Goal: Task Accomplishment & Management: Manage account settings

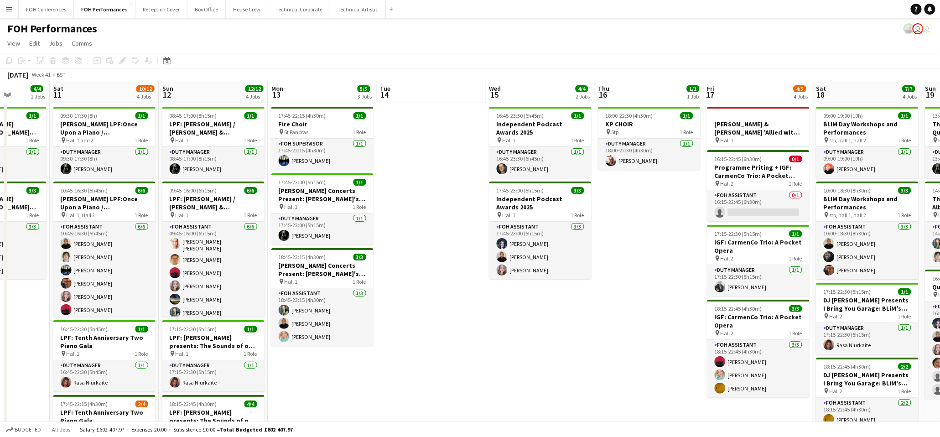
scroll to position [0, 277]
drag, startPoint x: 916, startPoint y: 98, endPoint x: 0, endPoint y: 92, distance: 915.6
click at [0, 92] on app-calendar-viewport "Wed 8 Thu 9 4/4 3 Jobs Fri 10 4/4 2 Jobs Sat 11 10/12 4 Jobs Sun 12 12/12 4 Job…" at bounding box center [470, 304] width 940 height 446
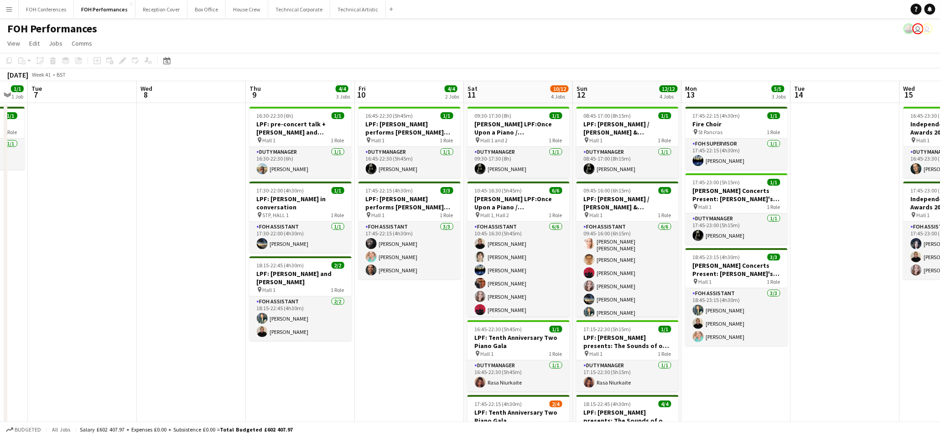
scroll to position [0, 182]
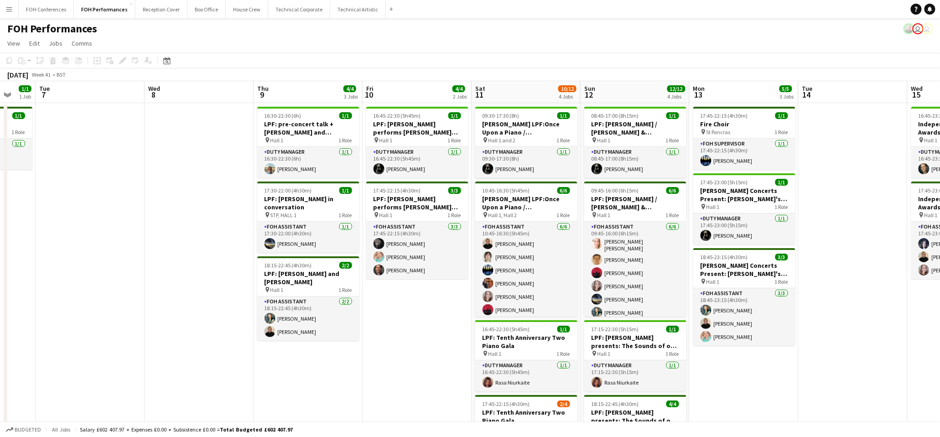
drag, startPoint x: 219, startPoint y: 99, endPoint x: 641, endPoint y: 124, distance: 422.5
click at [641, 124] on app-calendar-viewport "Sun 5 5/6 2 Jobs Mon 6 1/1 1 Job Tue 7 Wed 8 Thu 9 4/4 3 Jobs Fri 10 4/4 2 Jobs…" at bounding box center [470, 304] width 940 height 446
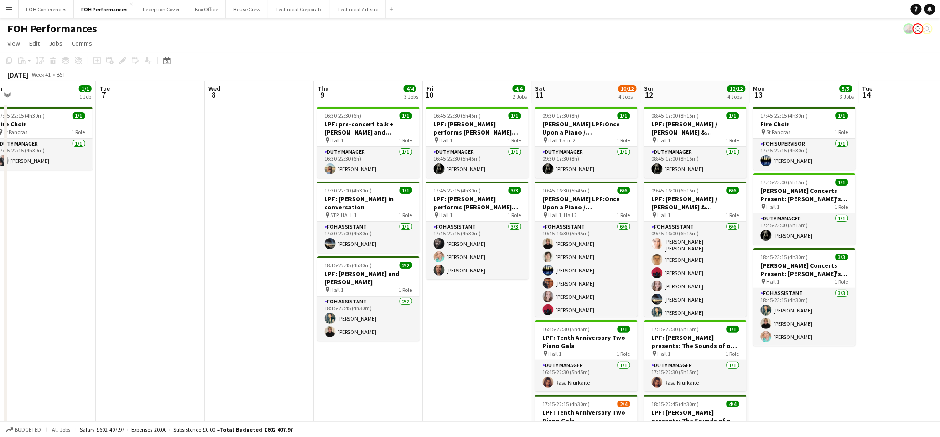
scroll to position [0, 357]
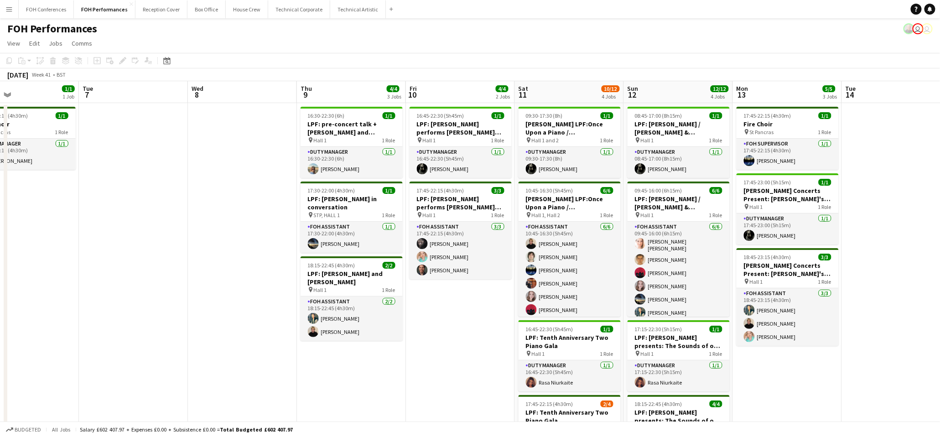
drag, startPoint x: 103, startPoint y: 91, endPoint x: 146, endPoint y: 98, distance: 43.9
click at [146, 98] on app-calendar-viewport "Fri 3 3/6 3 Jobs Sat 4 6/6 3 Jobs Sun 5 5/6 2 Jobs Mon 6 1/1 1 Job Tue 7 Wed 8 …" at bounding box center [470, 304] width 940 height 446
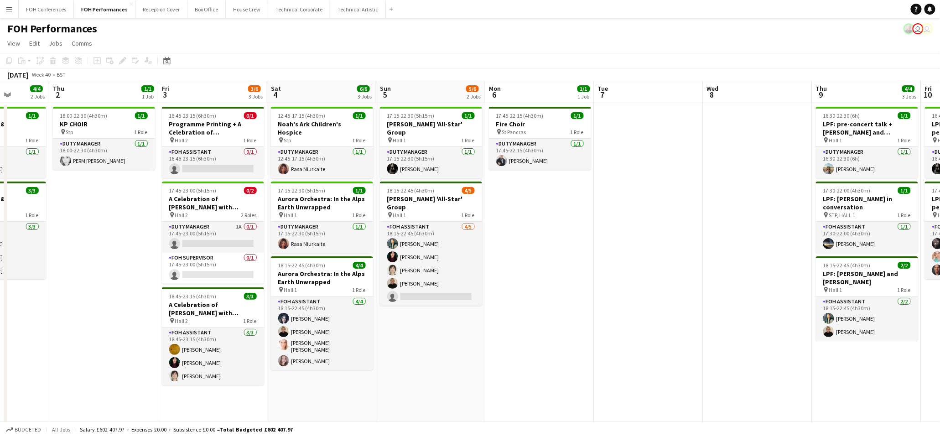
scroll to position [0, 275]
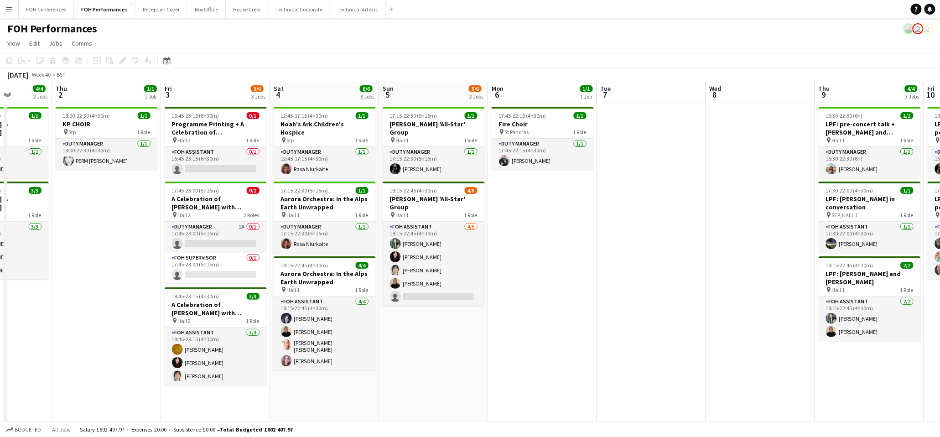
drag, startPoint x: 104, startPoint y: 97, endPoint x: 622, endPoint y: 111, distance: 518.2
click at [622, 111] on app-calendar-viewport "Mon 29 Tue 30 Wed 1 4/4 2 Jobs Thu 2 1/1 1 Job Fri 3 3/6 3 Jobs Sat 4 6/6 3 Job…" at bounding box center [470, 304] width 940 height 446
drag, startPoint x: 559, startPoint y: 26, endPoint x: 530, endPoint y: 13, distance: 31.0
click at [559, 26] on div "FOH Performances user user" at bounding box center [470, 26] width 940 height 17
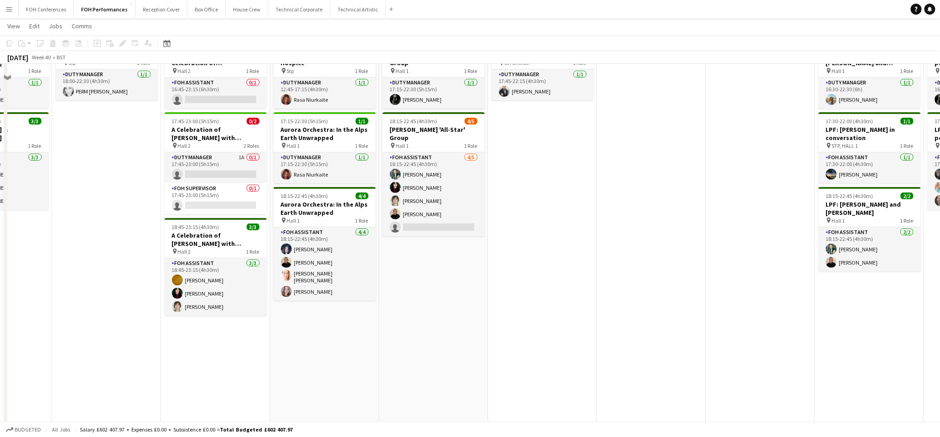
scroll to position [0, 0]
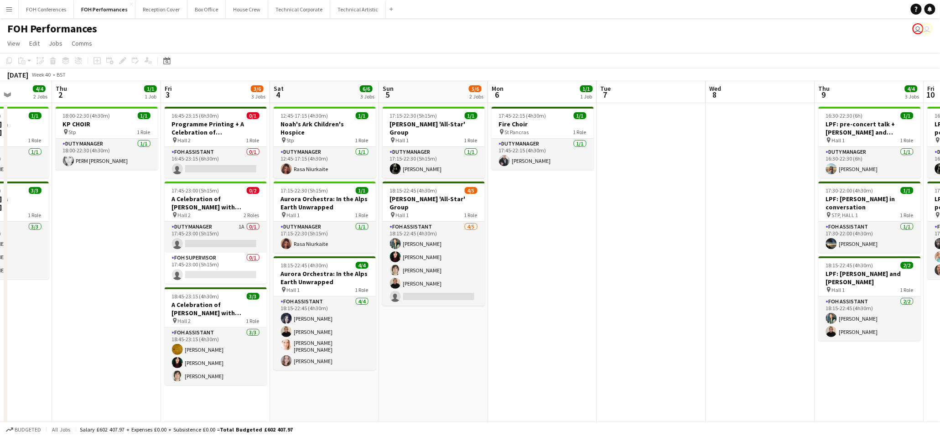
click at [304, 32] on app-board "FOH Performances user user View Day view expanded Day view collapsed Month view…" at bounding box center [470, 280] width 940 height 525
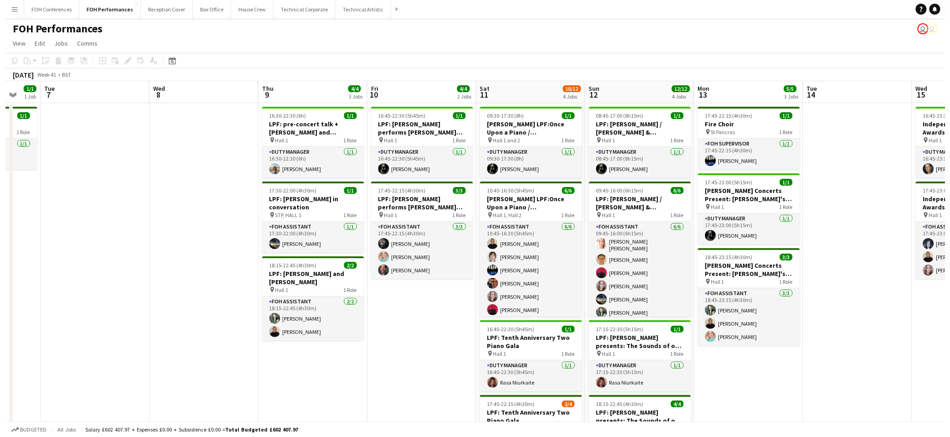
scroll to position [0, 403]
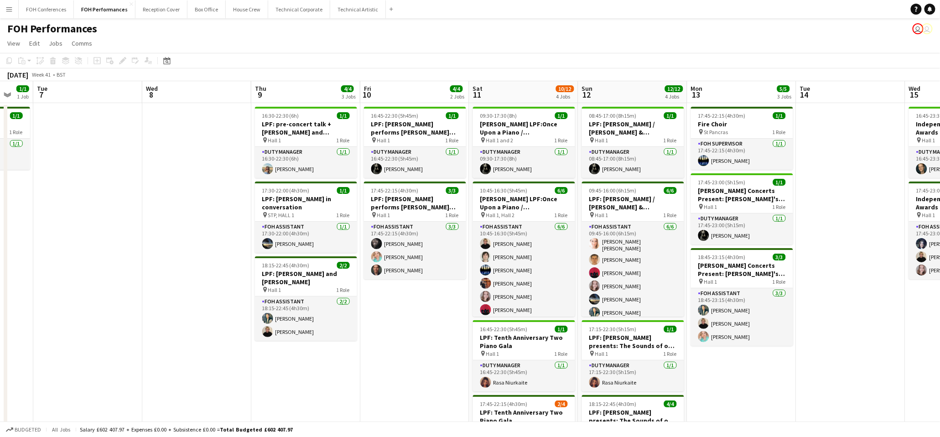
drag, startPoint x: 818, startPoint y: 94, endPoint x: 255, endPoint y: 138, distance: 565.3
click at [255, 138] on app-calendar-viewport "Fri 3 3/6 3 Jobs Sat 4 6/6 3 Jobs Sun 5 5/6 2 Jobs Mon 6 1/1 1 Job Tue 7 Wed 8 …" at bounding box center [470, 304] width 940 height 446
click at [41, 10] on button "FOH Conferences Close" at bounding box center [46, 9] width 55 height 18
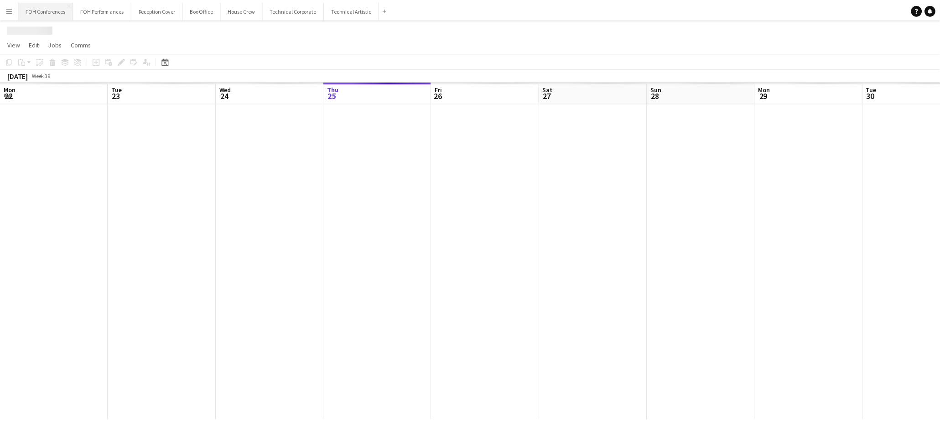
scroll to position [0, 217]
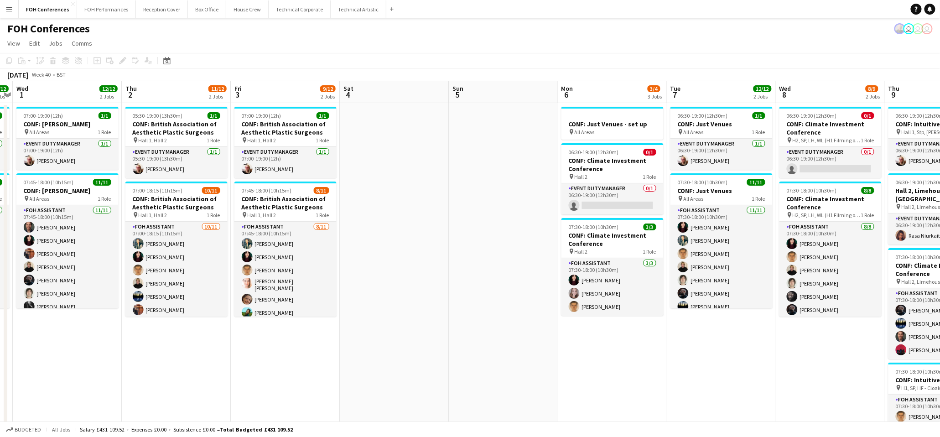
drag, startPoint x: 715, startPoint y: 88, endPoint x: 0, endPoint y: 109, distance: 714.8
click at [0, 109] on app-calendar-viewport "Sun 28 Mon 29 1 Job Tue 30 12/12 2 Jobs Wed 1 12/12 2 Jobs Thu 2 11/12 2 Jobs F…" at bounding box center [470, 337] width 940 height 513
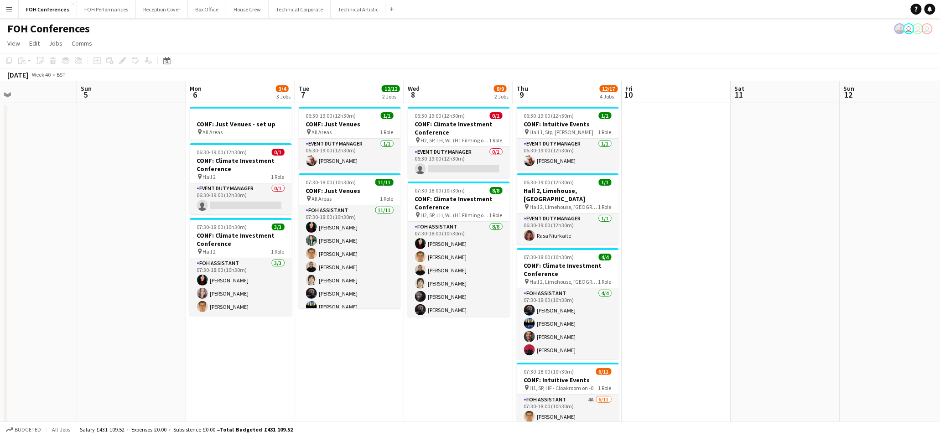
scroll to position [0, 300]
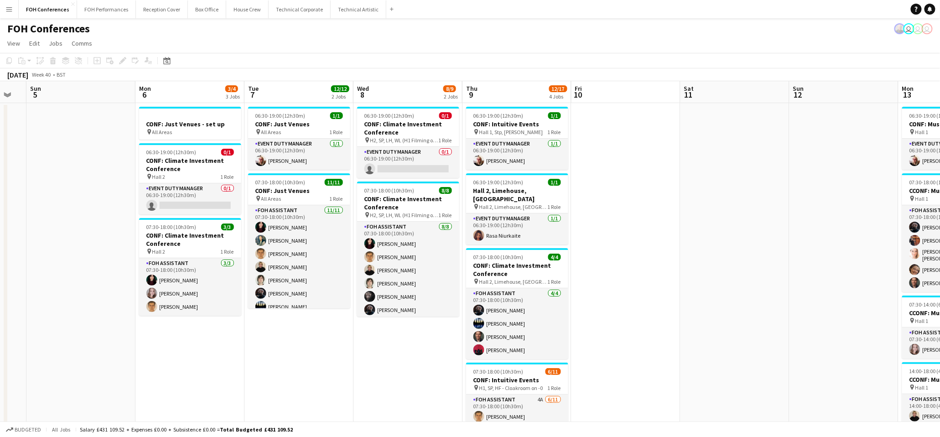
drag, startPoint x: 802, startPoint y: 96, endPoint x: 344, endPoint y: 119, distance: 458.9
click at [344, 119] on app-calendar-viewport "Thu 2 11/12 2 Jobs Fri 3 9/12 2 Jobs Sat 4 Sun 5 Mon 6 3/4 3 Jobs Tue 7 12/12 2…" at bounding box center [470, 406] width 940 height 650
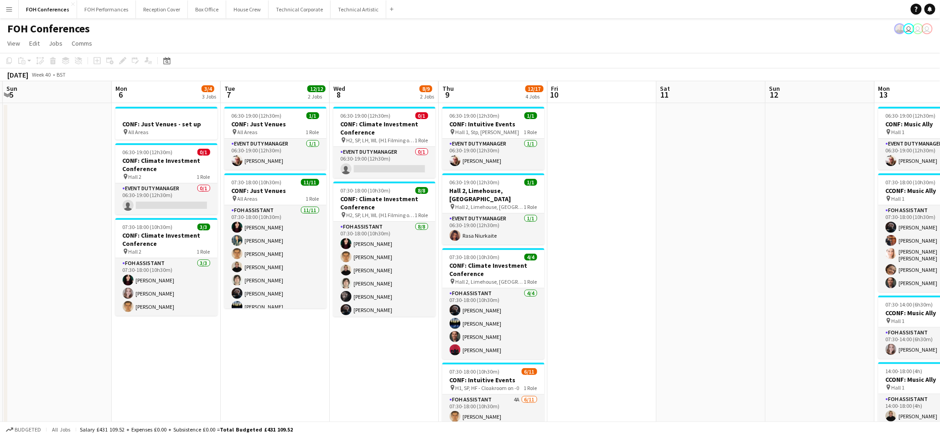
scroll to position [0, 330]
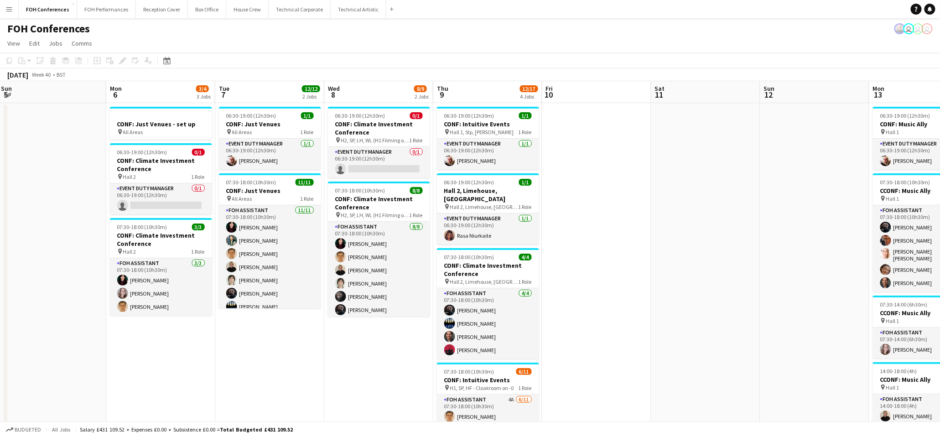
drag, startPoint x: 199, startPoint y: 83, endPoint x: 83, endPoint y: 78, distance: 116.4
click at [83, 78] on app-calendar "Copy Paste Paste Ctrl+V Paste with crew Ctrl+Shift+V Paste linked Job [GEOGRAPH…" at bounding box center [470, 392] width 940 height 678
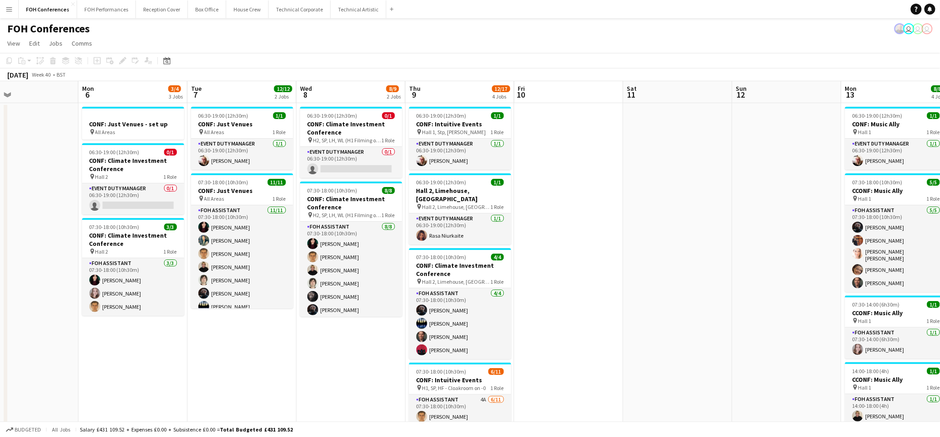
scroll to position [0, 360]
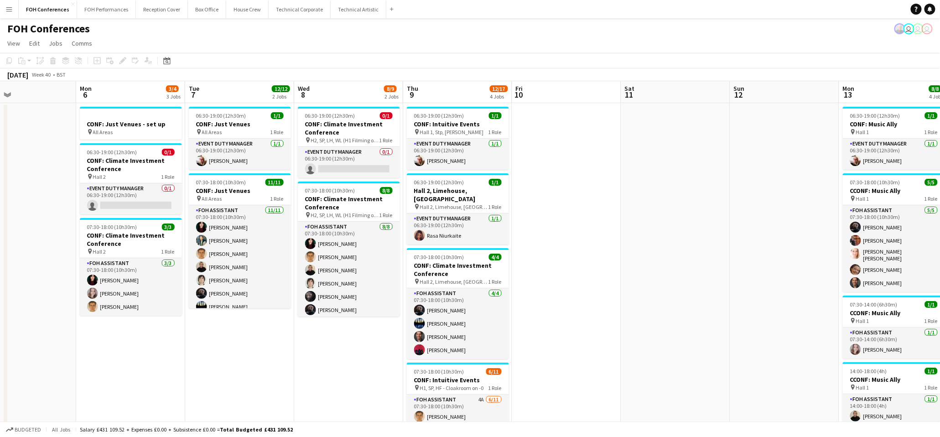
drag, startPoint x: 735, startPoint y: 92, endPoint x: 705, endPoint y: 92, distance: 30.1
click at [705, 92] on app-calendar-viewport "Thu 2 11/12 2 Jobs Fri 3 9/12 2 Jobs Sat 4 Sun 5 Mon 6 3/4 3 Jobs Tue 7 12/12 2…" at bounding box center [470, 406] width 940 height 650
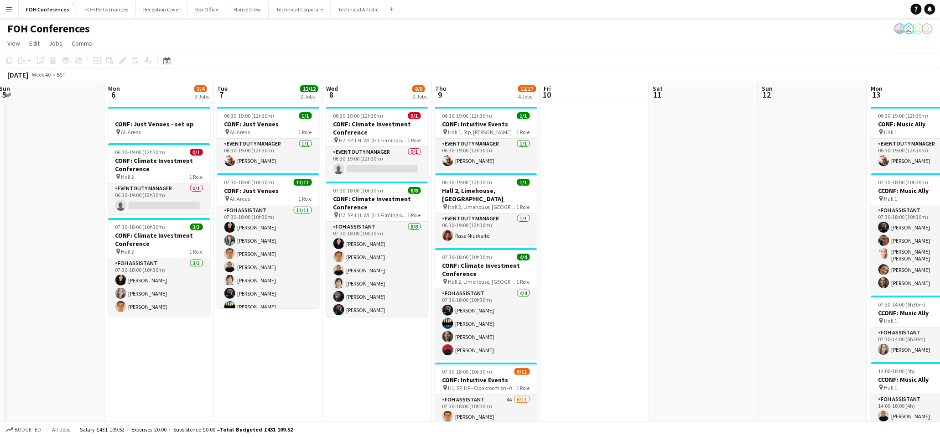
scroll to position [0, 332]
drag, startPoint x: 52, startPoint y: 86, endPoint x: 80, endPoint y: 100, distance: 31.2
click at [80, 100] on app-calendar-viewport "Thu 2 11/12 2 Jobs Fri 3 9/12 2 Jobs Sat 4 Sun 5 Mon 6 3/4 3 Jobs Tue 7 12/12 2…" at bounding box center [470, 406] width 940 height 650
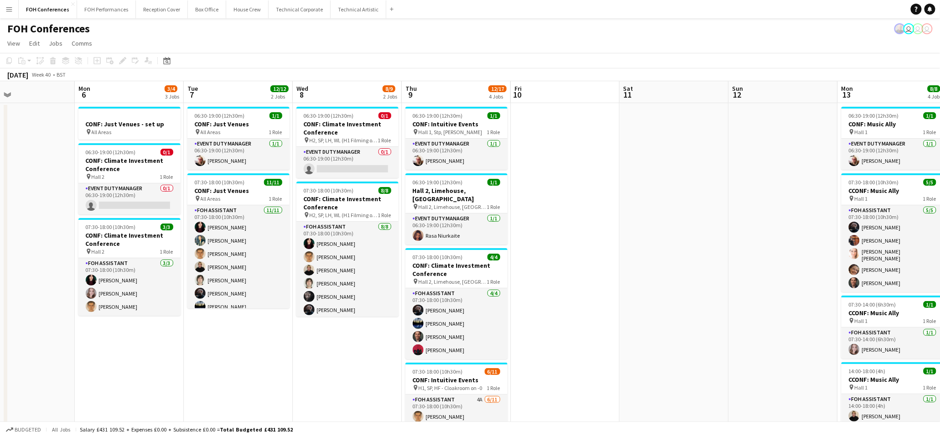
scroll to position [0, 249]
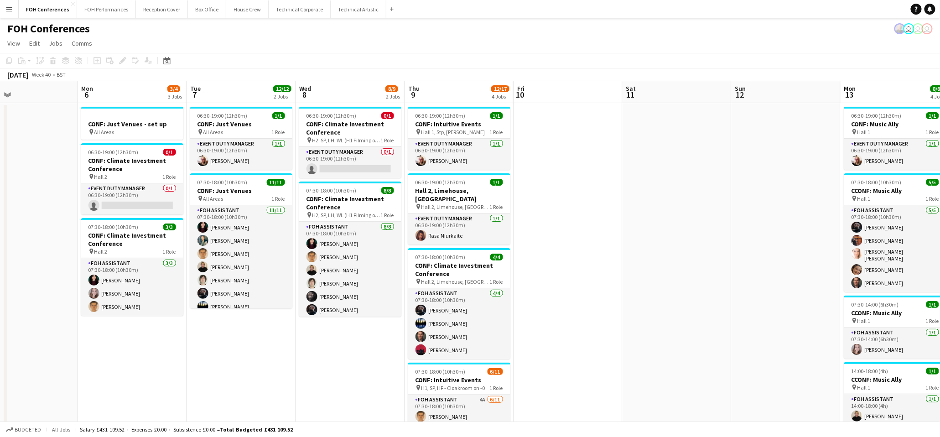
drag, startPoint x: 682, startPoint y: 87, endPoint x: 654, endPoint y: 99, distance: 30.0
click at [654, 99] on app-calendar-viewport "Fri 3 9/12 2 Jobs Sat 4 Sun 5 Mon 6 3/4 3 Jobs Tue 7 12/12 2 Jobs Wed 8 8/9 2 J…" at bounding box center [470, 406] width 940 height 650
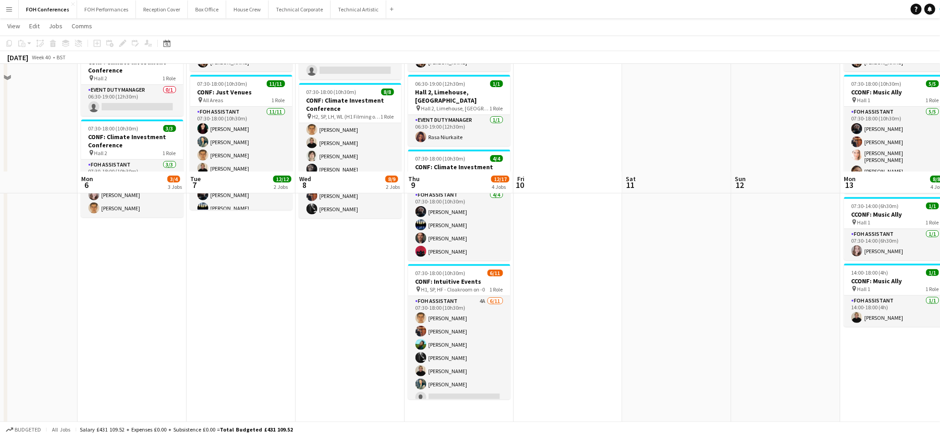
scroll to position [0, 0]
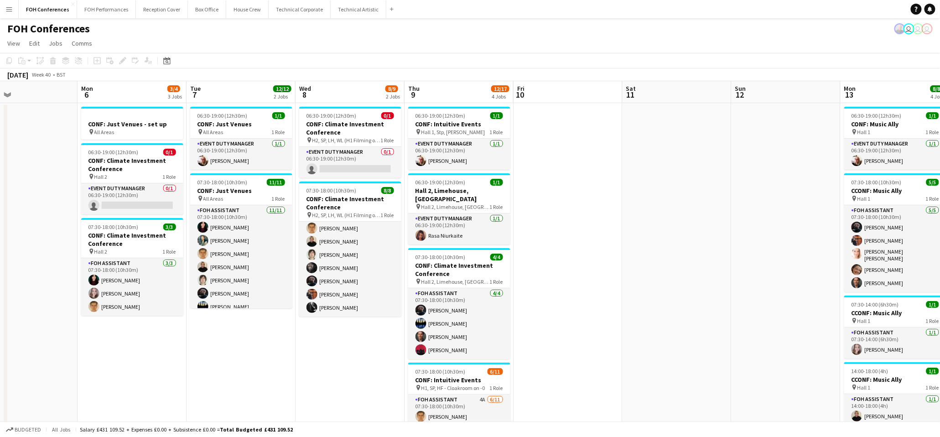
click at [735, 31] on div "FOH Conferences user user user" at bounding box center [470, 26] width 940 height 17
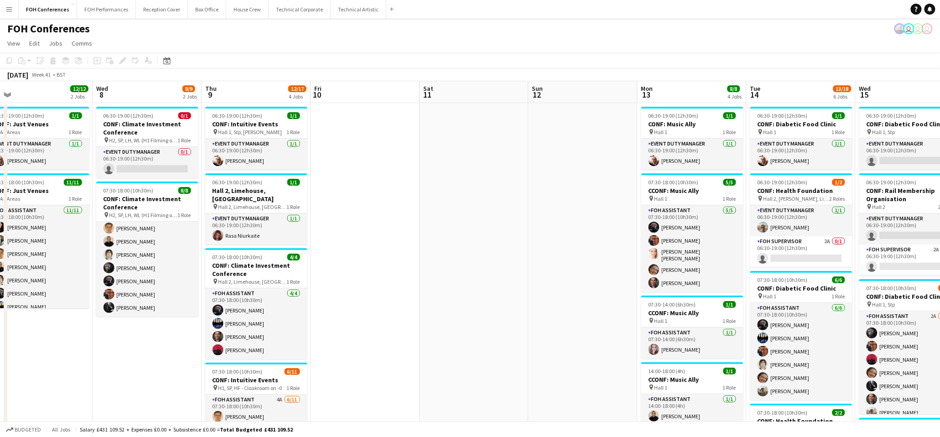
scroll to position [0, 344]
drag, startPoint x: 789, startPoint y: 88, endPoint x: 586, endPoint y: 114, distance: 205.0
click at [586, 114] on app-calendar-viewport "Sat 4 Sun 5 Mon 6 3/4 3 Jobs Tue 7 12/12 2 Jobs Wed 8 8/9 2 Jobs Thu 9 12/17 4 …" at bounding box center [470, 406] width 940 height 650
click at [642, 38] on app-page-menu "View Day view expanded Day view collapsed Month view Date picker Jump to [DATE]…" at bounding box center [470, 44] width 940 height 17
drag, startPoint x: 793, startPoint y: 79, endPoint x: 578, endPoint y: 84, distance: 215.3
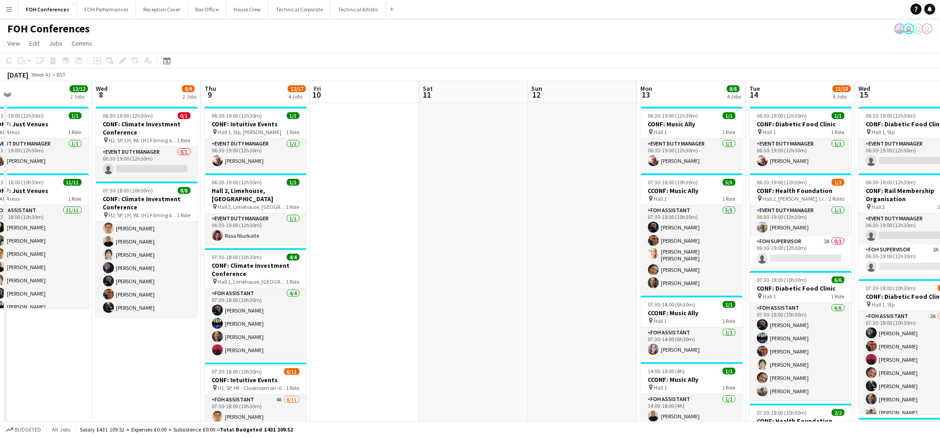
click at [578, 84] on app-calendar "Copy Paste Paste Ctrl+V Paste with crew Ctrl+Shift+V Paste linked Job [GEOGRAPH…" at bounding box center [470, 392] width 940 height 678
drag, startPoint x: 578, startPoint y: 84, endPoint x: 539, endPoint y: 16, distance: 78.4
click at [539, 16] on app-navbar "Menu Boards Boards Boards All jobs Status Workforce Workforce My Workforce Recr…" at bounding box center [470, 9] width 940 height 18
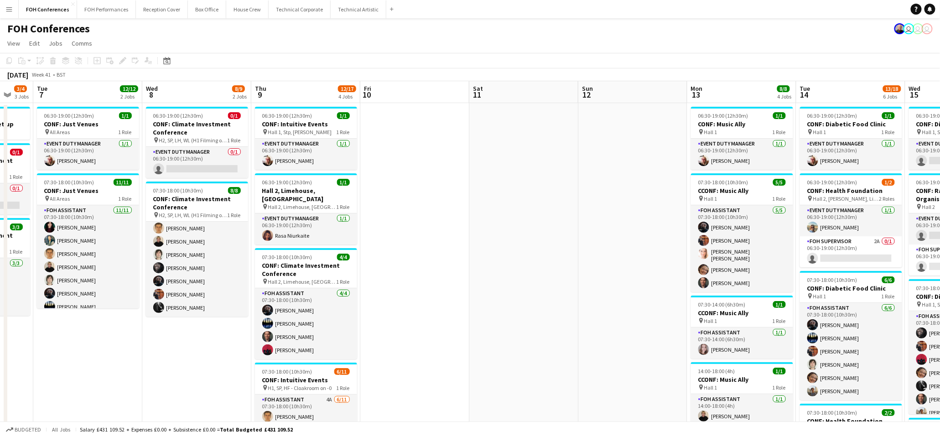
scroll to position [0, 291]
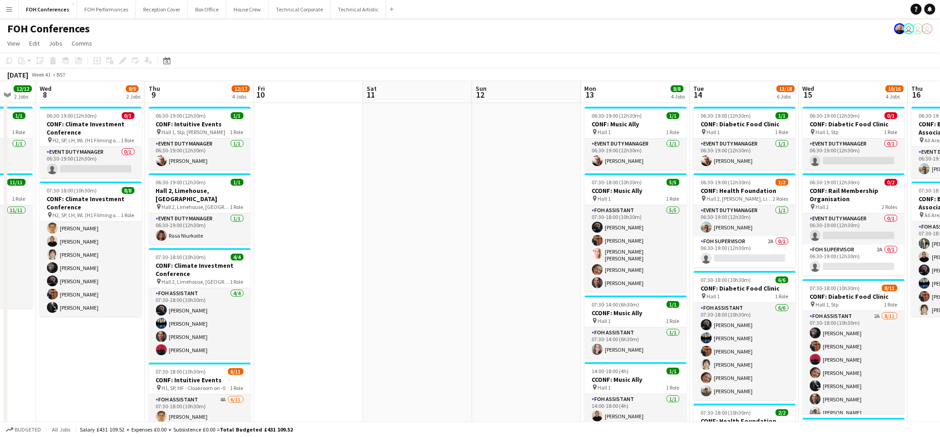
drag, startPoint x: 697, startPoint y: 99, endPoint x: 641, endPoint y: 103, distance: 56.2
click at [641, 103] on app-calendar-viewport "Sun 5 Mon 6 3/4 3 Jobs Tue 7 12/12 2 Jobs Wed 8 8/9 2 Jobs Thu 9 12/17 4 Jobs F…" at bounding box center [470, 406] width 940 height 650
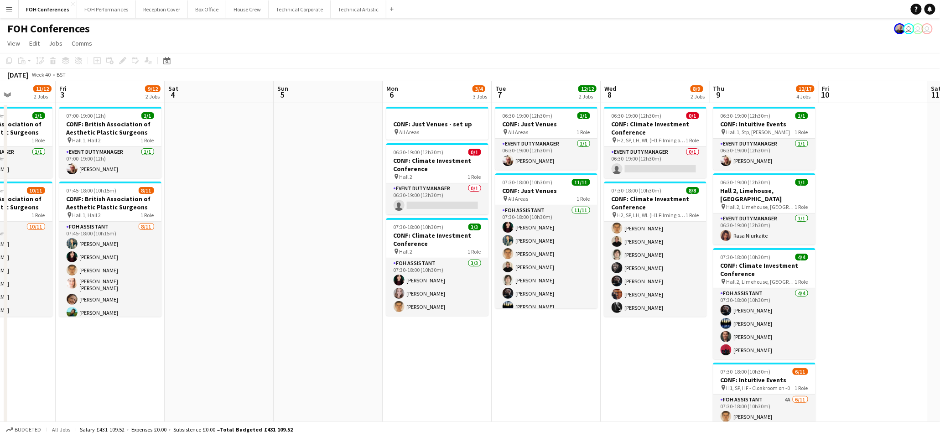
scroll to position [0, 209]
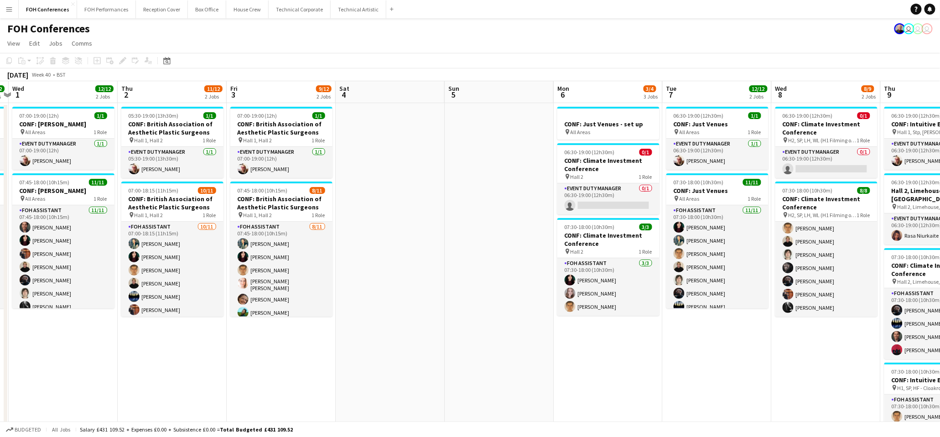
drag, startPoint x: 69, startPoint y: 95, endPoint x: 805, endPoint y: 116, distance: 735.8
click at [805, 116] on app-calendar-viewport "Mon 29 1 Job Tue 30 12/12 2 Jobs Wed 1 12/12 2 Jobs Thu 2 11/12 2 Jobs Fri 3 9/…" at bounding box center [470, 406] width 940 height 650
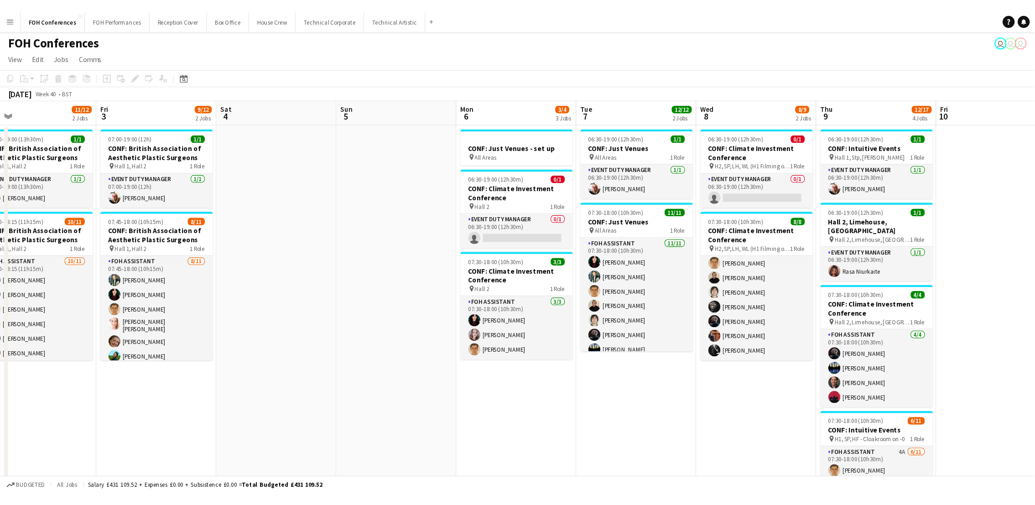
scroll to position [0, 353]
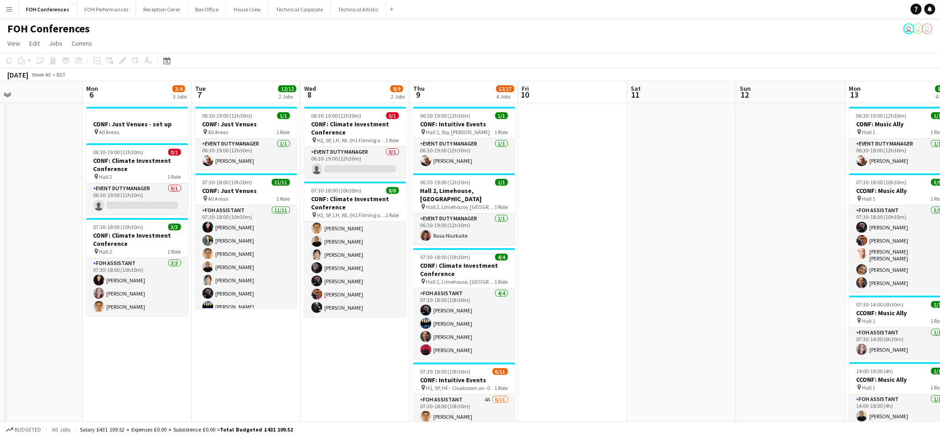
drag, startPoint x: 594, startPoint y: 93, endPoint x: 166, endPoint y: 78, distance: 428.9
click at [163, 78] on app-calendar "Copy Paste Paste Ctrl+V Paste with crew Ctrl+Shift+V Paste linked Job [GEOGRAPH…" at bounding box center [470, 392] width 940 height 678
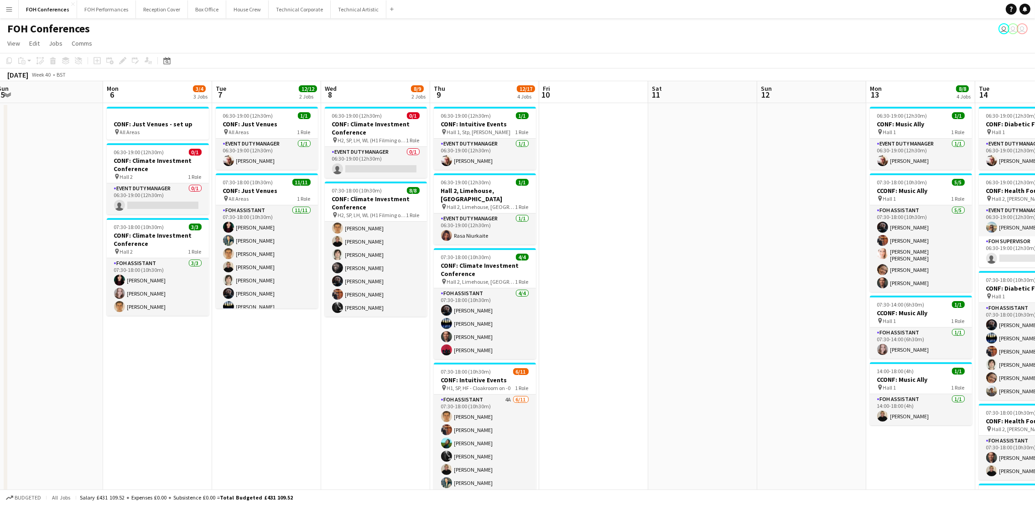
scroll to position [0, 336]
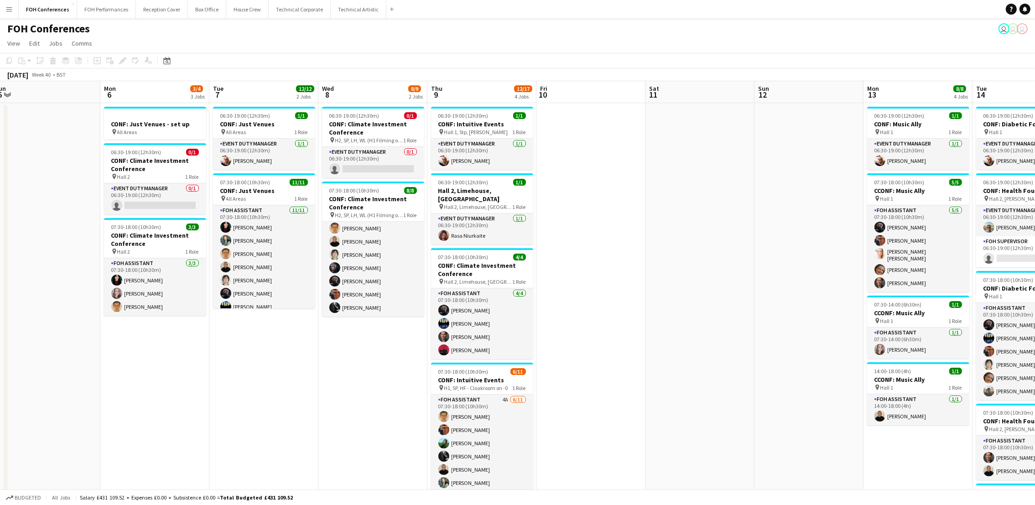
drag, startPoint x: 231, startPoint y: 96, endPoint x: 358, endPoint y: 122, distance: 129.5
click at [358, 122] on app-calendar-viewport "Thu 2 11/12 2 Jobs Fri 3 9/12 2 Jobs Sat 4 Sun 5 Mon 6 3/4 3 Jobs Tue 7 12/12 2…" at bounding box center [517, 406] width 1035 height 650
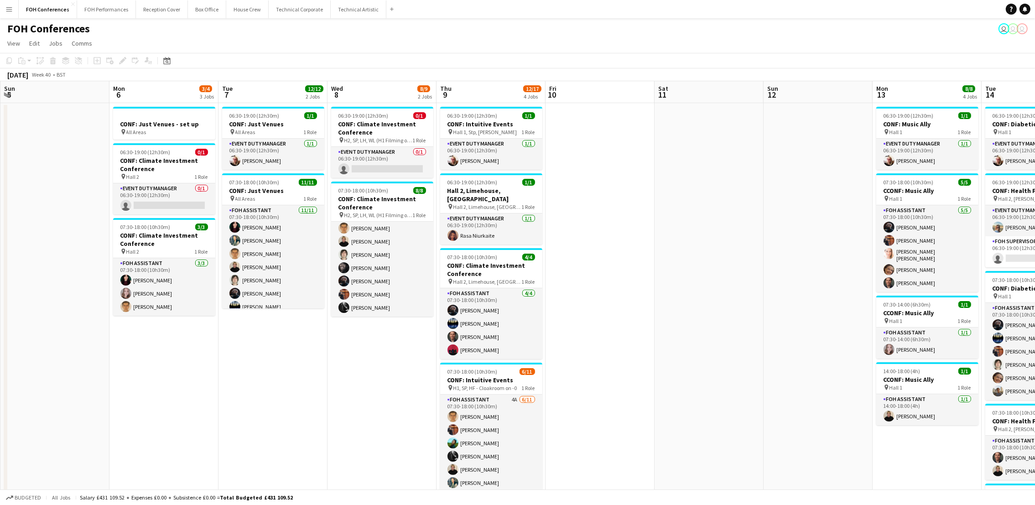
scroll to position [0, 325]
drag, startPoint x: 128, startPoint y: 93, endPoint x: 139, endPoint y: 98, distance: 11.6
click at [139, 98] on app-calendar-viewport "Thu 2 11/12 2 Jobs Fri 3 9/12 2 Jobs Sat 4 Sun 5 Mon 6 3/4 3 Jobs Tue 7 12/12 2…" at bounding box center [517, 406] width 1035 height 650
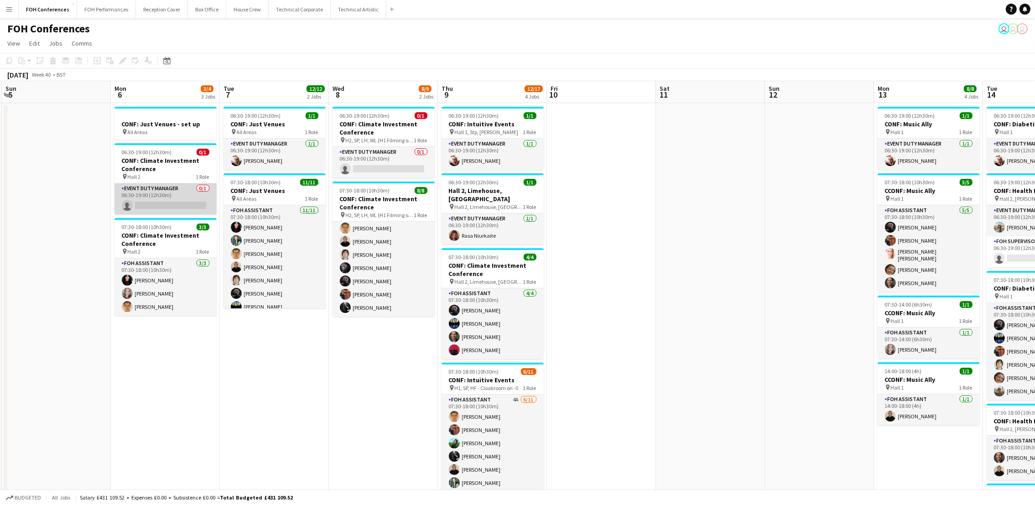
click at [150, 208] on app-card-role "Event Duty Manager 0/1 06:30-19:00 (12h30m) single-neutral-actions" at bounding box center [165, 198] width 102 height 31
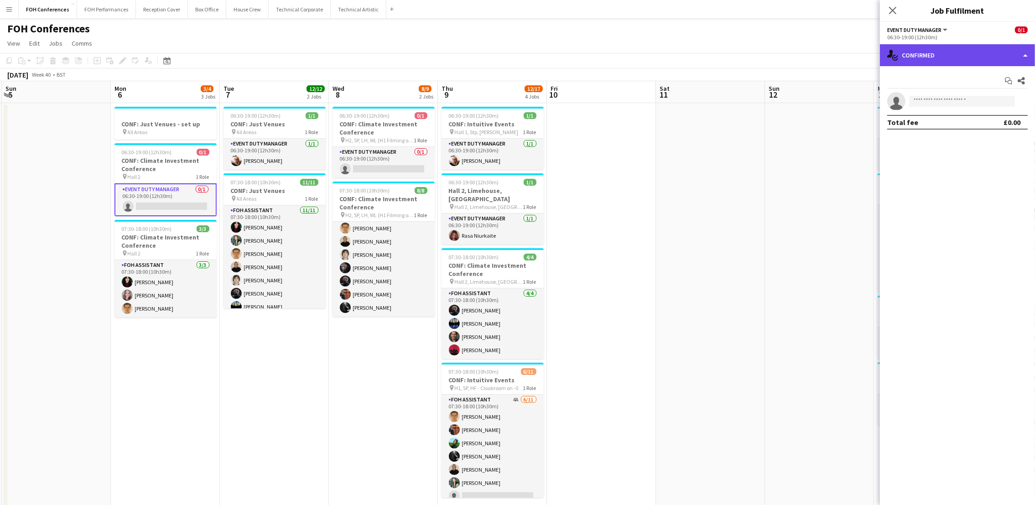
click at [934, 55] on div "single-neutral-actions-check-2 Confirmed" at bounding box center [957, 55] width 155 height 22
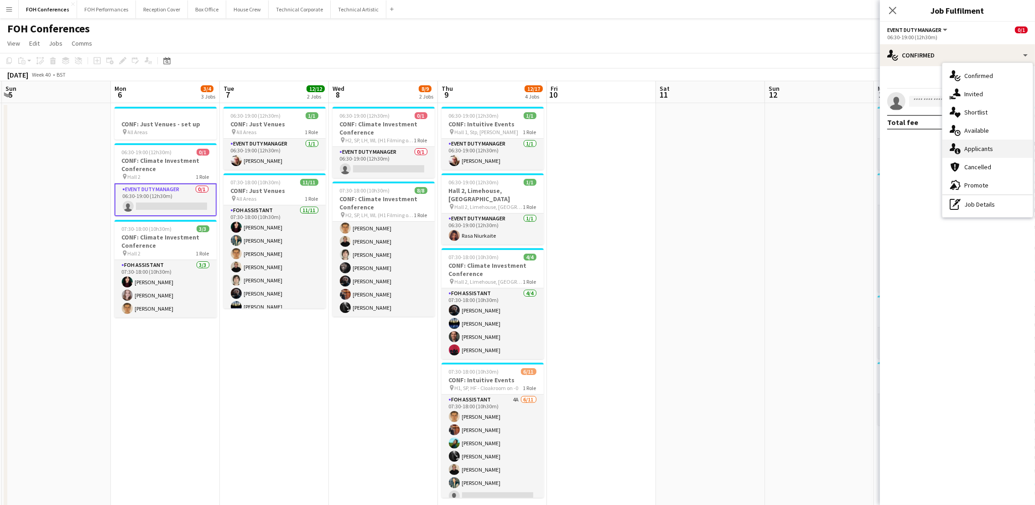
click at [939, 152] on span "Applicants" at bounding box center [978, 149] width 29 height 8
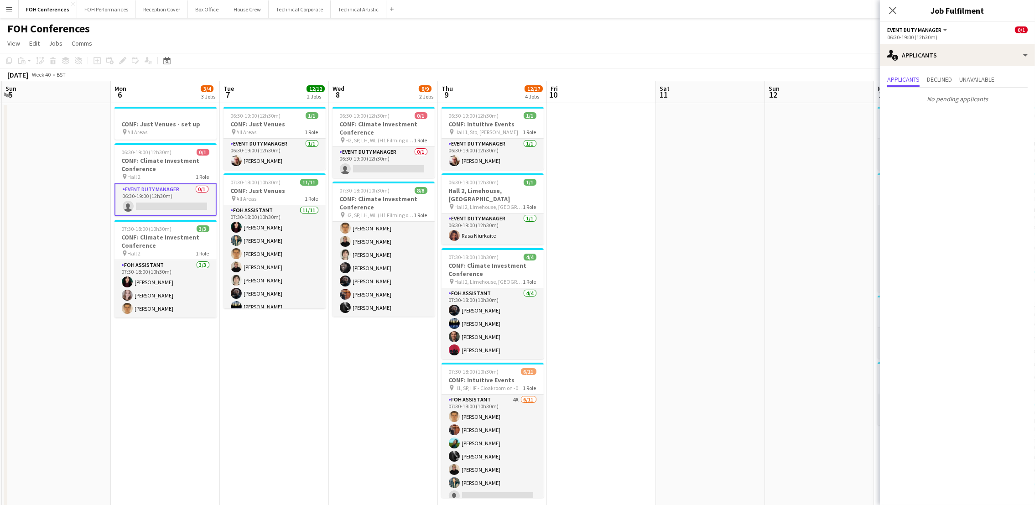
click at [616, 28] on div "FOH Conferences user user user" at bounding box center [517, 26] width 1035 height 17
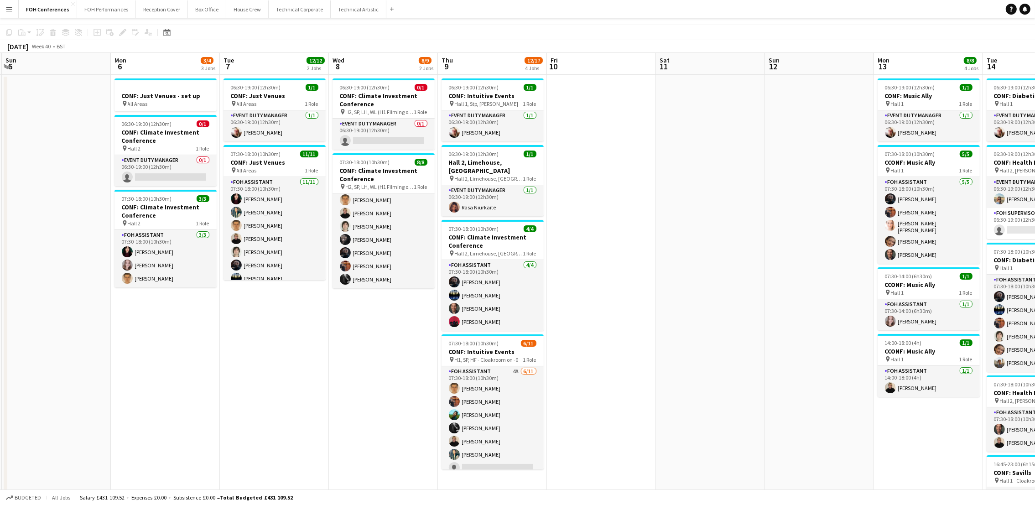
scroll to position [0, 0]
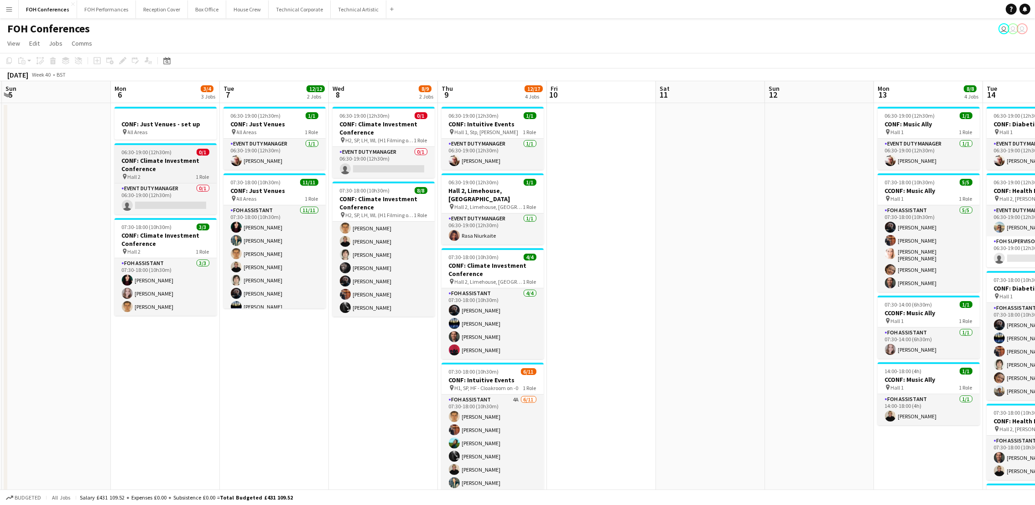
click at [170, 161] on h3 "CONF: Climate Investment Conference" at bounding box center [165, 164] width 102 height 16
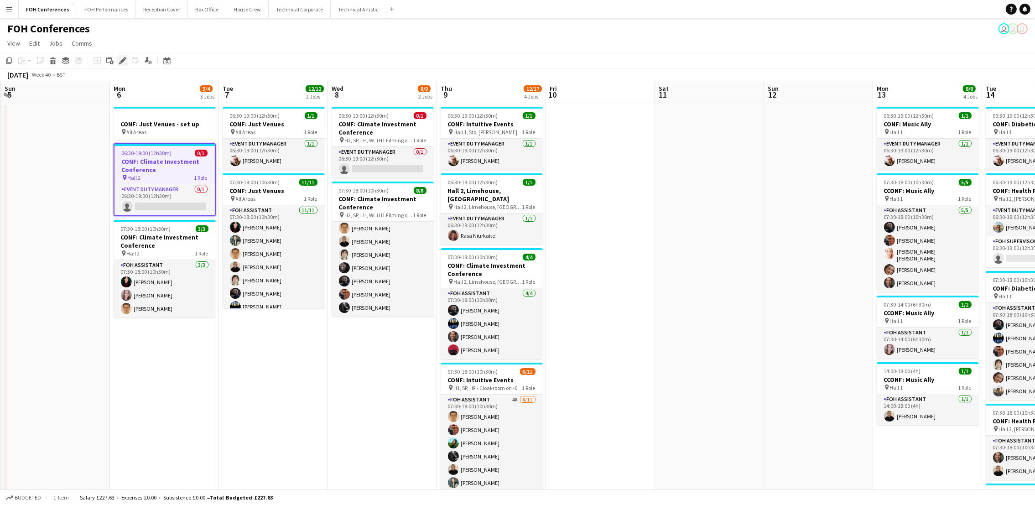
click at [123, 61] on icon at bounding box center [122, 60] width 5 height 5
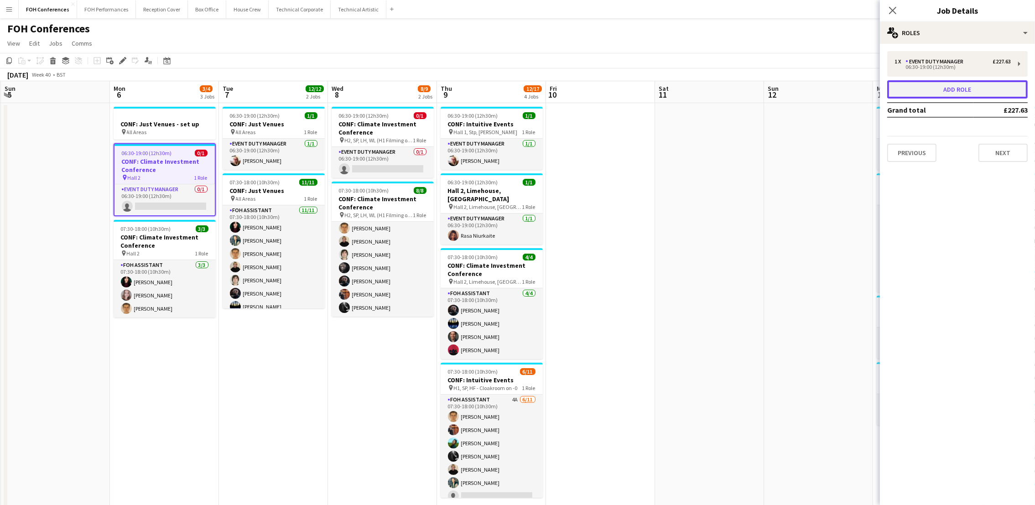
click at [939, 93] on button "Add role" at bounding box center [957, 89] width 140 height 18
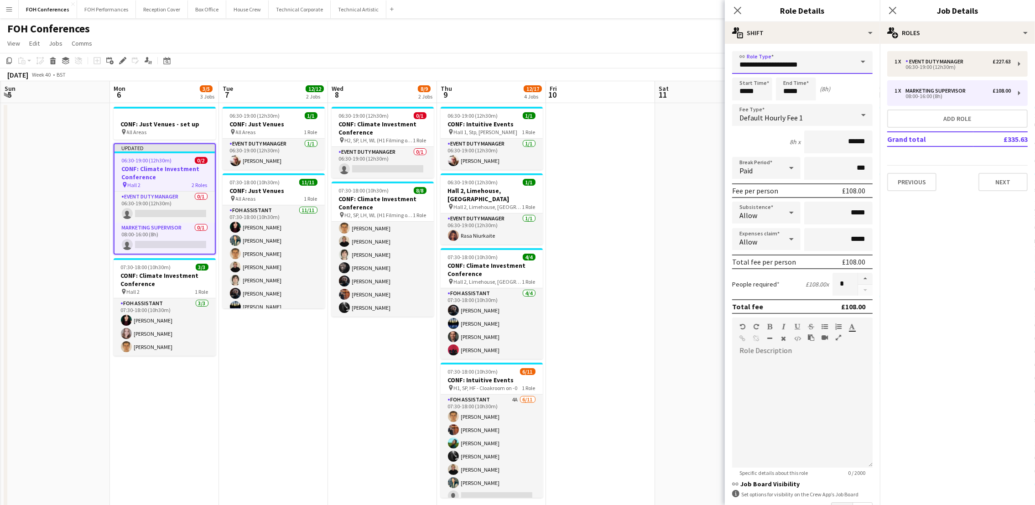
drag, startPoint x: 775, startPoint y: 63, endPoint x: 694, endPoint y: 62, distance: 80.7
click at [694, 62] on body "Menu Boards Boards Boards All jobs Status Workforce Workforce My Workforce Recr…" at bounding box center [517, 373] width 1035 height 747
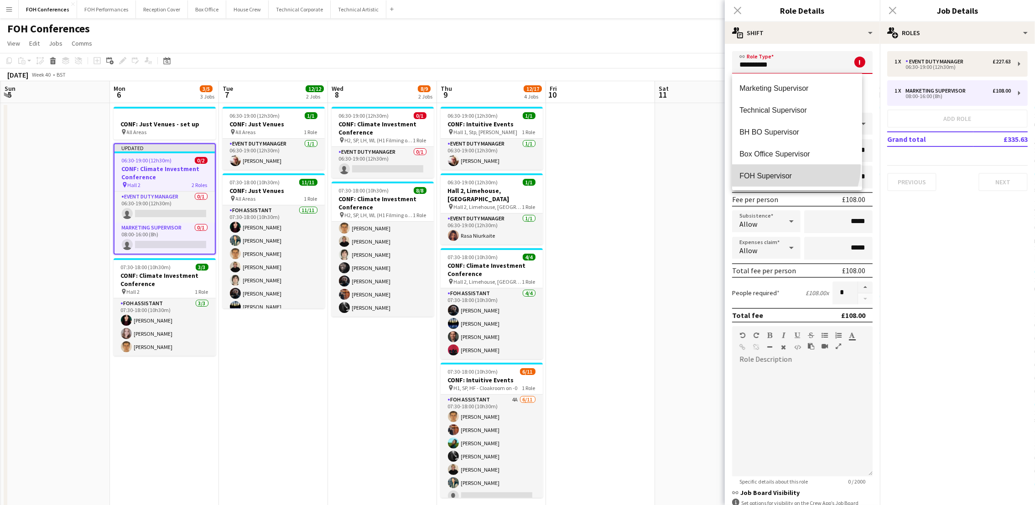
click at [795, 167] on mat-option "FOH Supervisor" at bounding box center [797, 176] width 130 height 22
type input "**********"
type input "******"
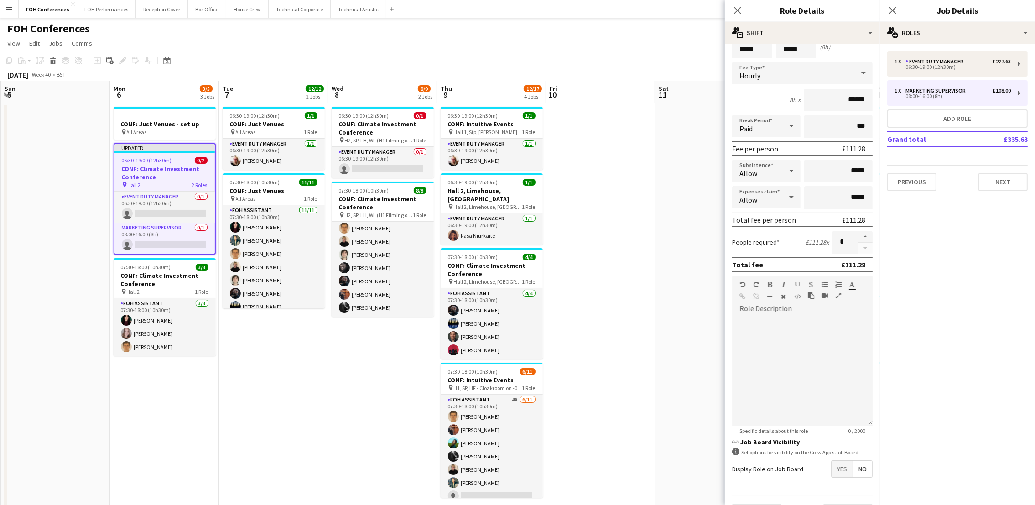
scroll to position [74, 0]
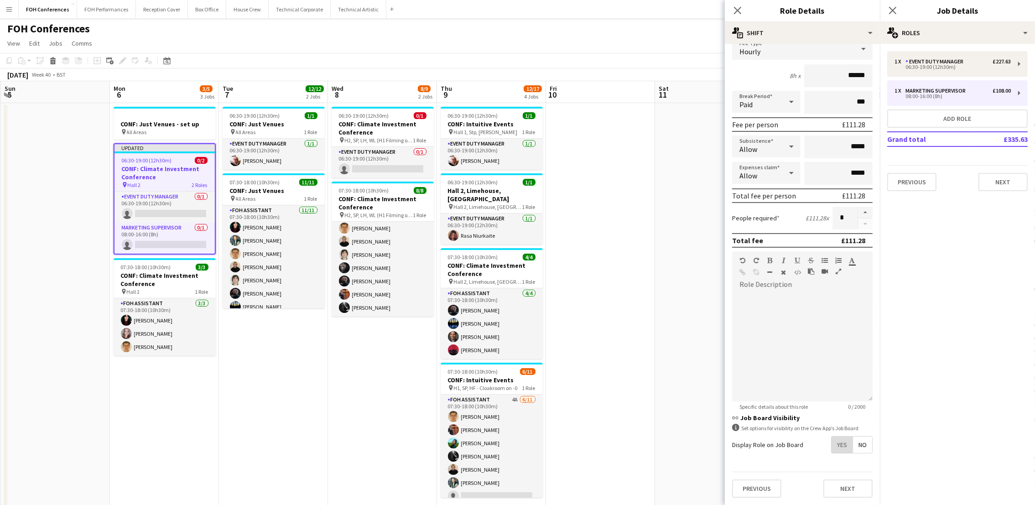
click at [831, 436] on span "Yes" at bounding box center [841, 444] width 21 height 16
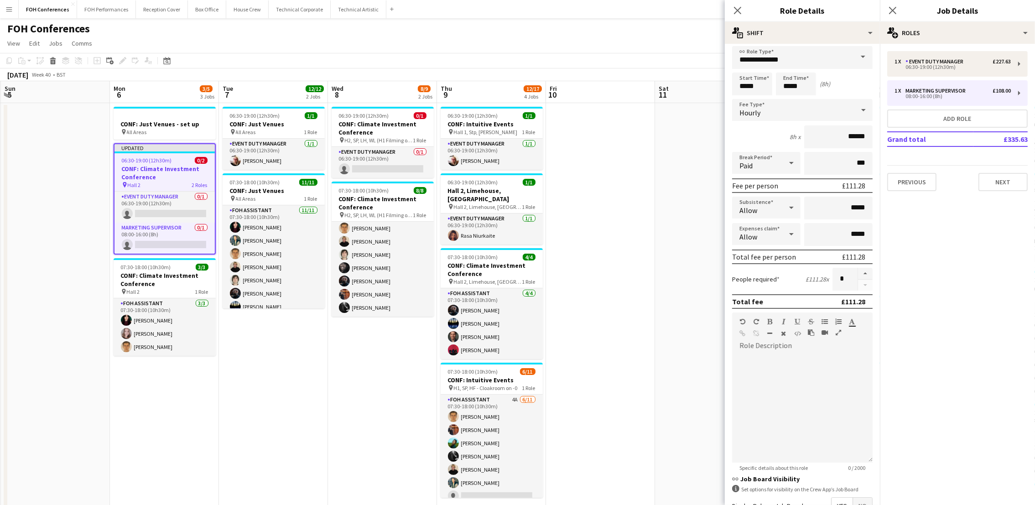
scroll to position [0, 0]
drag, startPoint x: 761, startPoint y: 87, endPoint x: 671, endPoint y: 85, distance: 90.3
click at [671, 85] on body "Menu Boards Boards Boards All jobs Status Workforce Workforce My Workforce Recr…" at bounding box center [517, 373] width 1035 height 747
type input "*****"
drag, startPoint x: 803, startPoint y: 86, endPoint x: 712, endPoint y: 89, distance: 90.4
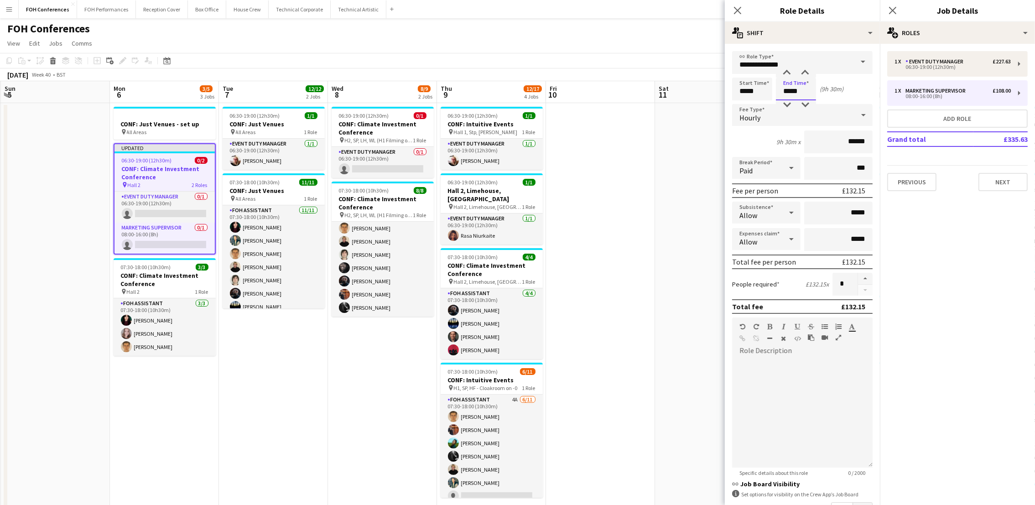
click at [712, 89] on body "Menu Boards Boards Boards All jobs Status Workforce Workforce My Workforce Recr…" at bounding box center [517, 373] width 1035 height 747
type input "*****"
click at [687, 39] on app-page-menu "View Day view expanded Day view collapsed Month view Date picker Jump to [DATE]…" at bounding box center [517, 44] width 1035 height 17
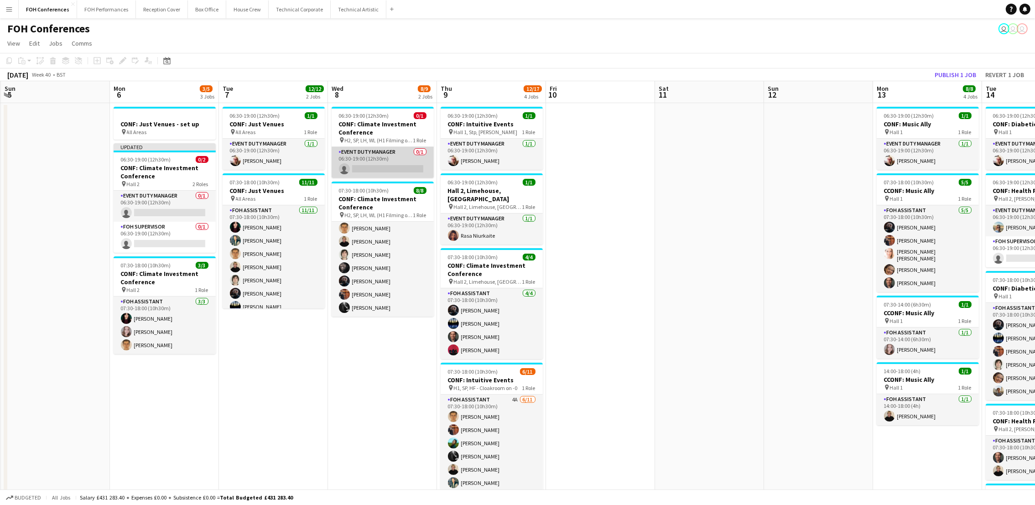
click at [368, 167] on app-card-role "Event Duty Manager 0/1 06:30-19:00 (12h30m) single-neutral-actions" at bounding box center [382, 162] width 102 height 31
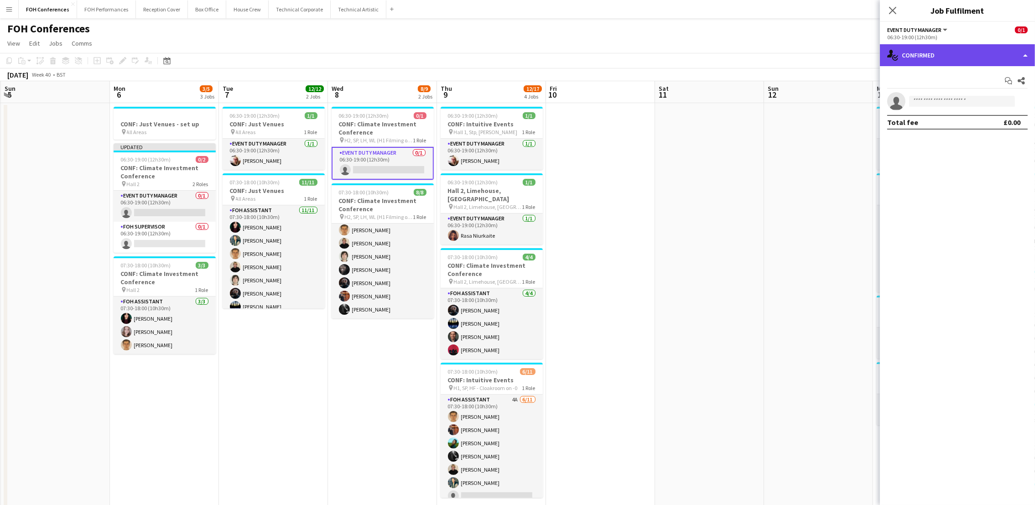
click at [937, 60] on div "single-neutral-actions-check-2 Confirmed" at bounding box center [957, 55] width 155 height 22
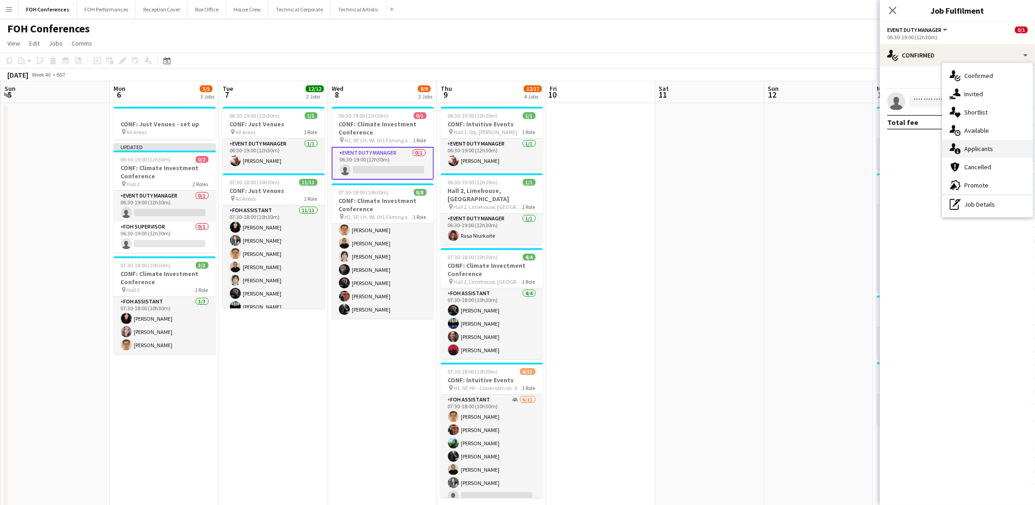
click at [939, 142] on div "single-neutral-actions-information Applicants" at bounding box center [987, 149] width 90 height 18
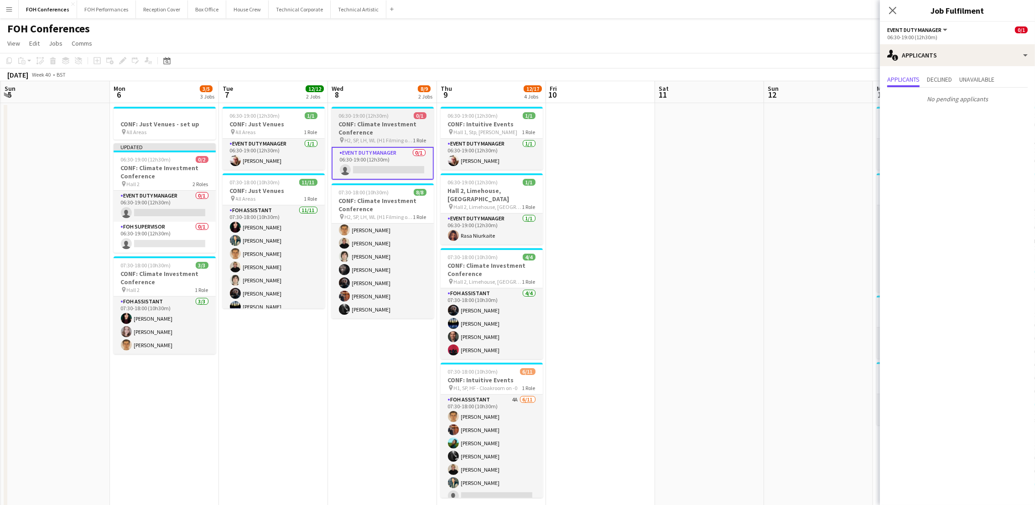
click at [360, 120] on h3 "CONF: Climate Investment Conference" at bounding box center [382, 128] width 102 height 16
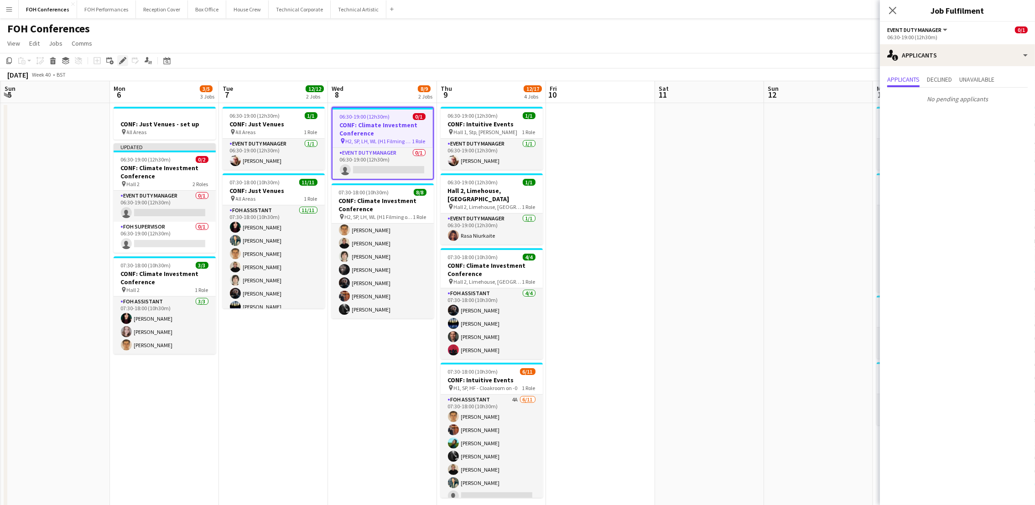
click at [125, 65] on div "Edit" at bounding box center [122, 60] width 11 height 11
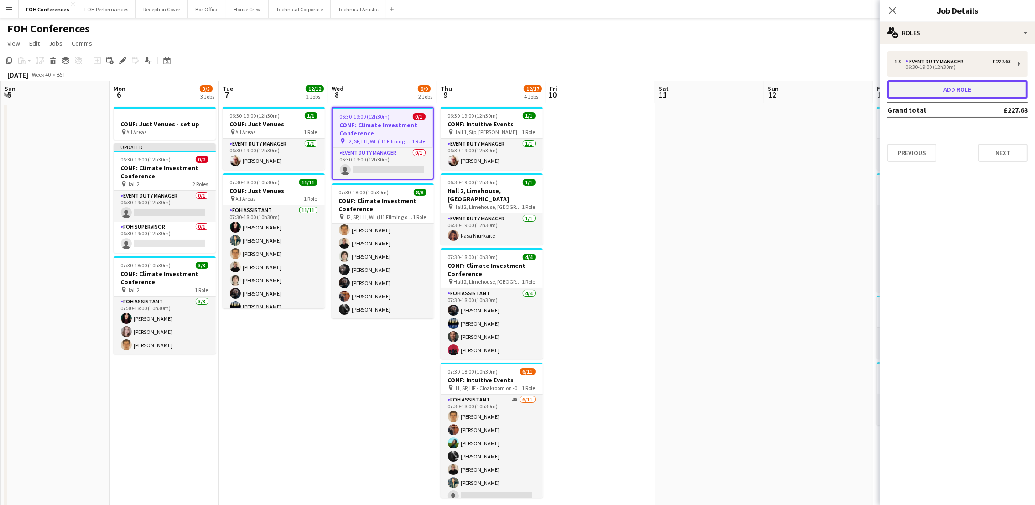
click at [939, 93] on button "Add role" at bounding box center [957, 89] width 140 height 18
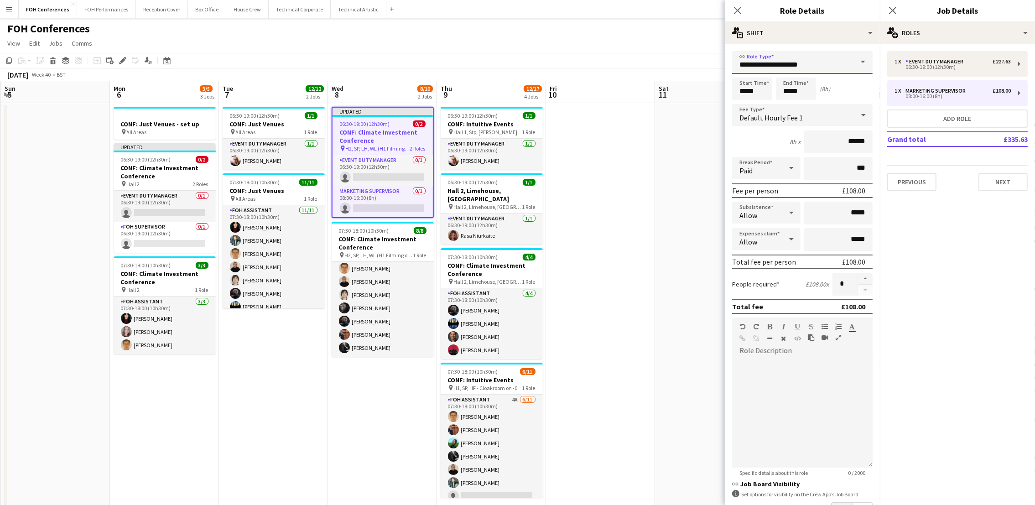
drag, startPoint x: 775, startPoint y: 67, endPoint x: 680, endPoint y: 67, distance: 94.8
click at [680, 67] on body "Menu Boards Boards Boards All jobs Status Workforce Workforce My Workforce Recr…" at bounding box center [517, 373] width 1035 height 747
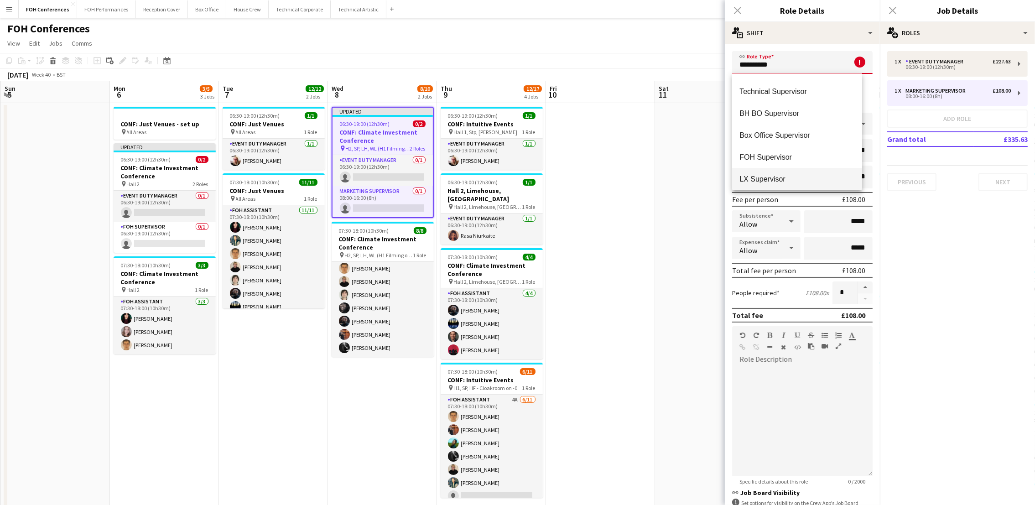
scroll to position [66, 0]
click at [774, 115] on mat-option "FOH Supervisor" at bounding box center [797, 110] width 130 height 22
type input "**********"
type input "******"
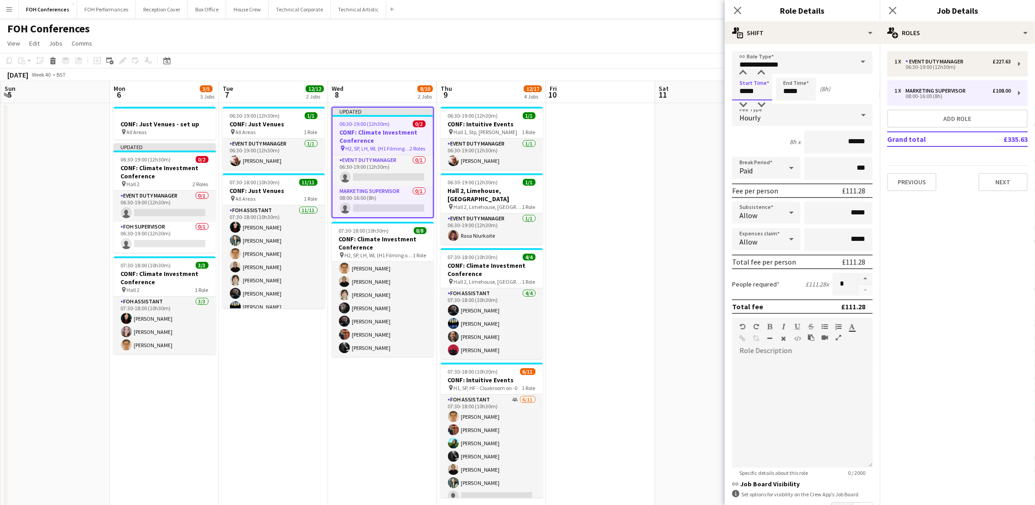
drag, startPoint x: 768, startPoint y: 91, endPoint x: 684, endPoint y: 80, distance: 85.1
click at [684, 80] on body "Menu Boards Boards Boards All jobs Status Workforce Workforce My Workforce Recr…" at bounding box center [517, 373] width 1035 height 747
type input "*****"
drag, startPoint x: 811, startPoint y: 88, endPoint x: 680, endPoint y: 66, distance: 132.8
click at [708, 81] on body "Menu Boards Boards Boards All jobs Status Workforce Workforce My Workforce Recr…" at bounding box center [517, 373] width 1035 height 747
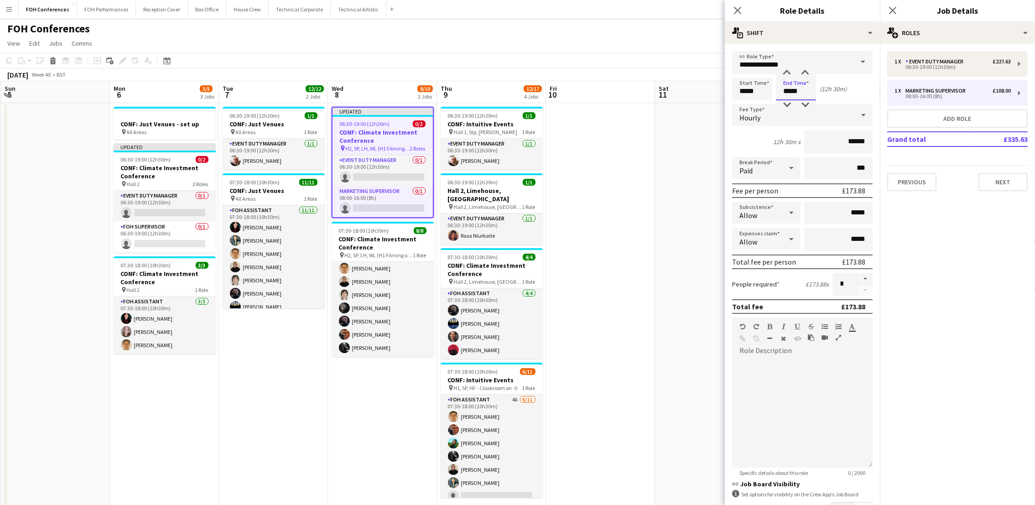
type input "*****"
click at [709, 43] on app-page-menu "View Day view expanded Day view collapsed Month view Date picker Jump to [DATE]…" at bounding box center [517, 44] width 1035 height 17
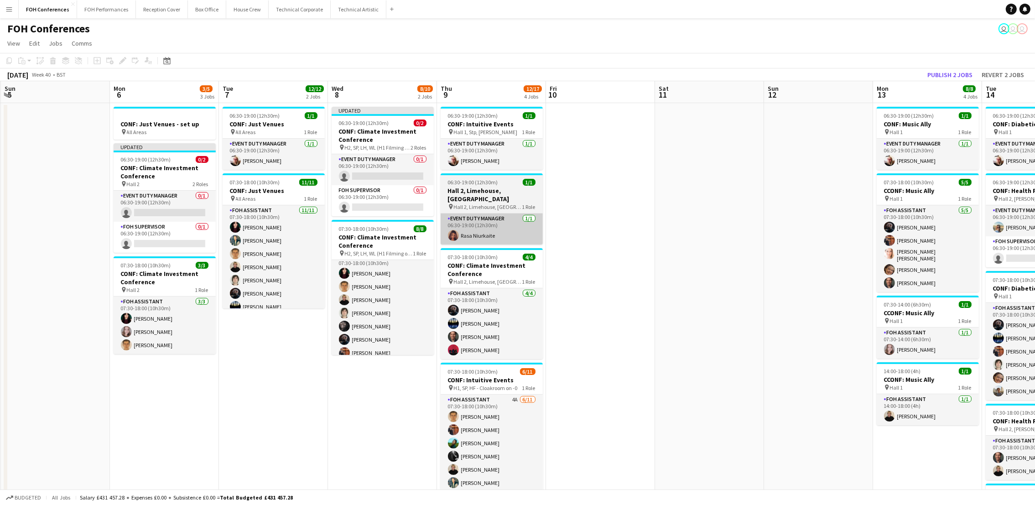
scroll to position [0, 0]
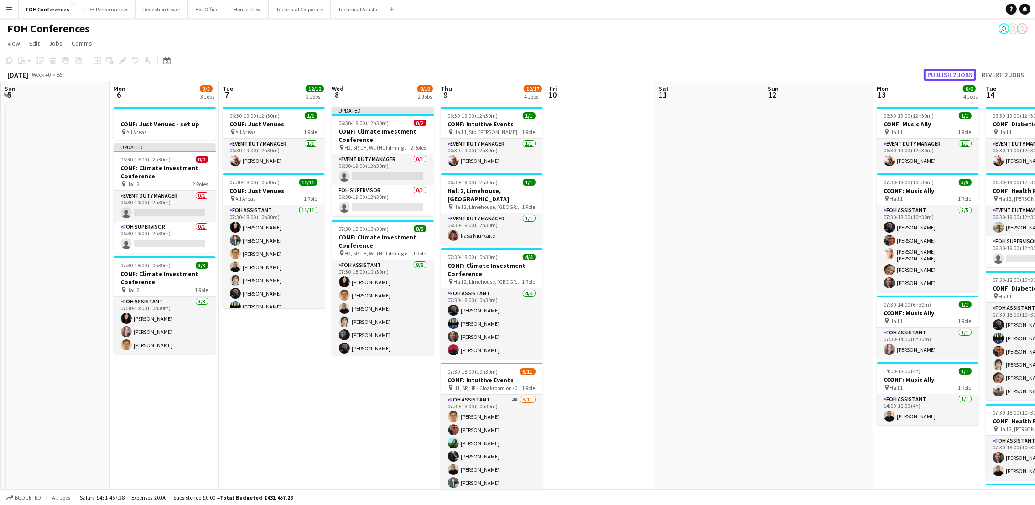
click at [939, 74] on button "Publish 2 jobs" at bounding box center [949, 75] width 52 height 12
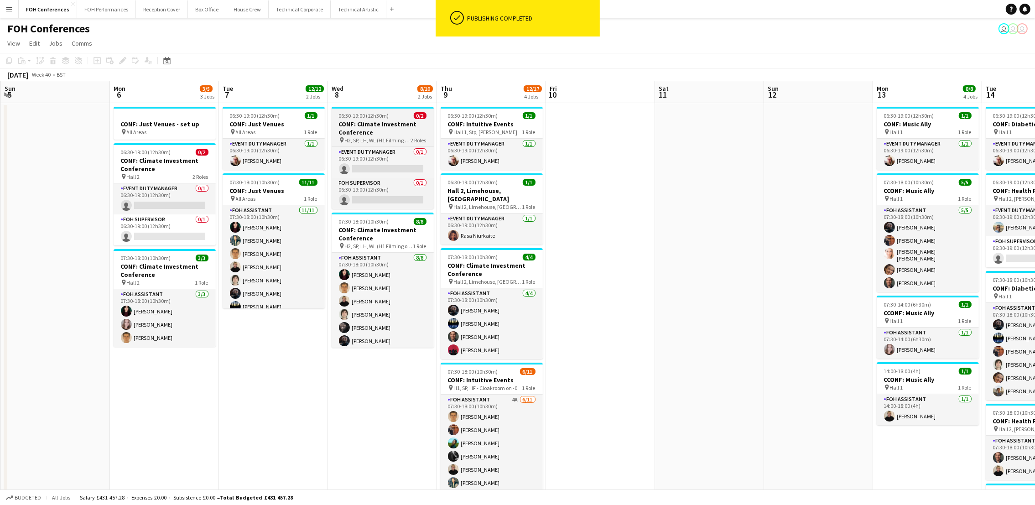
click at [366, 132] on h3 "CONF: Climate Investment Conference" at bounding box center [382, 128] width 102 height 16
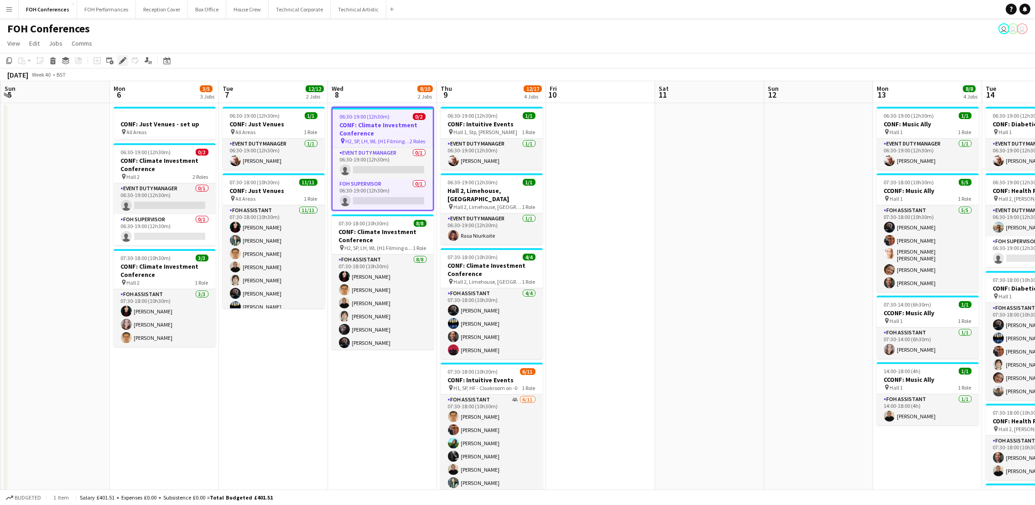
click at [119, 64] on icon "Edit" at bounding box center [122, 60] width 7 height 7
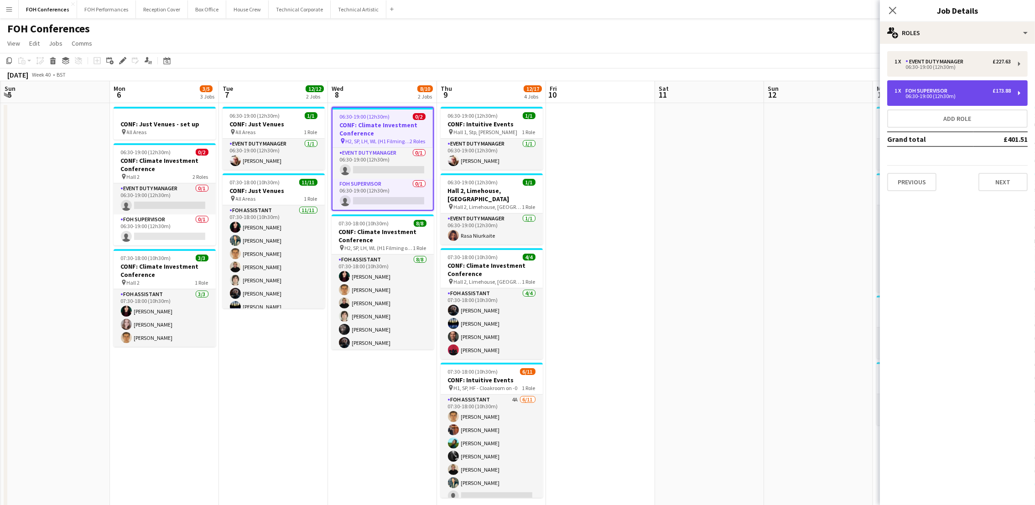
click at [939, 91] on div "FOH Supervisor" at bounding box center [928, 91] width 46 height 6
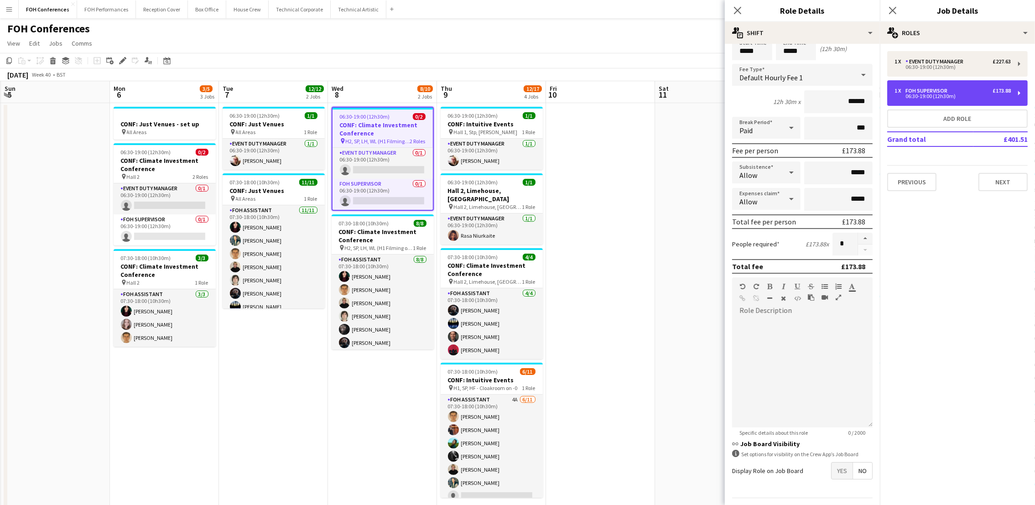
scroll to position [74, 0]
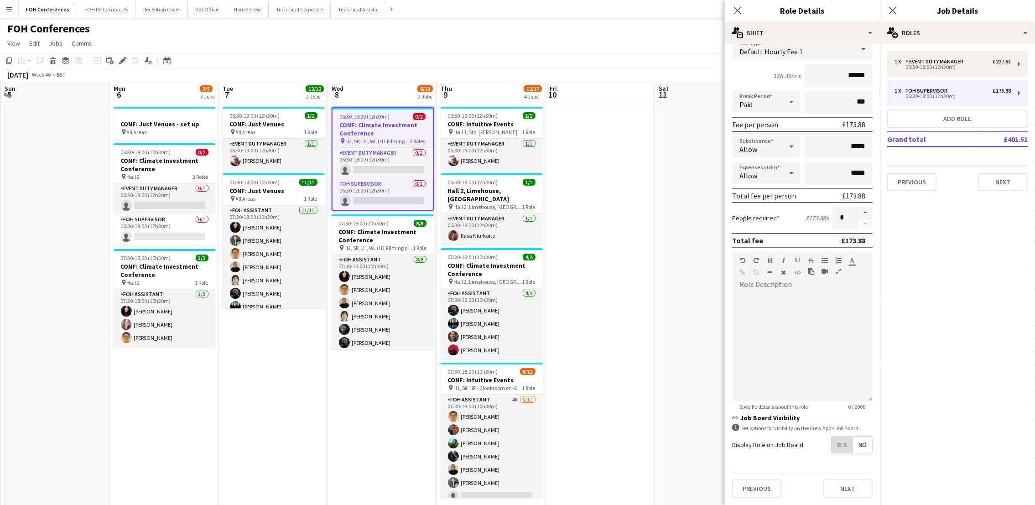
click at [831, 436] on span "Yes" at bounding box center [841, 444] width 21 height 16
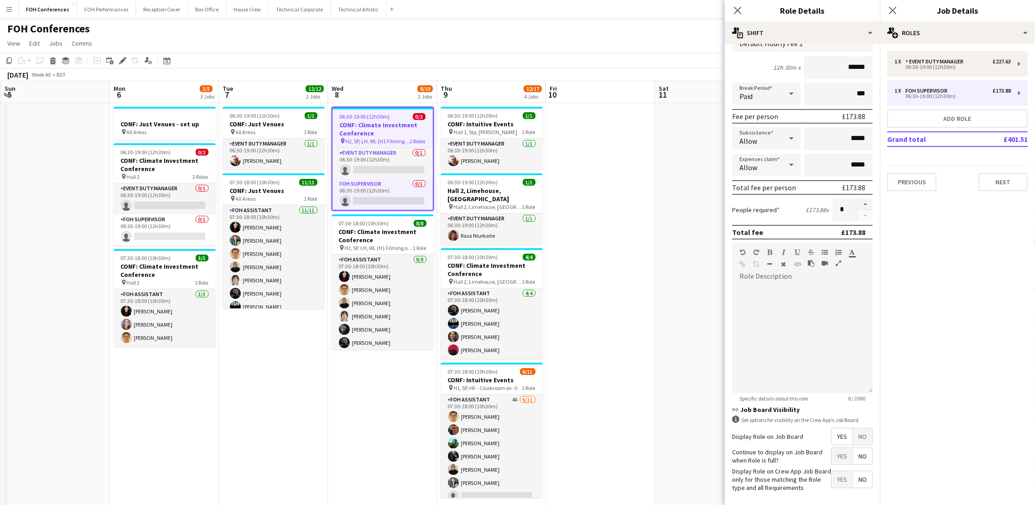
click at [578, 42] on app-page-menu "View Day view expanded Day view collapsed Month view Date picker Jump to [DATE]…" at bounding box center [517, 44] width 1035 height 17
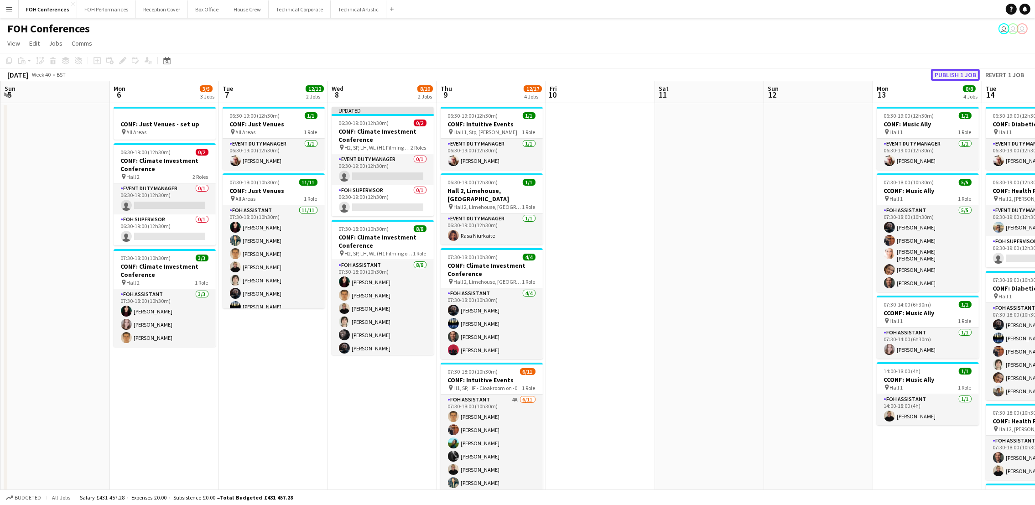
click at [939, 76] on button "Publish 1 job" at bounding box center [955, 75] width 49 height 12
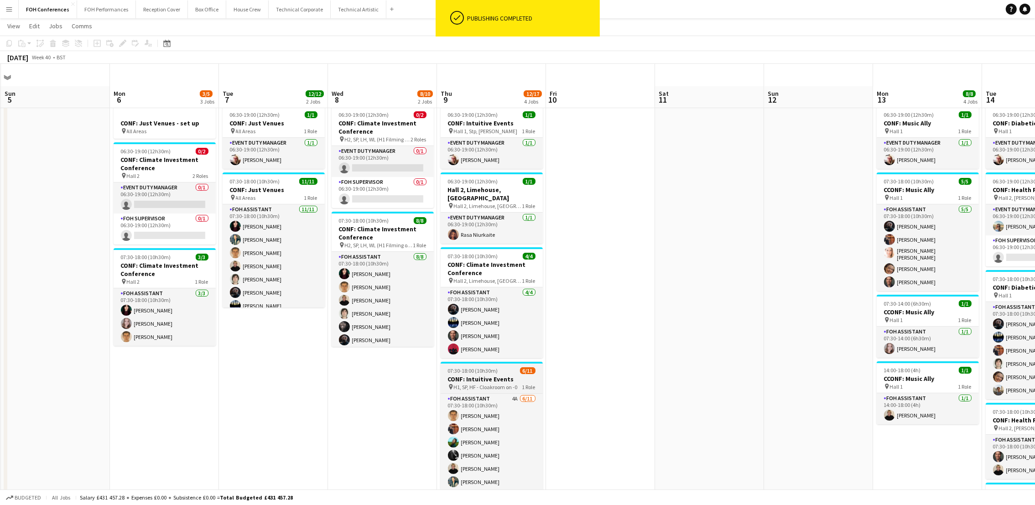
scroll to position [137, 0]
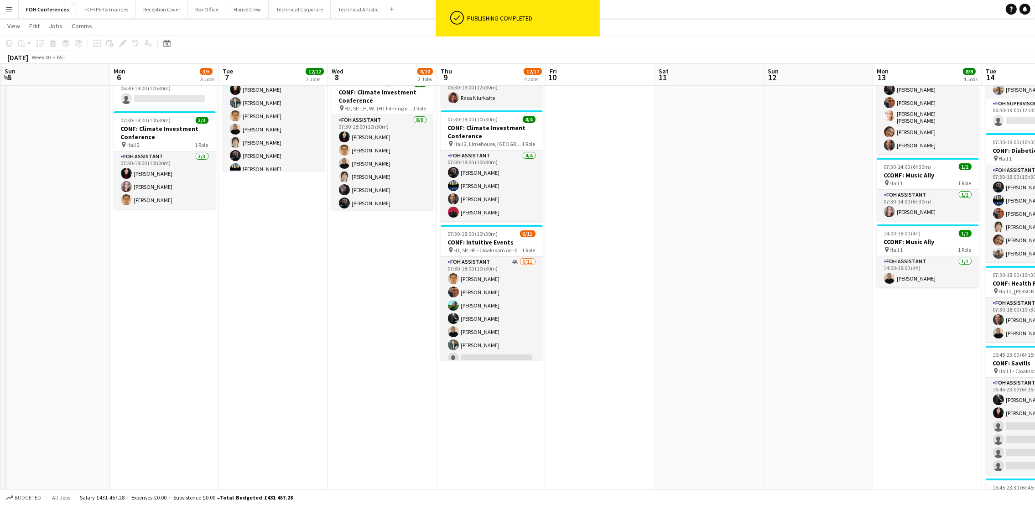
click at [502, 353] on app-date-cell "06:30-19:00 (12h30m) 1/1 CONF: Intuitive Events pin Hall 1, Stp, [PERSON_NAME] …" at bounding box center [491, 279] width 109 height 628
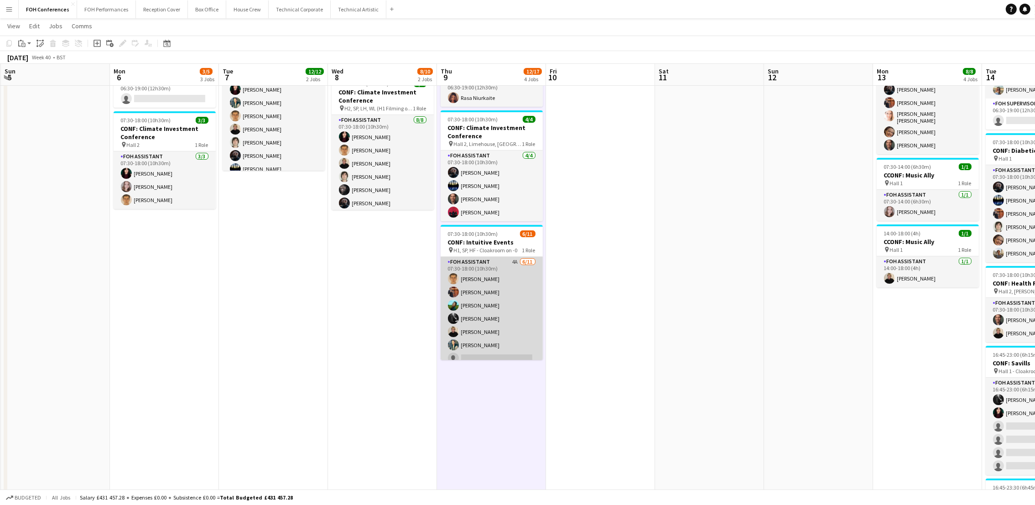
click at [502, 350] on app-card-role "FOH Assistant 4A [DATE] 07:30-18:00 (10h30m) [PERSON_NAME] [PERSON_NAME] [PERSO…" at bounding box center [491, 338] width 102 height 163
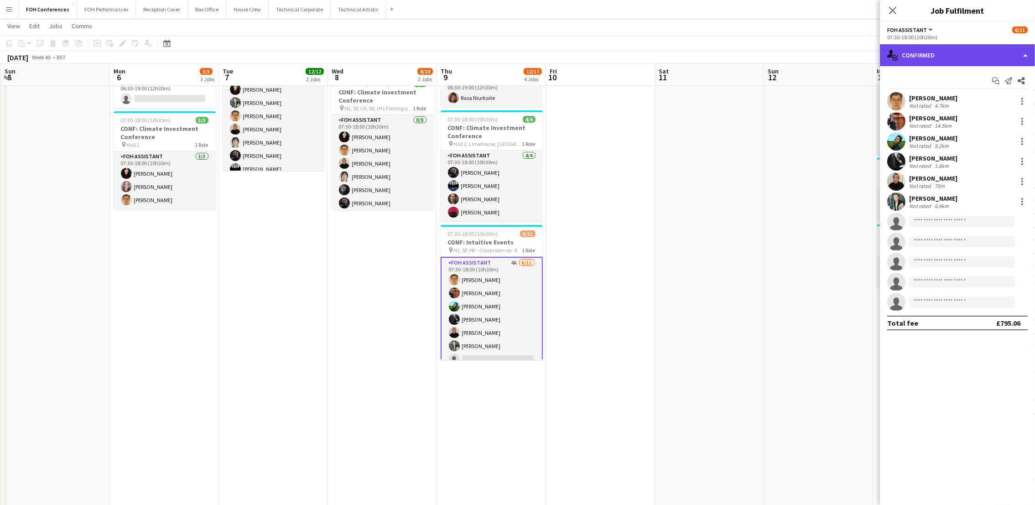
click at [937, 52] on div "single-neutral-actions-check-2 Confirmed" at bounding box center [957, 55] width 155 height 22
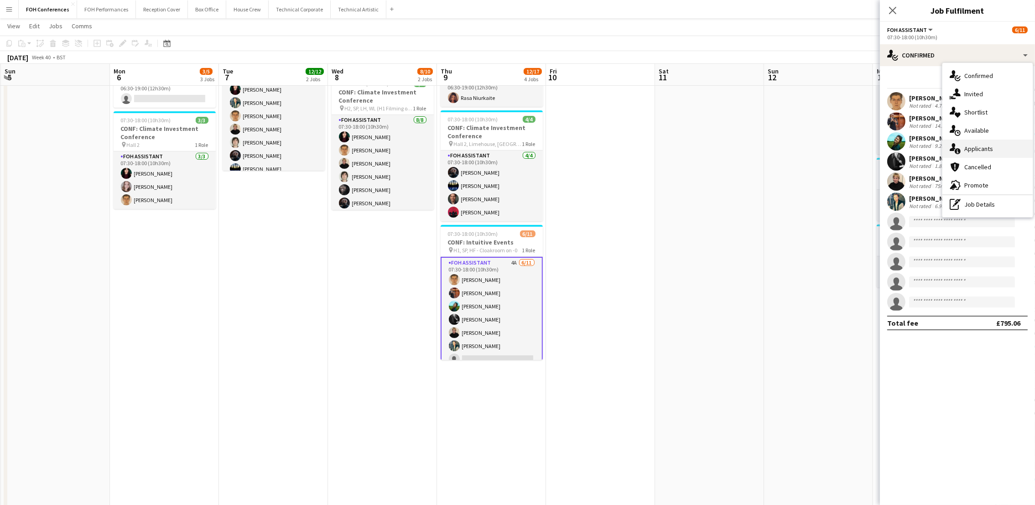
click at [939, 151] on span "Applicants" at bounding box center [978, 149] width 29 height 8
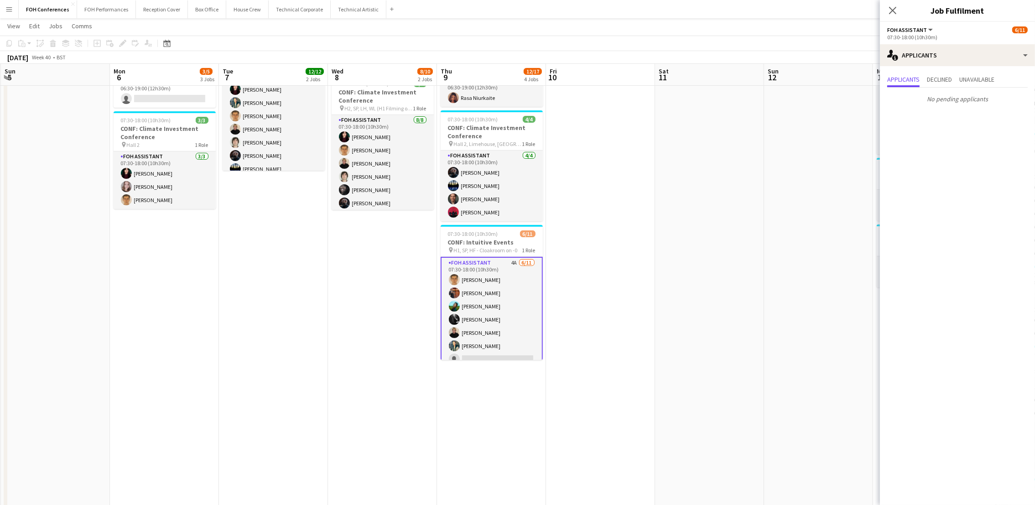
click at [727, 24] on app-page-menu "View Day view expanded Day view collapsed Month view Date picker Jump to [DATE]…" at bounding box center [517, 26] width 1035 height 17
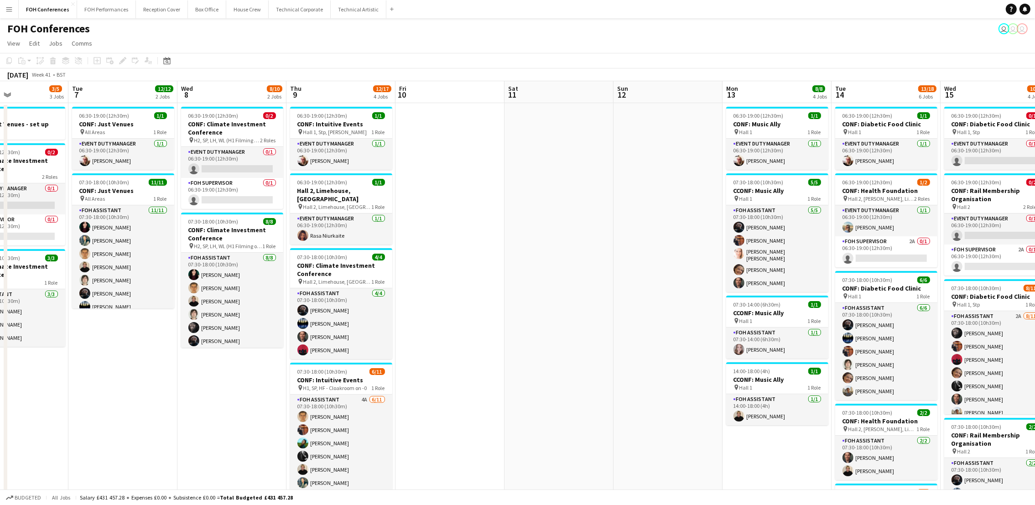
scroll to position [0, 388]
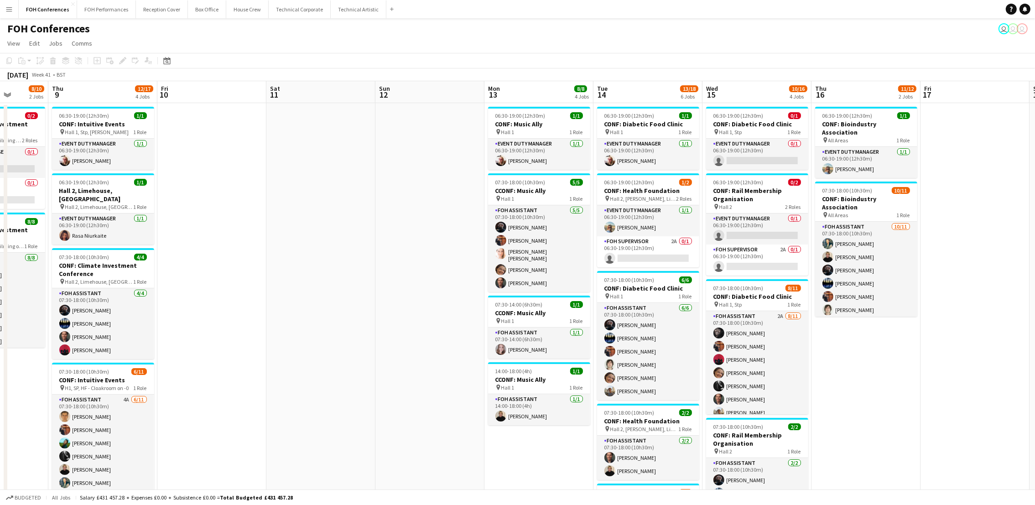
drag, startPoint x: 831, startPoint y: 106, endPoint x: 444, endPoint y: 86, distance: 388.1
click at [444, 86] on app-calendar-viewport "Sun 5 Mon 6 3/5 3 Jobs Tue 7 12/12 2 Jobs Wed 8 8/10 2 Jobs Thu 9 12/17 4 Jobs …" at bounding box center [517, 406] width 1035 height 650
click at [753, 269] on app-card-role "FOH Supervisor 2A 0/1 06:30-19:00 (12h30m) single-neutral-actions" at bounding box center [757, 259] width 102 height 31
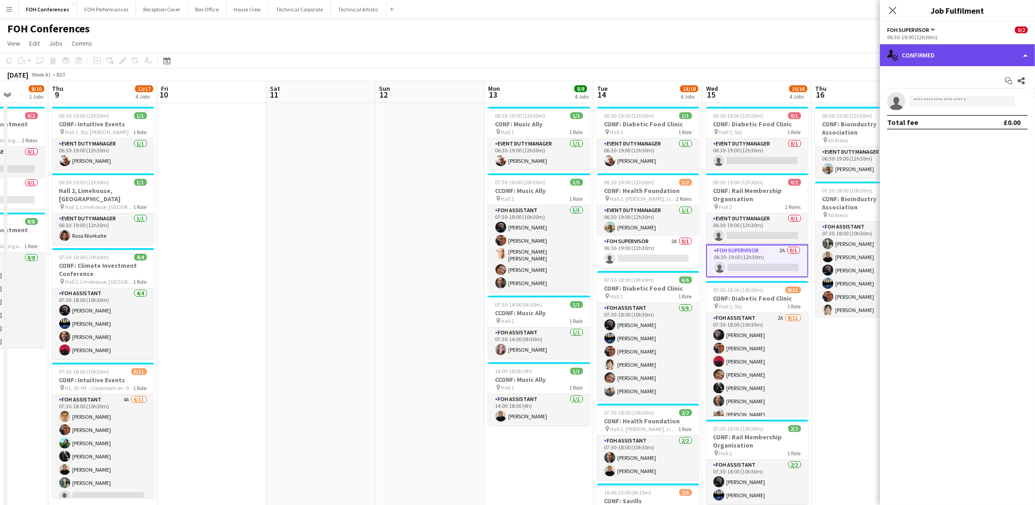
click at [939, 48] on div "single-neutral-actions-check-2 Confirmed" at bounding box center [957, 55] width 155 height 22
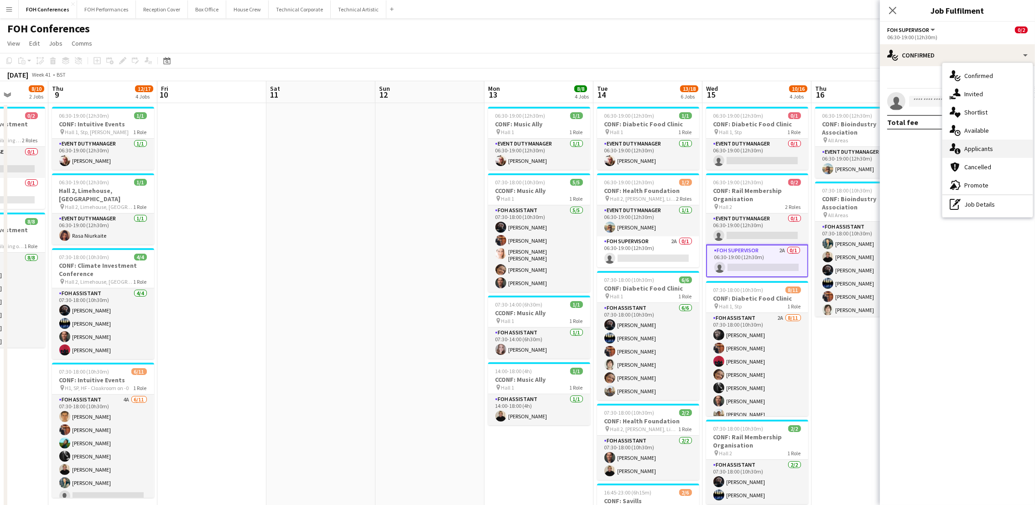
click at [939, 150] on span "Applicants" at bounding box center [978, 149] width 29 height 8
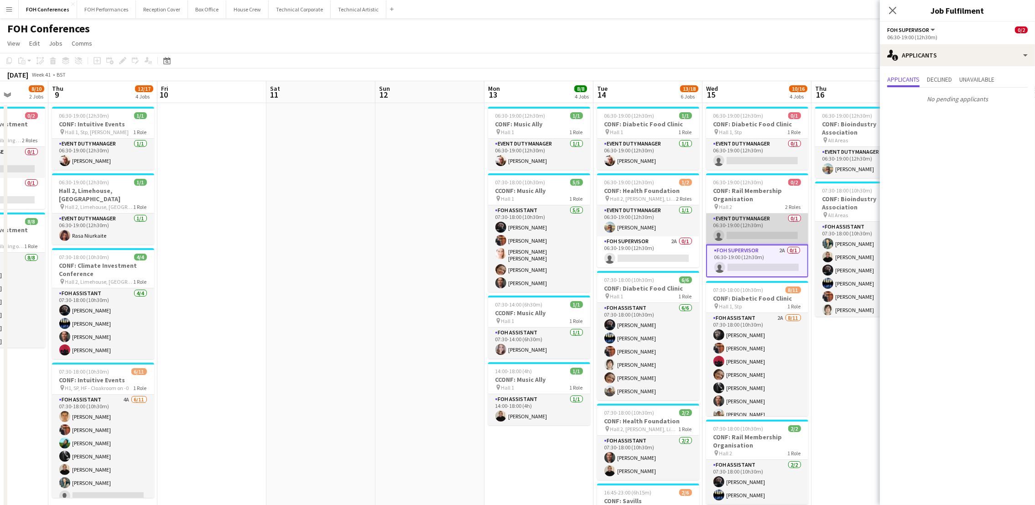
click at [747, 230] on app-card-role "Event Duty Manager 0/1 06:30-19:00 (12h30m) single-neutral-actions" at bounding box center [757, 228] width 102 height 31
click at [730, 231] on app-card-role "Event Duty Manager 0/1 06:30-19:00 (12h30m) single-neutral-actions" at bounding box center [757, 229] width 102 height 33
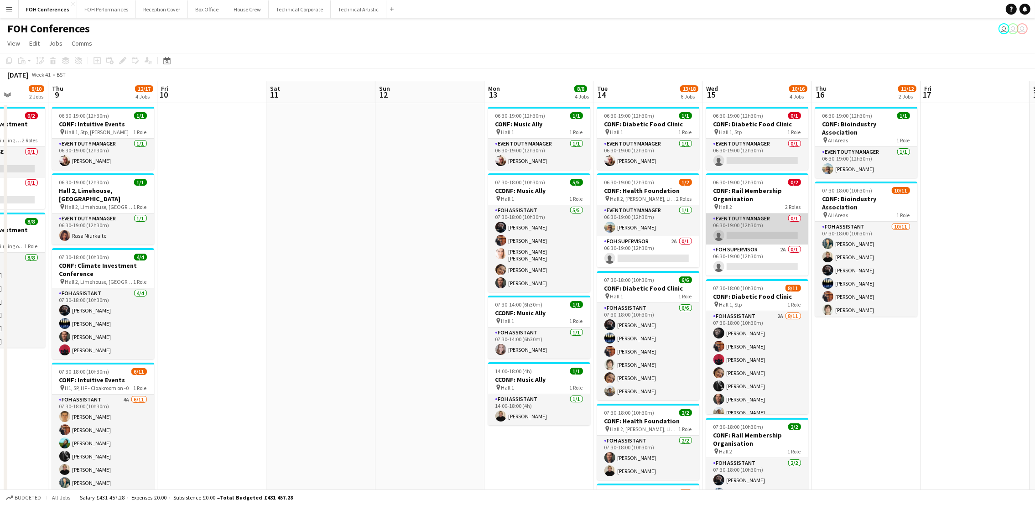
click at [754, 233] on app-card-role "Event Duty Manager 0/1 06:30-19:00 (12h30m) single-neutral-actions" at bounding box center [757, 228] width 102 height 31
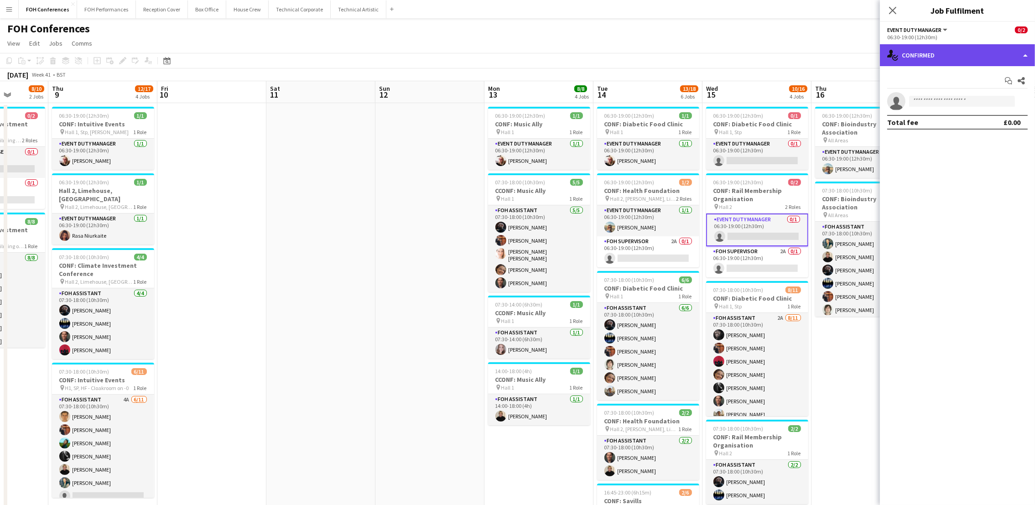
click at [915, 61] on div "single-neutral-actions-check-2 Confirmed" at bounding box center [957, 55] width 155 height 22
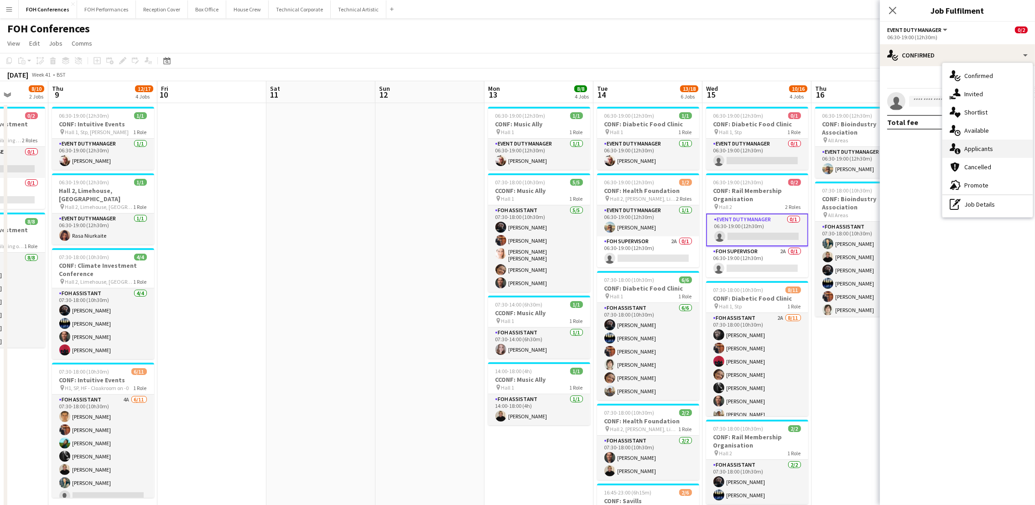
click at [939, 150] on div "single-neutral-actions-information Applicants" at bounding box center [987, 149] width 90 height 18
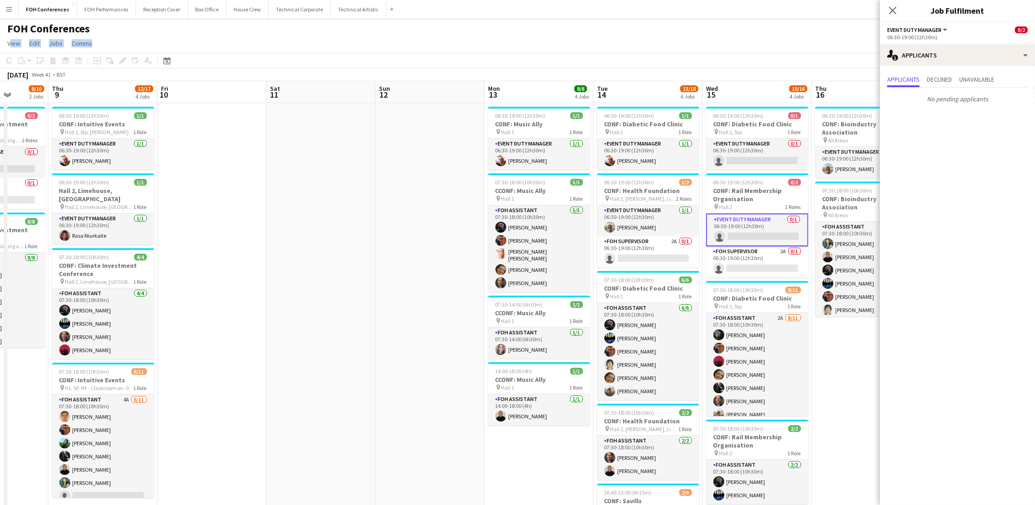
click at [757, 35] on app-board "FOH Conferences user user user View Day view expanded Day view collapsed Month …" at bounding box center [517, 382] width 1035 height 729
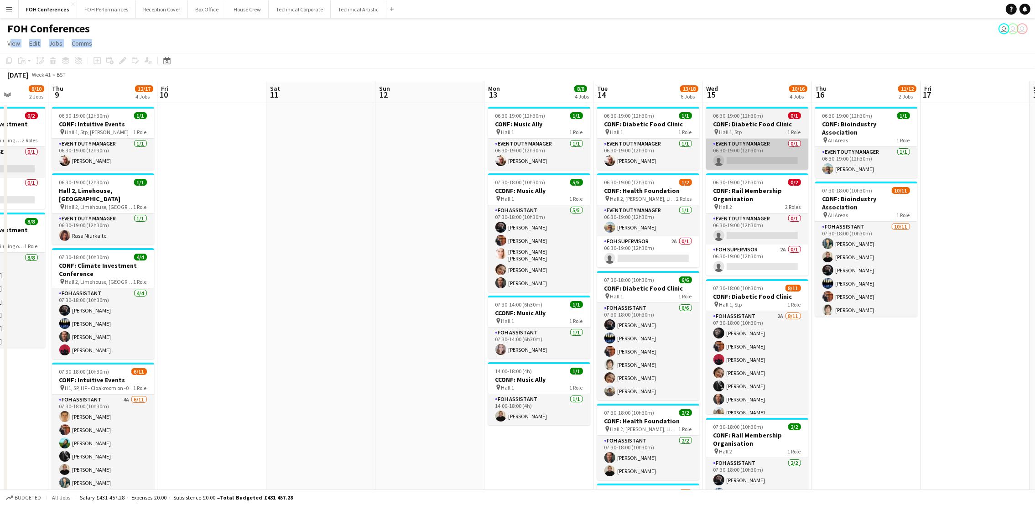
scroll to position [0, 387]
drag, startPoint x: 757, startPoint y: 35, endPoint x: 757, endPoint y: 151, distance: 116.3
click at [739, 151] on app-card-role "Event Duty Manager 0/1 06:30-19:00 (12h30m) single-neutral-actions" at bounding box center [758, 154] width 102 height 31
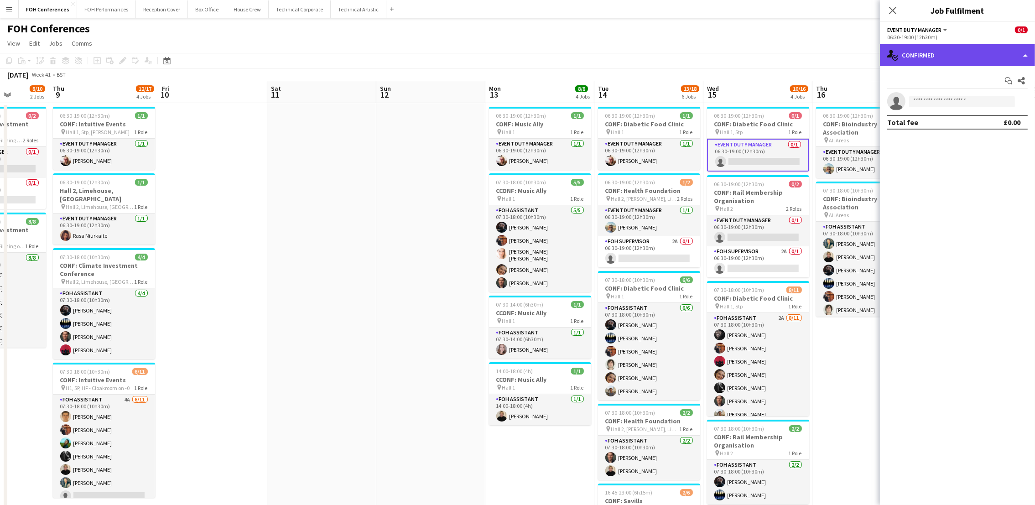
click at [939, 54] on div "single-neutral-actions-check-2 Confirmed" at bounding box center [957, 55] width 155 height 22
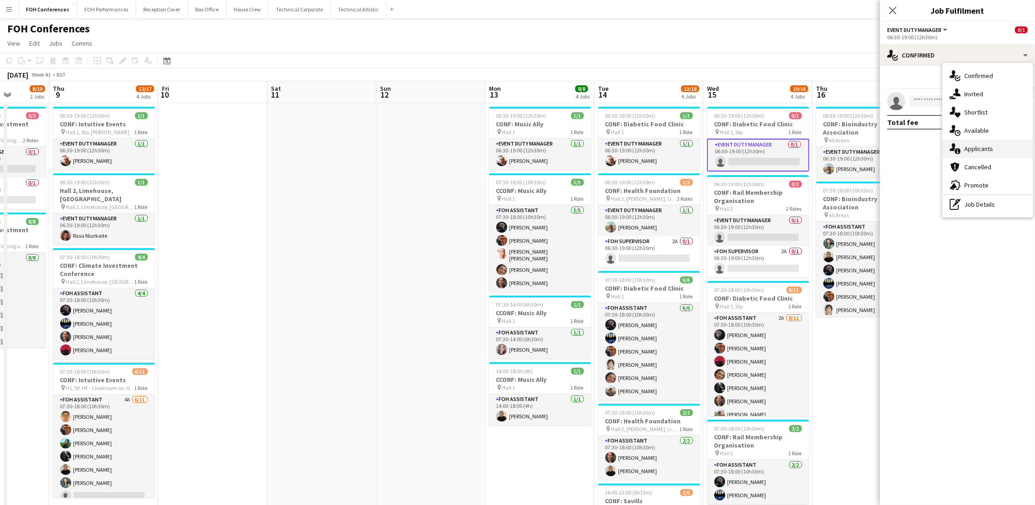
click at [939, 151] on span "Applicants" at bounding box center [978, 149] width 29 height 8
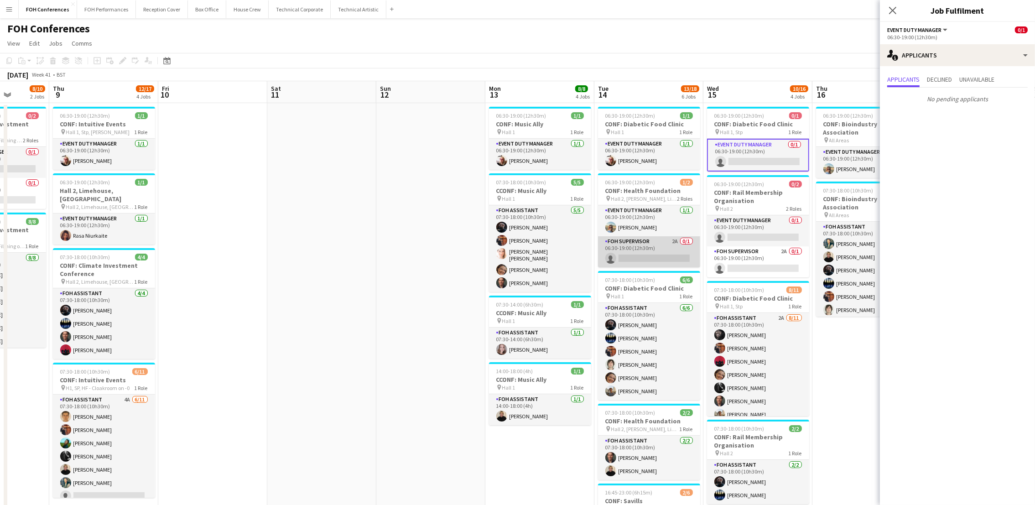
click at [658, 260] on app-card-role "FOH Supervisor 2A 0/1 06:30-19:00 (12h30m) single-neutral-actions" at bounding box center [649, 251] width 102 height 31
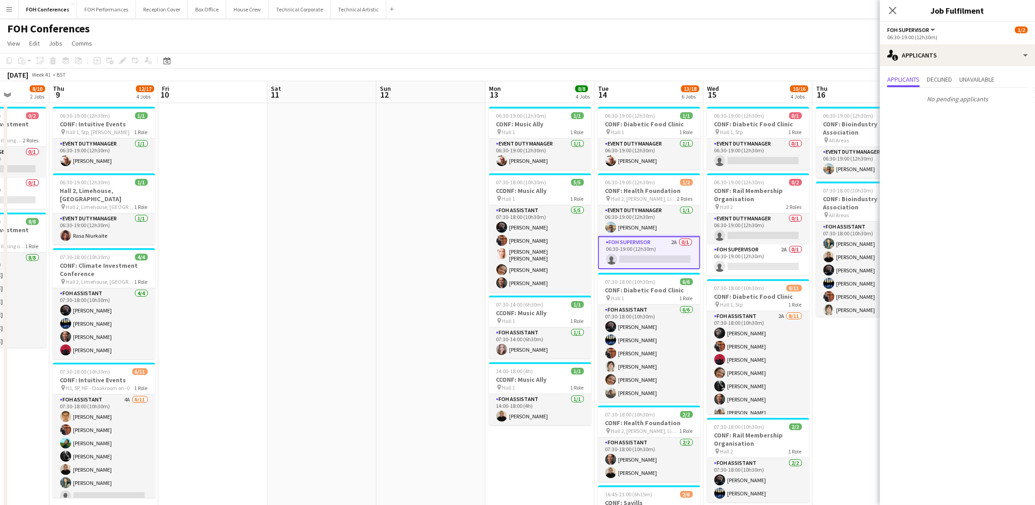
click at [614, 19] on div "FOH Conferences user user user" at bounding box center [517, 26] width 1035 height 17
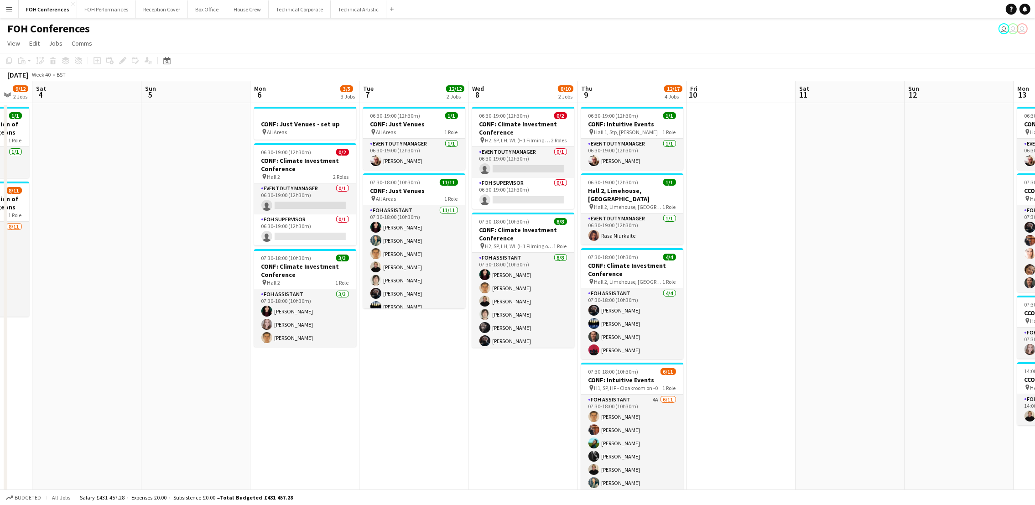
scroll to position [0, 279]
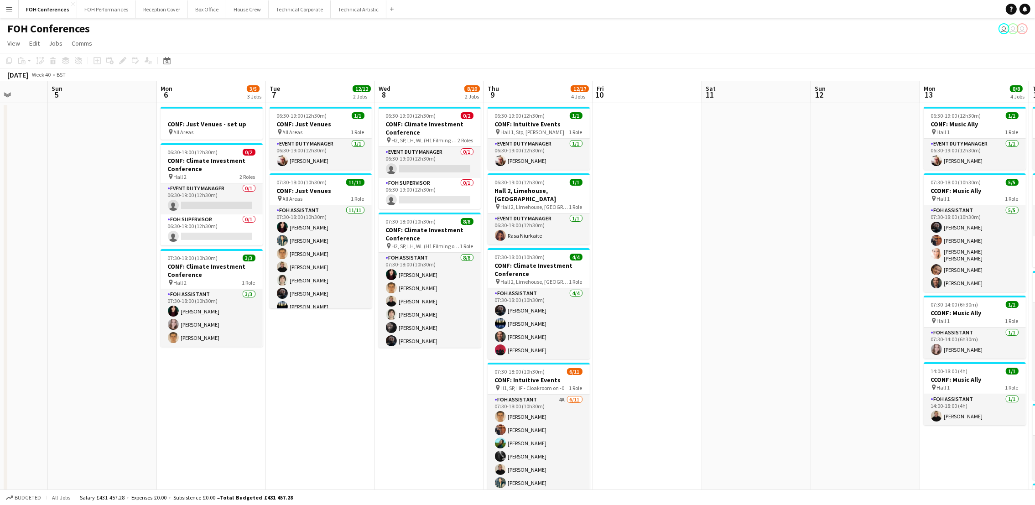
drag, startPoint x: 209, startPoint y: 101, endPoint x: 644, endPoint y: 145, distance: 437.2
click at [644, 145] on app-calendar-viewport "Thu 2 11/12 2 Jobs Fri 3 9/12 2 Jobs Sat 4 Sun 5 Mon 6 3/5 3 Jobs Tue 7 12/12 2…" at bounding box center [517, 406] width 1035 height 650
click at [417, 206] on app-card-role "FOH Supervisor 0/1 06:30-19:00 (12h30m) single-neutral-actions" at bounding box center [429, 193] width 102 height 31
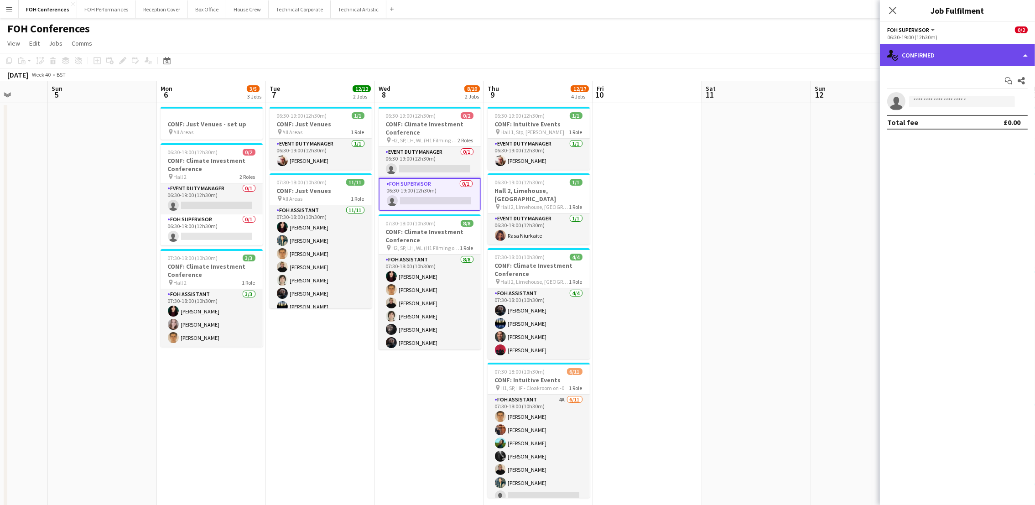
click at [939, 55] on div "single-neutral-actions-check-2 Confirmed" at bounding box center [957, 55] width 155 height 22
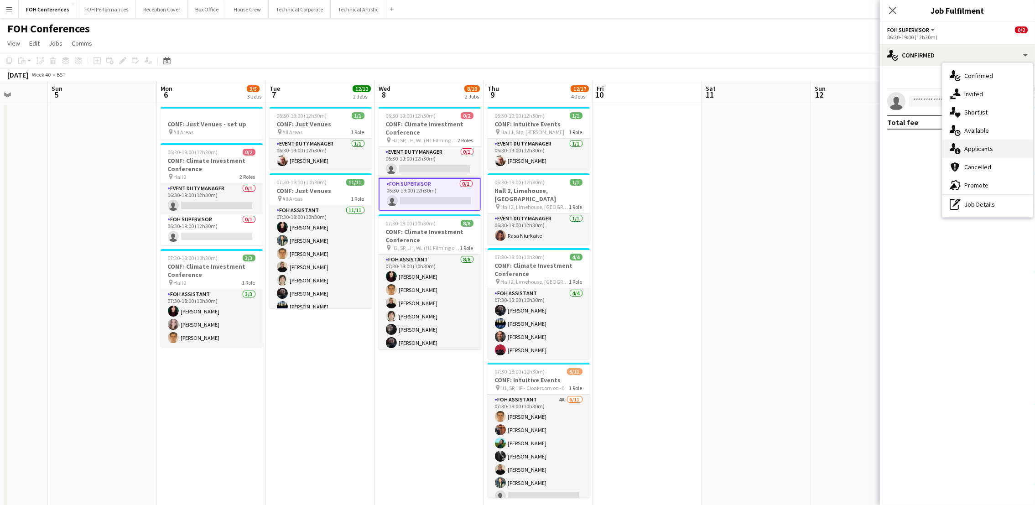
click at [939, 140] on div "single-neutral-actions-information Applicants" at bounding box center [987, 149] width 90 height 18
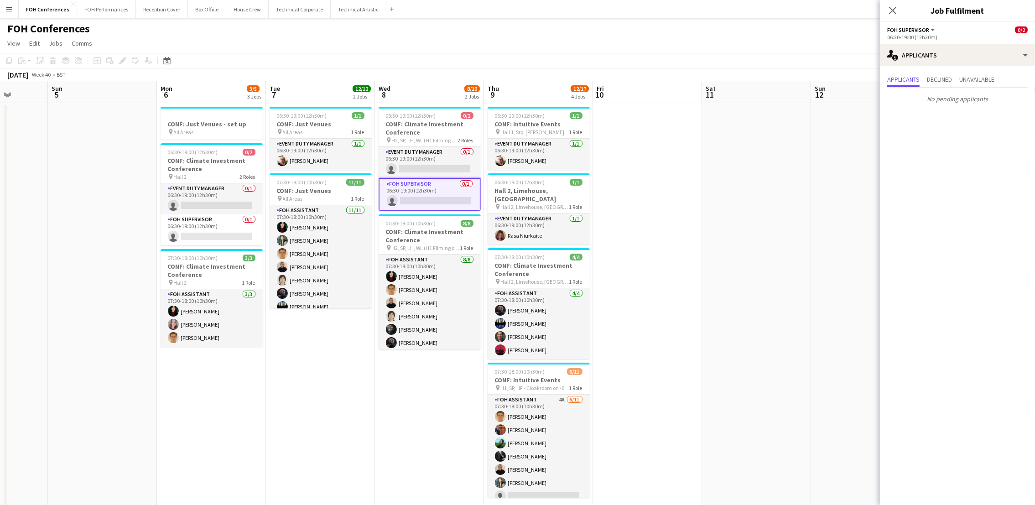
click at [788, 38] on app-page-menu "View Day view expanded Day view collapsed Month view Date picker Jump to [DATE]…" at bounding box center [517, 44] width 1035 height 17
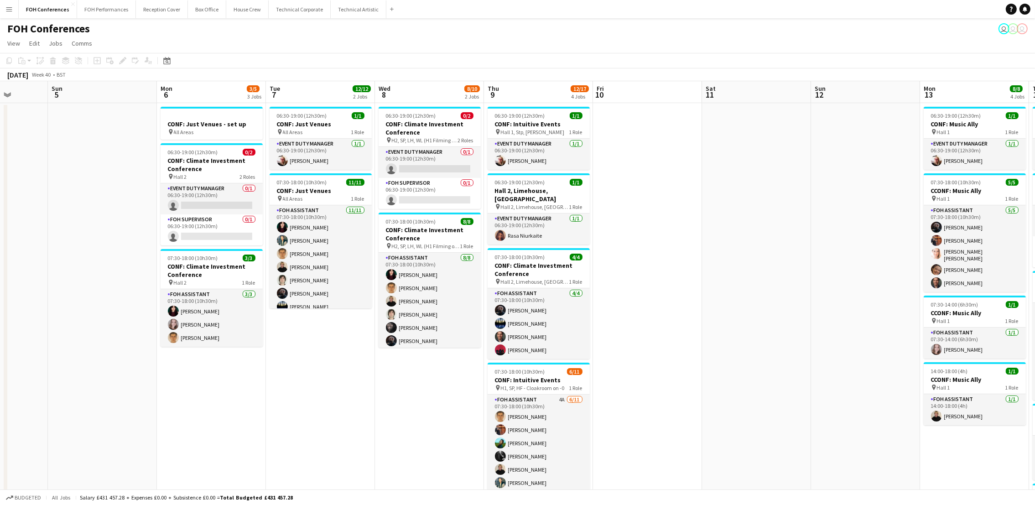
click at [809, 66] on app-toolbar "Copy Paste Paste Ctrl+V Paste with crew Ctrl+Shift+V Paste linked Job [GEOGRAPH…" at bounding box center [517, 61] width 1035 height 16
click at [218, 203] on app-card-role "Event Duty Manager 0/1 06:30-19:00 (12h30m) single-neutral-actions" at bounding box center [212, 198] width 102 height 31
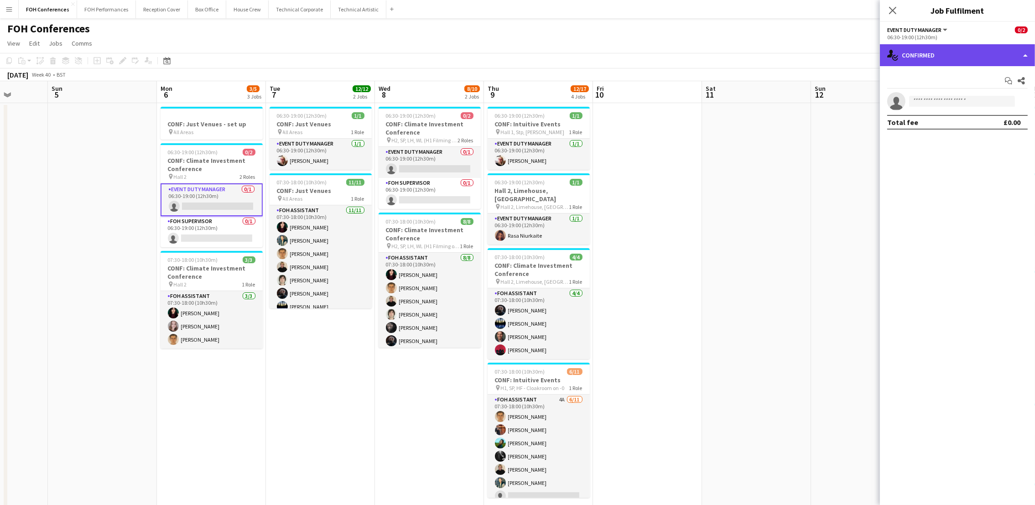
click at [909, 57] on div "single-neutral-actions-check-2 Confirmed" at bounding box center [957, 55] width 155 height 22
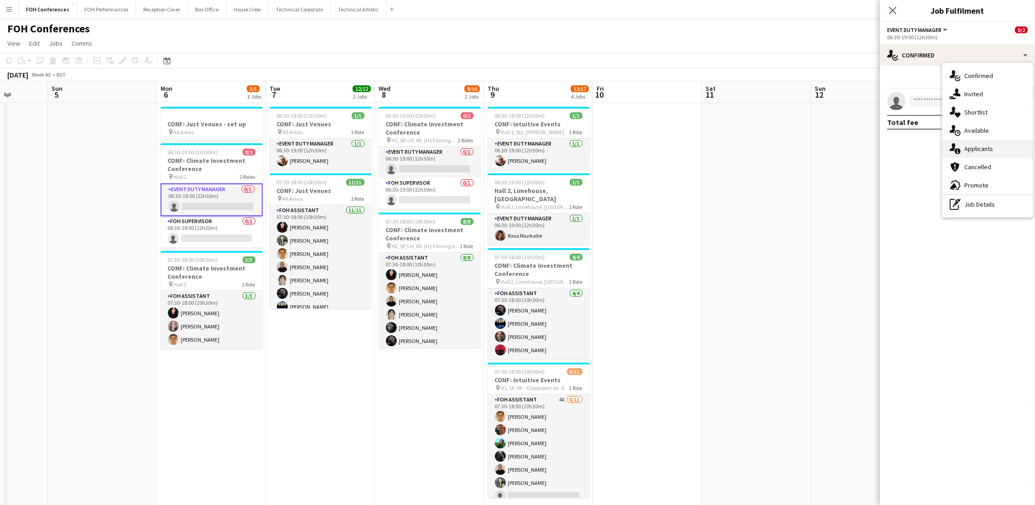
click at [939, 148] on span "Applicants" at bounding box center [978, 149] width 29 height 8
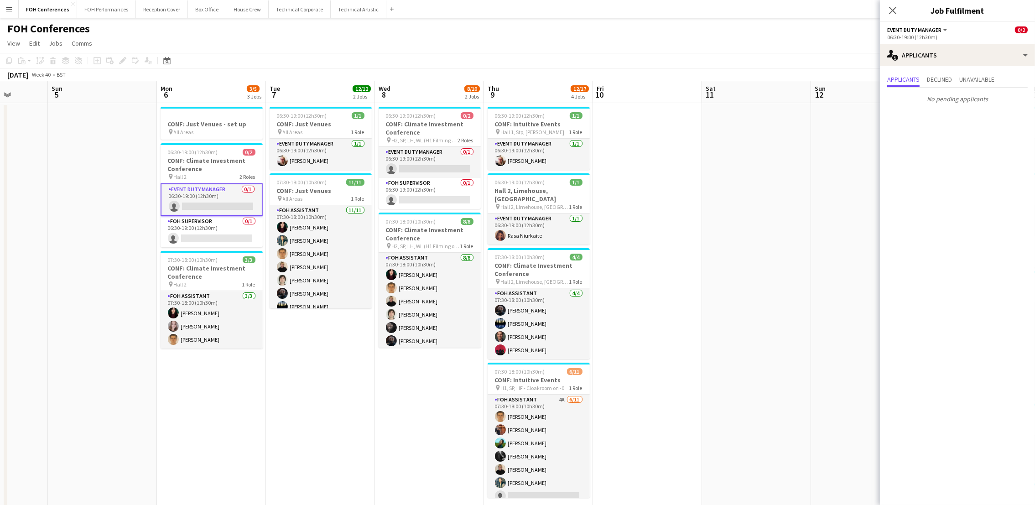
click at [679, 21] on div "Menu Boards Boards Boards All jobs Status Workforce Workforce My Workforce Recr…" at bounding box center [517, 373] width 1035 height 747
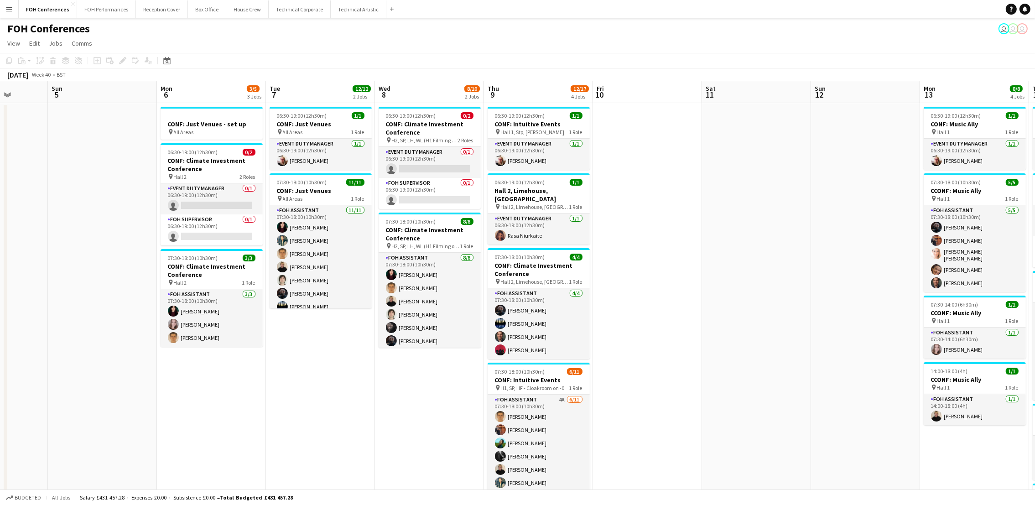
click at [404, 63] on app-toolbar "Copy Paste Paste Ctrl+V Paste with crew Ctrl+Shift+V Paste linked Job [GEOGRAPH…" at bounding box center [517, 61] width 1035 height 16
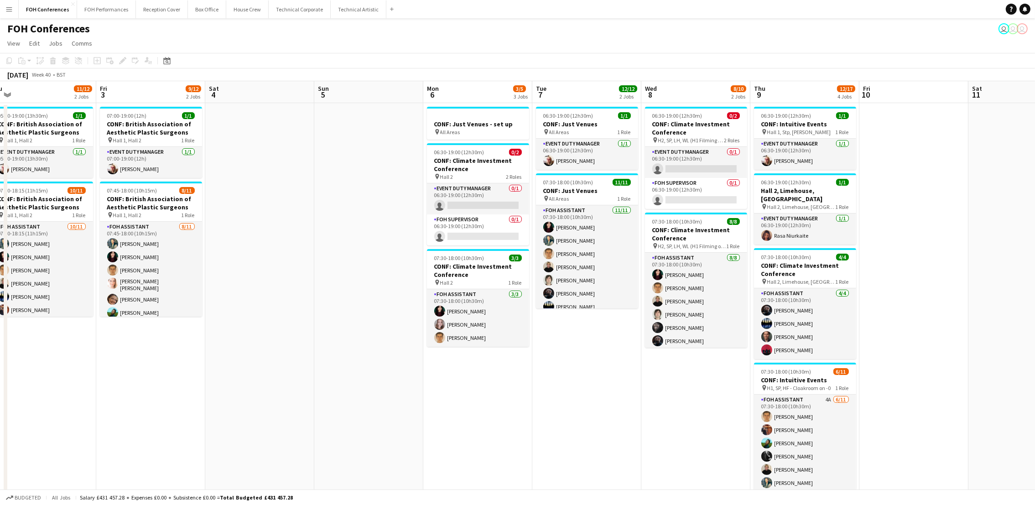
scroll to position [0, 230]
drag, startPoint x: 117, startPoint y: 85, endPoint x: 384, endPoint y: 112, distance: 268.1
click at [384, 112] on app-calendar-viewport "Tue 30 12/12 2 Jobs Wed 1 12/12 2 Jobs Thu 2 11/12 2 Jobs Fri 3 9/12 2 Jobs Sat…" at bounding box center [517, 406] width 1035 height 650
click at [431, 50] on app-page-menu "View Day view expanded Day view collapsed Month view Date picker Jump to [DATE]…" at bounding box center [517, 44] width 1035 height 17
click at [354, 254] on app-date-cell at bounding box center [369, 417] width 109 height 628
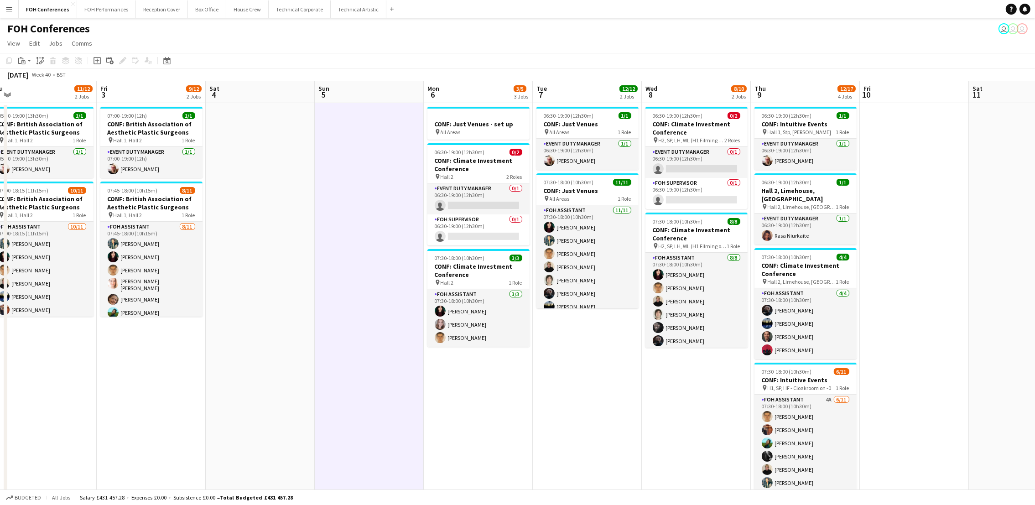
click at [334, 40] on app-page-menu "View Day view expanded Day view collapsed Month view Date picker Jump to [DATE]…" at bounding box center [517, 44] width 1035 height 17
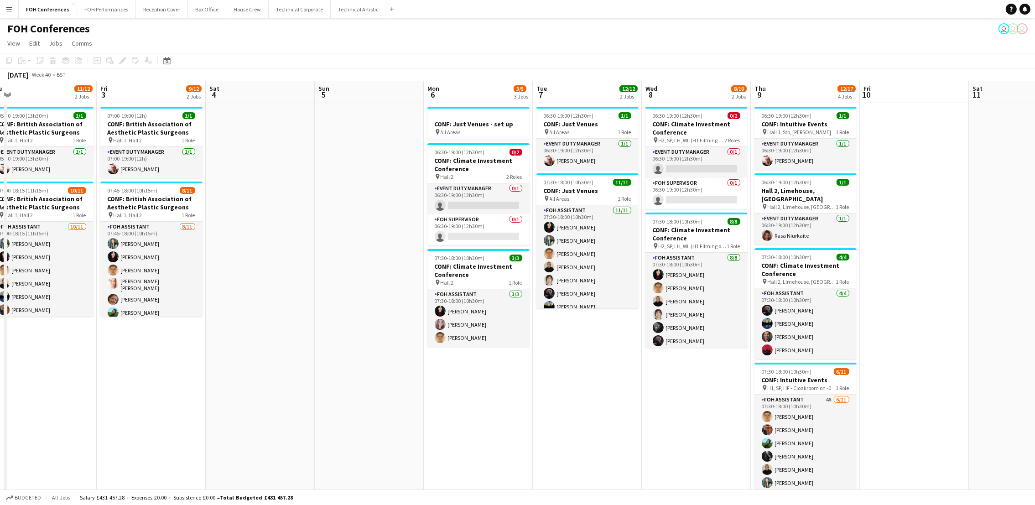
click at [508, 36] on app-page-menu "View Day view expanded Day view collapsed Month view Date picker Jump to [DATE]…" at bounding box center [517, 44] width 1035 height 17
click at [386, 47] on app-page-menu "View Day view expanded Day view collapsed Month view Date picker Jump to [DATE]…" at bounding box center [517, 44] width 1035 height 17
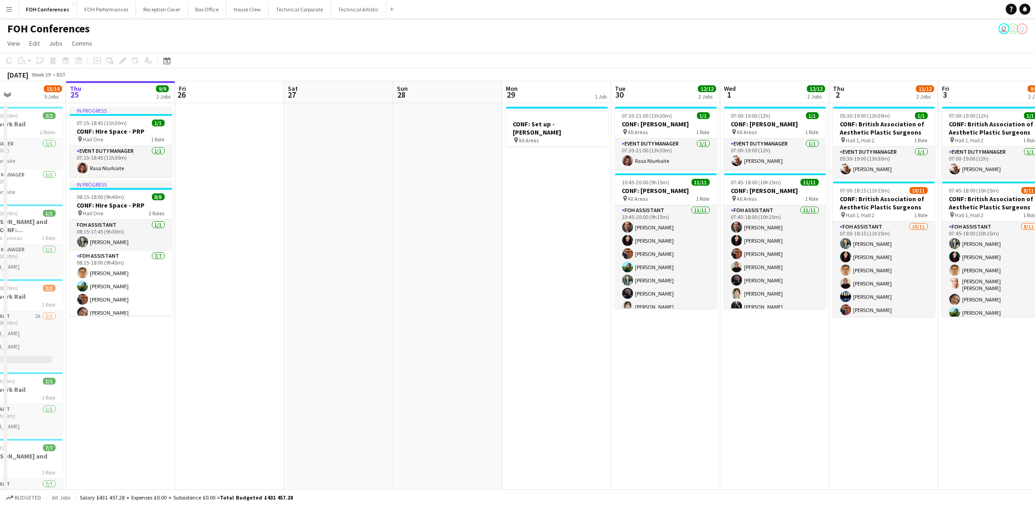
drag, startPoint x: 248, startPoint y: 89, endPoint x: 1110, endPoint y: 122, distance: 862.4
click at [939, 122] on html "Menu Boards Boards Boards All jobs Status Workforce Workforce My Workforce Recr…" at bounding box center [517, 373] width 1035 height 747
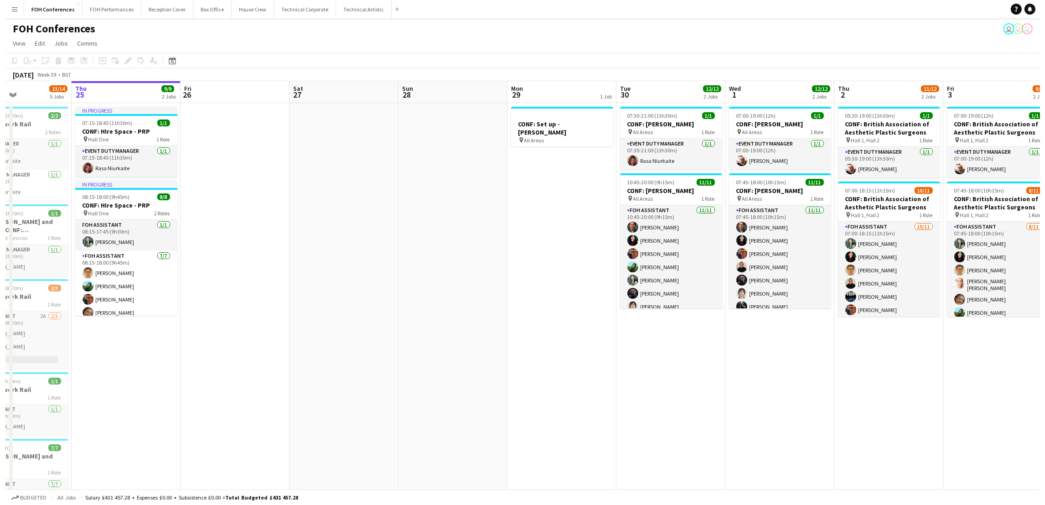
scroll to position [0, 232]
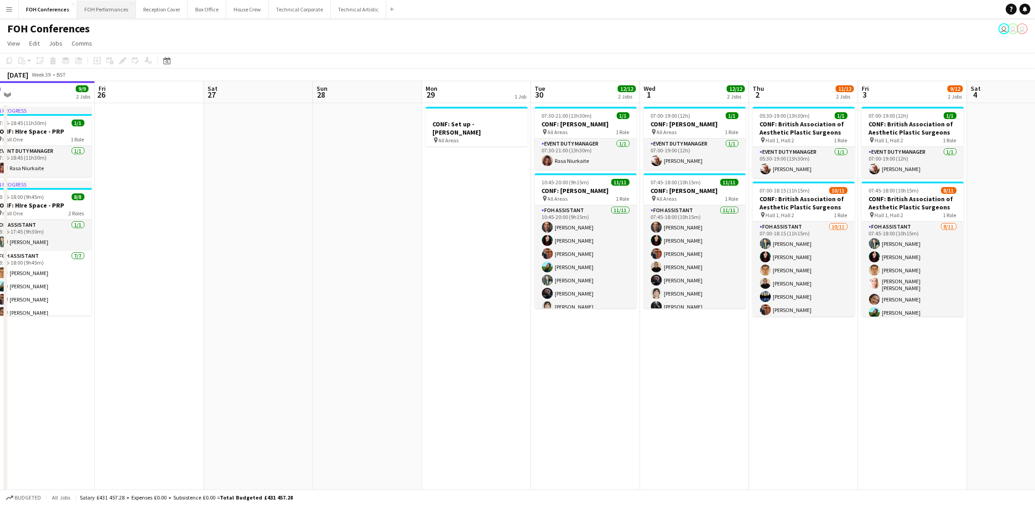
click at [79, 10] on button "FOH Performances Close" at bounding box center [106, 9] width 59 height 18
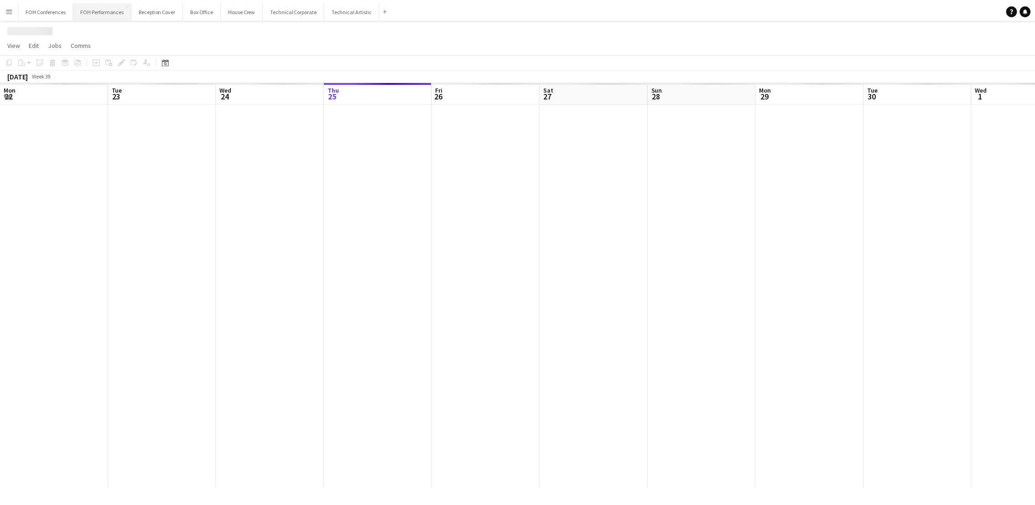
scroll to position [0, 217]
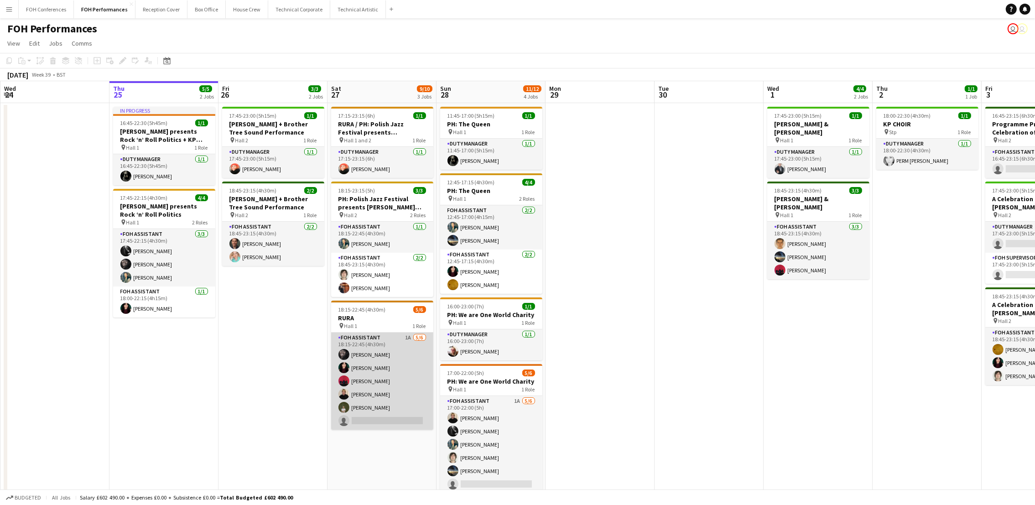
click at [378, 424] on app-card-role "FOH Assistant 1A [DATE] 18:15-22:45 (4h30m) [PERSON_NAME] [PERSON_NAME] [PERSON…" at bounding box center [382, 380] width 102 height 97
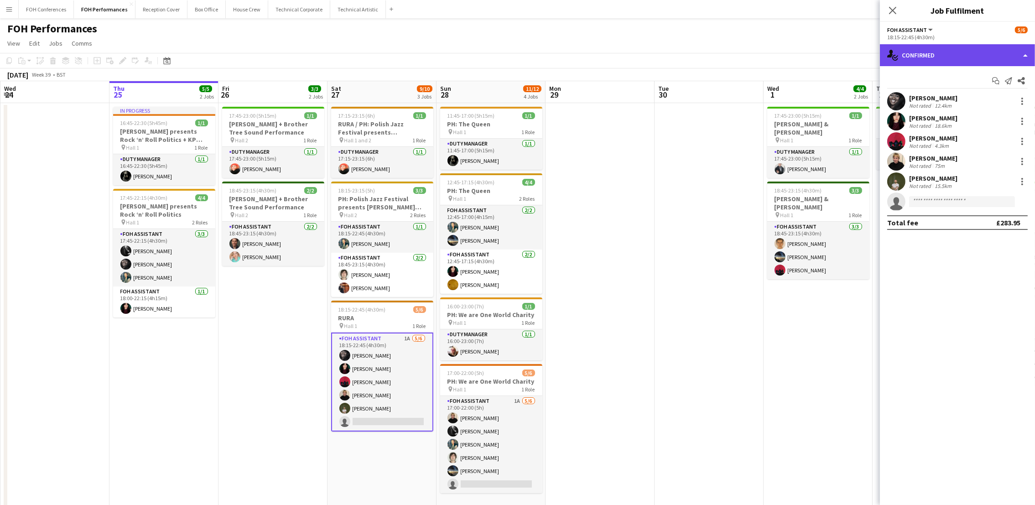
click at [939, 56] on div "single-neutral-actions-check-2 Confirmed" at bounding box center [957, 55] width 155 height 22
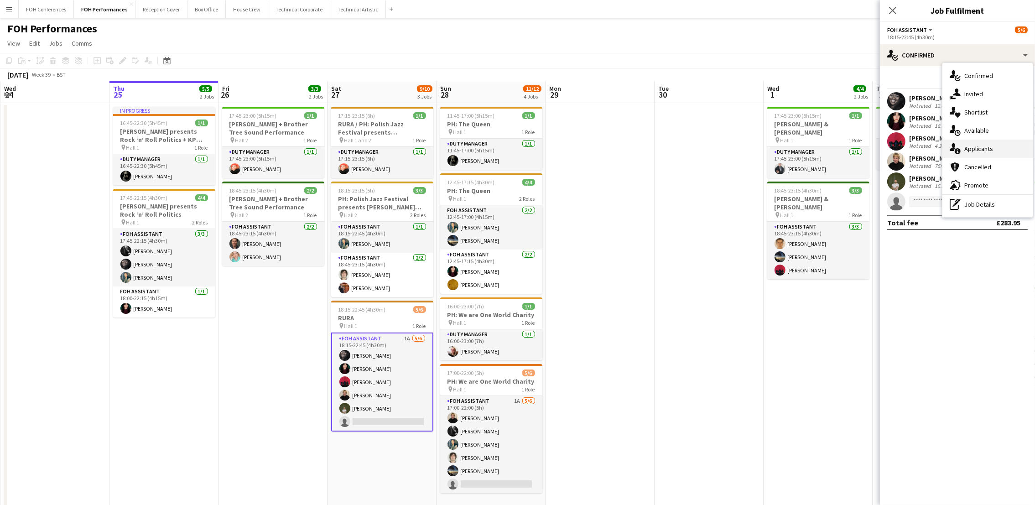
click at [939, 141] on div "single-neutral-actions-information Applicants" at bounding box center [987, 149] width 90 height 18
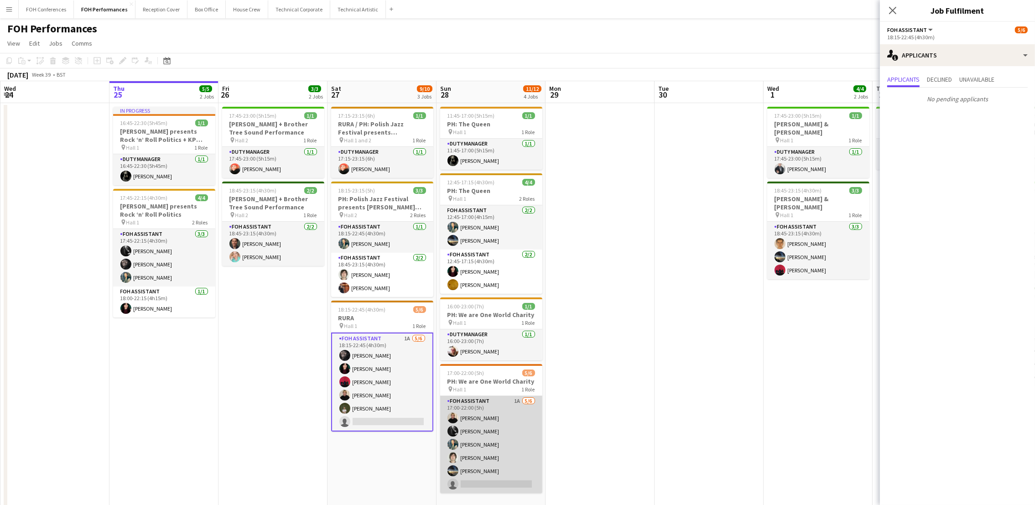
click at [482, 436] on app-card-role "FOH Assistant 1A [DATE] 17:00-22:00 (5h) [PERSON_NAME] [PERSON_NAME] [PERSON_NA…" at bounding box center [491, 444] width 102 height 97
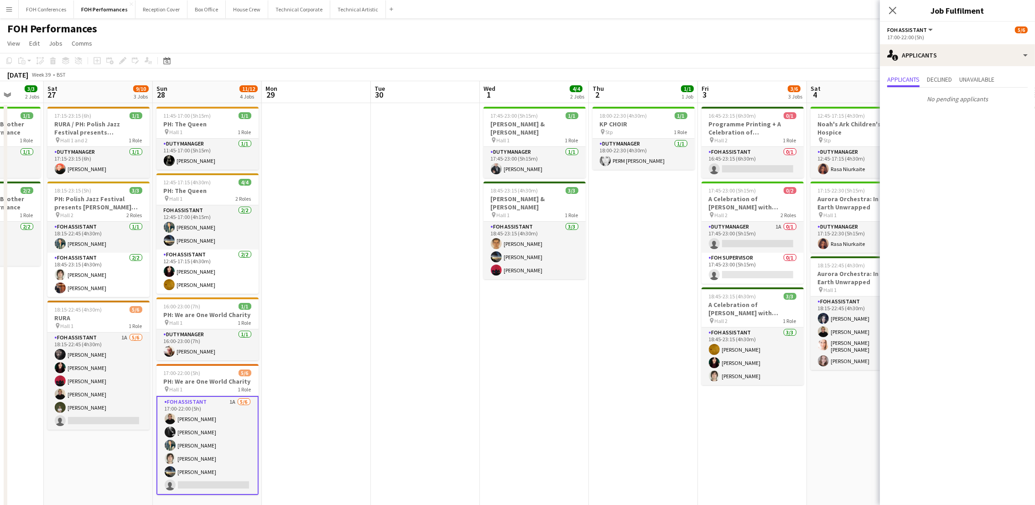
scroll to position [0, 396]
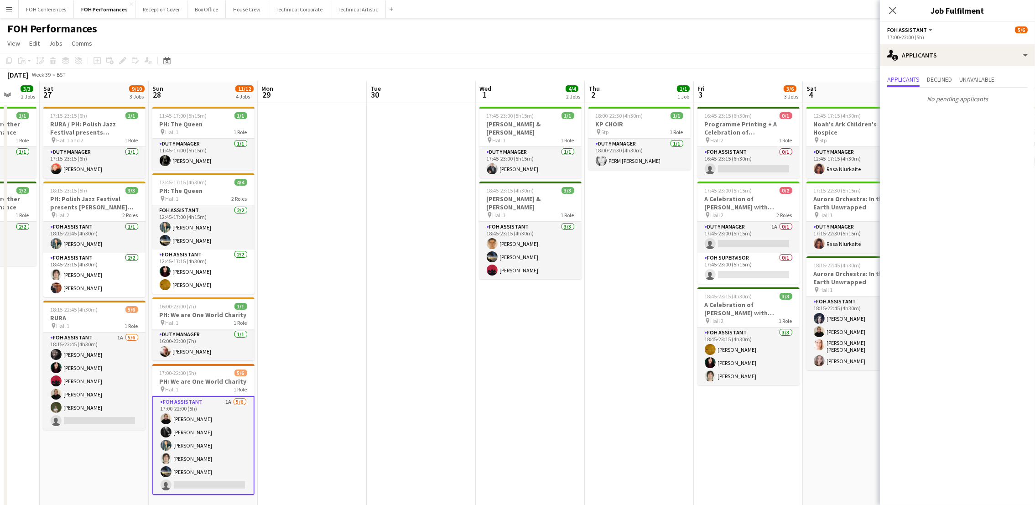
drag, startPoint x: 830, startPoint y: 86, endPoint x: 543, endPoint y: 121, distance: 289.9
click at [543, 121] on app-calendar-viewport "Tue 23 Wed 24 Thu 25 5/5 2 Jobs Fri 26 3/3 2 Jobs Sat 27 9/10 3 Jobs Sun 28 11/…" at bounding box center [517, 304] width 1035 height 446
click at [727, 243] on app-card-role "Duty Manager 1A 0/1 17:45-23:00 (5h15m) single-neutral-actions" at bounding box center [748, 237] width 102 height 31
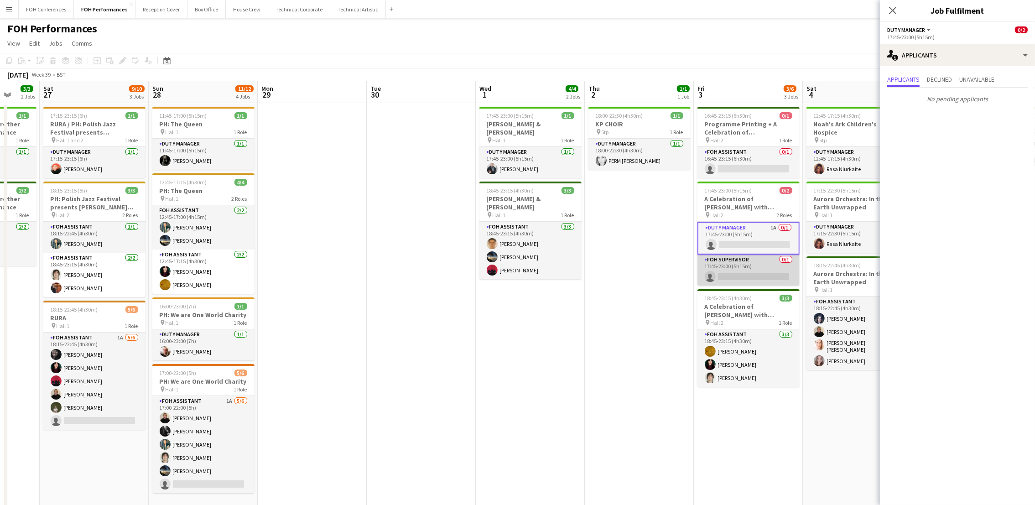
click at [747, 274] on app-card-role "FOH Supervisor 0/1 17:45-23:00 (5h15m) single-neutral-actions" at bounding box center [748, 269] width 102 height 31
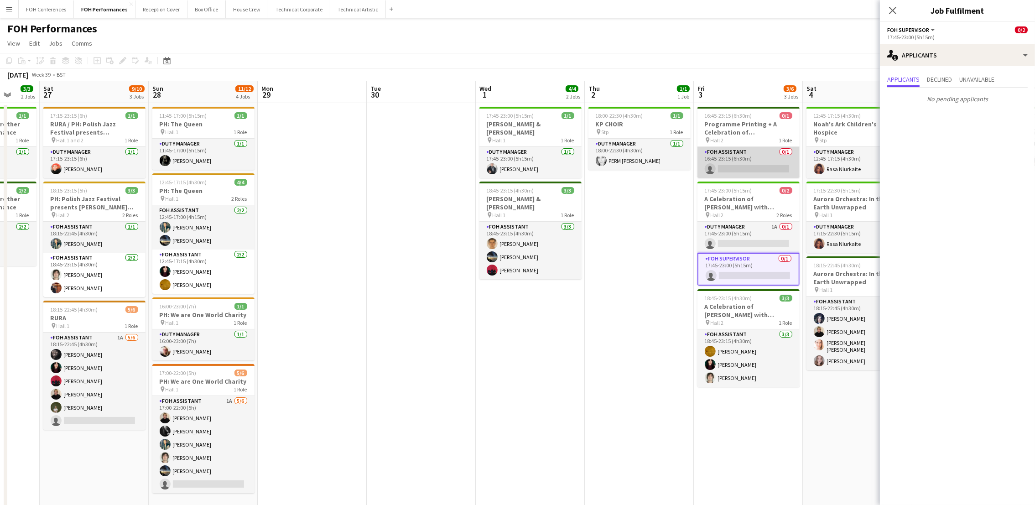
click at [737, 168] on app-card-role "FOH Assistant 0/1 16:45-23:15 (6h30m) single-neutral-actions" at bounding box center [748, 162] width 102 height 31
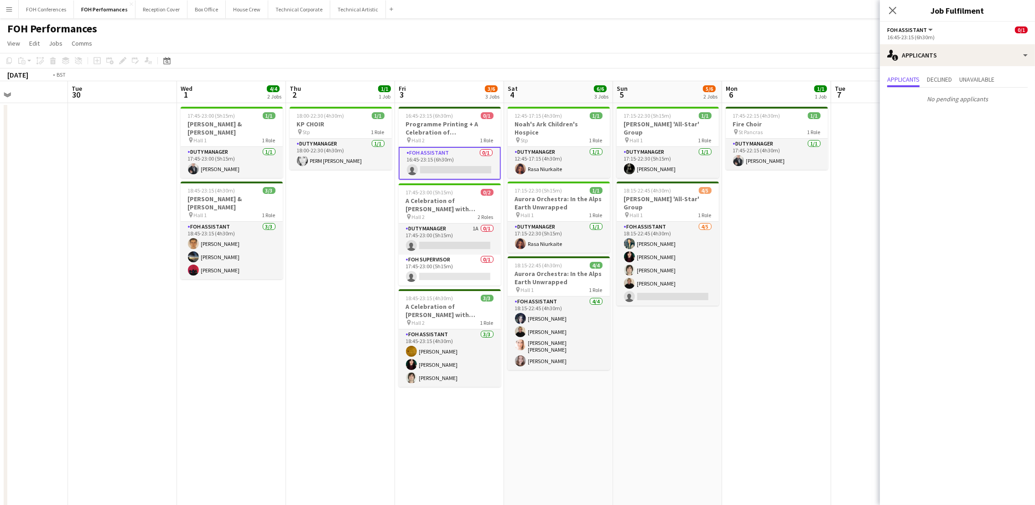
drag, startPoint x: 764, startPoint y: 90, endPoint x: 450, endPoint y: 114, distance: 315.6
click at [428, 113] on app-calendar-viewport "Thu 25 5/5 2 Jobs Fri 26 3/3 2 Jobs Sat 27 9/10 3 Jobs Sun 28 11/12 4 Jobs Mon …" at bounding box center [517, 304] width 1035 height 446
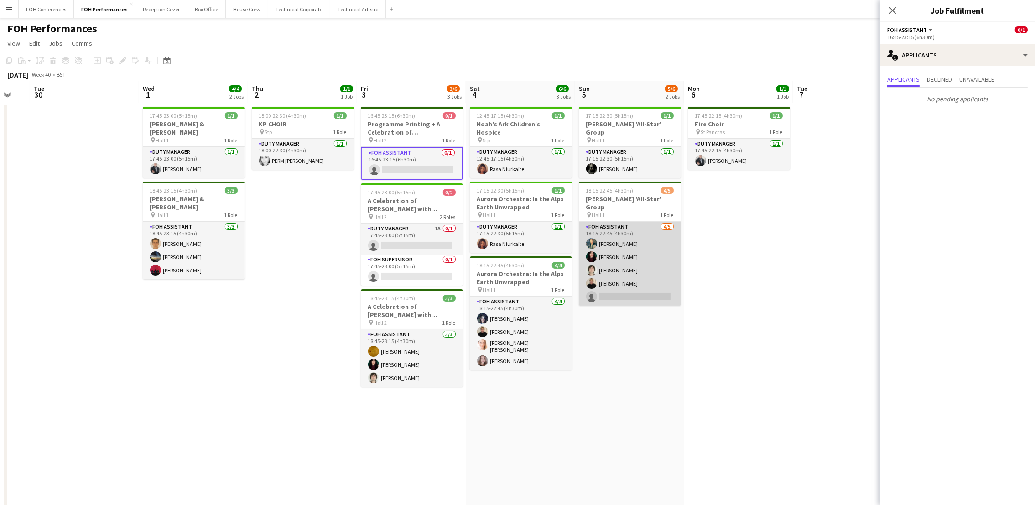
click at [640, 270] on app-card-role "FOH Assistant [DATE] 18:15-22:45 (4h30m) [PERSON_NAME] [PERSON_NAME] [PERSON_NA…" at bounding box center [630, 264] width 102 height 84
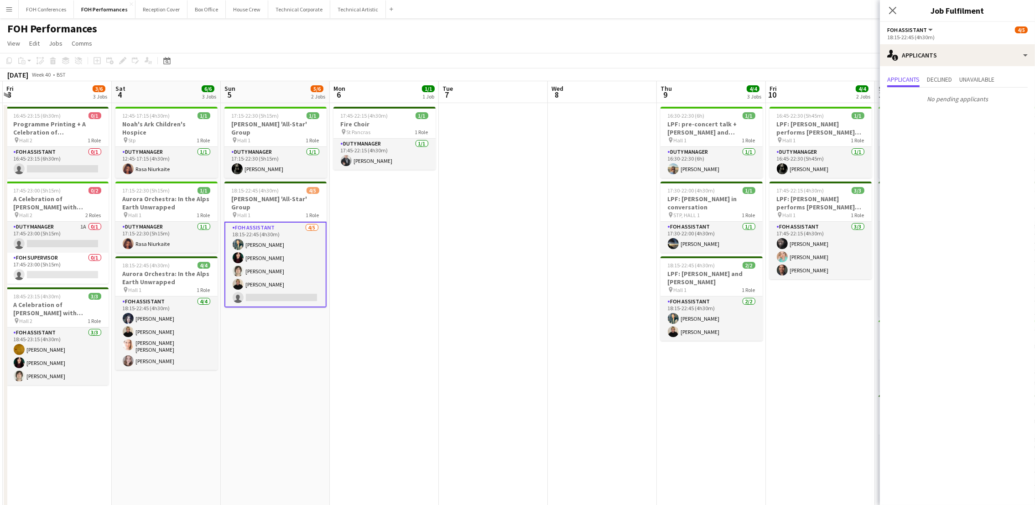
scroll to position [0, 325]
drag, startPoint x: 813, startPoint y: 94, endPoint x: 458, endPoint y: 95, distance: 355.2
click at [458, 95] on app-calendar-viewport "Tue 30 Wed 1 4/4 2 Jobs Thu 2 1/1 1 Job Fri 3 3/6 3 Jobs Sat 4 6/6 3 Jobs Sun 5…" at bounding box center [517, 304] width 1035 height 446
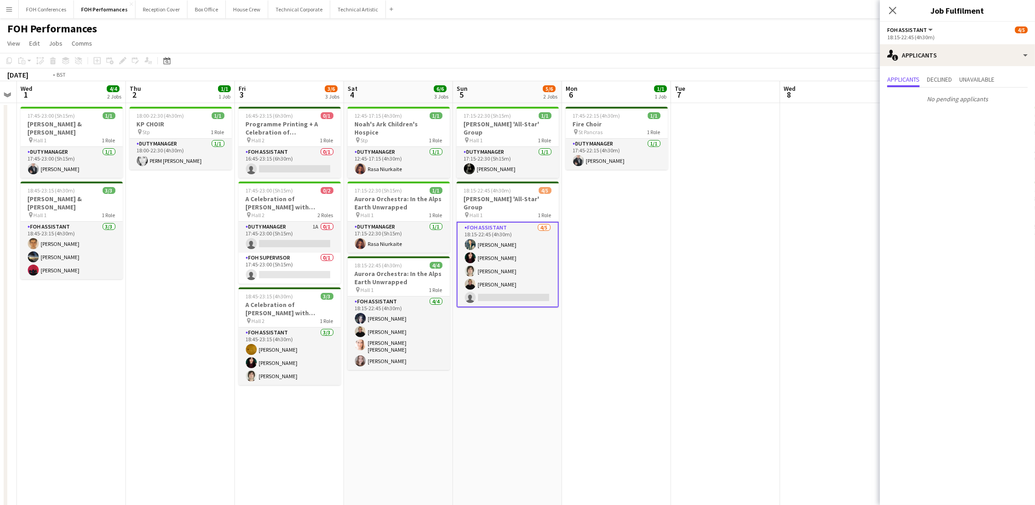
drag, startPoint x: 230, startPoint y: 103, endPoint x: 749, endPoint y: 159, distance: 521.4
click at [748, 159] on app-calendar-viewport "Mon 29 Tue 30 Wed 1 4/4 2 Jobs Thu 2 1/1 1 Job Fri 3 3/6 3 Jobs Sat 4 6/6 3 Job…" at bounding box center [517, 304] width 1035 height 446
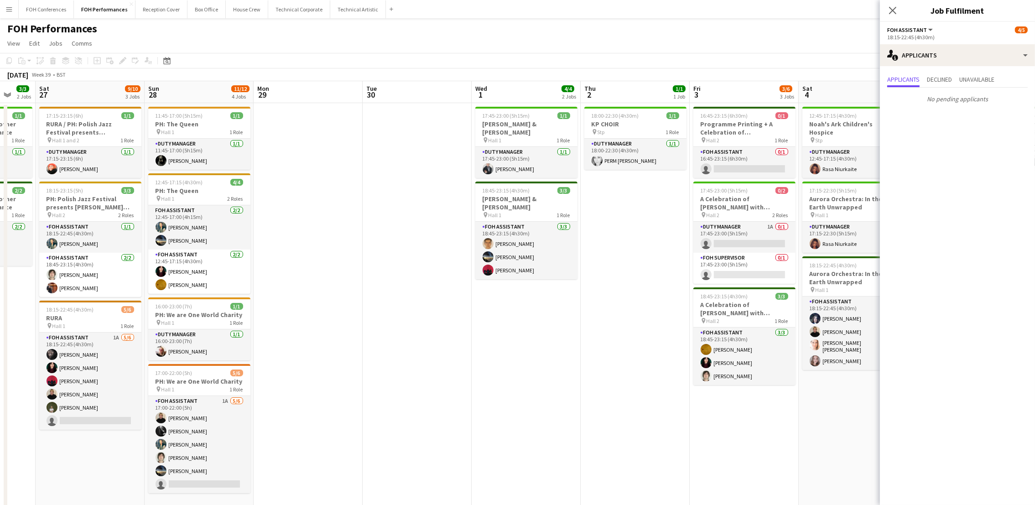
scroll to position [0, 286]
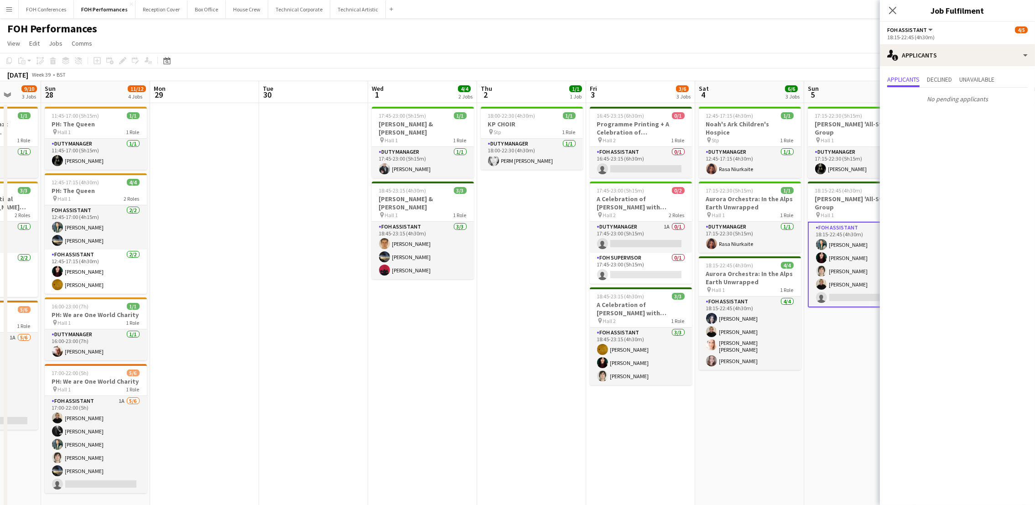
drag, startPoint x: 148, startPoint y: 102, endPoint x: 215, endPoint y: 99, distance: 67.1
click at [215, 99] on app-calendar-viewport "Thu 25 5/5 2 Jobs Fri 26 3/3 2 Jobs Sat 27 9/10 3 Jobs Sun 28 11/12 4 Jobs Mon …" at bounding box center [517, 304] width 1035 height 446
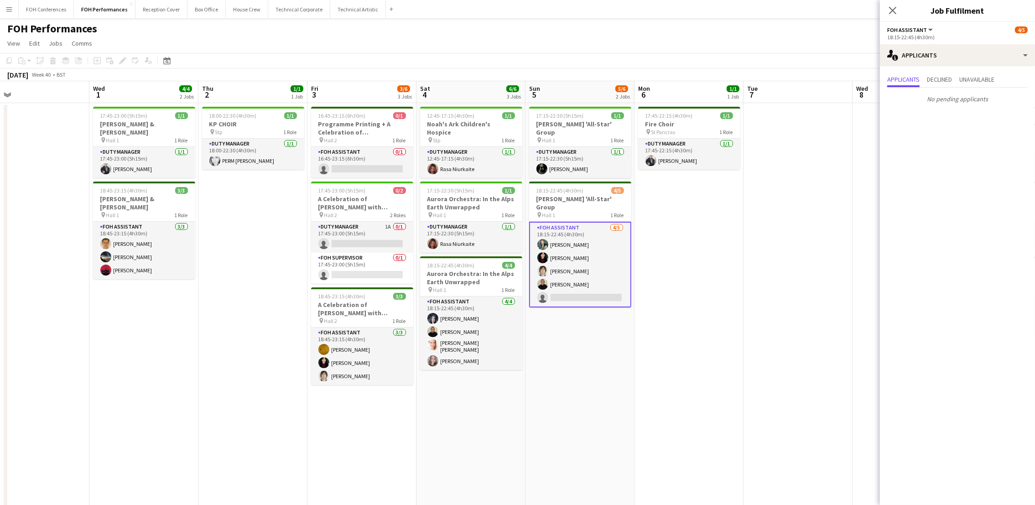
scroll to position [0, 380]
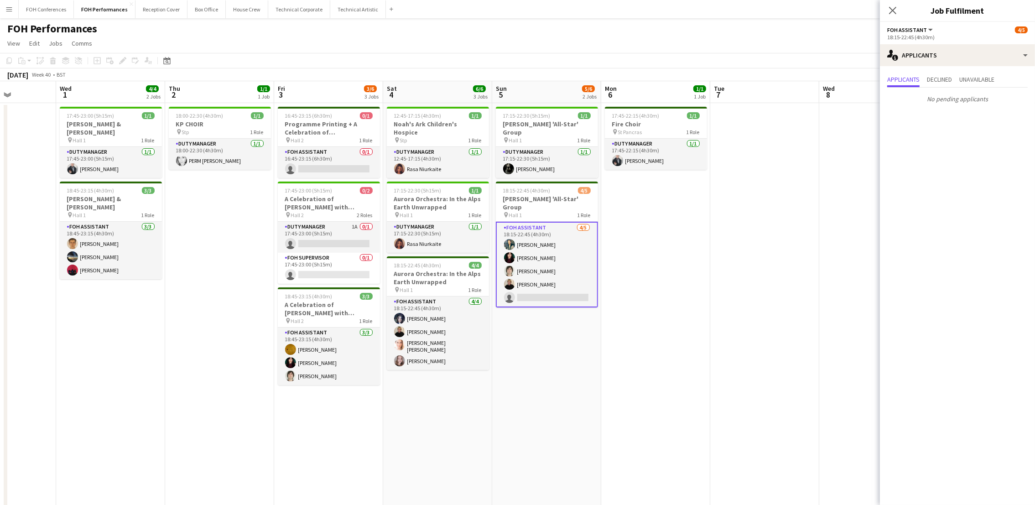
drag, startPoint x: 374, startPoint y: 88, endPoint x: -3, endPoint y: 85, distance: 377.1
click at [0, 85] on html "Menu Boards Boards Boards All jobs Status Workforce Workforce My Workforce Recr…" at bounding box center [517, 271] width 1035 height 543
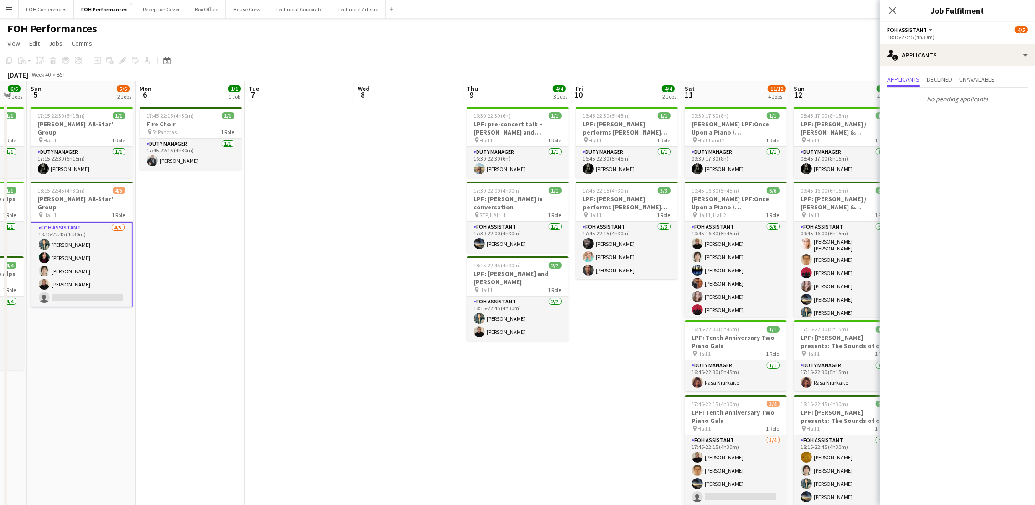
drag, startPoint x: 742, startPoint y: 92, endPoint x: 266, endPoint y: 139, distance: 478.3
click at [266, 139] on app-calendar-viewport "Wed 1 4/4 2 Jobs Thu 2 1/1 1 Job Fri 3 3/6 3 Jobs Sat 4 6/6 3 Jobs Sun 5 5/6 2 …" at bounding box center [517, 304] width 1035 height 446
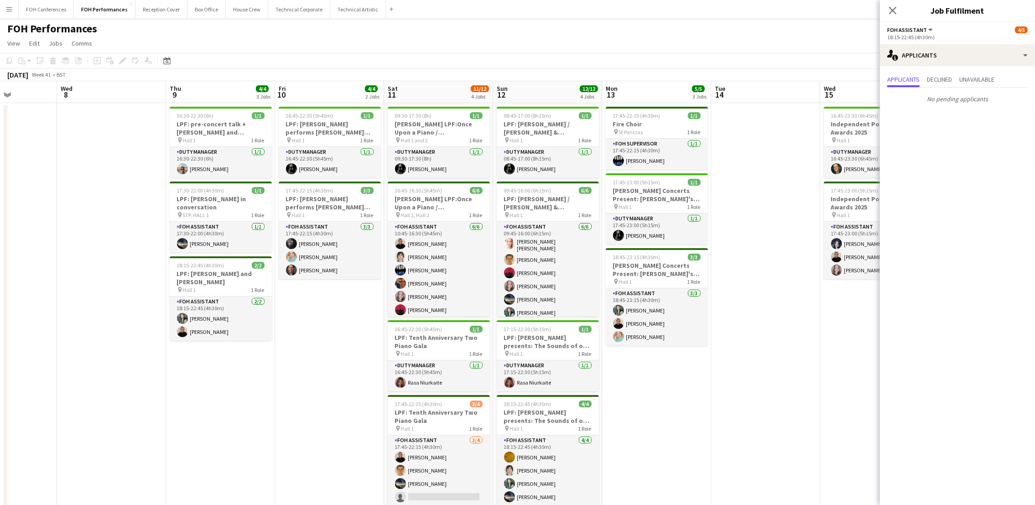
scroll to position [0, 388]
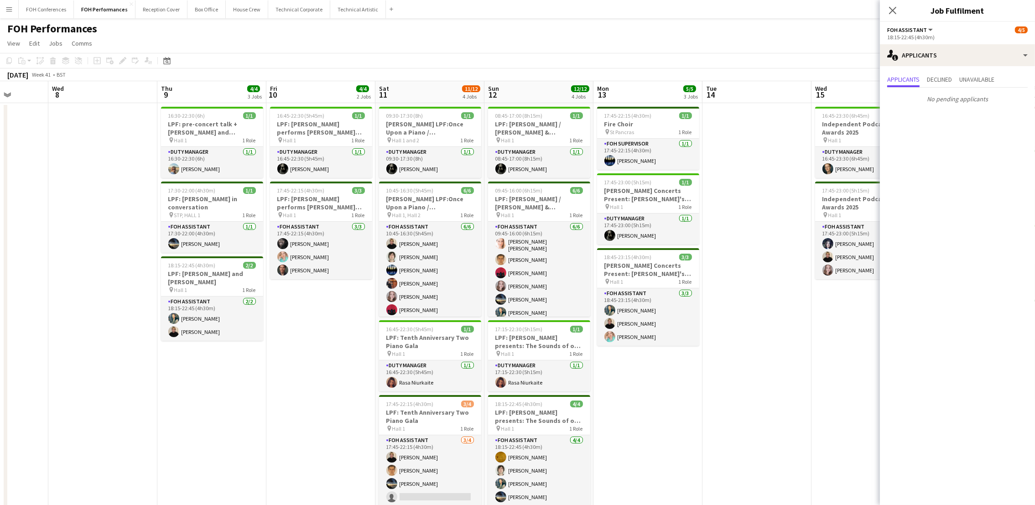
drag, startPoint x: 510, startPoint y: 96, endPoint x: 215, endPoint y: 98, distance: 295.0
click at [215, 98] on app-calendar-viewport "Sat 4 6/6 3 Jobs Sun 5 5/6 2 Jobs Mon 6 1/1 1 Job Tue 7 Wed 8 Thu 9 4/4 3 Jobs …" at bounding box center [517, 304] width 1035 height 446
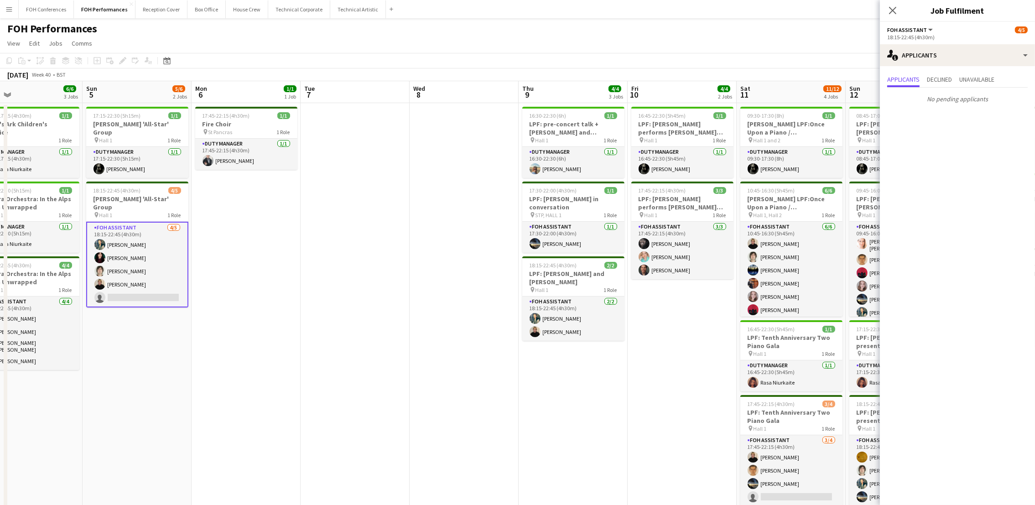
drag, startPoint x: 242, startPoint y: 92, endPoint x: 634, endPoint y: 128, distance: 393.3
click at [634, 128] on app-calendar-viewport "Thu 2 1/1 1 Job Fri 3 3/6 3 Jobs Sat 4 6/6 3 Jobs Sun 5 5/6 2 Jobs Mon 6 1/1 1 …" at bounding box center [517, 304] width 1035 height 446
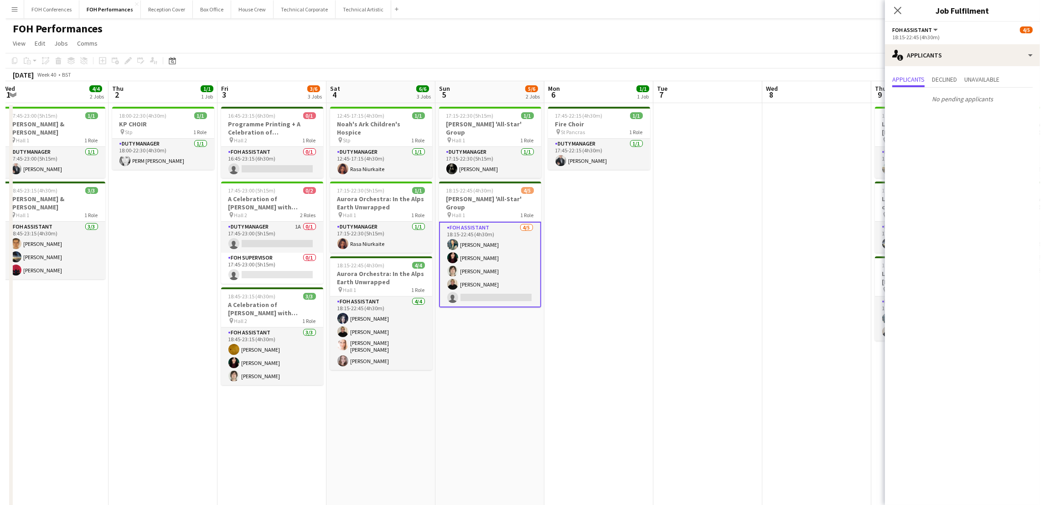
scroll to position [0, 217]
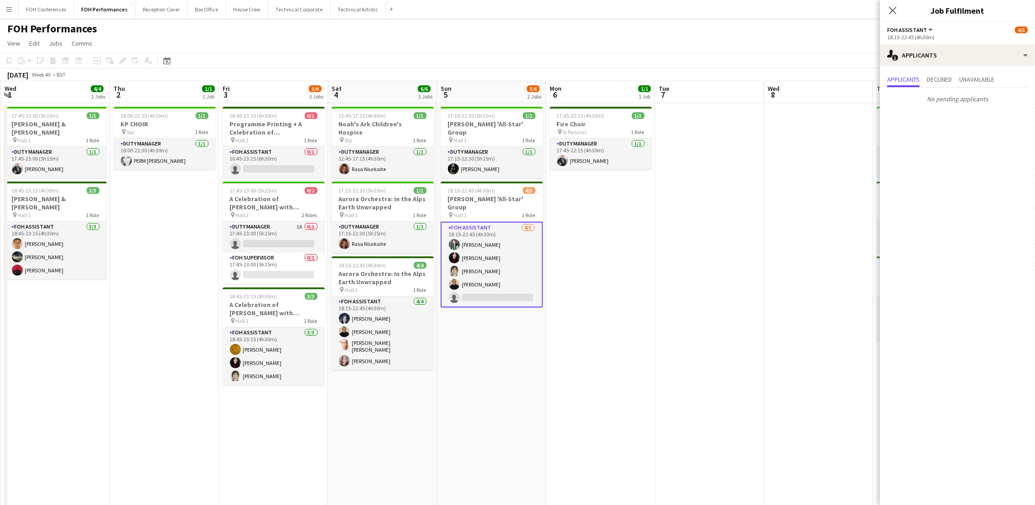
drag, startPoint x: 87, startPoint y: 94, endPoint x: 411, endPoint y: 159, distance: 330.6
click at [411, 159] on app-calendar-viewport "Mon 29 Tue 30 Wed 1 4/4 2 Jobs Thu 2 1/1 1 Job Fri 3 3/6 3 Jobs Sat 4 6/6 3 Job…" at bounding box center [517, 304] width 1035 height 446
click at [718, 23] on div "FOH Performances user user" at bounding box center [517, 26] width 1035 height 17
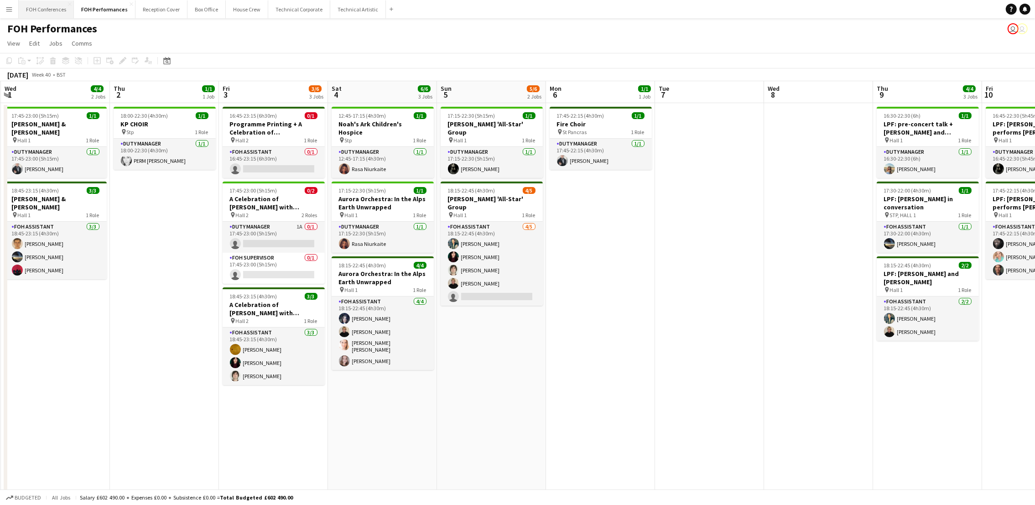
click at [26, 12] on button "FOH Conferences Close" at bounding box center [46, 9] width 55 height 18
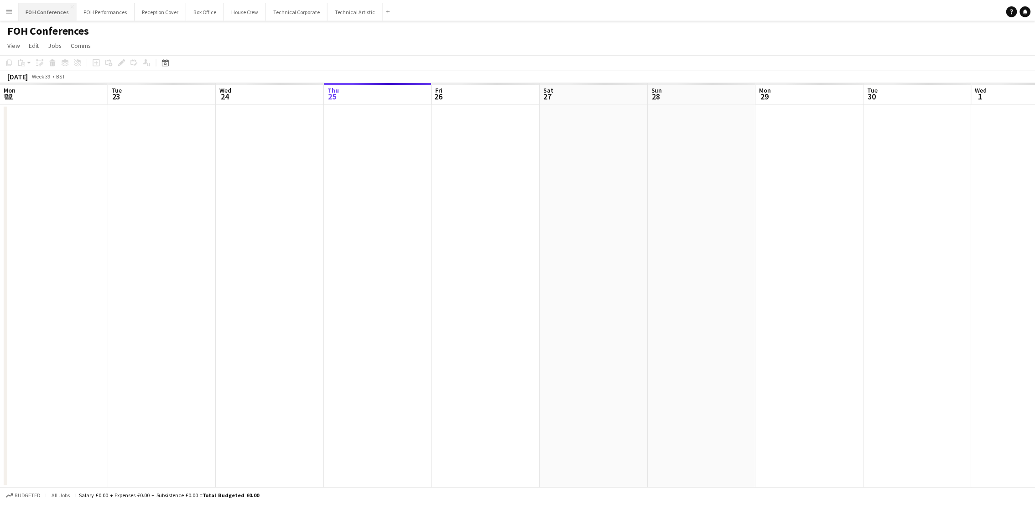
scroll to position [0, 217]
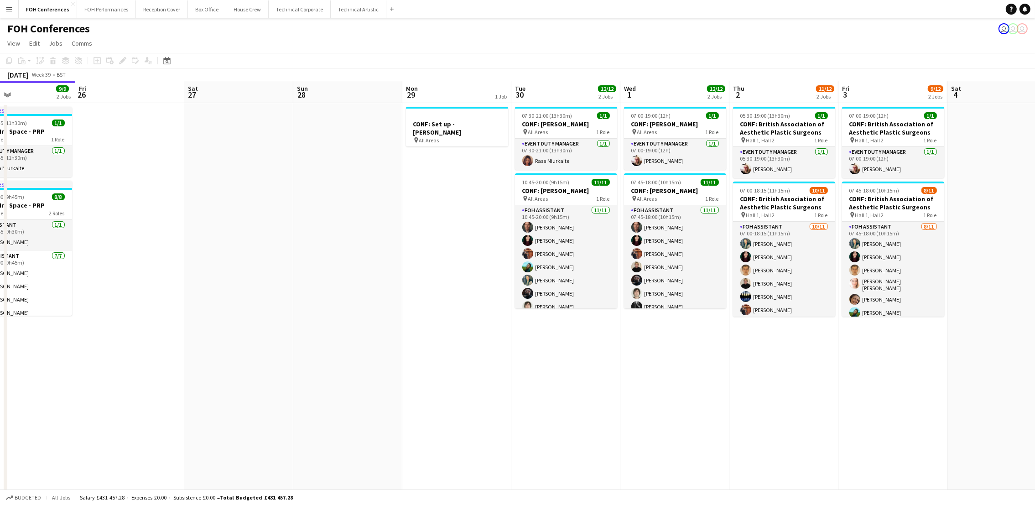
drag, startPoint x: 817, startPoint y: 90, endPoint x: 393, endPoint y: 93, distance: 424.1
click at [393, 93] on app-calendar-viewport "Mon 22 6/6 2 Jobs Tue 23 14/15 4 Jobs Wed 24 13/14 5 Jobs Thu 25 9/9 2 Jobs Fri…" at bounding box center [517, 337] width 1035 height 513
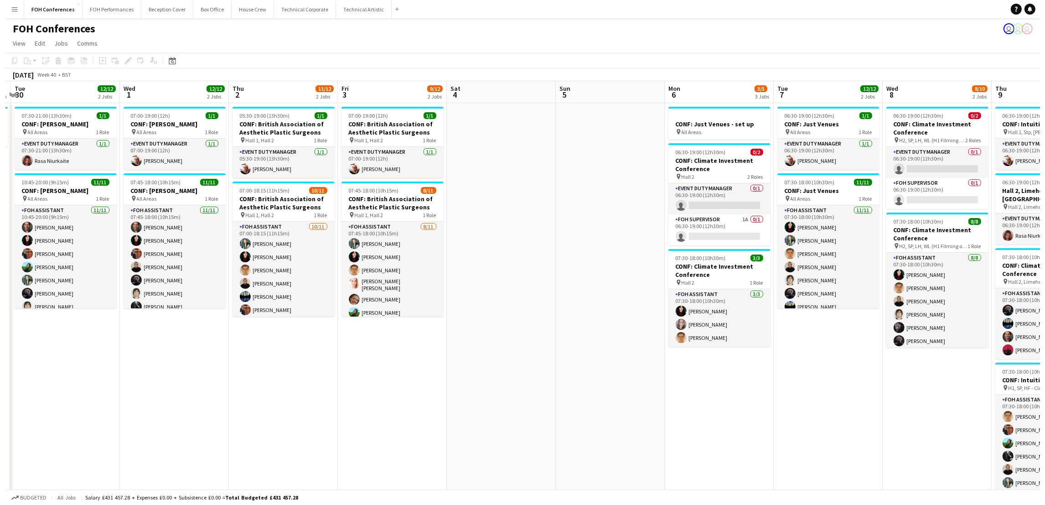
scroll to position [0, 322]
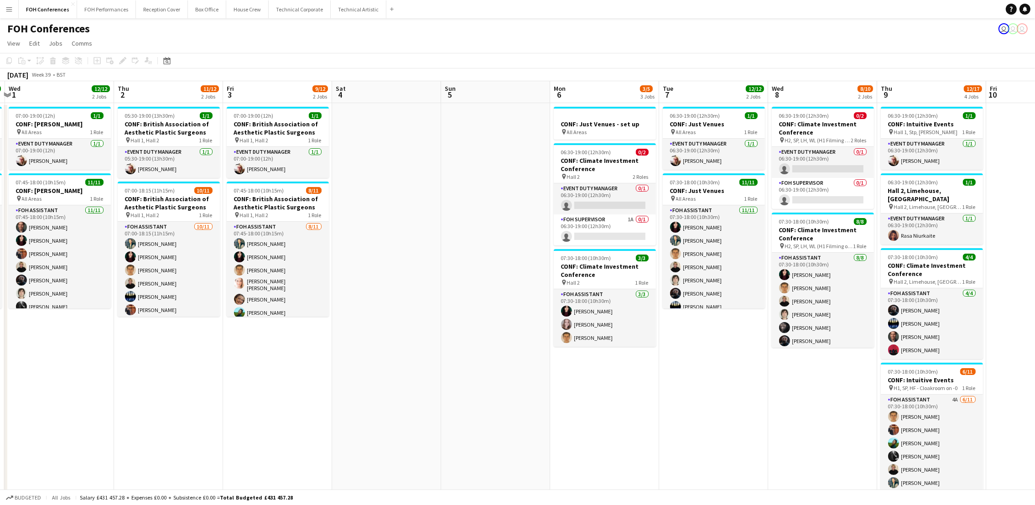
drag, startPoint x: 926, startPoint y: 89, endPoint x: 592, endPoint y: 89, distance: 334.2
click at [592, 89] on app-calendar-viewport "Sun 28 Mon 29 1 Job Tue 30 12/12 2 Jobs Wed 1 12/12 2 Jobs Thu 2 11/12 2 Jobs F…" at bounding box center [517, 337] width 1035 height 513
click at [87, 6] on button "FOH Performances Close" at bounding box center [106, 9] width 59 height 18
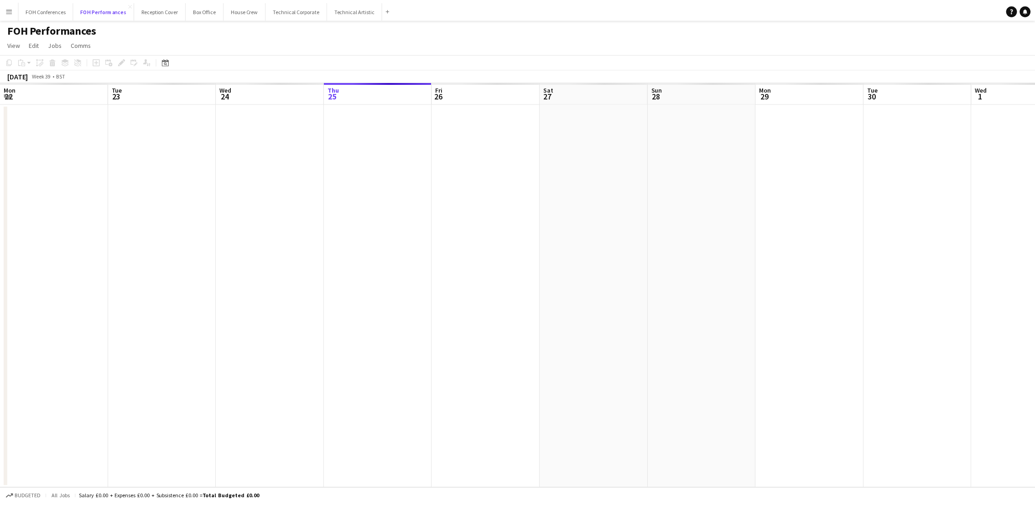
scroll to position [0, 217]
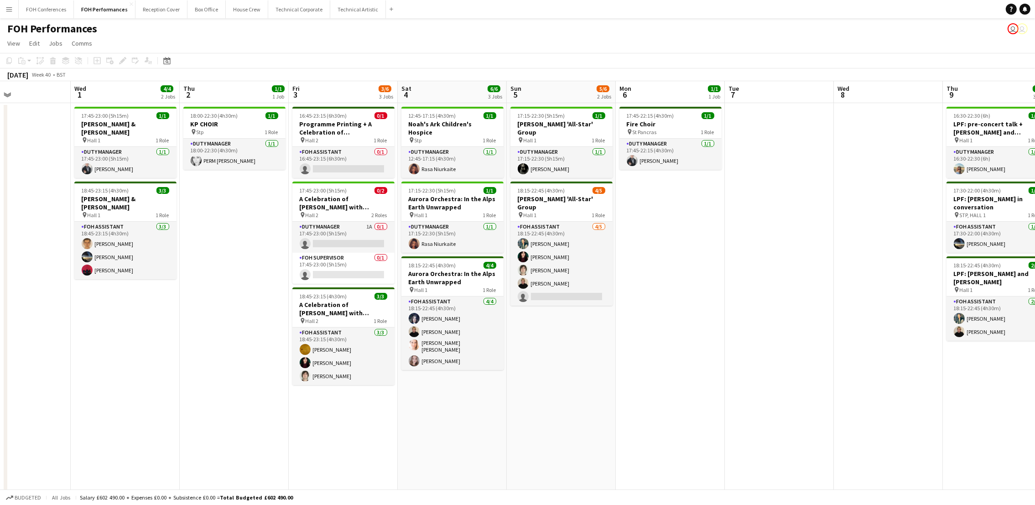
drag, startPoint x: 789, startPoint y: 90, endPoint x: 2, endPoint y: 135, distance: 788.3
click at [2, 135] on app-calendar-viewport "Sun 28 11/12 4 Jobs Mon 29 Tue 30 Wed 1 4/4 2 Jobs Thu 2 1/1 1 Job Fri 3 3/6 3 …" at bounding box center [517, 304] width 1035 height 446
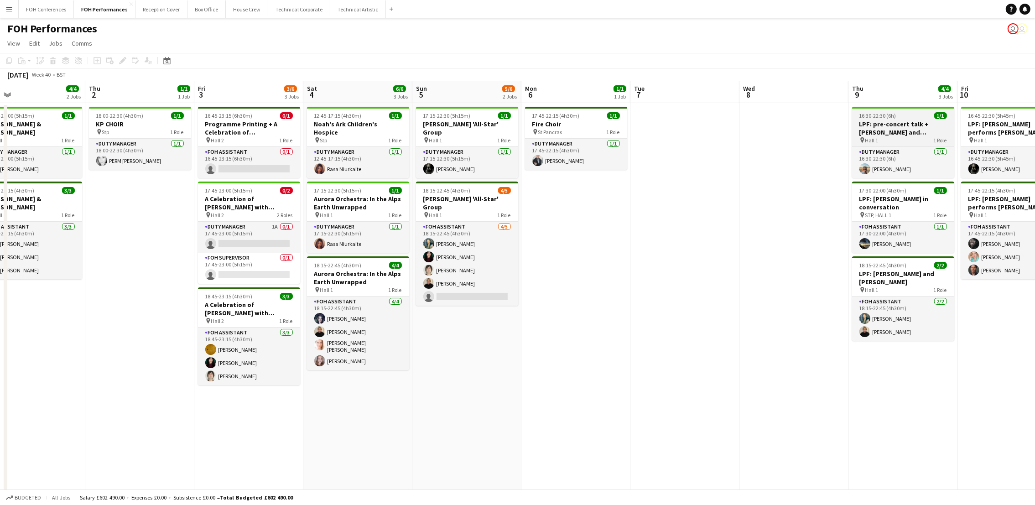
click at [872, 123] on h3 "LPF: pre-concert talk + [PERSON_NAME] and [PERSON_NAME]" at bounding box center [903, 128] width 102 height 16
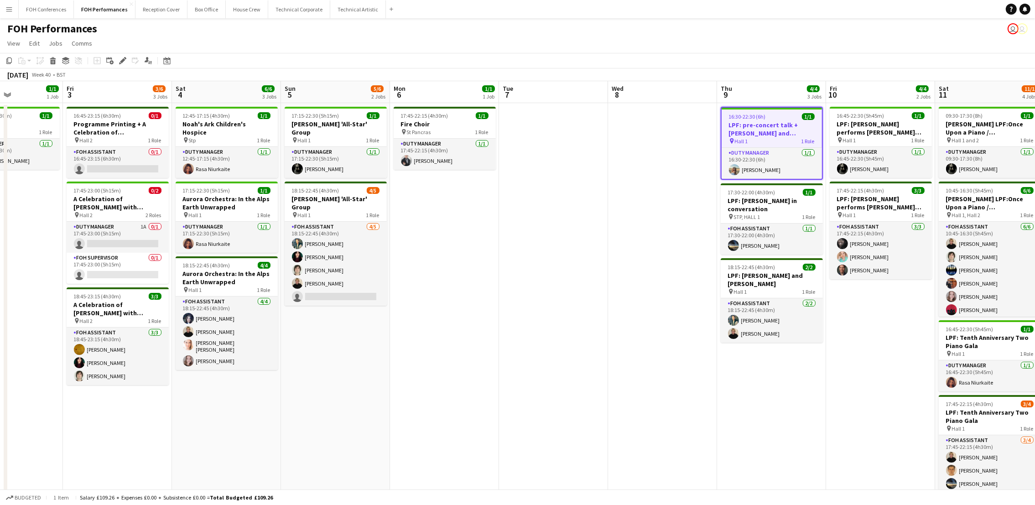
scroll to position [0, 382]
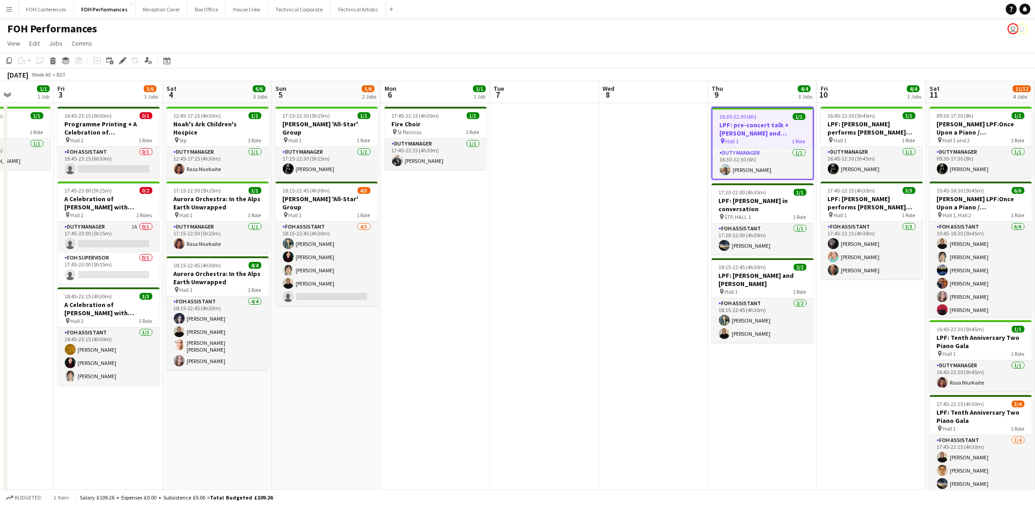
drag, startPoint x: 928, startPoint y: 95, endPoint x: 787, endPoint y: 93, distance: 140.9
click at [787, 93] on app-calendar-viewport "Mon 29 Tue 30 Wed 1 4/4 2 Jobs Thu 2 1/1 1 Job Fri 3 3/6 3 Jobs Sat 4 6/6 3 Job…" at bounding box center [517, 304] width 1035 height 446
click at [746, 121] on h3 "LPF: pre-concert talk + [PERSON_NAME] and [PERSON_NAME]" at bounding box center [762, 129] width 100 height 16
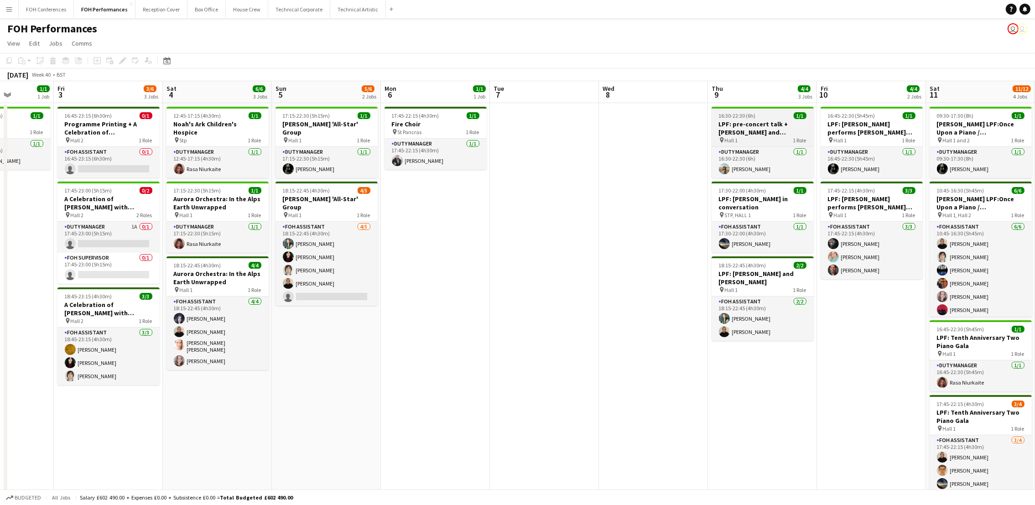
click at [766, 134] on h3 "LPF: pre-concert talk + [PERSON_NAME] and [PERSON_NAME]" at bounding box center [762, 128] width 102 height 16
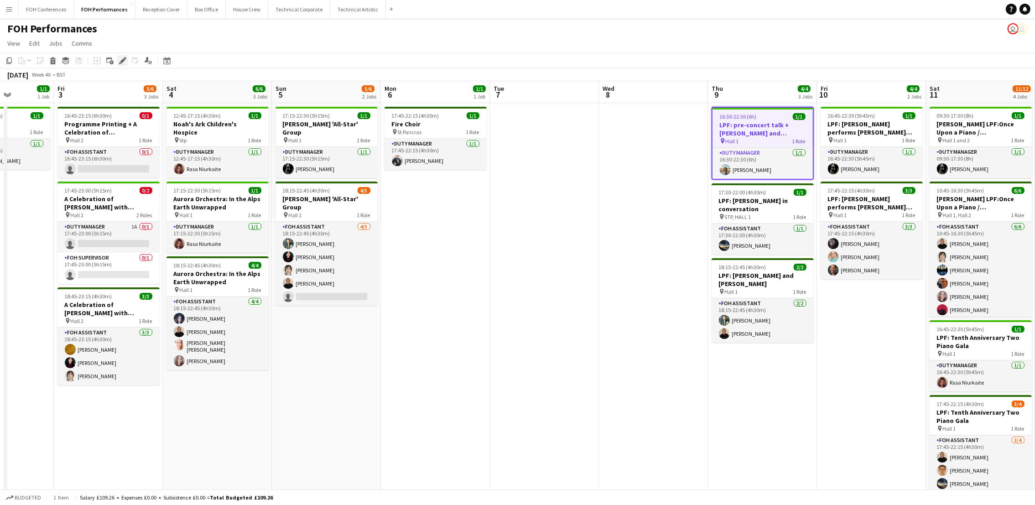
click at [122, 63] on icon "Edit" at bounding box center [122, 60] width 7 height 7
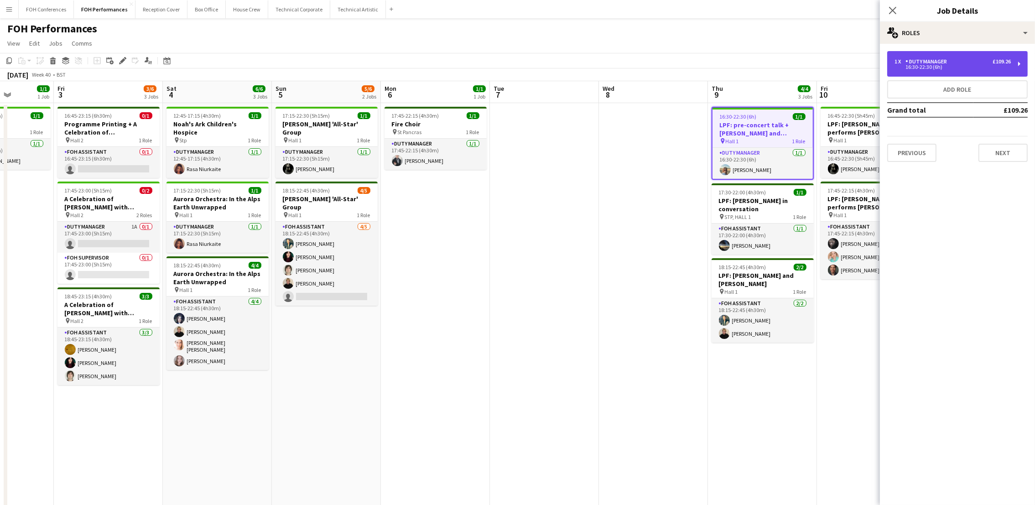
click at [939, 71] on div "1 x Duty Manager £109.26 16:30-22:30 (6h)" at bounding box center [957, 64] width 140 height 26
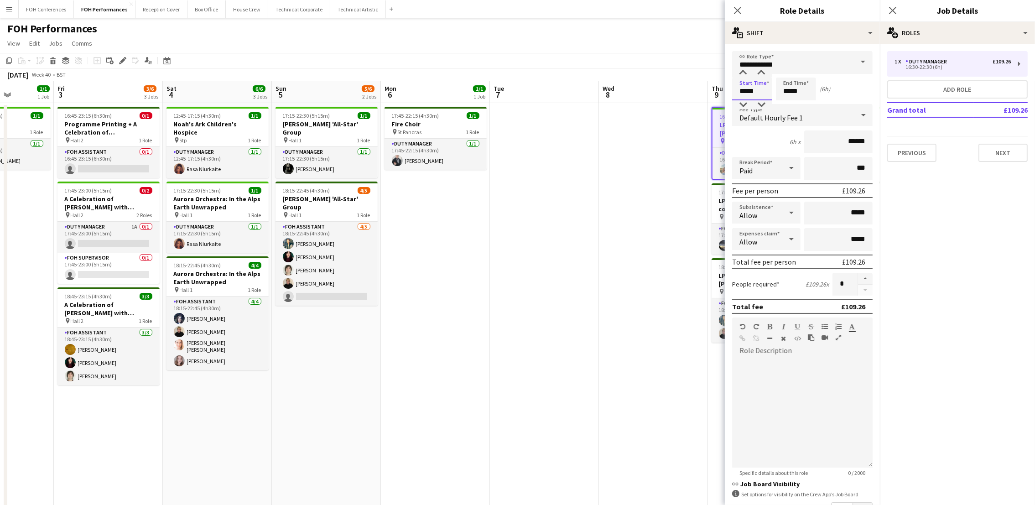
drag, startPoint x: 766, startPoint y: 90, endPoint x: 669, endPoint y: 84, distance: 97.3
click at [670, 84] on body "Menu Boards Boards Boards All jobs Status Workforce Workforce My Workforce Recr…" at bounding box center [517, 271] width 1035 height 543
type input "*****"
click at [939, 148] on button "Next" at bounding box center [1002, 153] width 49 height 18
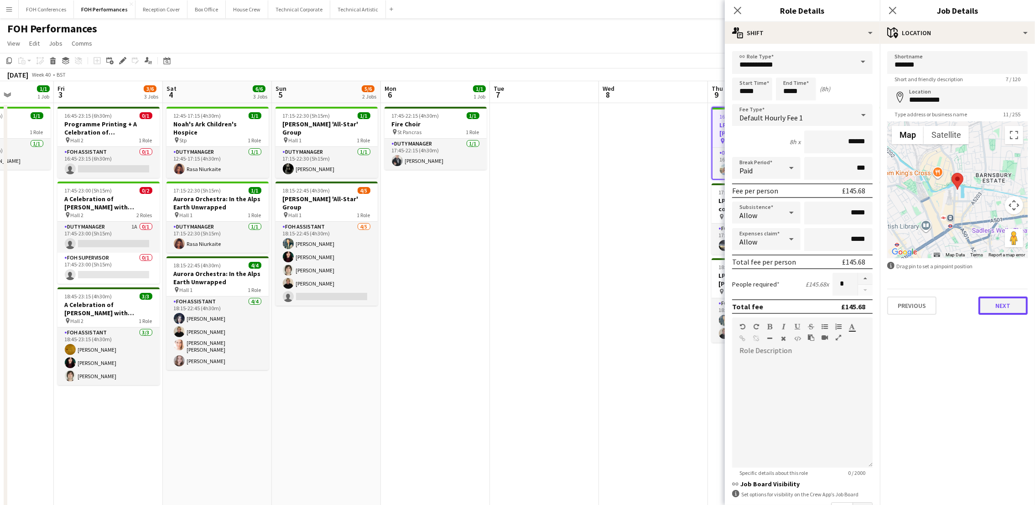
click at [939, 308] on button "Next" at bounding box center [1002, 305] width 49 height 18
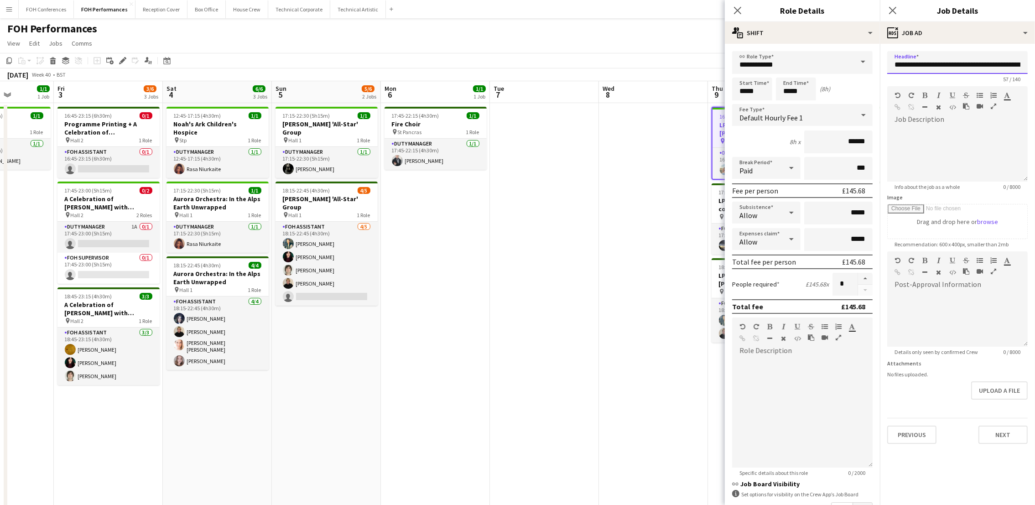
click at [893, 67] on input "**********" at bounding box center [957, 62] width 140 height 23
drag, startPoint x: 891, startPoint y: 62, endPoint x: 1182, endPoint y: 153, distance: 304.9
click at [939, 153] on html "Menu Boards Boards Boards All jobs Status Workforce Workforce My Workforce Recr…" at bounding box center [517, 271] width 1035 height 543
type input "**********"
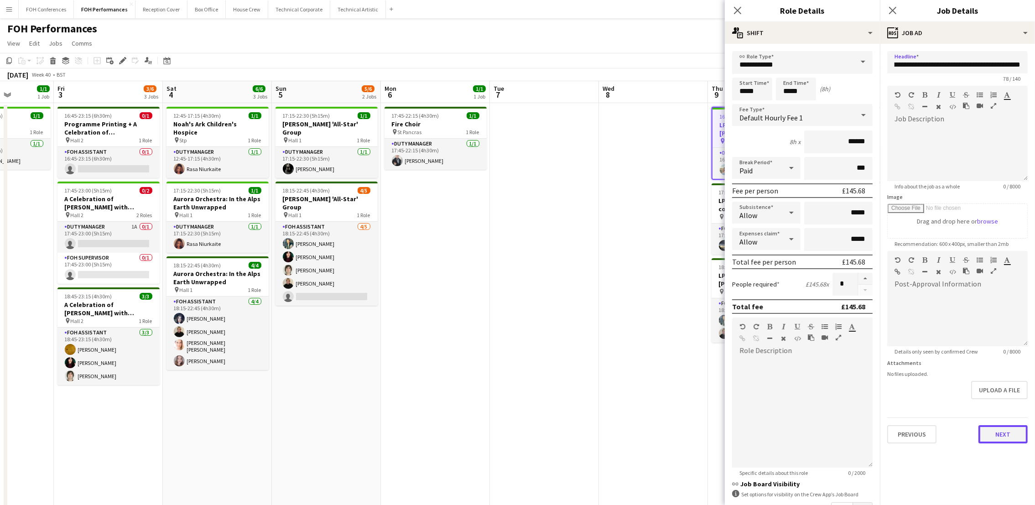
click at [939, 430] on button "Next" at bounding box center [1002, 434] width 49 height 18
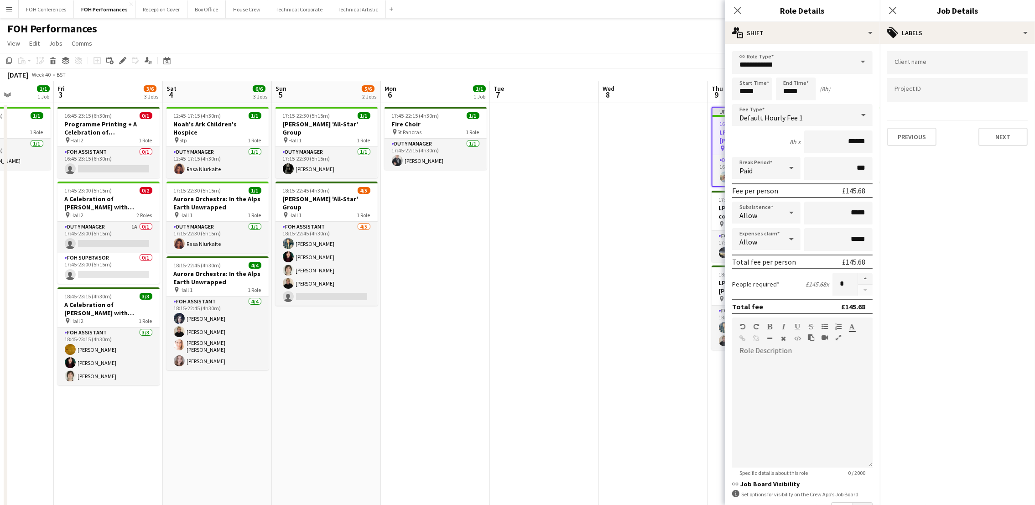
scroll to position [0, 0]
click at [939, 129] on button "Next" at bounding box center [1002, 137] width 49 height 18
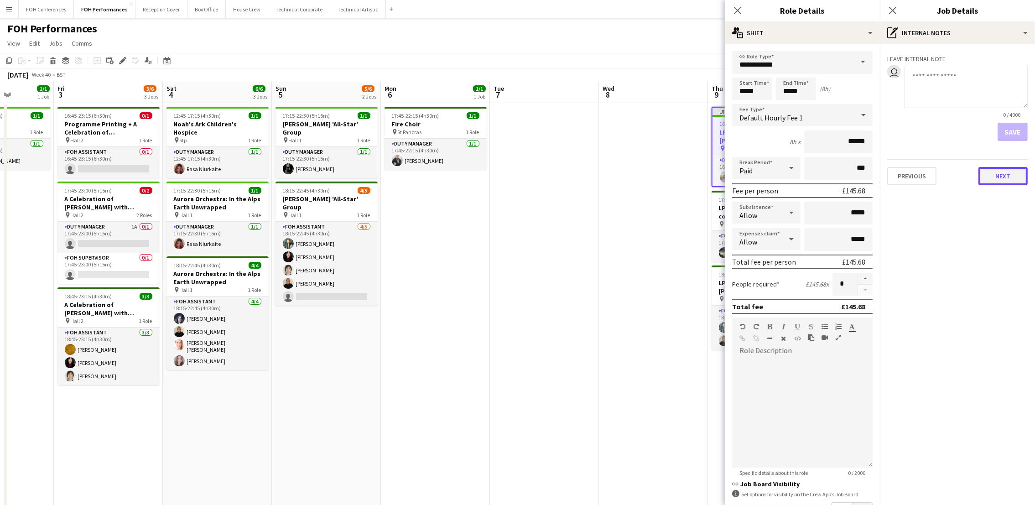
click at [939, 181] on button "Next" at bounding box center [1002, 176] width 49 height 18
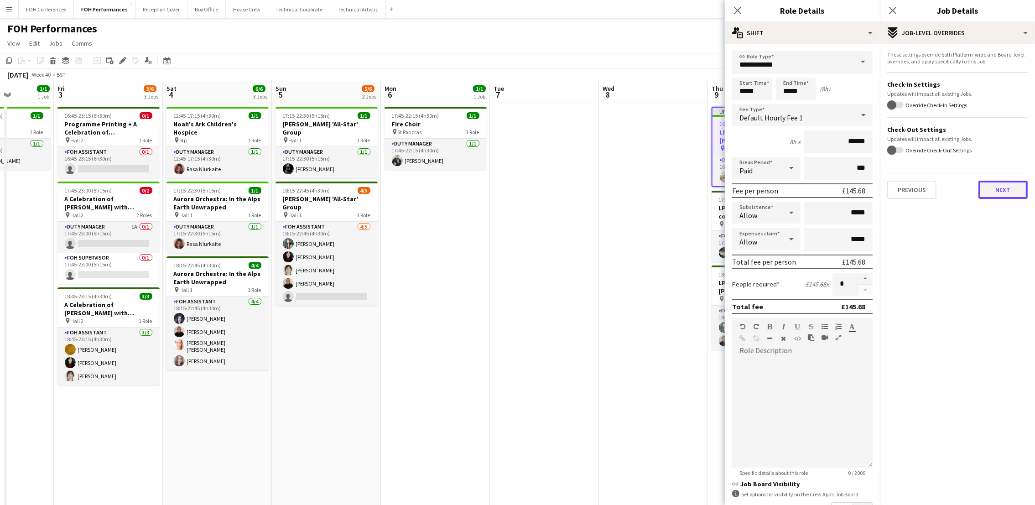
click at [939, 191] on button "Next" at bounding box center [1002, 190] width 49 height 18
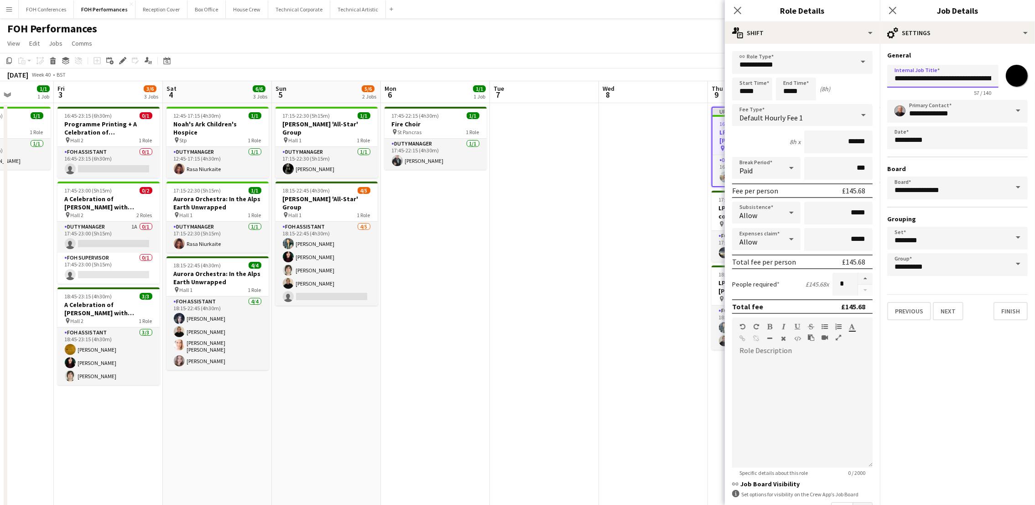
scroll to position [0, 83]
drag, startPoint x: 891, startPoint y: 77, endPoint x: 1205, endPoint y: 117, distance: 315.8
click at [939, 117] on html "Menu Boards Boards Boards All jobs Status Workforce Workforce My Workforce Recr…" at bounding box center [517, 271] width 1035 height 543
paste input "**********"
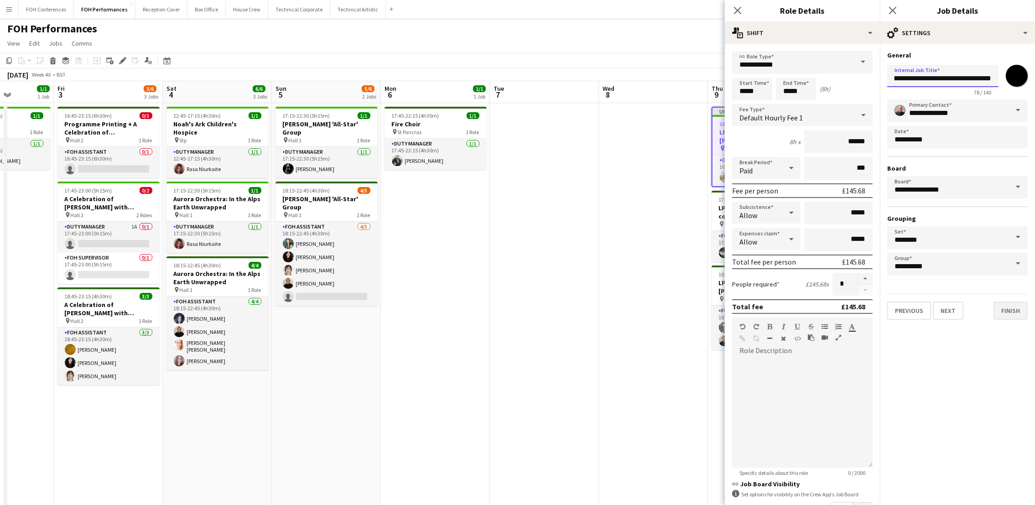
type input "**********"
click at [939, 310] on button "Finish" at bounding box center [1010, 310] width 34 height 18
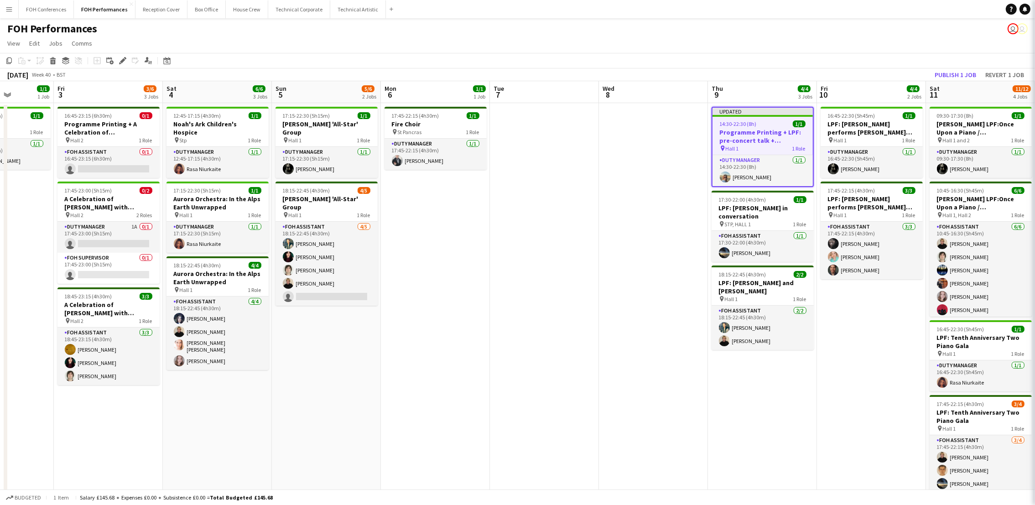
scroll to position [0, 0]
click at [939, 73] on button "Publish 1 job" at bounding box center [955, 75] width 49 height 12
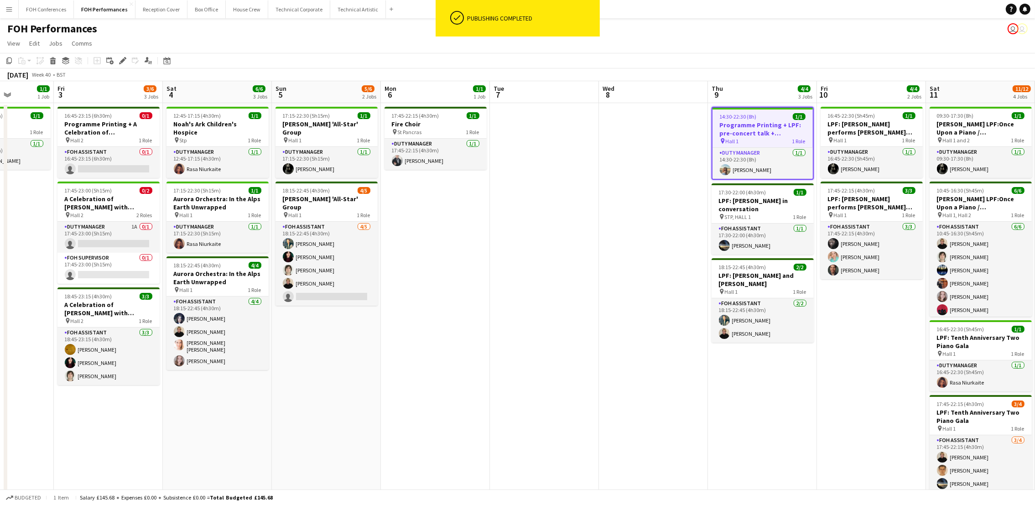
click at [711, 41] on app-page-menu "View Day view expanded Day view collapsed Month view Date picker Jump to [DATE]…" at bounding box center [517, 44] width 1035 height 17
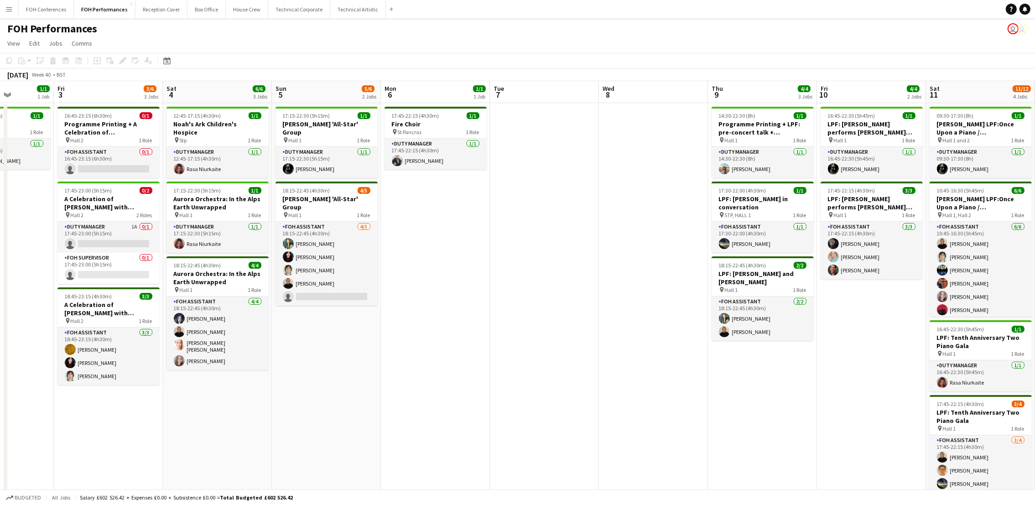
click at [844, 18] on div "FOH Performances user user" at bounding box center [517, 26] width 1035 height 17
click at [844, 44] on app-page-menu "View Day view expanded Day view collapsed Month view Date picker Jump to [DATE]…" at bounding box center [517, 44] width 1035 height 17
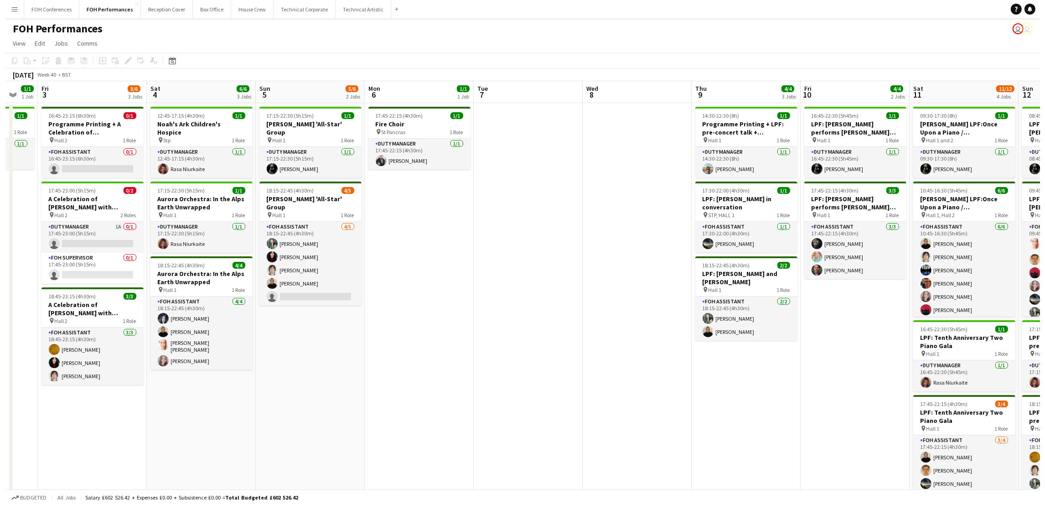
scroll to position [0, 407]
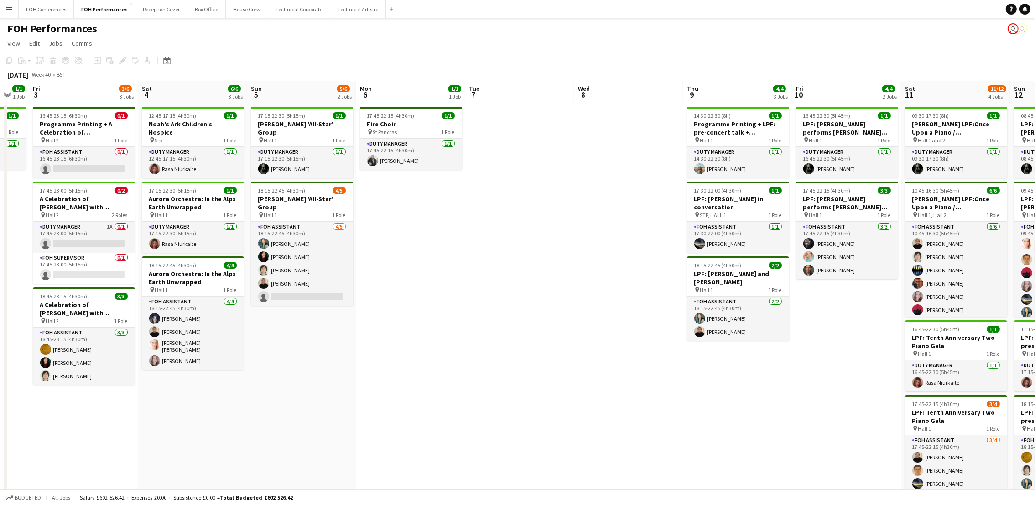
drag, startPoint x: 879, startPoint y: 95, endPoint x: 854, endPoint y: 97, distance: 24.7
click at [854, 97] on app-calendar-viewport "Mon 29 Tue 30 Wed 1 4/4 2 Jobs Thu 2 1/1 1 Job Fri 3 3/6 3 Jobs Sat 4 6/6 3 Job…" at bounding box center [517, 304] width 1035 height 446
click at [53, 8] on button "FOH Conferences Close" at bounding box center [46, 9] width 55 height 18
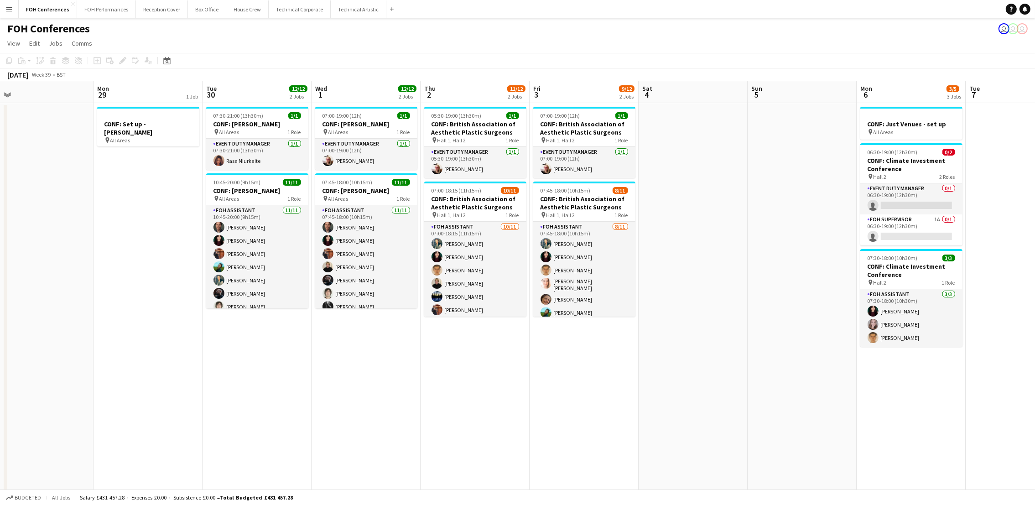
scroll to position [0, 412]
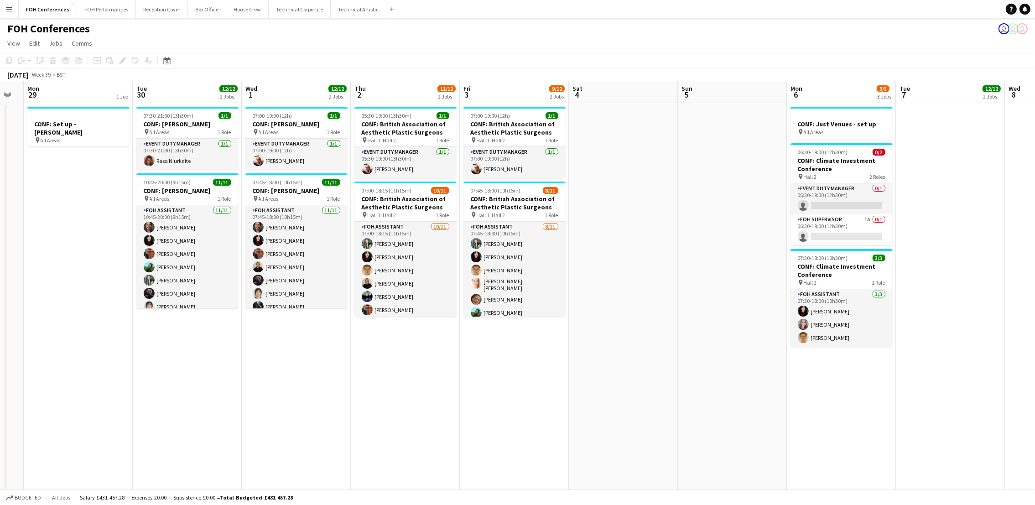
drag, startPoint x: 719, startPoint y: 95, endPoint x: 197, endPoint y: 107, distance: 521.8
click at [197, 107] on app-calendar-viewport "Thu 25 9/9 2 Jobs Fri 26 Sat 27 Sun 28 Mon 29 1 Job Tue 30 12/12 2 Jobs Wed 1 1…" at bounding box center [517, 337] width 1035 height 513
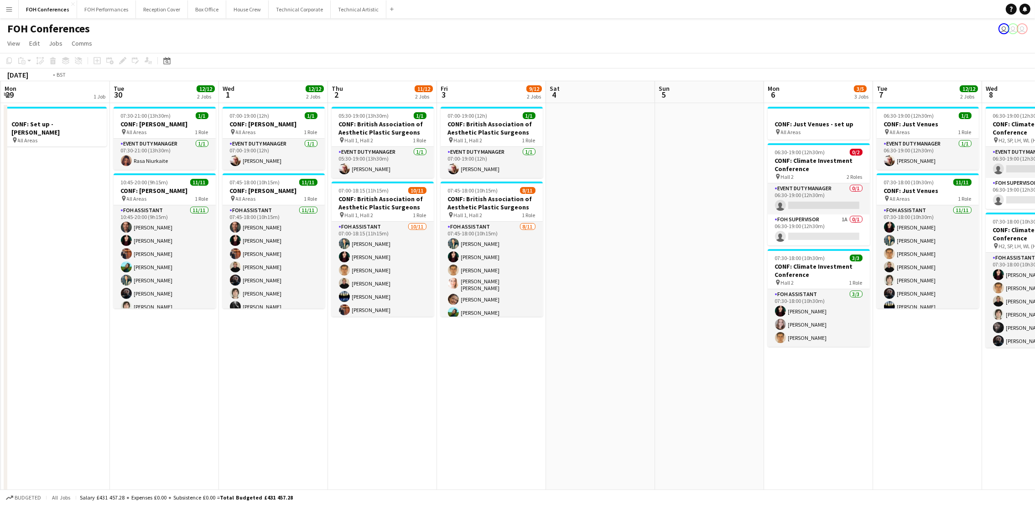
scroll to position [0, 331]
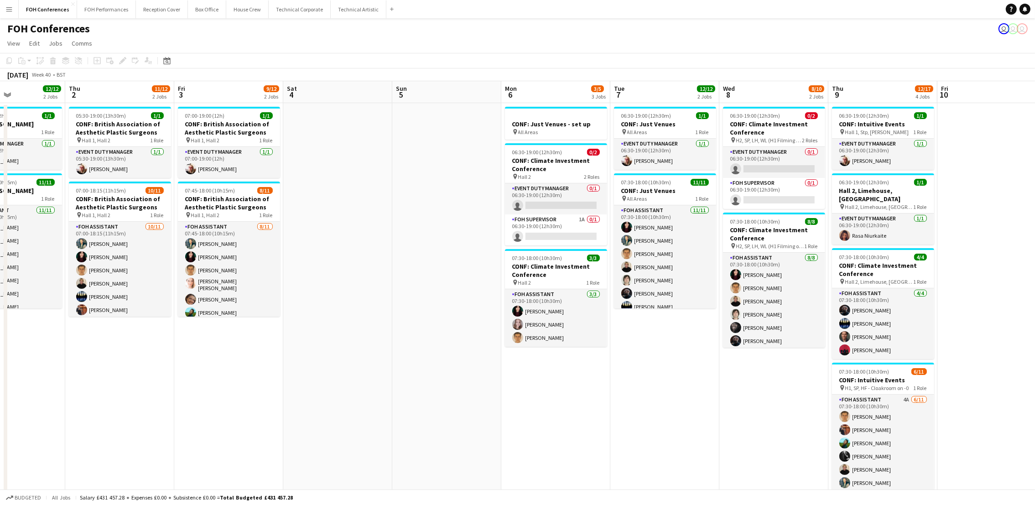
drag, startPoint x: 544, startPoint y: 94, endPoint x: 188, endPoint y: 96, distance: 355.7
click at [188, 96] on app-calendar-viewport "Sun 28 Mon 29 1 Job Tue 30 12/12 2 Jobs Wed 1 12/12 2 Jobs Thu 2 11/12 2 Jobs F…" at bounding box center [517, 337] width 1035 height 513
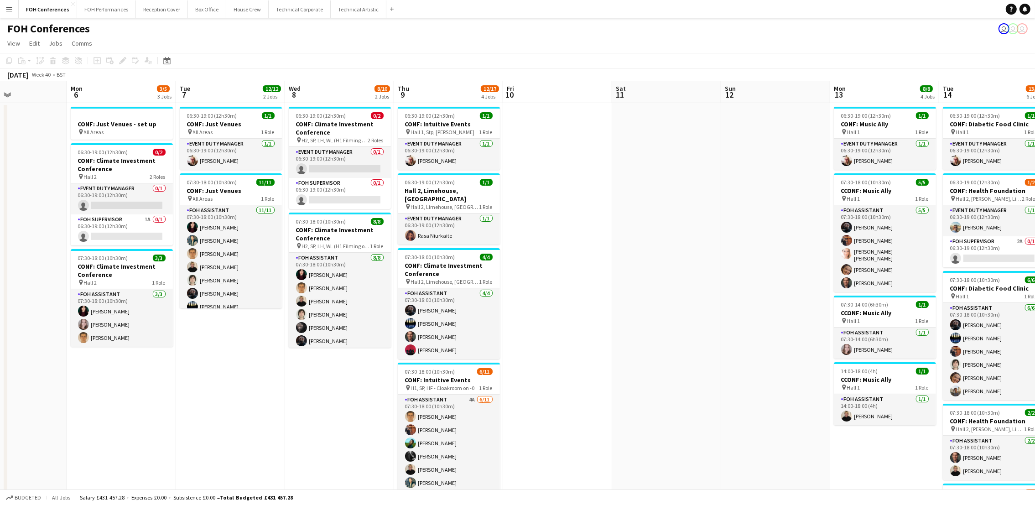
scroll to position [0, 276]
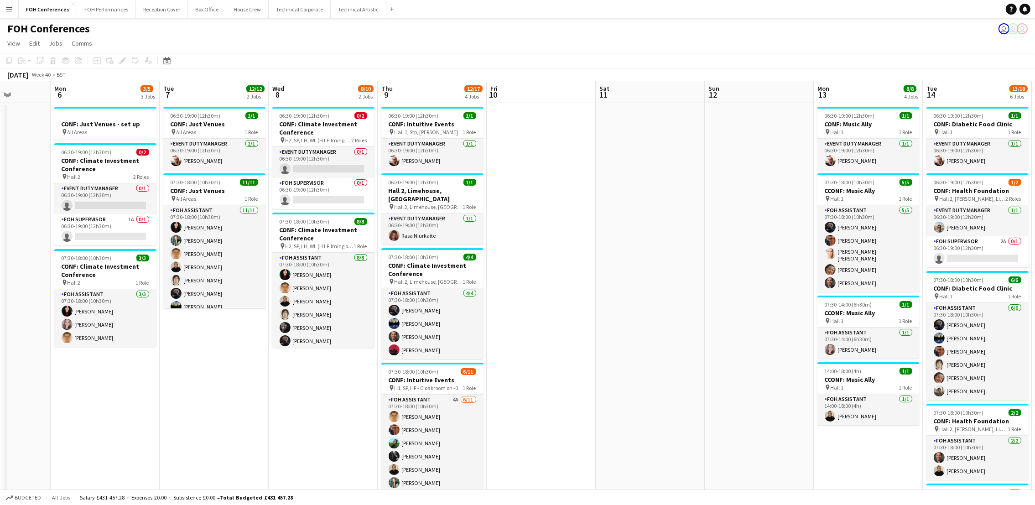
drag, startPoint x: 497, startPoint y: 95, endPoint x: 116, endPoint y: 80, distance: 381.5
click at [116, 80] on app-calendar "Copy Paste Paste Ctrl+V Paste with crew Ctrl+Shift+V Paste linked Job [GEOGRAPH…" at bounding box center [517, 392] width 1035 height 678
click at [92, 230] on app-card-role "FOH Supervisor 1A 0/1 06:30-19:00 (12h30m) single-neutral-actions" at bounding box center [105, 229] width 102 height 31
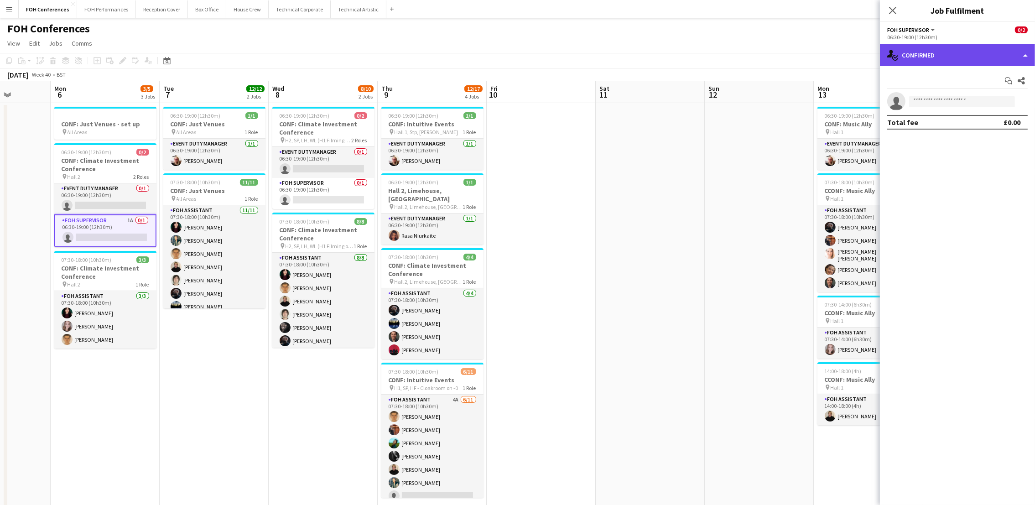
click at [931, 52] on div "single-neutral-actions-check-2 Confirmed" at bounding box center [957, 55] width 155 height 22
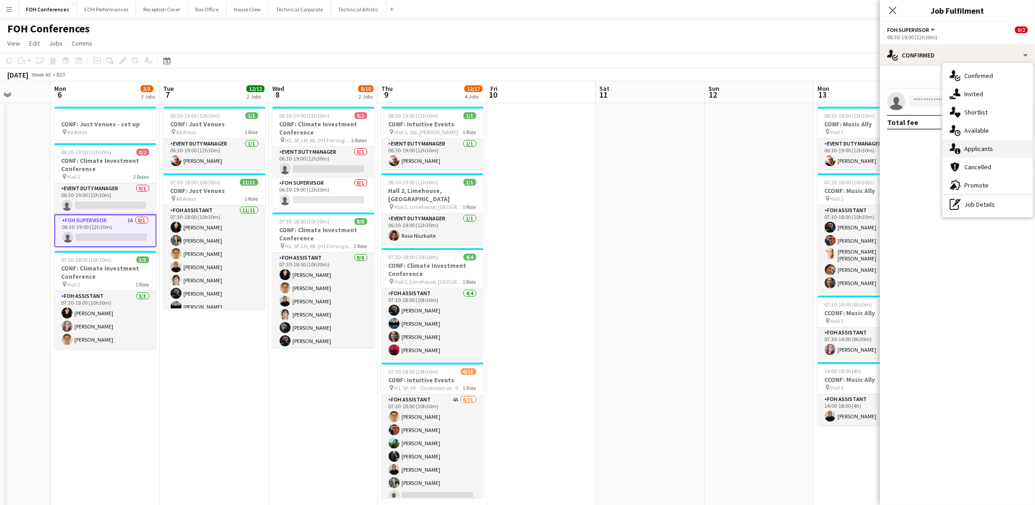
click at [939, 153] on div "single-neutral-actions-information Applicants" at bounding box center [987, 149] width 90 height 18
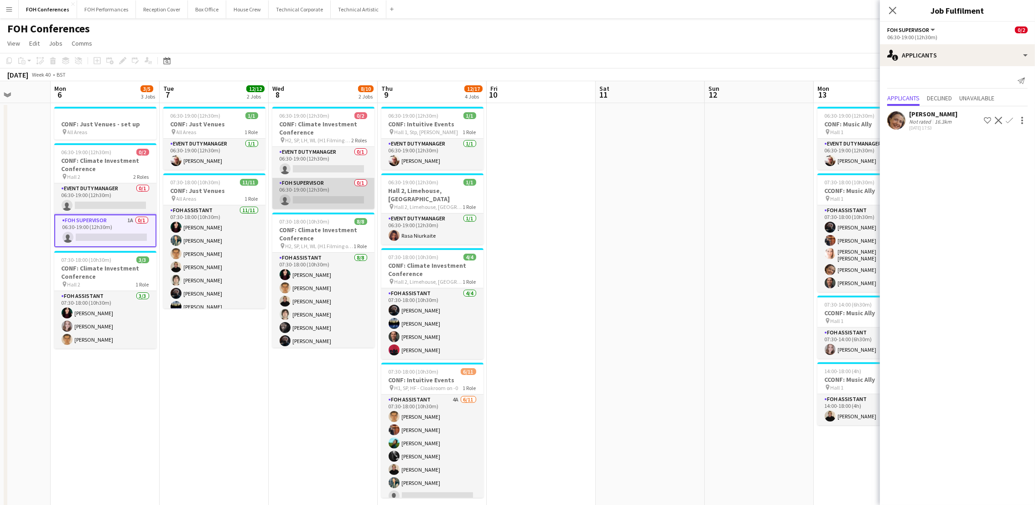
click at [318, 202] on app-card-role "FOH Supervisor 0/1 06:30-19:00 (12h30m) single-neutral-actions" at bounding box center [323, 193] width 102 height 31
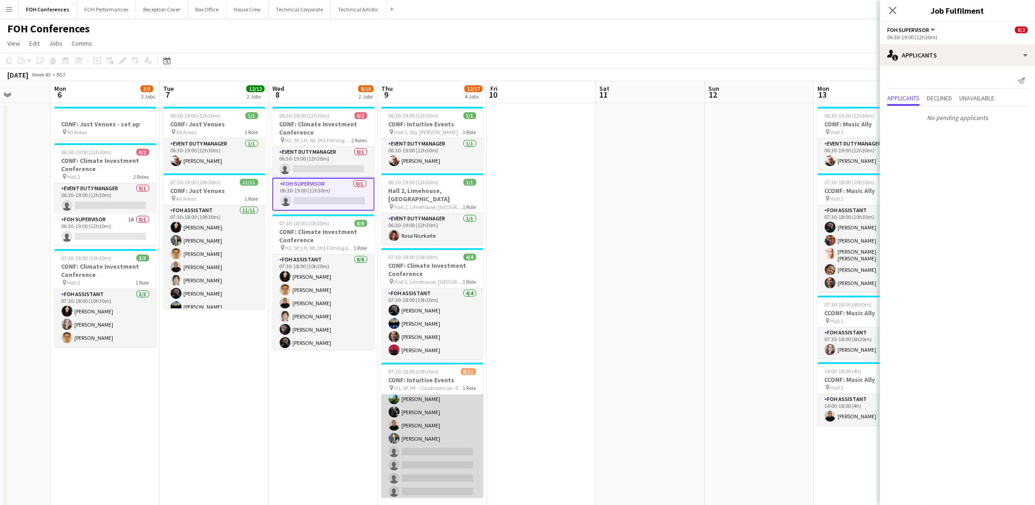
scroll to position [60, 0]
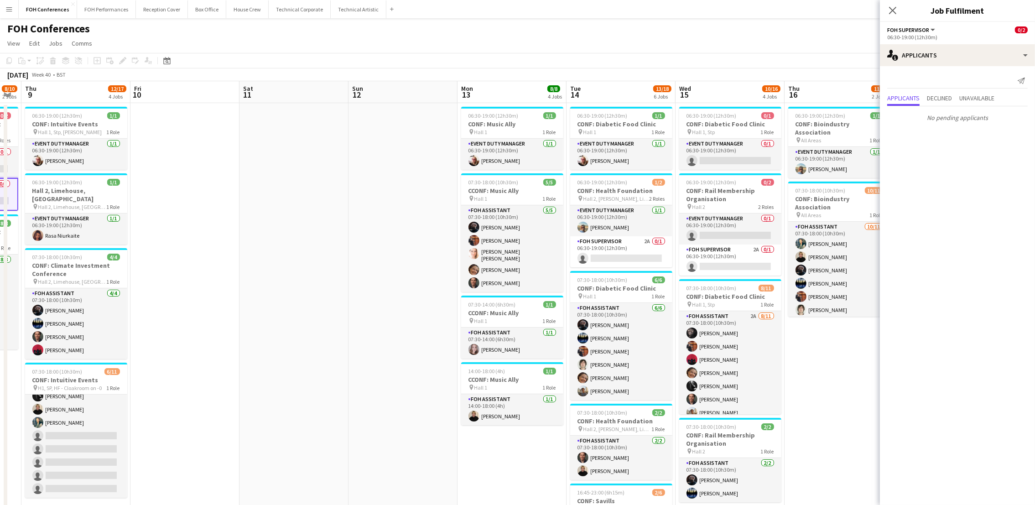
drag, startPoint x: 803, startPoint y: 98, endPoint x: 427, endPoint y: 103, distance: 375.7
click at [427, 103] on app-calendar-viewport "Sun 5 Mon 6 3/5 3 Jobs Tue 7 12/12 2 Jobs Wed 8 8/10 2 Jobs Thu 9 12/17 4 Jobs …" at bounding box center [517, 406] width 1035 height 650
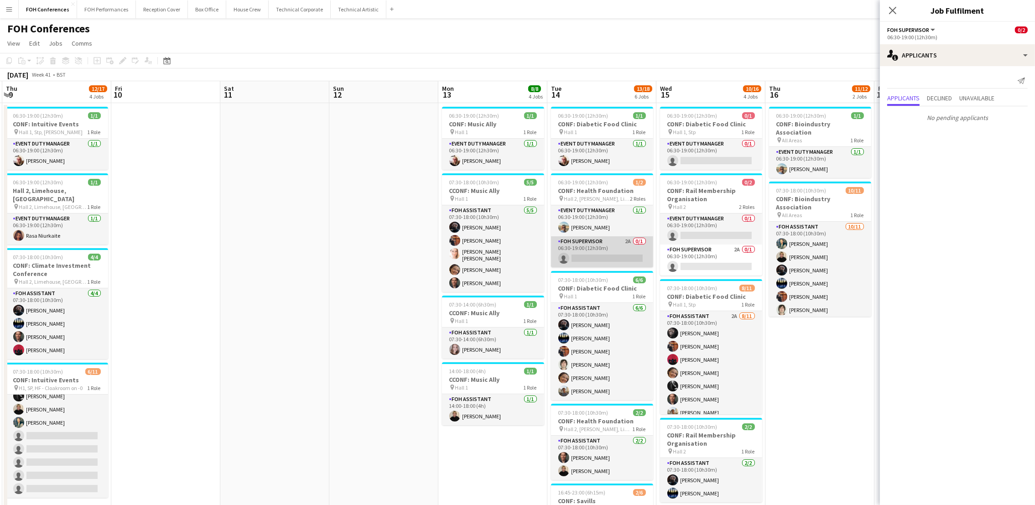
click at [595, 257] on app-card-role "FOH Supervisor 2A 0/1 06:30-19:00 (12h30m) single-neutral-actions" at bounding box center [602, 251] width 102 height 31
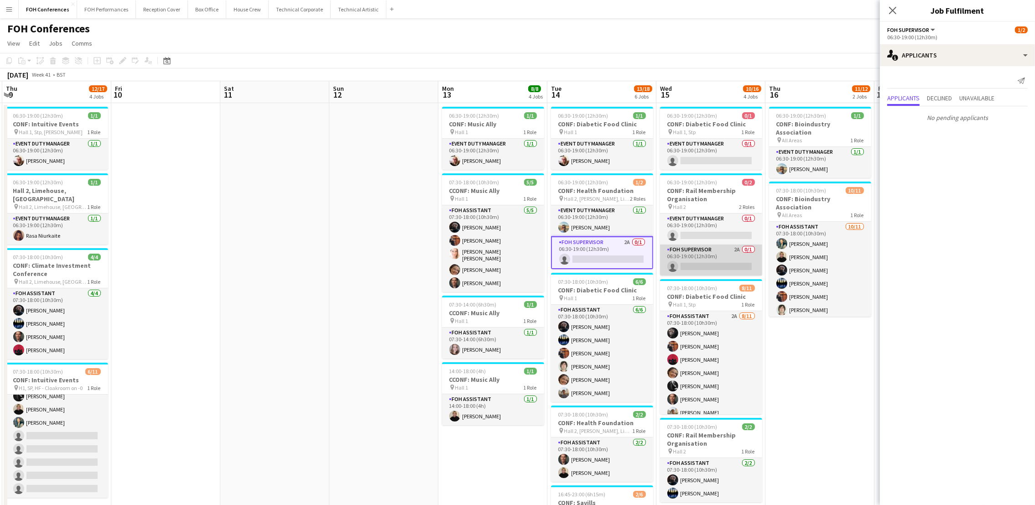
click at [698, 266] on app-card-role "FOH Supervisor 2A 0/1 06:30-19:00 (12h30m) single-neutral-actions" at bounding box center [711, 259] width 102 height 31
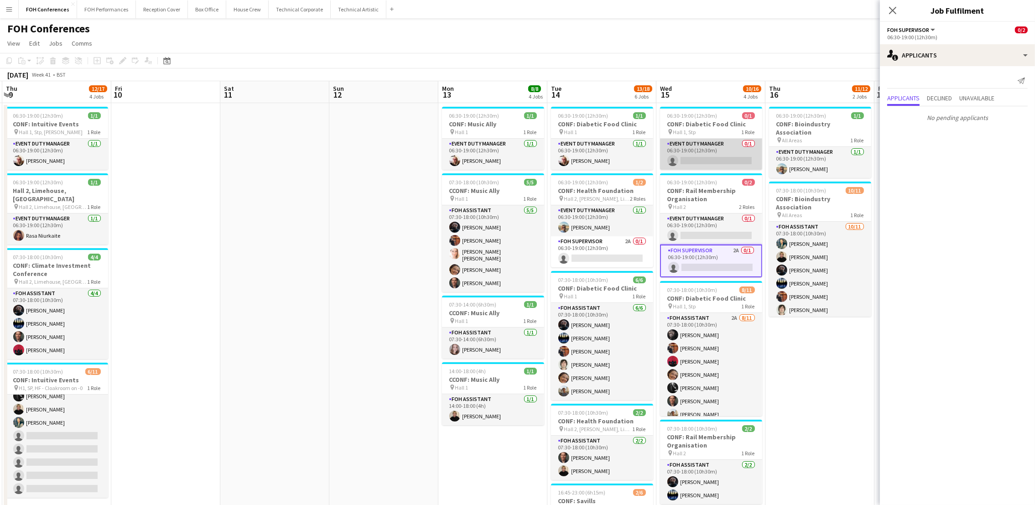
click at [694, 156] on app-card-role "Event Duty Manager 0/1 06:30-19:00 (12h30m) single-neutral-actions" at bounding box center [711, 154] width 102 height 31
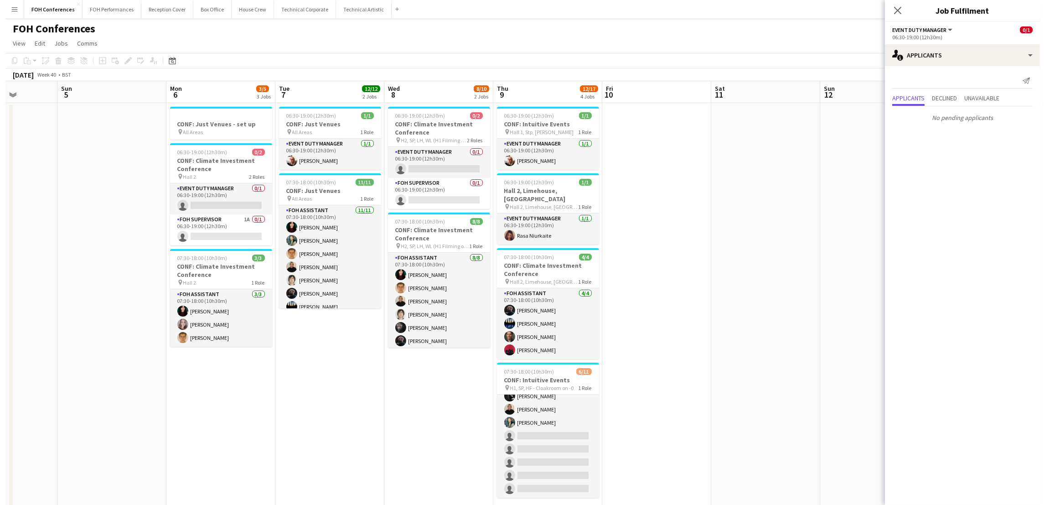
scroll to position [0, 248]
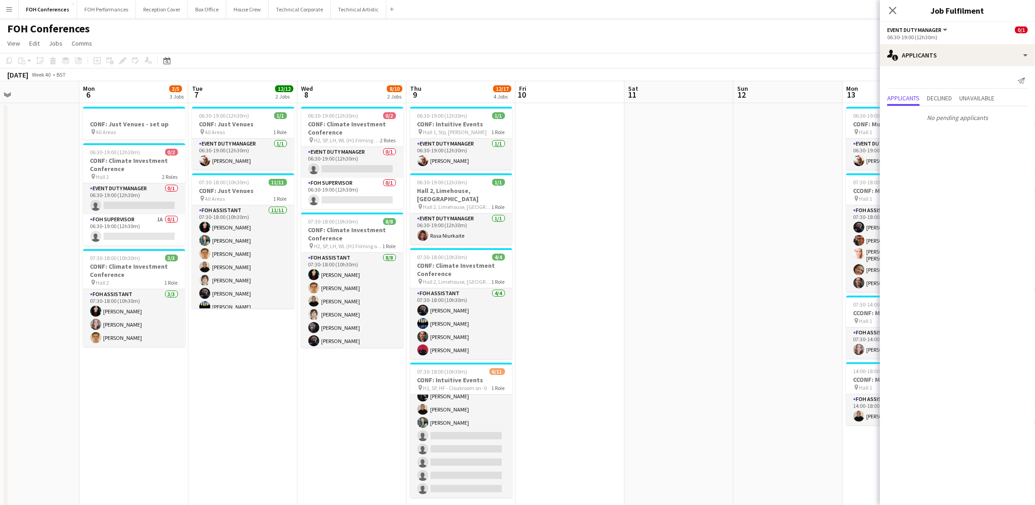
drag, startPoint x: 164, startPoint y: 93, endPoint x: 568, endPoint y: 110, distance: 404.3
click at [568, 110] on app-calendar-viewport "Fri 3 9/12 2 Jobs Sat 4 Sun 5 Mon 6 3/5 3 Jobs Tue 7 12/12 2 Jobs Wed 8 8/10 2 …" at bounding box center [517, 406] width 1035 height 650
click at [114, 236] on app-card-role "FOH Supervisor 1A 0/1 06:30-19:00 (12h30m) single-neutral-actions" at bounding box center [134, 229] width 102 height 31
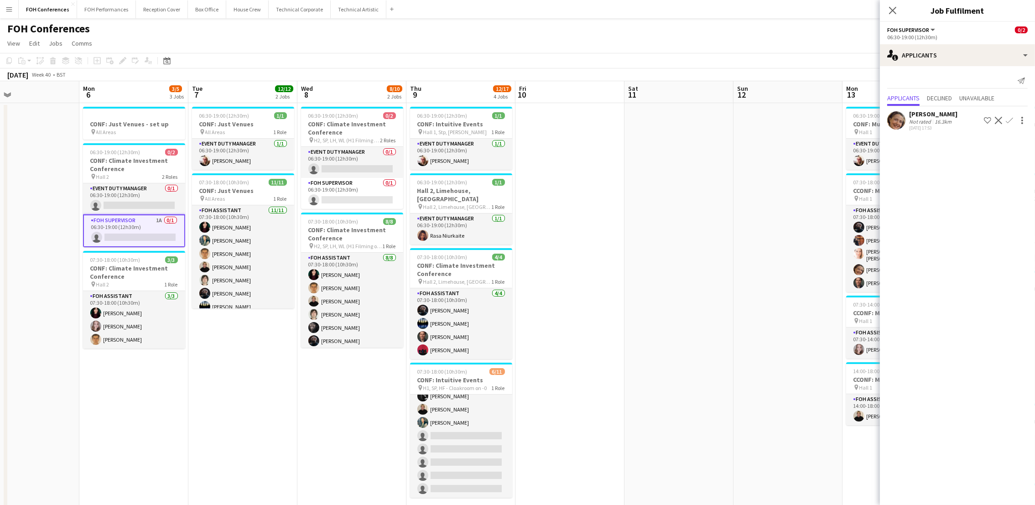
click at [939, 118] on app-icon "Confirm" at bounding box center [1008, 120] width 7 height 7
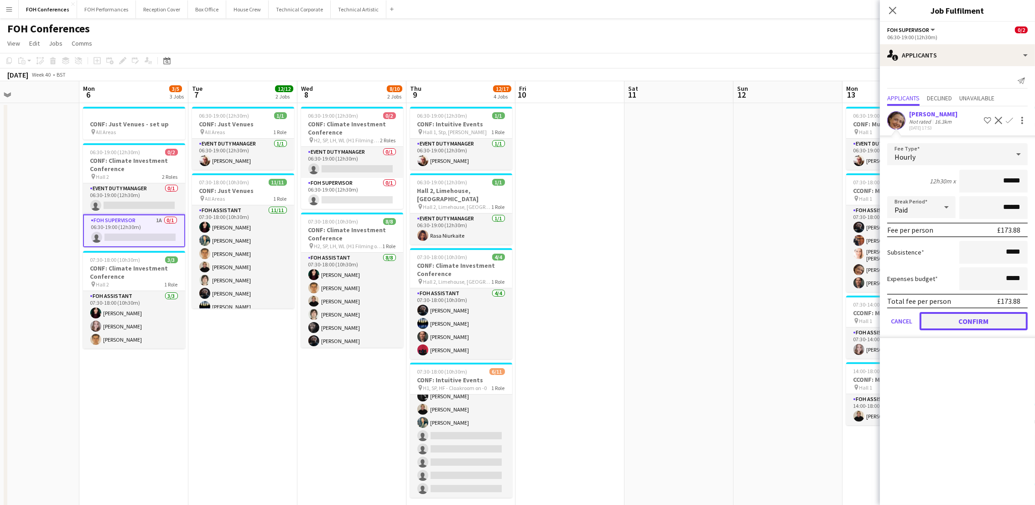
click at [939, 320] on button "Confirm" at bounding box center [973, 321] width 108 height 18
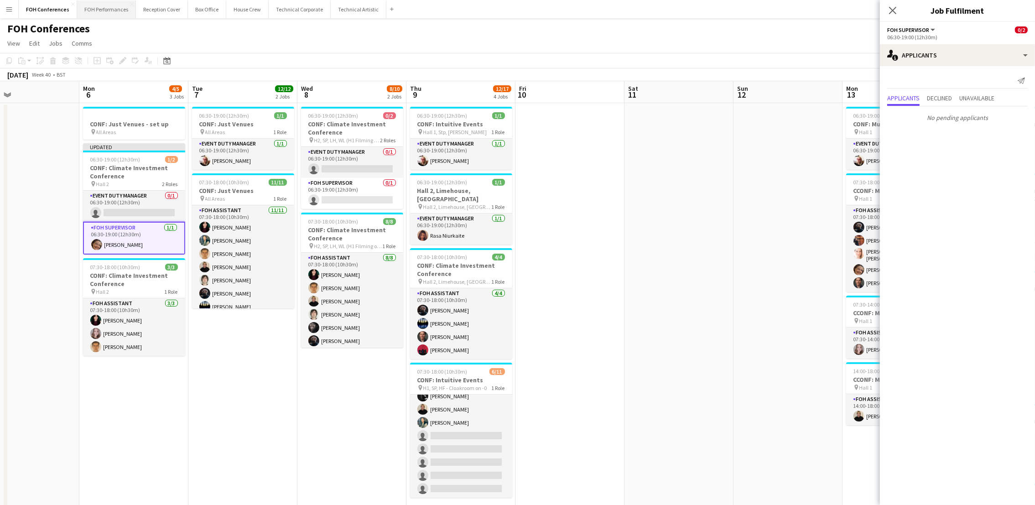
click at [101, 1] on button "FOH Performances Close" at bounding box center [106, 9] width 59 height 18
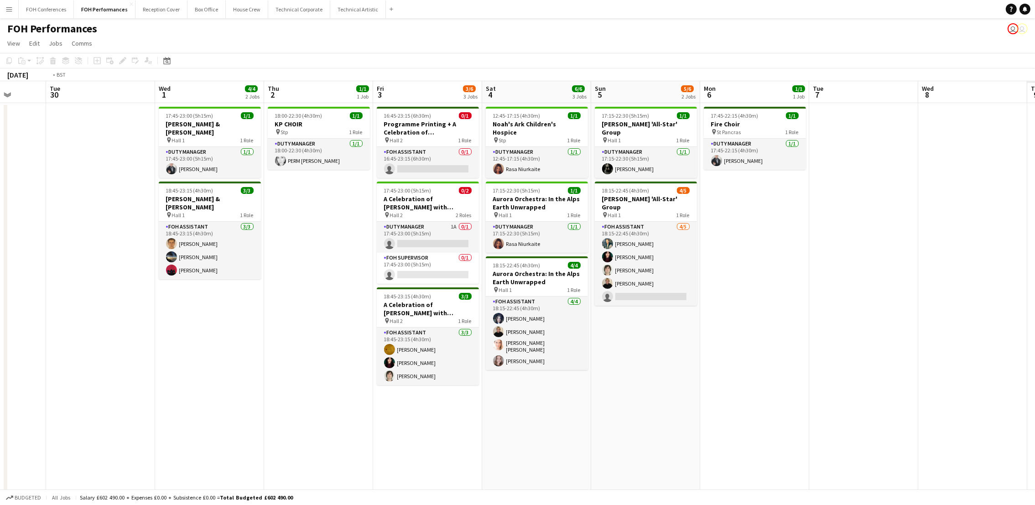
scroll to position [0, 228]
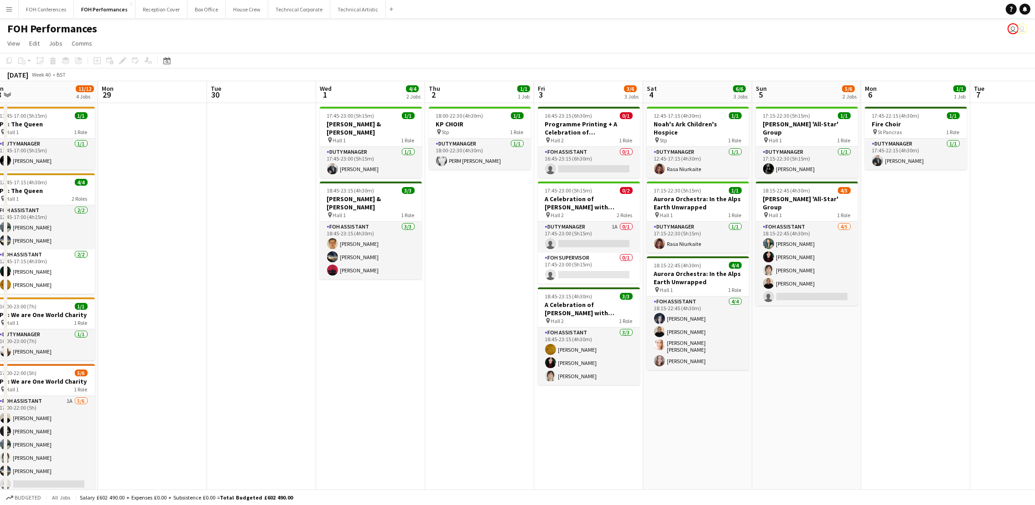
drag, startPoint x: 728, startPoint y: 93, endPoint x: 281, endPoint y: 135, distance: 448.8
click at [281, 135] on app-calendar-viewport "Fri 26 3/3 2 Jobs Sat 27 9/10 3 Jobs Sun 28 11/12 4 Jobs Mon 29 Tue 30 Wed 1 4/…" at bounding box center [517, 304] width 1035 height 446
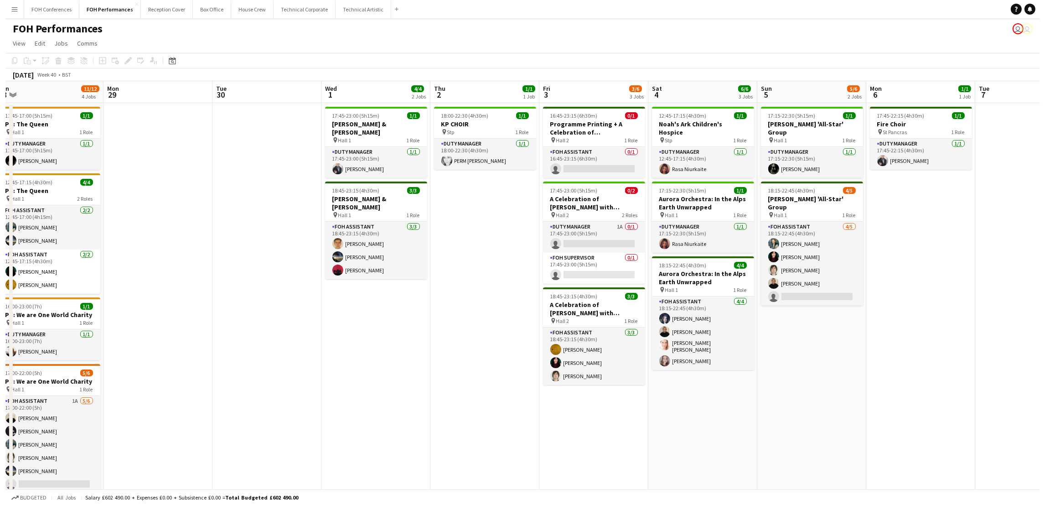
scroll to position [0, 228]
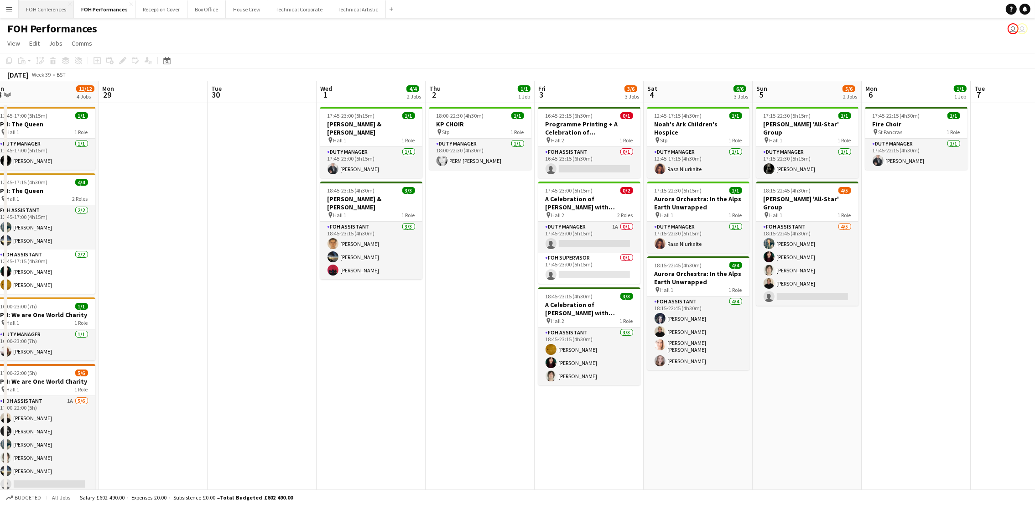
click at [32, 9] on button "FOH Conferences Close" at bounding box center [46, 9] width 55 height 18
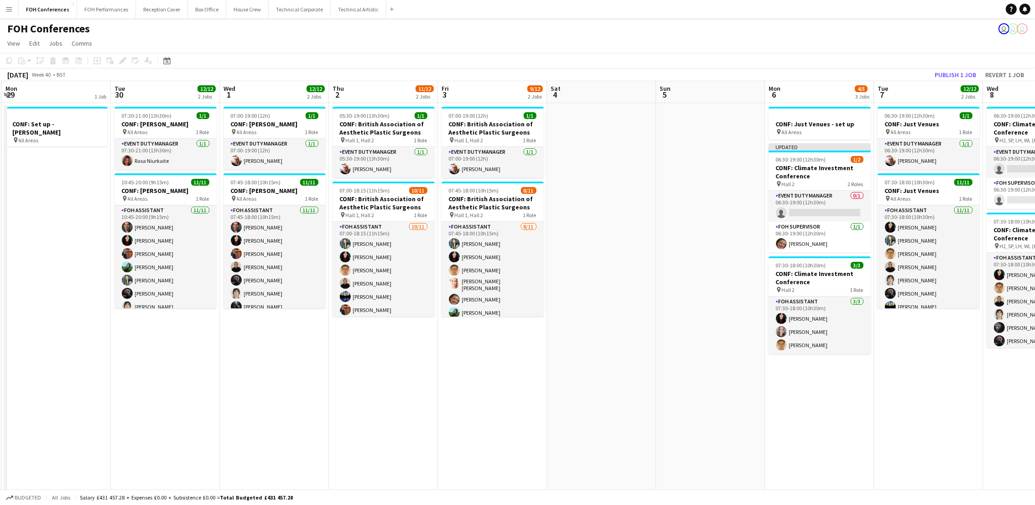
scroll to position [0, 326]
drag, startPoint x: 732, startPoint y: 98, endPoint x: 187, endPoint y: 148, distance: 547.1
click at [187, 148] on app-calendar-viewport "Fri 26 Sat 27 Sun 28 Mon 29 1 Job Tue 30 12/12 2 Jobs Wed 1 12/12 2 Jobs Thu 2 …" at bounding box center [517, 337] width 1035 height 513
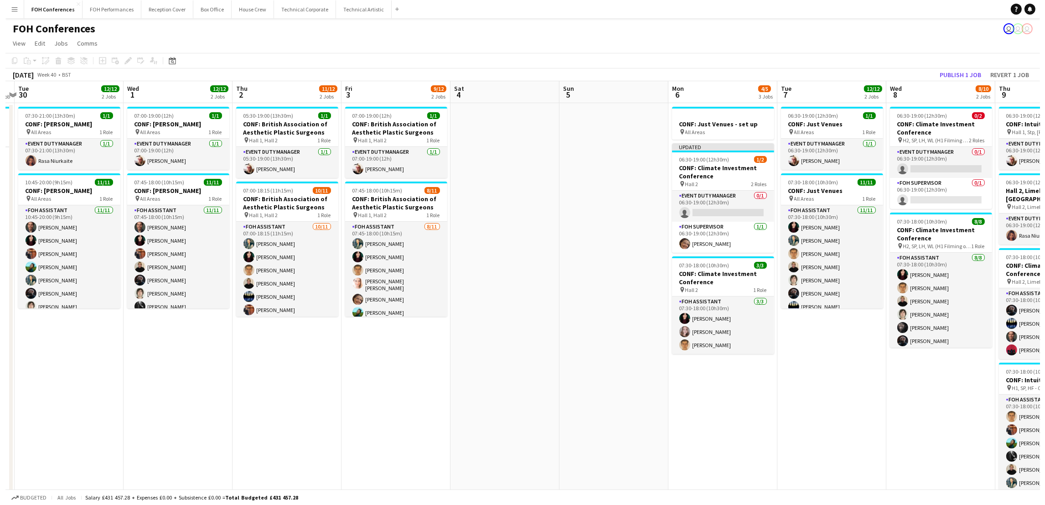
scroll to position [0, 316]
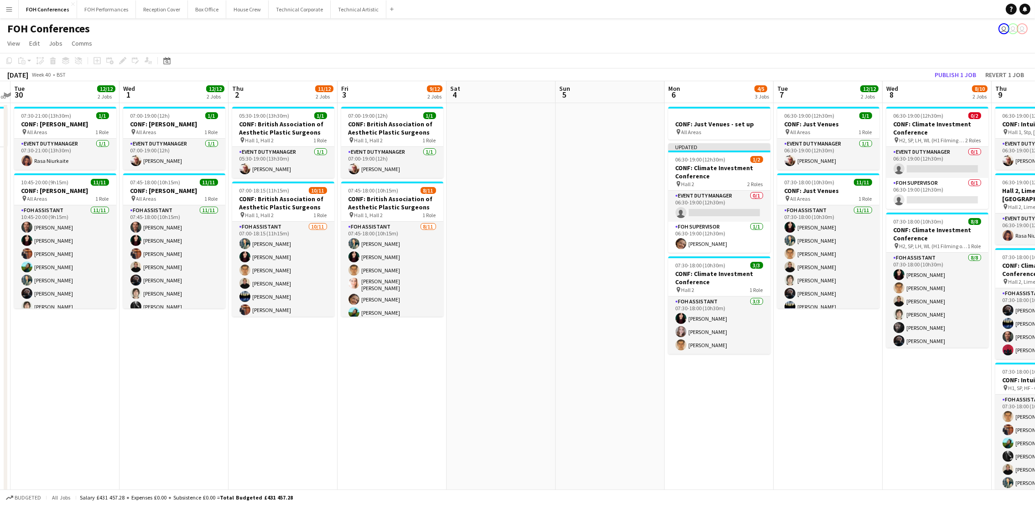
drag, startPoint x: 801, startPoint y: 88, endPoint x: 702, endPoint y: 106, distance: 100.5
click at [702, 106] on app-calendar-viewport "Sat 27 Sun 28 Mon 29 1 Job Tue 30 12/12 2 Jobs Wed 1 12/12 2 Jobs Thu 2 11/12 2…" at bounding box center [517, 337] width 1035 height 513
click at [136, 6] on button "Reception Cover Close" at bounding box center [162, 9] width 52 height 18
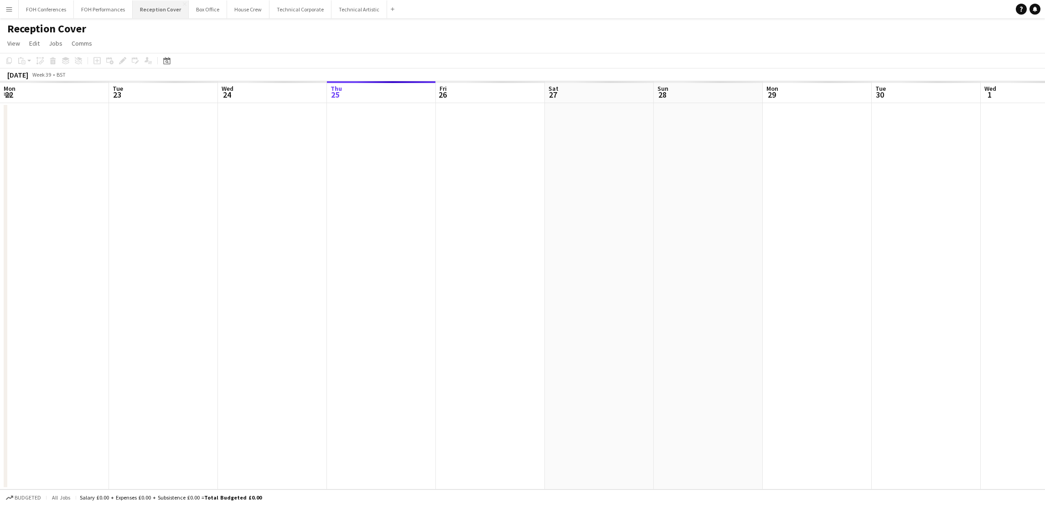
scroll to position [0, 217]
click at [117, 9] on button "FOH Performances Close" at bounding box center [103, 9] width 59 height 18
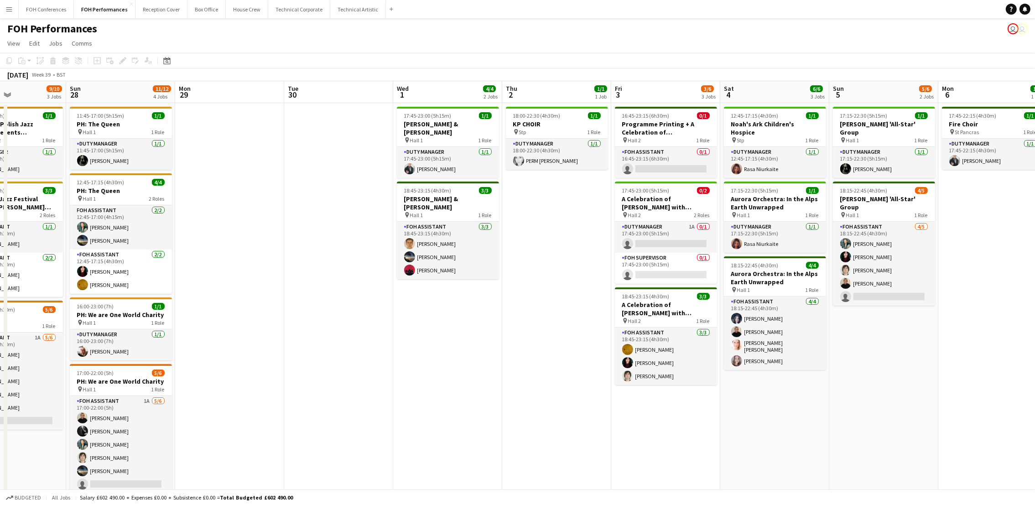
scroll to position [0, 370]
drag, startPoint x: 809, startPoint y: 85, endPoint x: 438, endPoint y: 122, distance: 372.6
click at [438, 122] on app-calendar-viewport "Wed 24 Thu 25 5/5 2 Jobs Fri 26 3/3 2 Jobs Sat 27 9/10 3 Jobs Sun 28 11/12 4 Jo…" at bounding box center [517, 304] width 1035 height 446
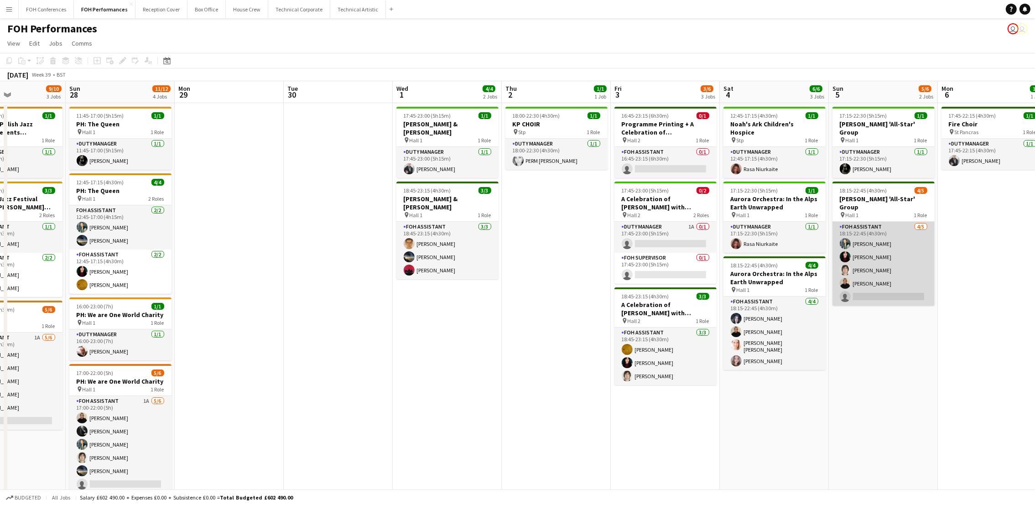
click at [890, 276] on app-card-role "FOH Assistant [DATE] 18:15-22:45 (4h30m) [PERSON_NAME] [PERSON_NAME] [PERSON_NA…" at bounding box center [883, 264] width 102 height 84
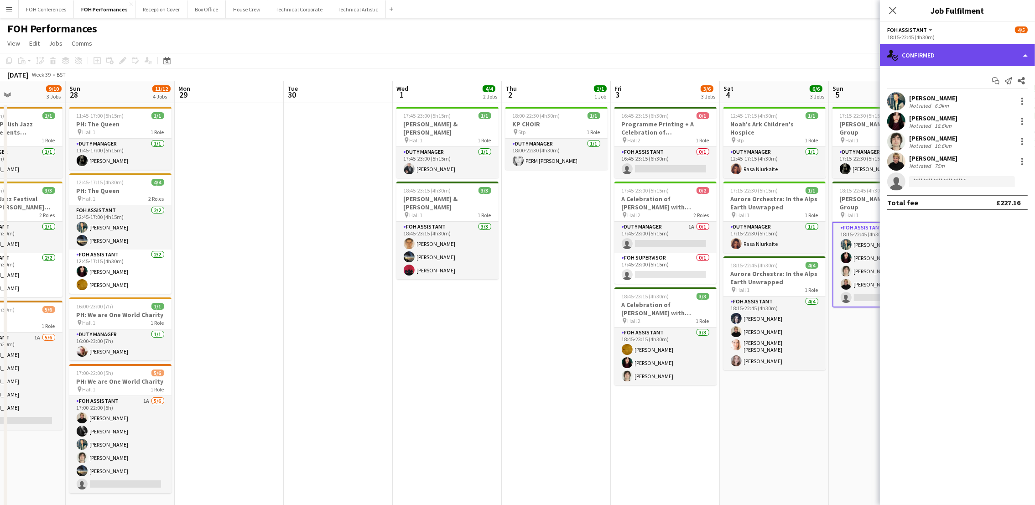
click at [934, 64] on div "single-neutral-actions-check-2 Confirmed" at bounding box center [957, 55] width 155 height 22
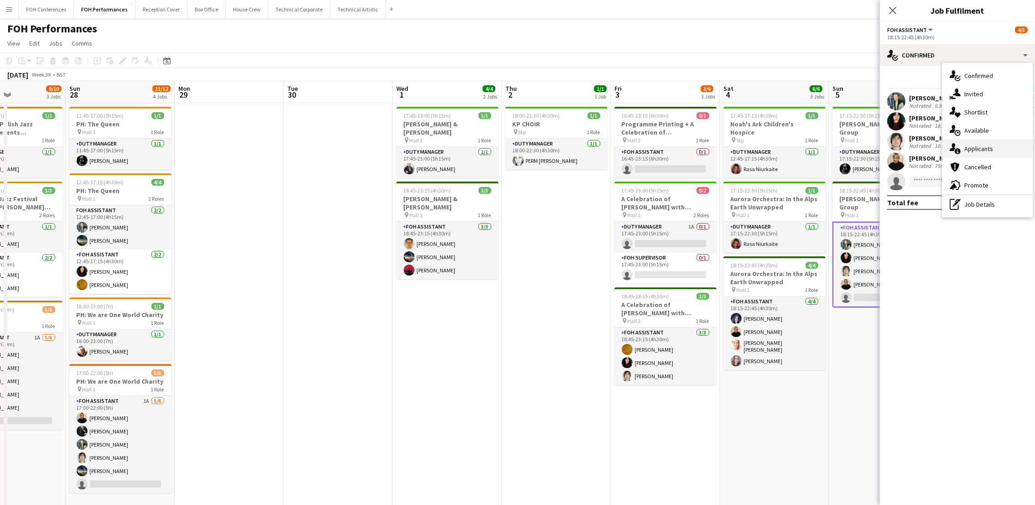
click at [939, 142] on div "single-neutral-actions-information Applicants" at bounding box center [987, 149] width 90 height 18
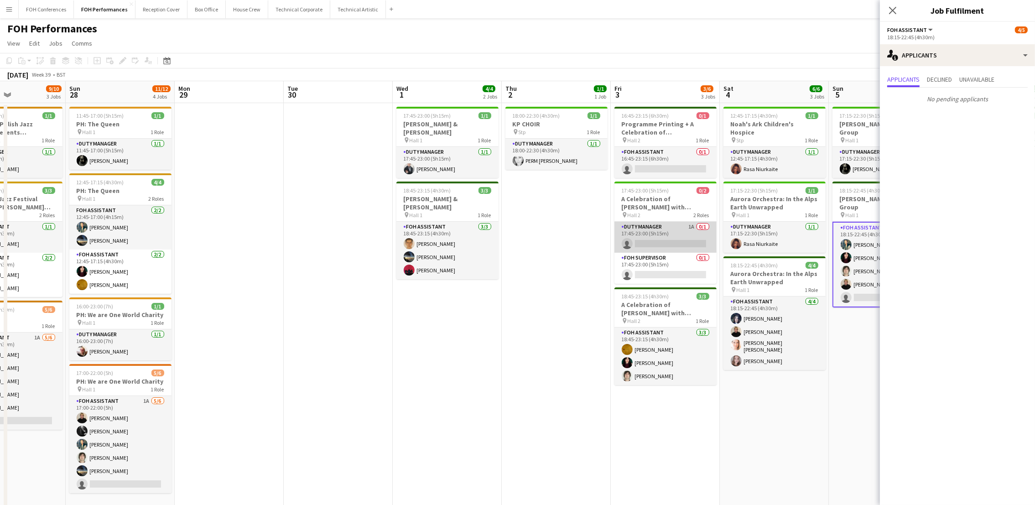
click at [667, 238] on app-card-role "Duty Manager 1A 0/1 17:45-23:00 (5h15m) single-neutral-actions" at bounding box center [665, 237] width 102 height 31
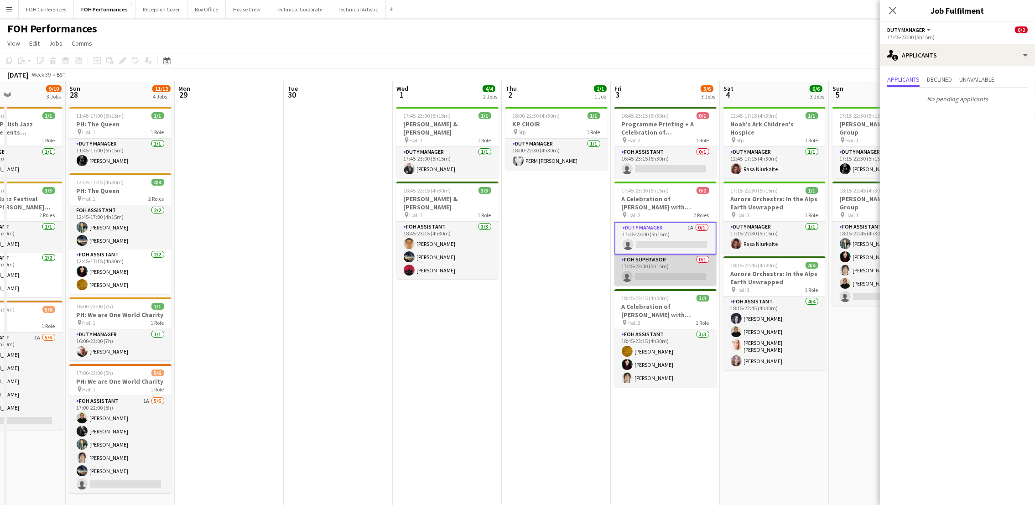
click at [673, 279] on app-card-role "FOH Supervisor 0/1 17:45-23:00 (5h15m) single-neutral-actions" at bounding box center [665, 269] width 102 height 31
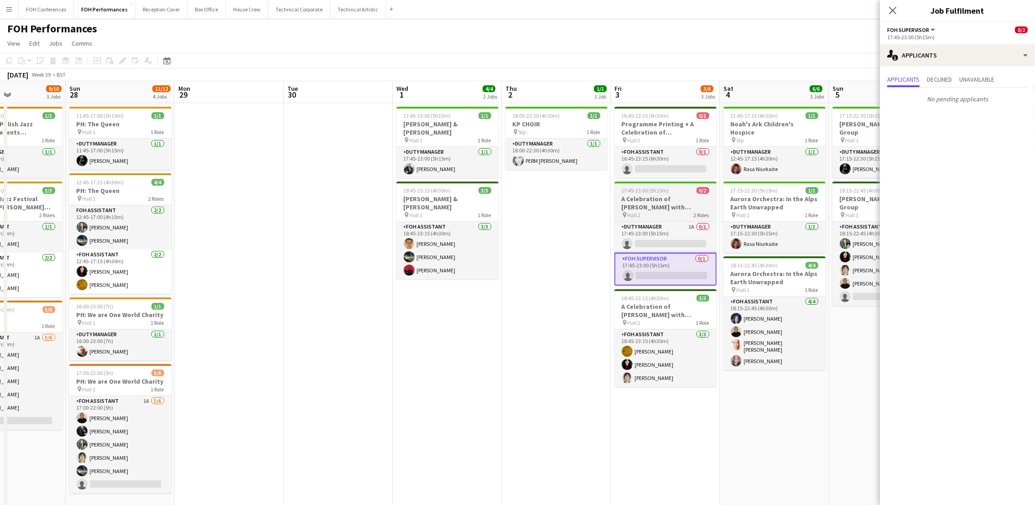
click at [655, 190] on span "17:45-23:00 (5h15m)" at bounding box center [644, 190] width 47 height 7
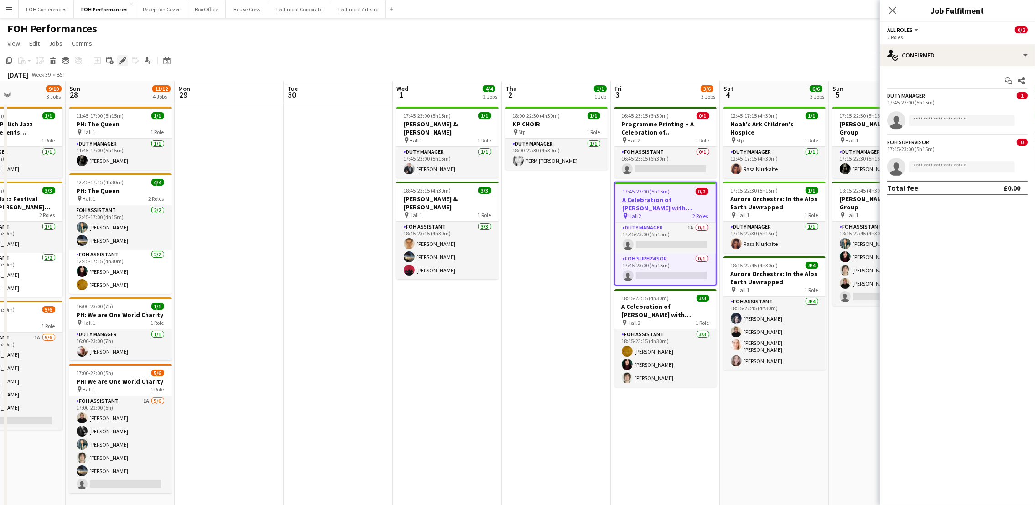
click at [121, 61] on icon at bounding box center [122, 60] width 5 height 5
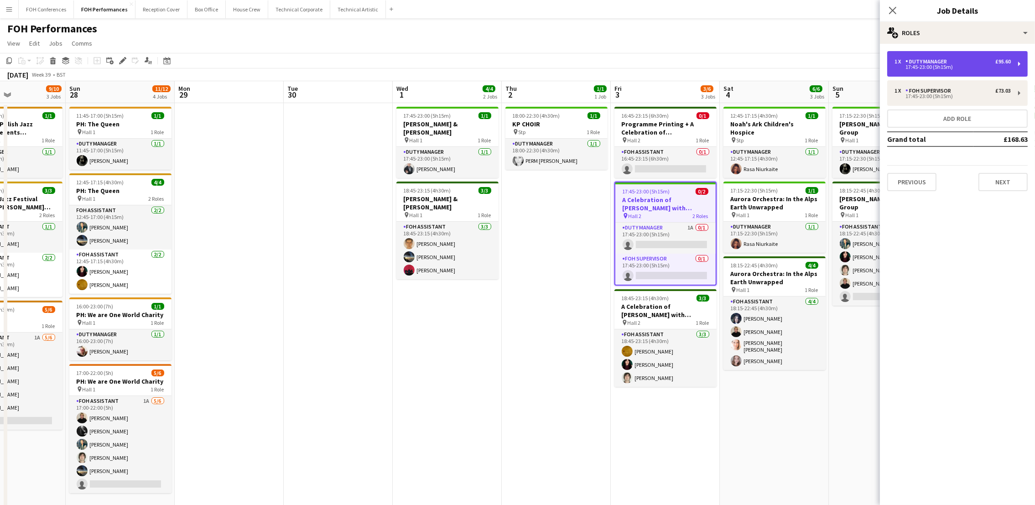
click at [939, 65] on div "17:45-23:00 (5h15m)" at bounding box center [952, 67] width 116 height 5
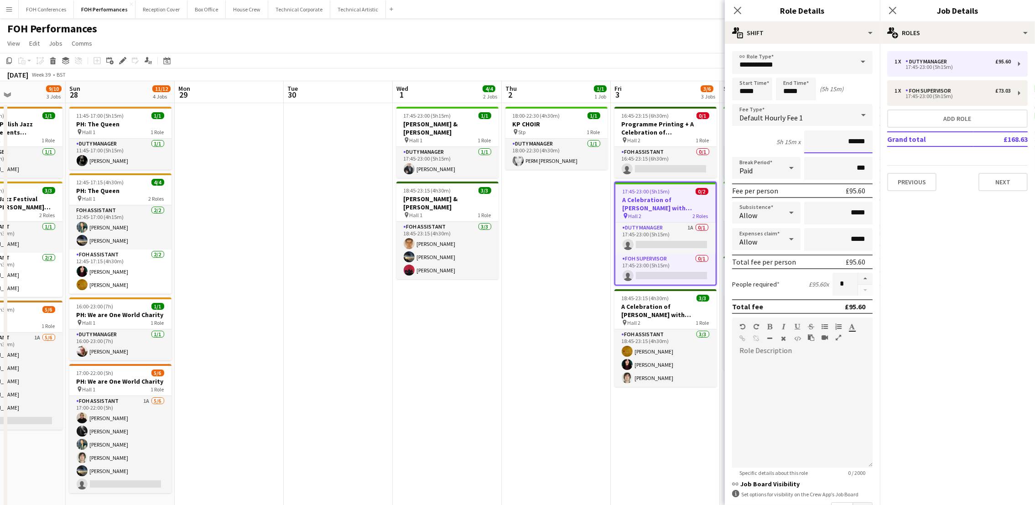
drag, startPoint x: 827, startPoint y: 137, endPoint x: 874, endPoint y: 137, distance: 47.0
click at [874, 137] on mat-expansion-panel "**********" at bounding box center [802, 274] width 155 height 461
type input "****"
click at [632, 32] on div "FOH Performances user user" at bounding box center [517, 26] width 1035 height 17
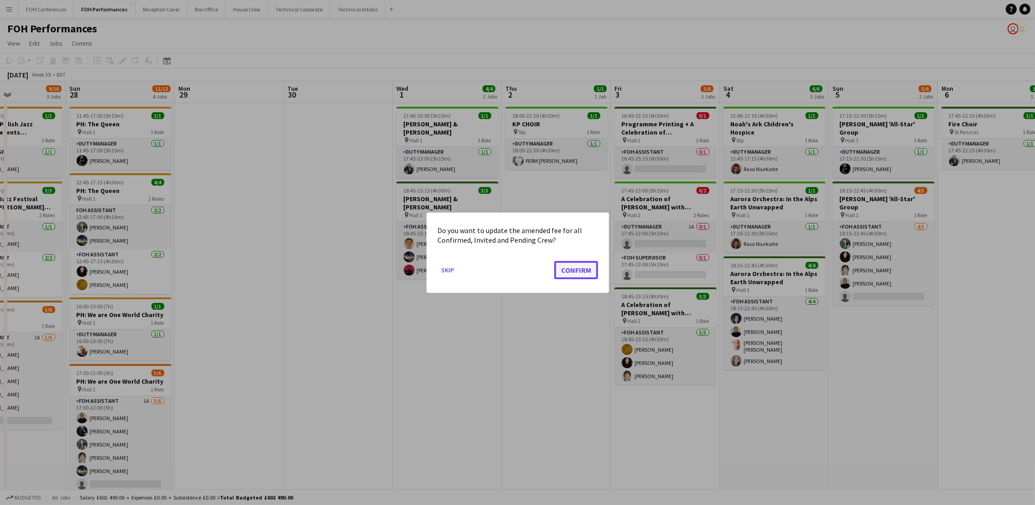
click at [563, 273] on button "Confirm" at bounding box center [576, 269] width 44 height 18
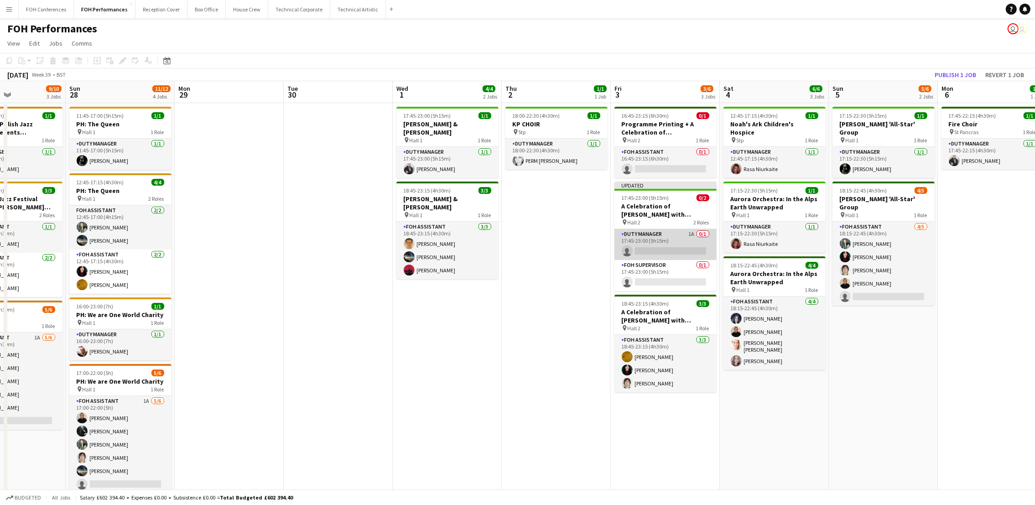
click at [652, 249] on app-card-role "Duty Manager 1A 0/1 17:45-23:00 (5h15m) single-neutral-actions" at bounding box center [665, 244] width 102 height 31
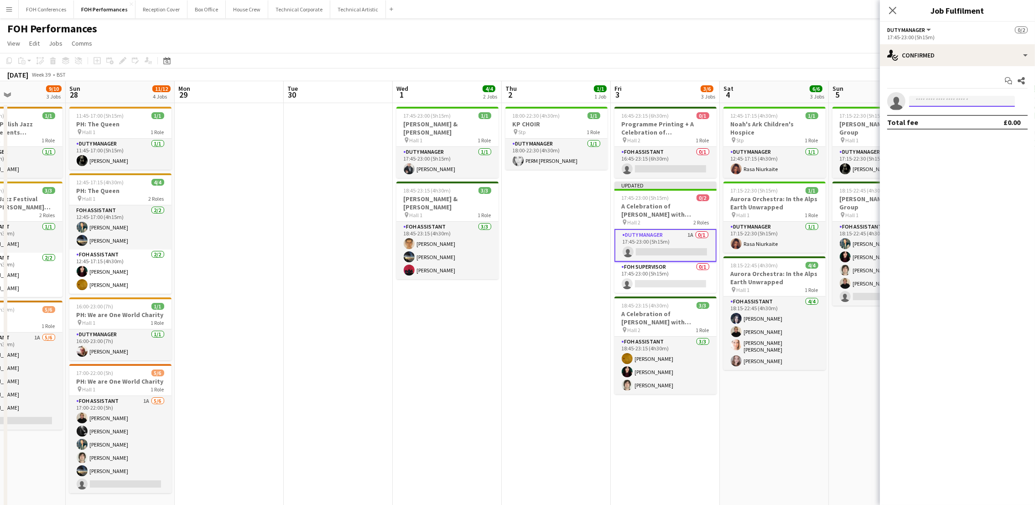
click at [939, 105] on input at bounding box center [962, 101] width 106 height 11
type input "******"
click at [658, 254] on app-card-role "Duty Manager 1A 0/1 17:45-23:00 (5h15m) single-neutral-actions" at bounding box center [665, 245] width 102 height 33
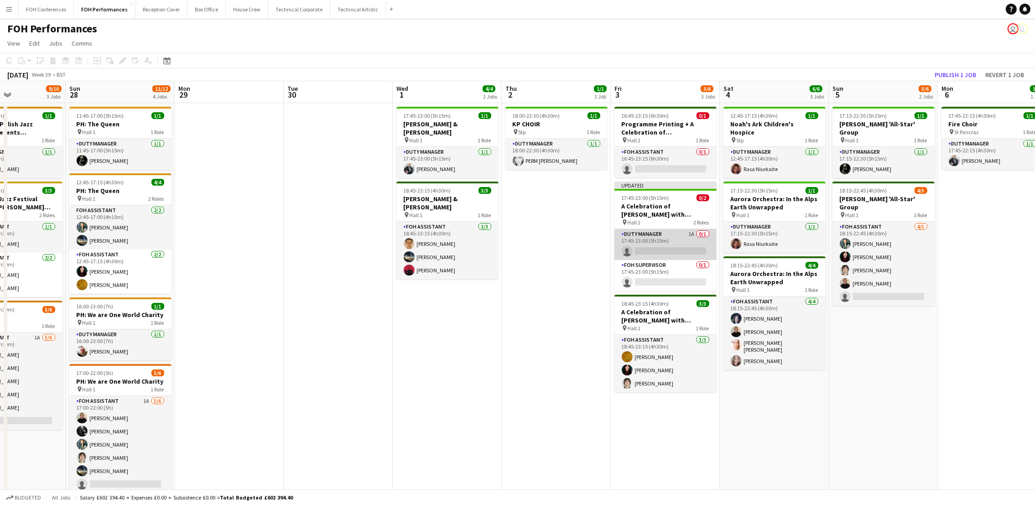
click at [658, 254] on app-card-role "Duty Manager 1A 0/1 17:45-23:00 (5h15m) single-neutral-actions" at bounding box center [665, 244] width 102 height 31
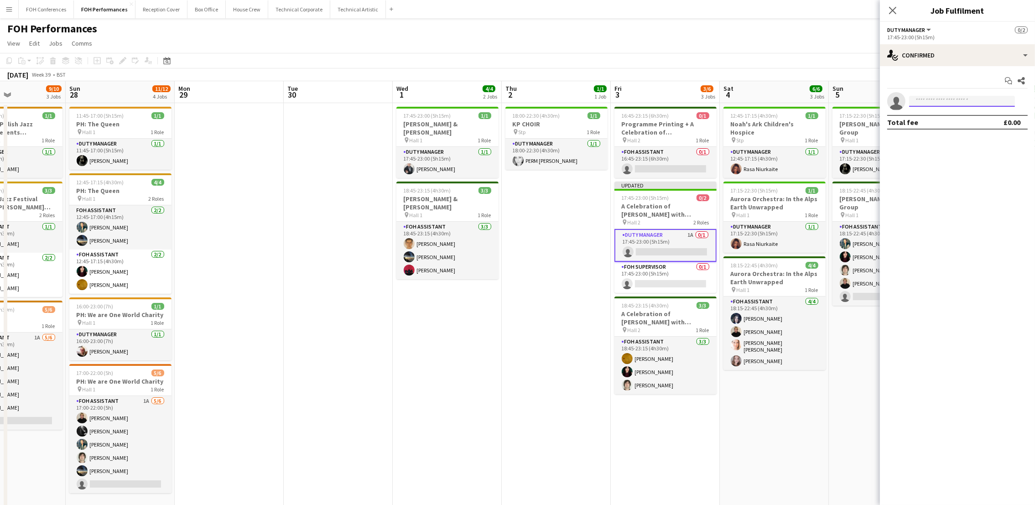
click at [939, 103] on input at bounding box center [962, 101] width 106 height 11
type input "*"
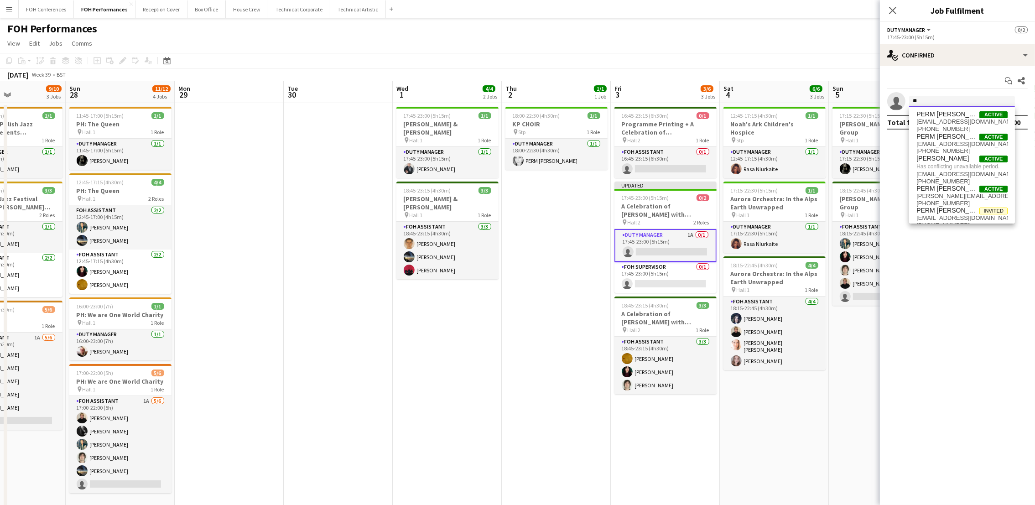
type input "*"
type input "****"
click at [939, 126] on span "[PHONE_NUMBER]" at bounding box center [961, 128] width 91 height 7
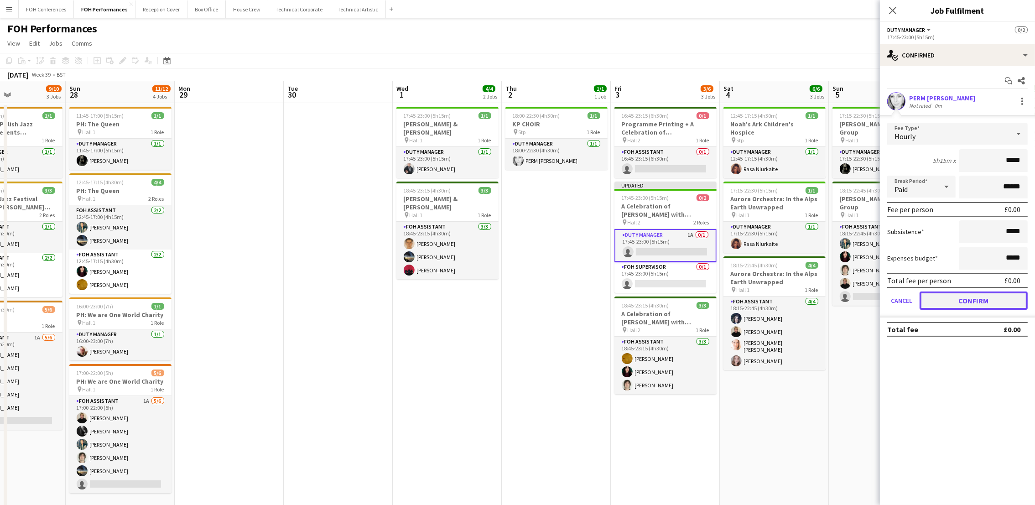
click at [939, 298] on button "Confirm" at bounding box center [973, 300] width 108 height 18
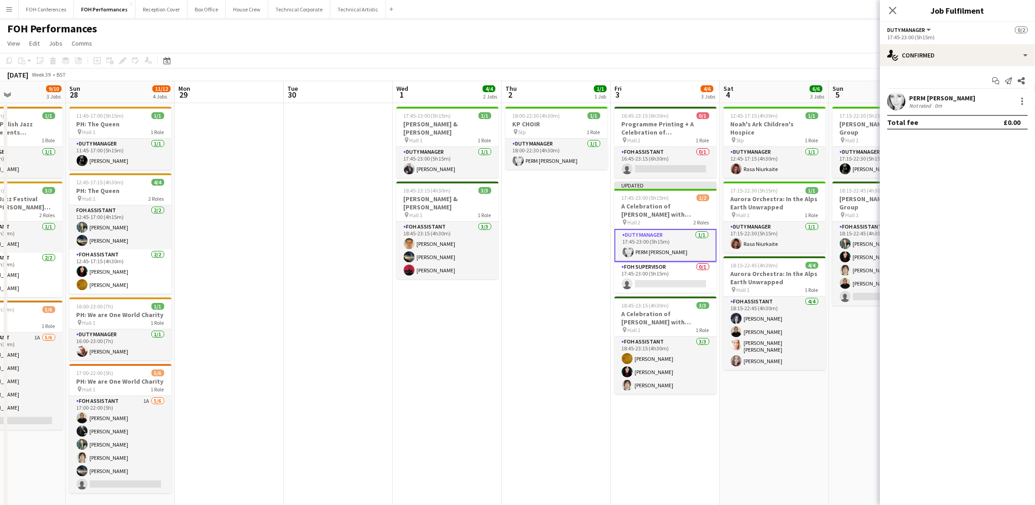
click at [528, 36] on app-page-menu "View Day view expanded Day view collapsed Month view Date picker Jump to [DATE]…" at bounding box center [517, 44] width 1035 height 17
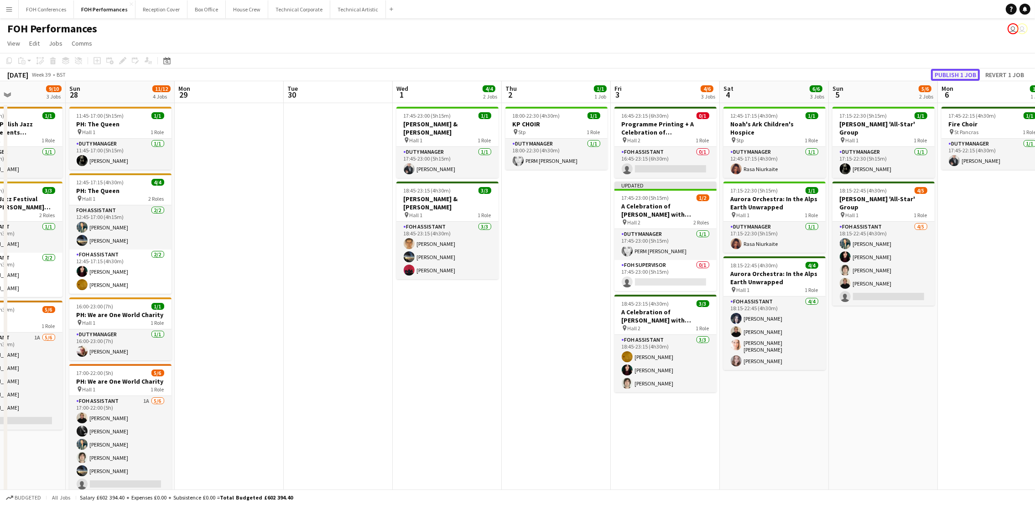
click at [939, 74] on button "Publish 1 job" at bounding box center [955, 75] width 49 height 12
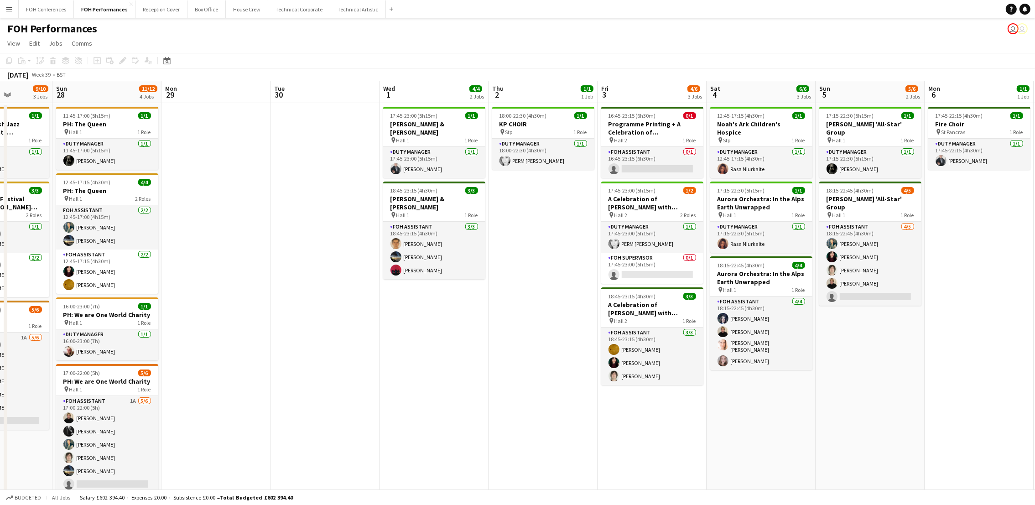
scroll to position [0, 272]
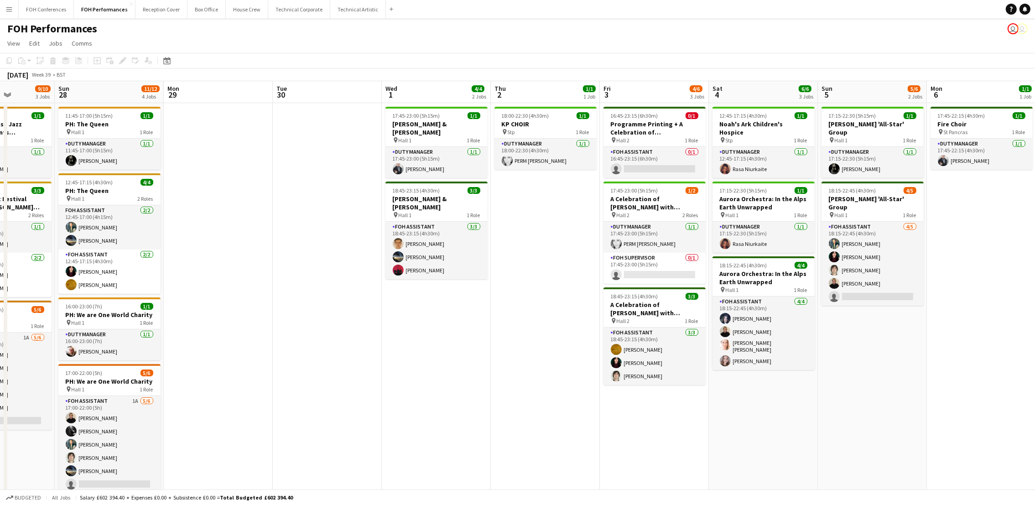
drag, startPoint x: 898, startPoint y: 91, endPoint x: 887, endPoint y: 95, distance: 11.7
click at [887, 95] on app-calendar-viewport "Thu 25 5/5 2 Jobs Fri 26 3/3 2 Jobs Sat 27 9/10 3 Jobs Sun 28 11/12 4 Jobs Mon …" at bounding box center [517, 304] width 1035 height 446
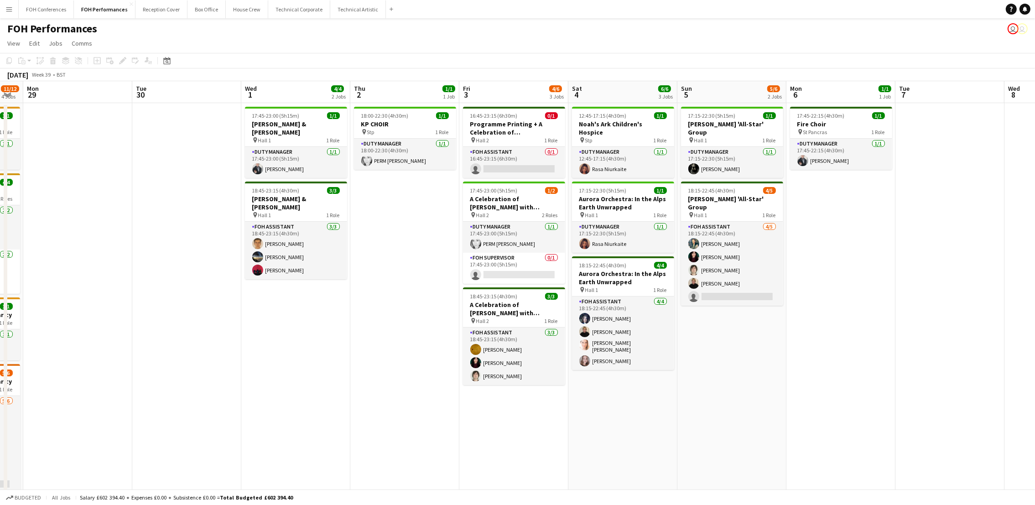
scroll to position [0, 373]
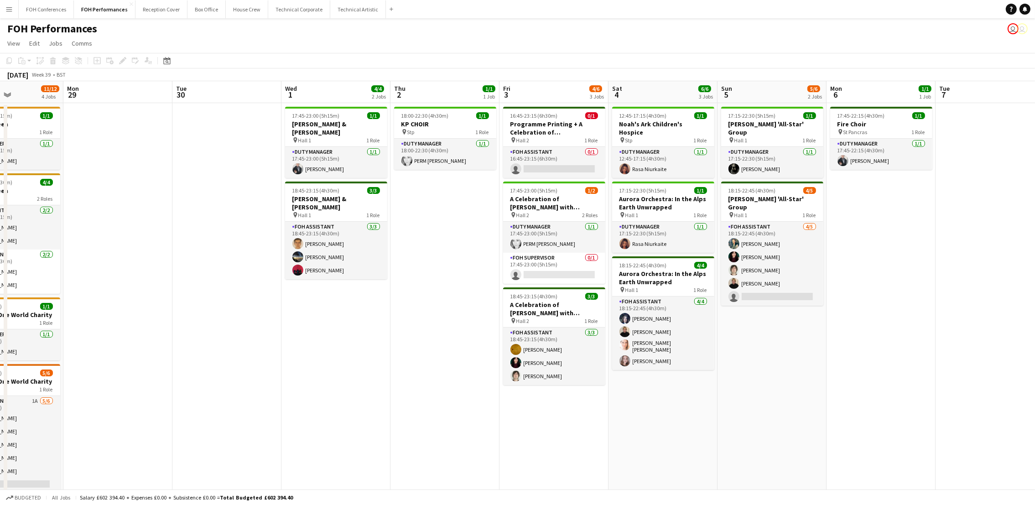
drag, startPoint x: 367, startPoint y: 96, endPoint x: 267, endPoint y: 98, distance: 100.4
click at [267, 98] on app-calendar-viewport "Thu 25 5/5 2 Jobs Fri 26 3/3 2 Jobs Sat 27 9/10 3 Jobs Sun 28 11/12 4 Jobs Mon …" at bounding box center [517, 304] width 1035 height 446
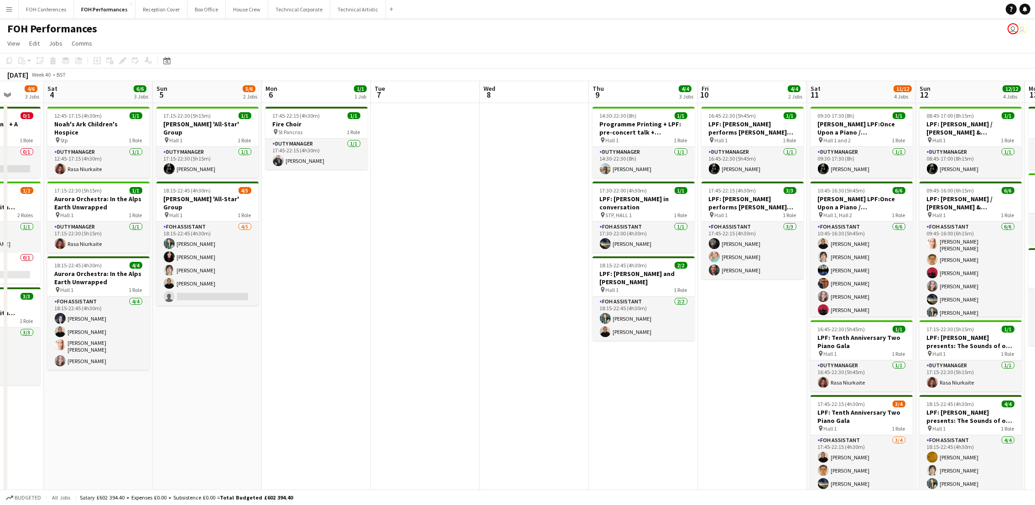
scroll to position [0, 406]
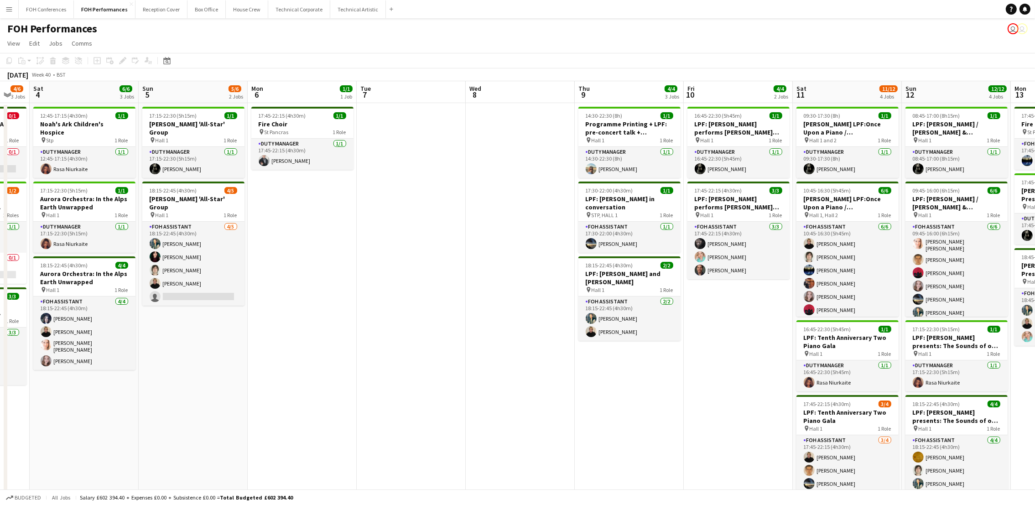
drag, startPoint x: 891, startPoint y: 95, endPoint x: 312, endPoint y: 91, distance: 578.6
click at [312, 91] on app-calendar-viewport "Tue 30 Wed 1 4/4 2 Jobs Thu 2 1/1 1 Job Fri 3 4/6 3 Jobs Sat 4 6/6 3 Jobs Sun 5…" at bounding box center [517, 304] width 1035 height 446
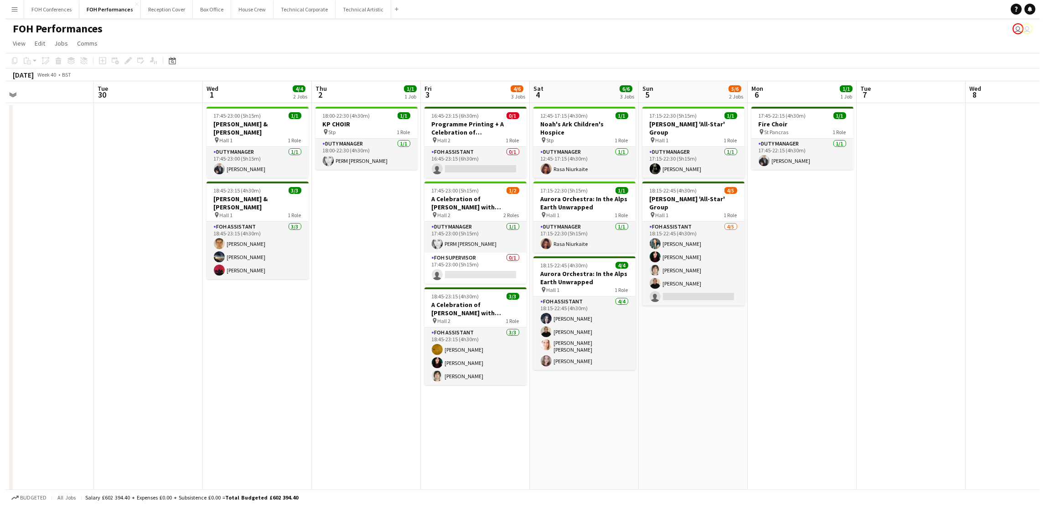
scroll to position [0, 206]
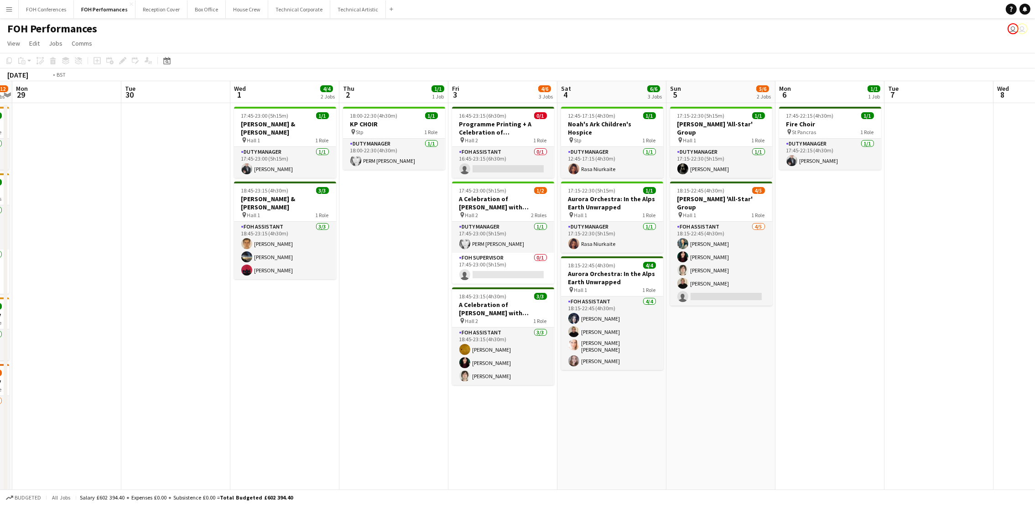
drag, startPoint x: 72, startPoint y: 96, endPoint x: 600, endPoint y: 125, distance: 528.8
click at [600, 125] on app-calendar-viewport "Sat 27 9/10 3 Jobs Sun 28 11/12 4 Jobs Mon 29 Tue 30 Wed 1 4/4 2 Jobs Thu 2 1/1…" at bounding box center [517, 304] width 1035 height 446
click at [365, 162] on app-card-role "Duty Manager [DATE] 18:00-22:30 (4h30m) PERM [PERSON_NAME]" at bounding box center [394, 154] width 102 height 31
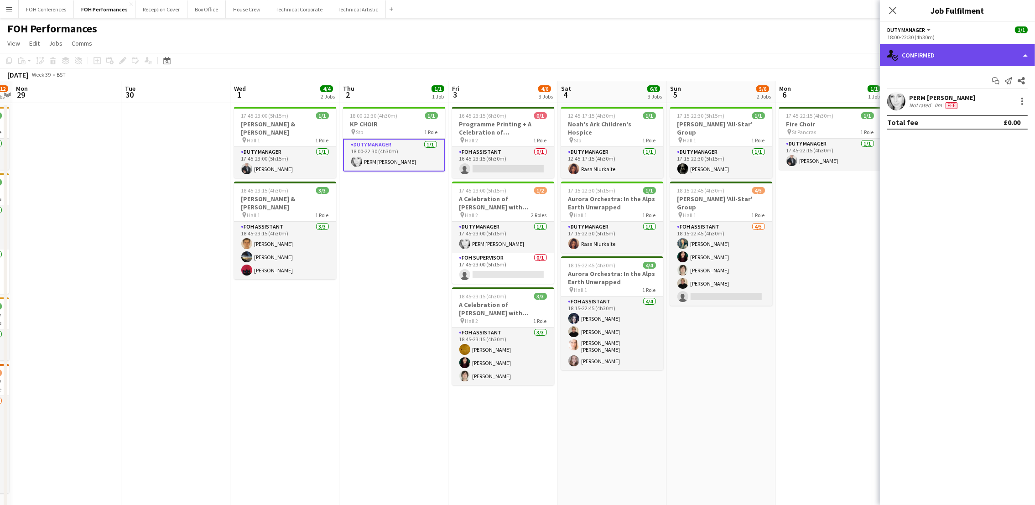
click at [939, 50] on div "single-neutral-actions-check-2 Confirmed" at bounding box center [957, 55] width 155 height 22
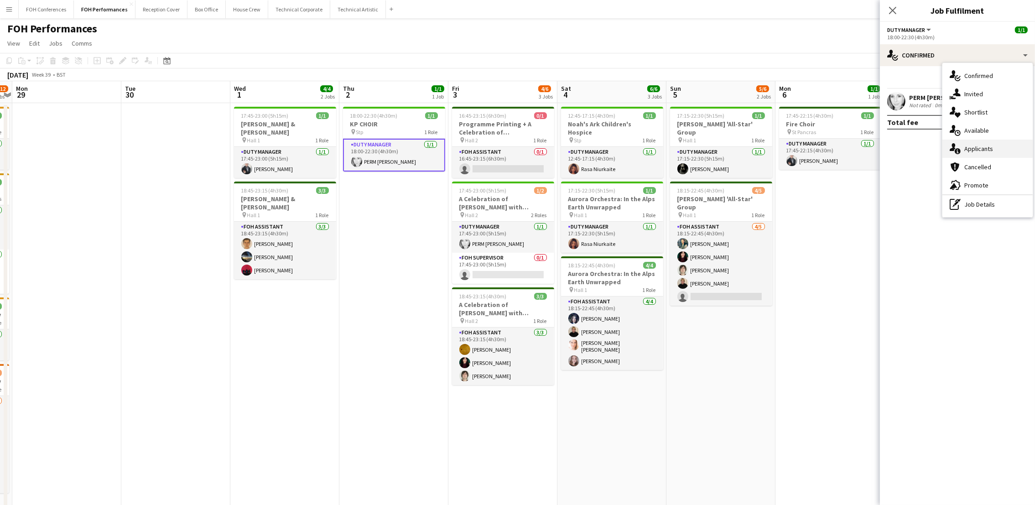
click at [939, 150] on span "Applicants" at bounding box center [978, 149] width 29 height 8
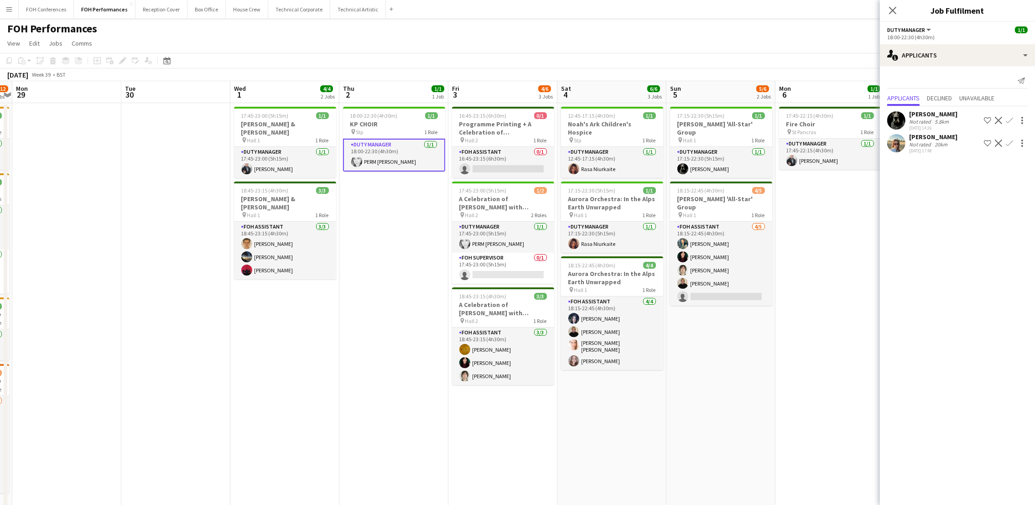
drag, startPoint x: 691, startPoint y: 38, endPoint x: 689, endPoint y: 33, distance: 5.5
click at [689, 33] on app-board "FOH Performances user user View Day view expanded Day view collapsed Month view…" at bounding box center [517, 280] width 1035 height 525
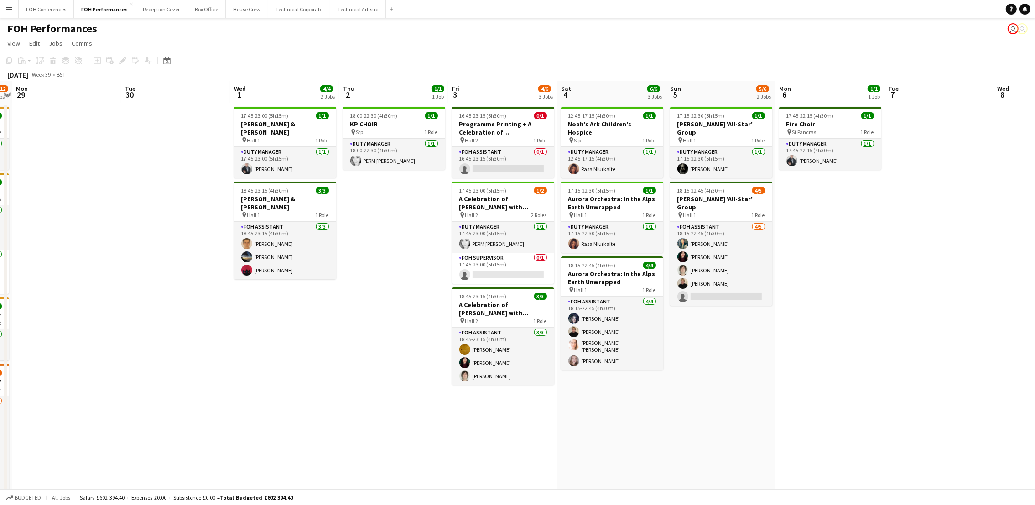
drag, startPoint x: 689, startPoint y: 33, endPoint x: 570, endPoint y: 77, distance: 127.0
click at [570, 77] on div "[DATE] Week 39 • BST" at bounding box center [517, 74] width 1035 height 13
click at [65, 9] on button "FOH Conferences Close" at bounding box center [46, 9] width 55 height 18
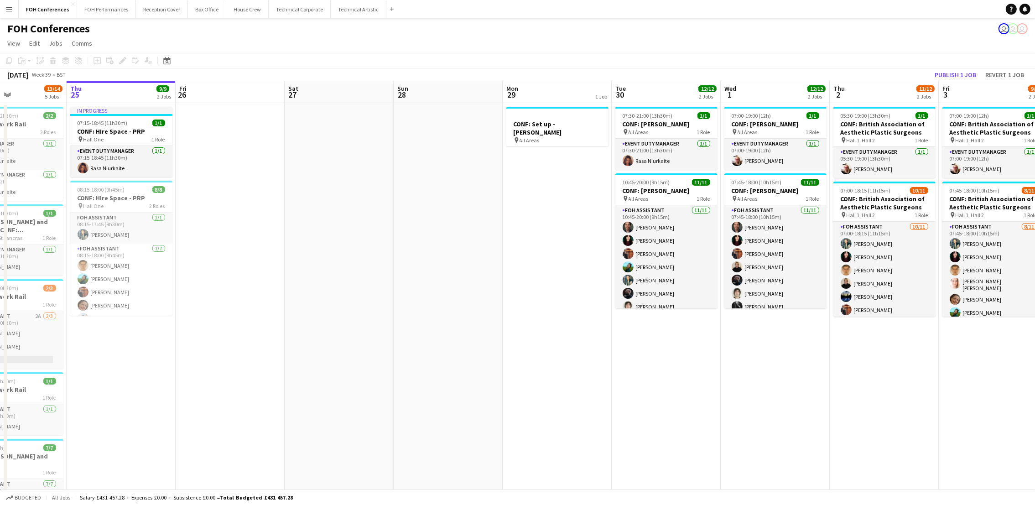
scroll to position [0, 274]
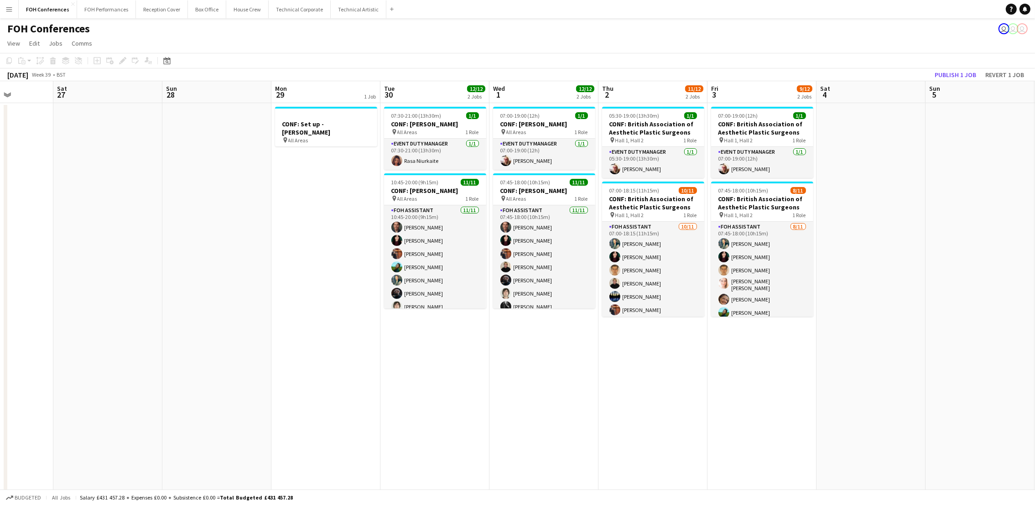
drag, startPoint x: 860, startPoint y: 93, endPoint x: 586, endPoint y: 99, distance: 273.6
click at [586, 99] on app-calendar-viewport "Wed 24 13/14 5 Jobs Thu 25 9/9 2 Jobs Fri 26 Sat 27 Sun 28 Mon 29 1 Job Tue 30 …" at bounding box center [517, 337] width 1035 height 513
click at [939, 69] on button "Publish 1 job" at bounding box center [955, 75] width 49 height 12
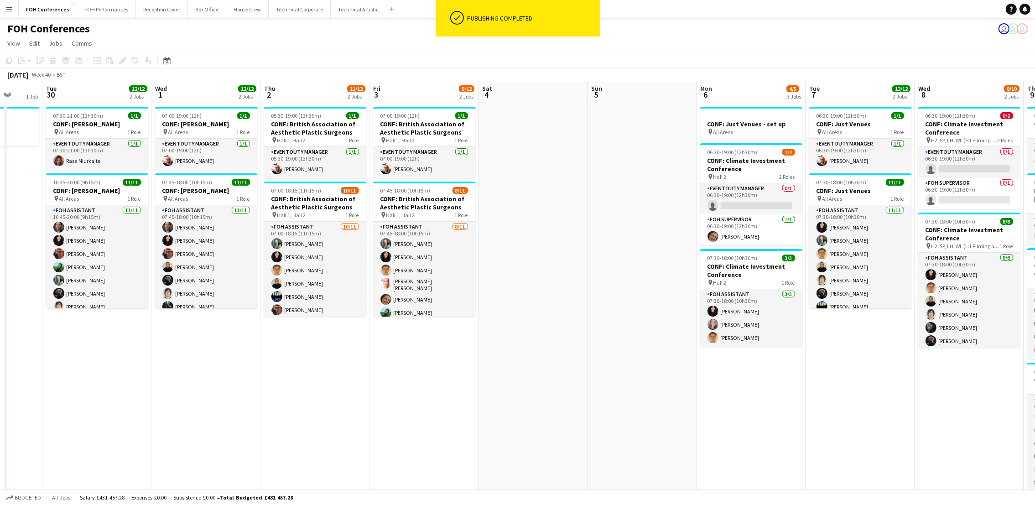
scroll to position [0, 409]
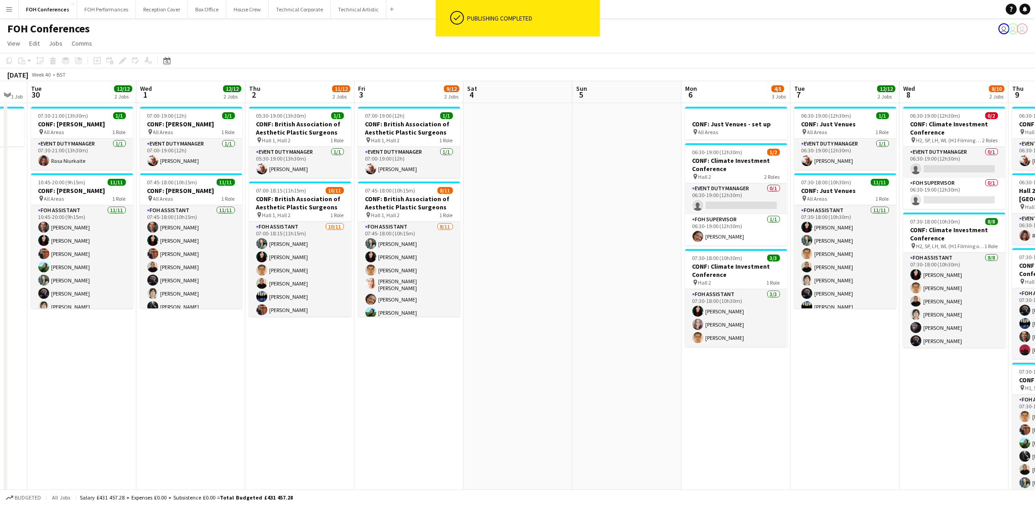
drag, startPoint x: 872, startPoint y: 88, endPoint x: 519, endPoint y: 104, distance: 353.3
click at [519, 104] on app-calendar-viewport "Fri 26 Sat 27 Sun 28 Mon 29 1 Job Tue 30 12/12 2 Jobs Wed 1 12/12 2 Jobs Thu 2 …" at bounding box center [517, 337] width 1035 height 513
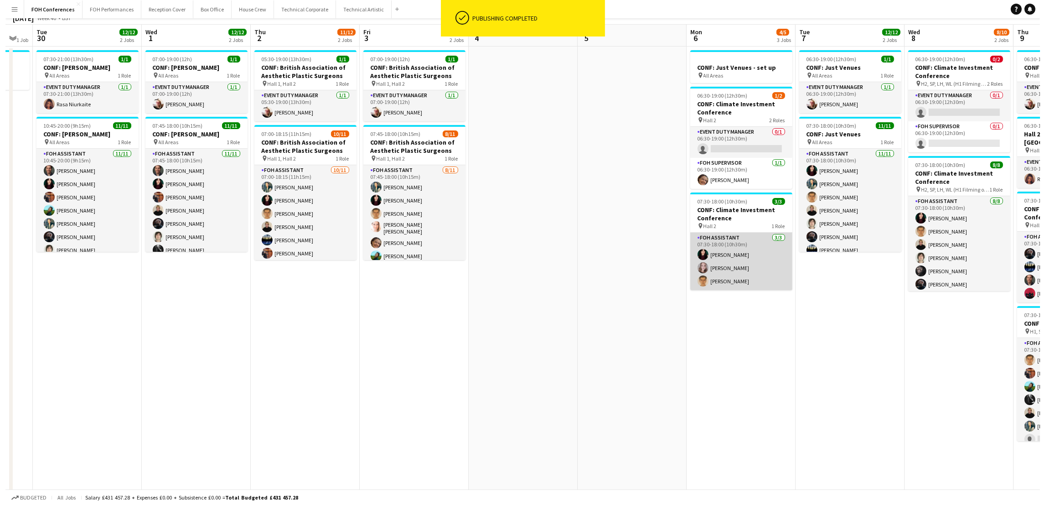
scroll to position [0, 0]
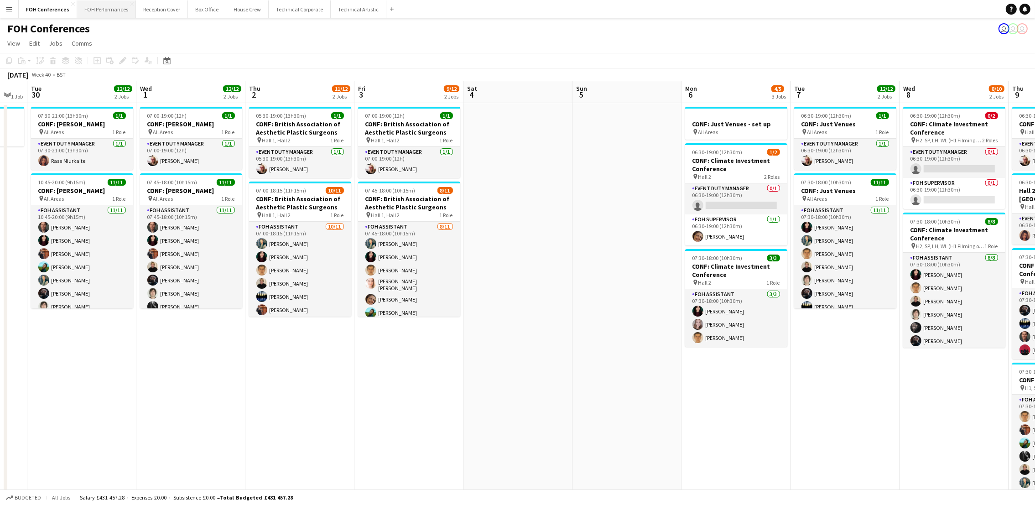
click at [107, 3] on button "FOH Performances Close" at bounding box center [106, 9] width 59 height 18
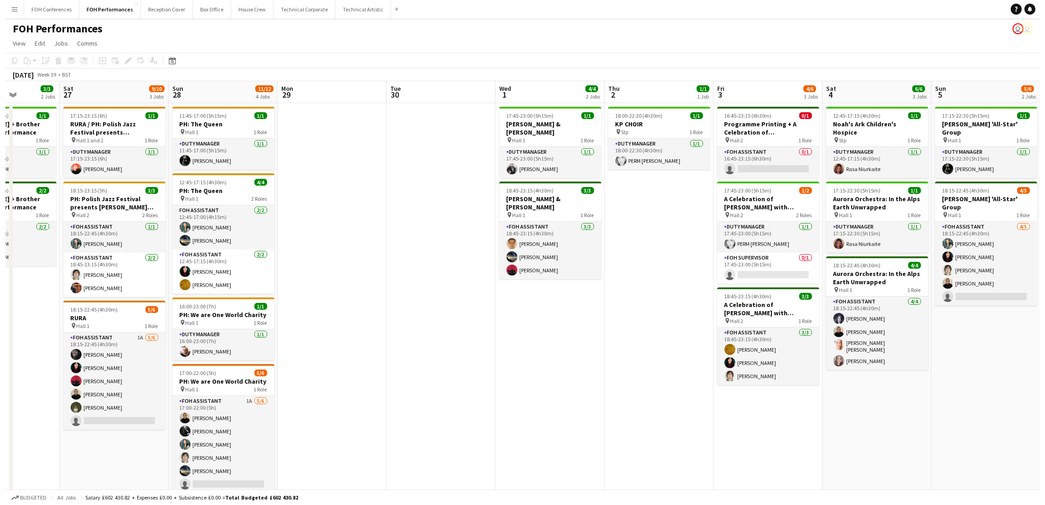
scroll to position [0, 385]
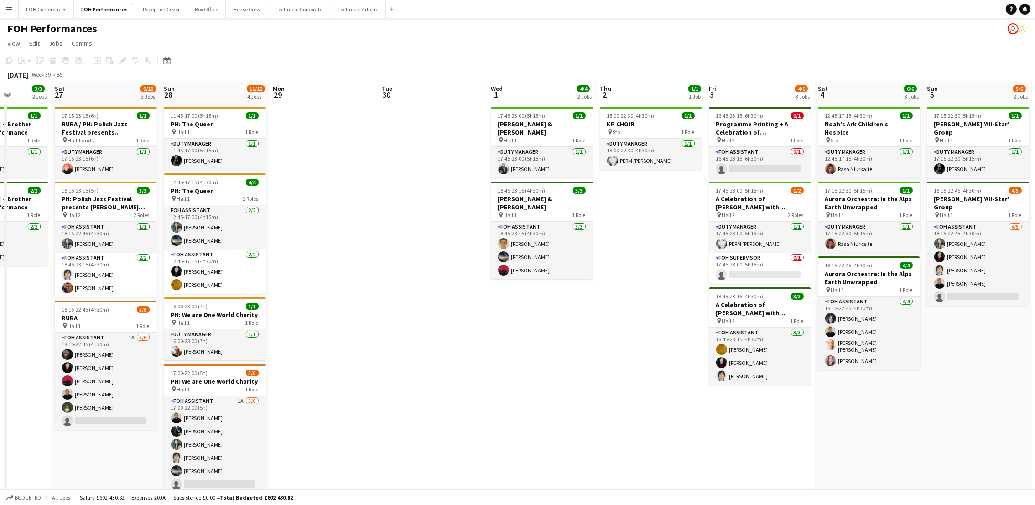
drag, startPoint x: 735, startPoint y: 97, endPoint x: 458, endPoint y: 113, distance: 276.8
click at [458, 113] on app-calendar-viewport "Tue 23 Wed 24 Thu 25 5/5 2 Jobs Fri 26 3/3 2 Jobs Sat 27 9/10 3 Jobs Sun 28 11/…" at bounding box center [517, 304] width 1035 height 446
click at [41, 8] on button "FOH Conferences Close" at bounding box center [46, 9] width 55 height 18
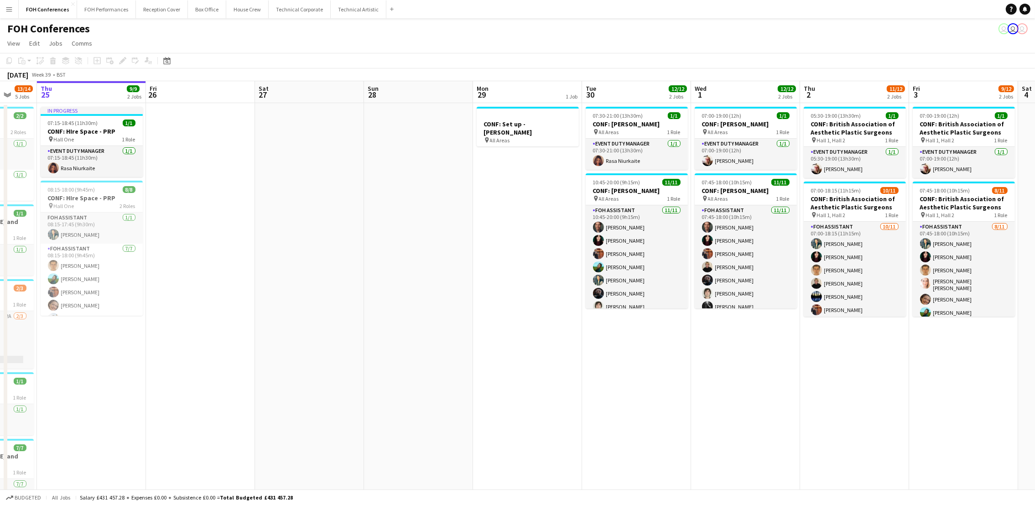
scroll to position [0, 337]
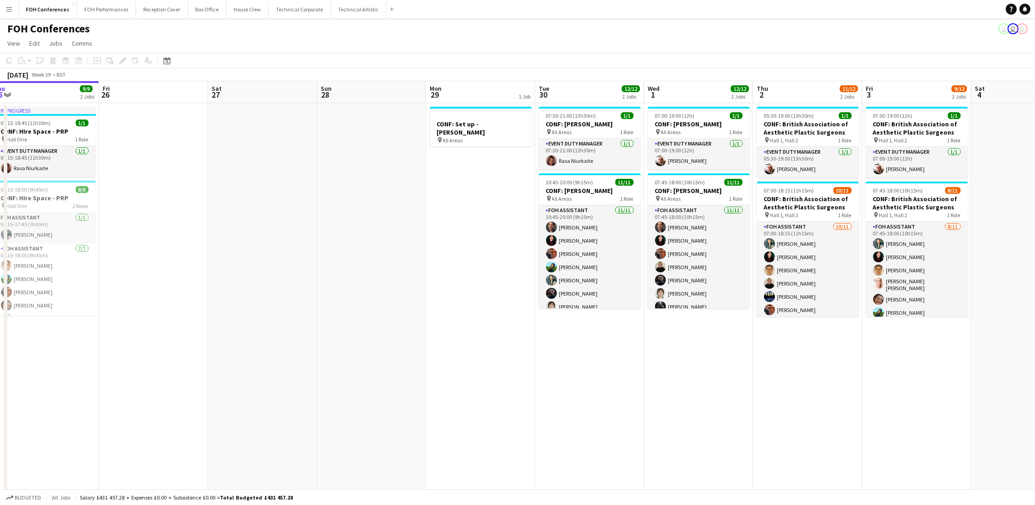
drag, startPoint x: 922, startPoint y: 101, endPoint x: 803, endPoint y: 106, distance: 119.1
click at [803, 106] on app-calendar-viewport "Mon 22 6/6 2 Jobs Tue 23 14/15 4 Jobs Wed 24 13/14 5 Jobs Thu 25 9/9 2 Jobs Fri…" at bounding box center [517, 337] width 1035 height 513
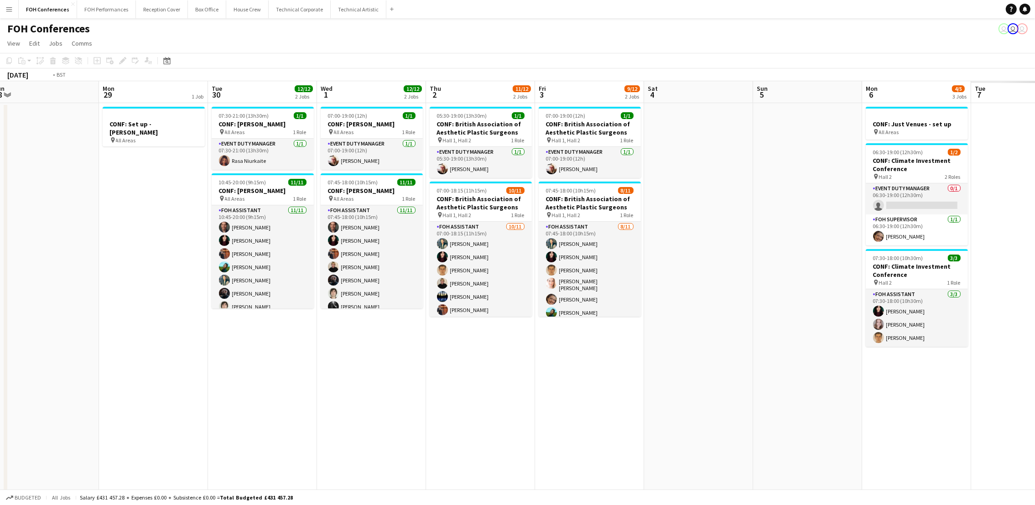
scroll to position [0, 355]
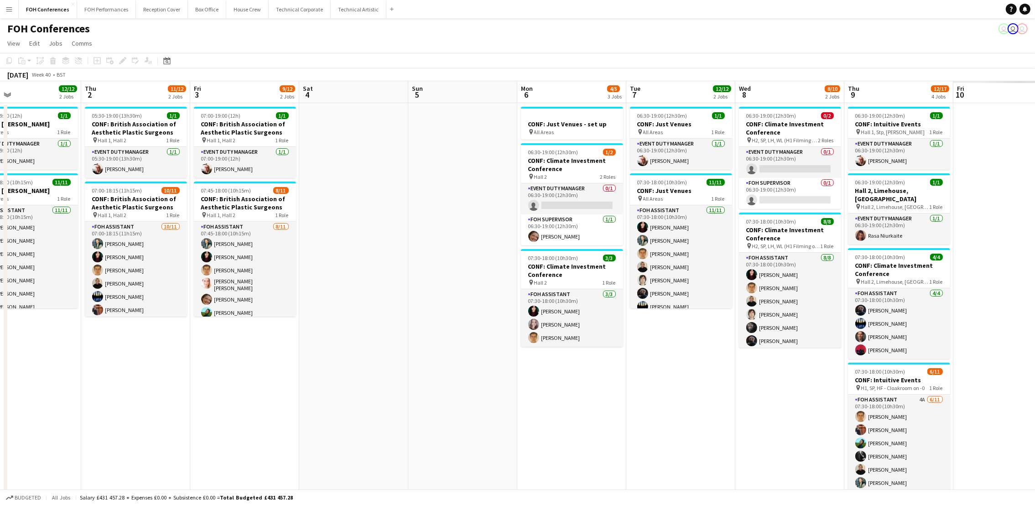
drag, startPoint x: 526, startPoint y: 98, endPoint x: -3, endPoint y: 88, distance: 529.0
click at [0, 88] on html "Menu Boards Boards Boards All jobs Status Workforce Workforce My Workforce Recr…" at bounding box center [517, 305] width 1035 height 610
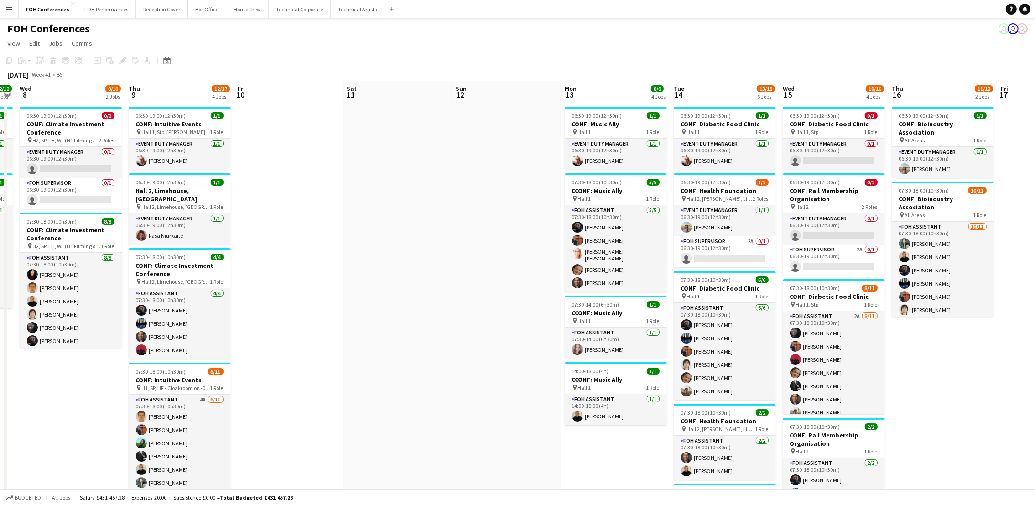
scroll to position [0, 330]
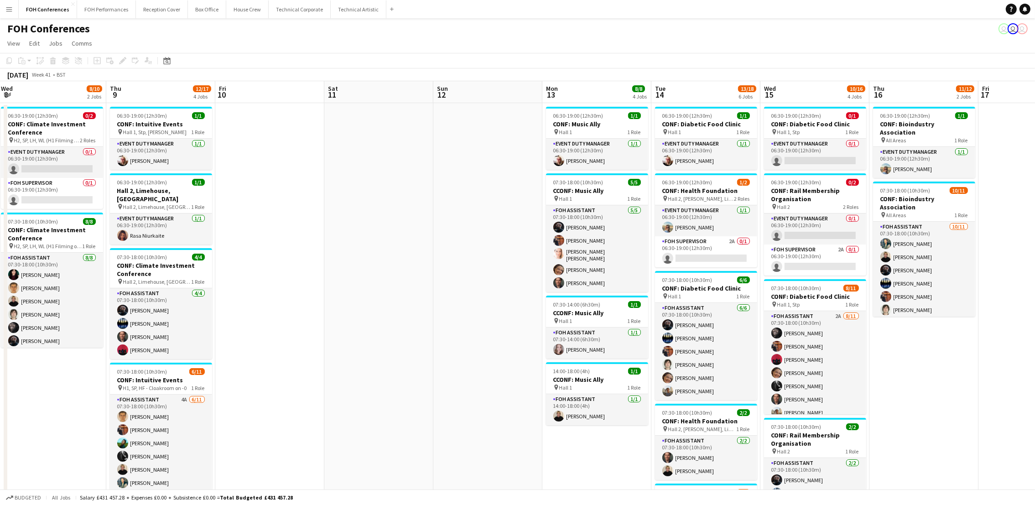
drag, startPoint x: 896, startPoint y: 97, endPoint x: 158, endPoint y: 109, distance: 737.9
click at [158, 109] on app-calendar-viewport "Sun 5 Mon 6 4/5 3 Jobs Tue 7 12/12 2 Jobs Wed 8 8/10 2 Jobs Thu 9 12/17 4 Jobs …" at bounding box center [517, 406] width 1035 height 650
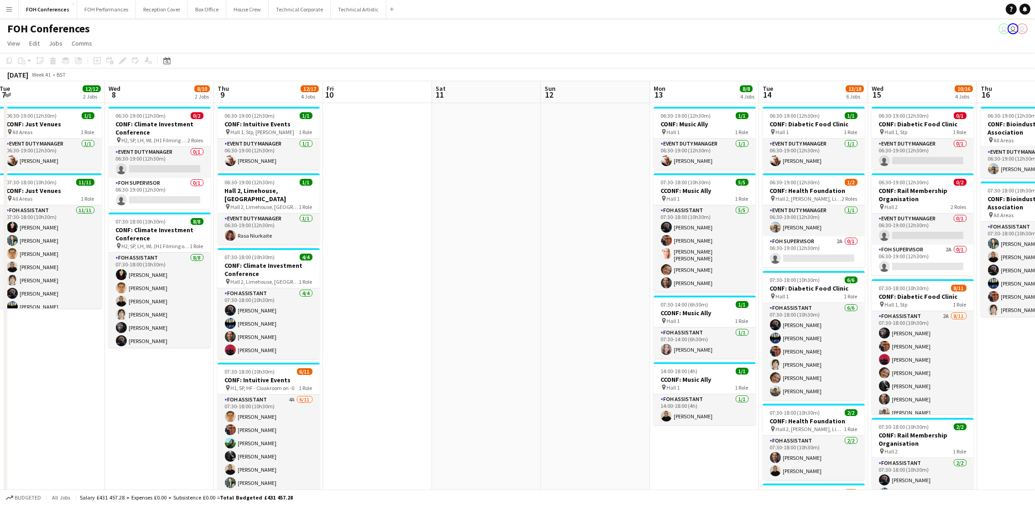
drag, startPoint x: 53, startPoint y: 87, endPoint x: 162, endPoint y: 104, distance: 110.7
click at [162, 104] on app-calendar-viewport "Sun 5 Mon 6 4/5 3 Jobs Tue 7 12/12 2 Jobs Wed 8 8/10 2 Jobs Thu 9 12/17 4 Jobs …" at bounding box center [517, 406] width 1035 height 650
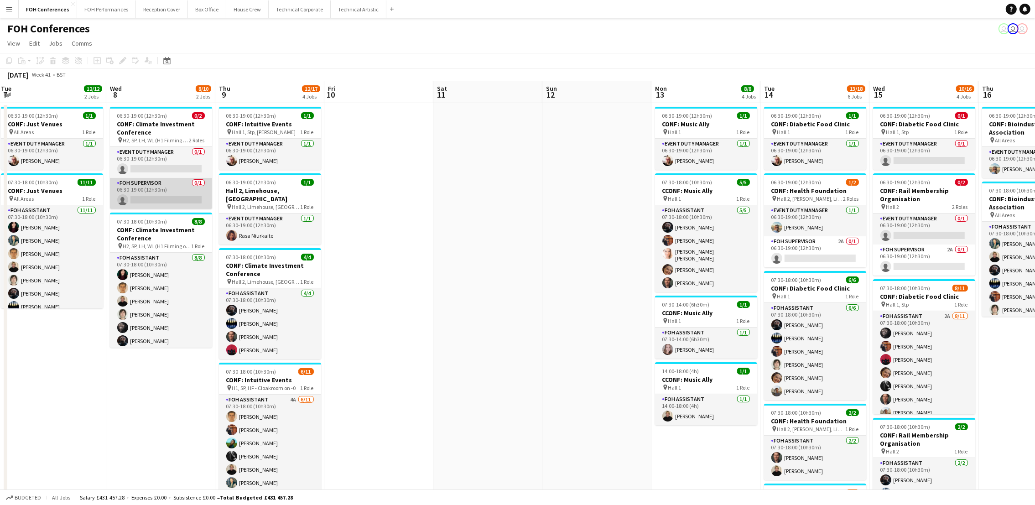
click at [167, 200] on app-card-role "FOH Supervisor 0/1 06:30-19:00 (12h30m) single-neutral-actions" at bounding box center [161, 193] width 102 height 31
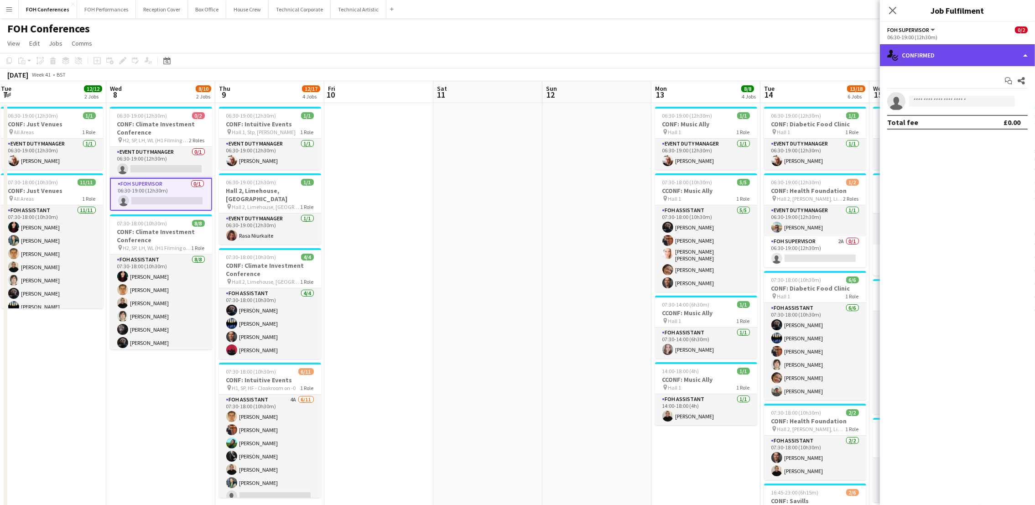
click at [939, 55] on div "single-neutral-actions-check-2 Confirmed" at bounding box center [957, 55] width 155 height 22
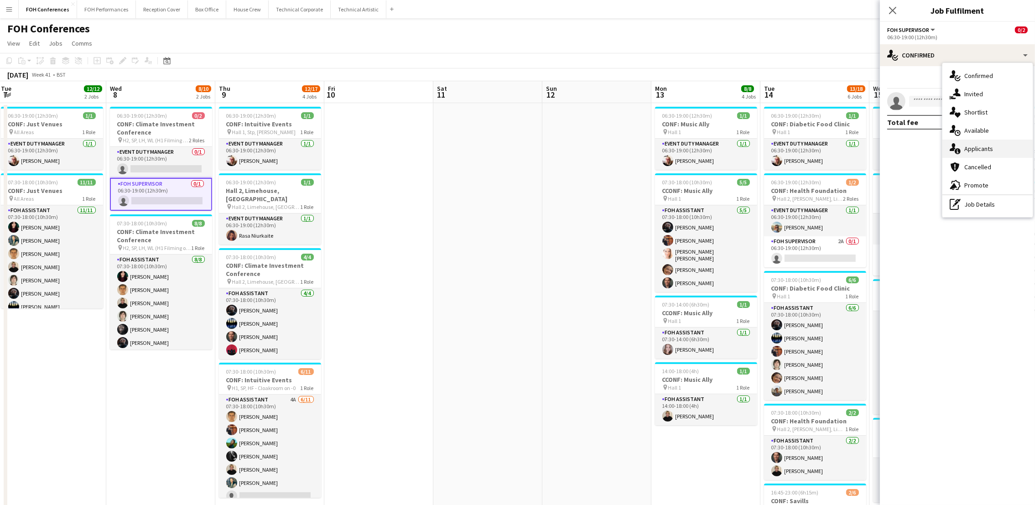
click at [939, 143] on div "single-neutral-actions-information Applicants" at bounding box center [987, 149] width 90 height 18
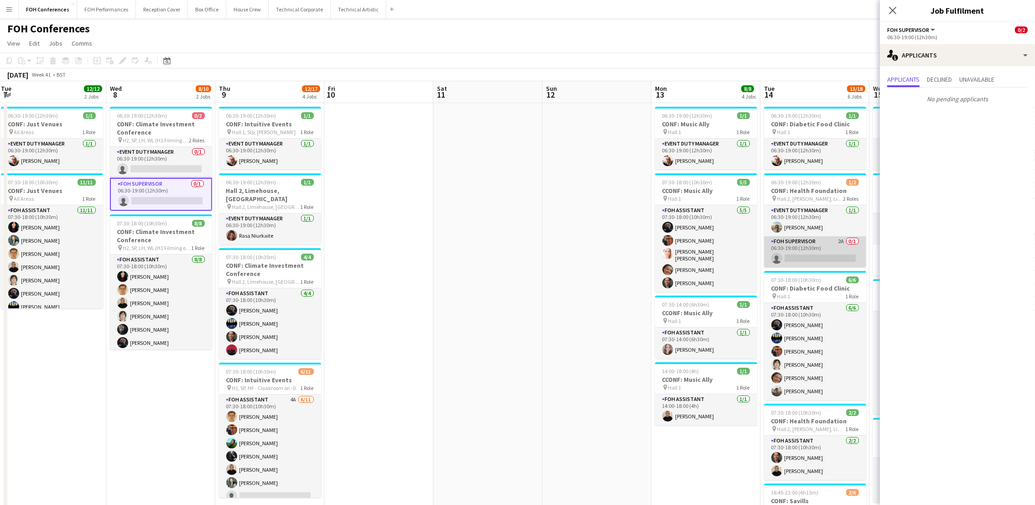
click at [826, 255] on app-card-role "FOH Supervisor 2A 0/1 06:30-19:00 (12h30m) single-neutral-actions" at bounding box center [815, 251] width 102 height 31
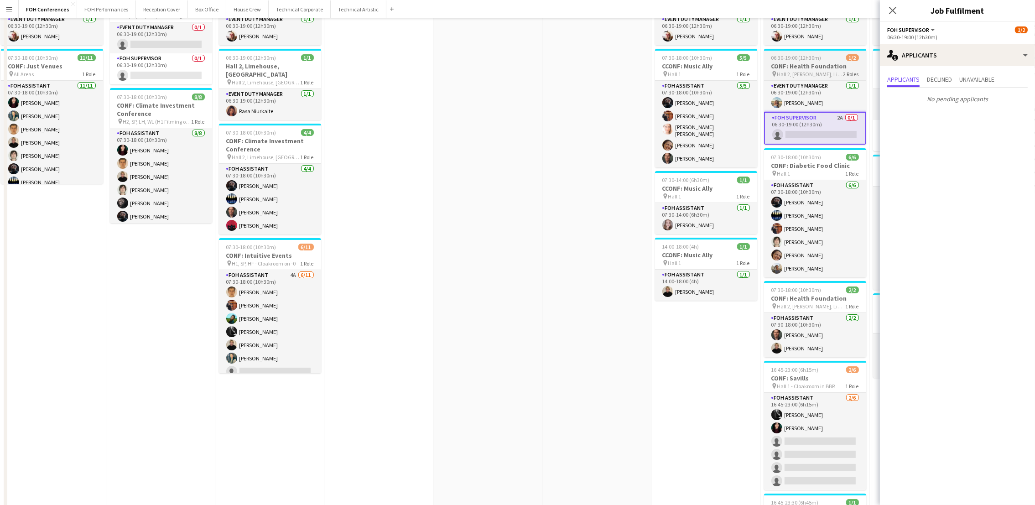
scroll to position [0, 0]
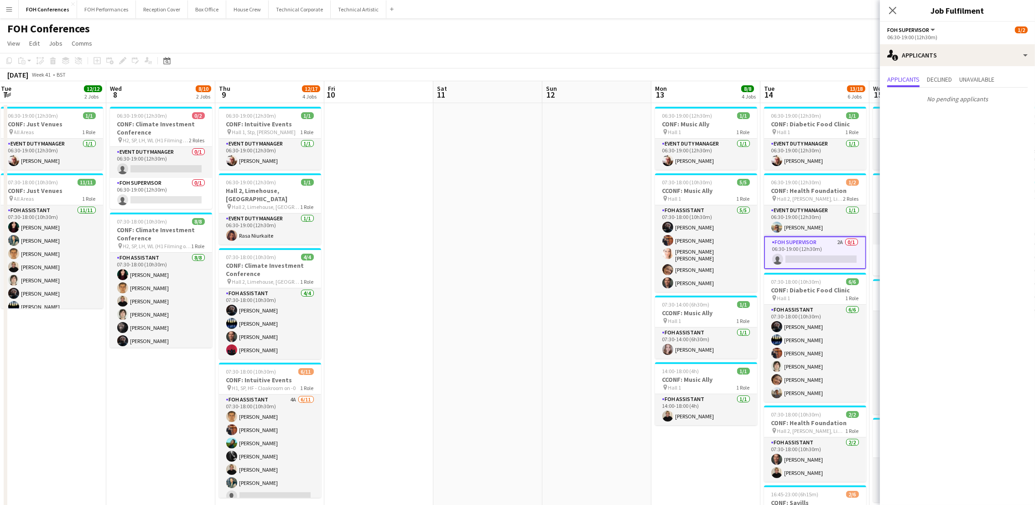
click at [801, 52] on app-page-menu "View Day view expanded Day view collapsed Month view Date picker Jump to [DATE]…" at bounding box center [517, 44] width 1035 height 17
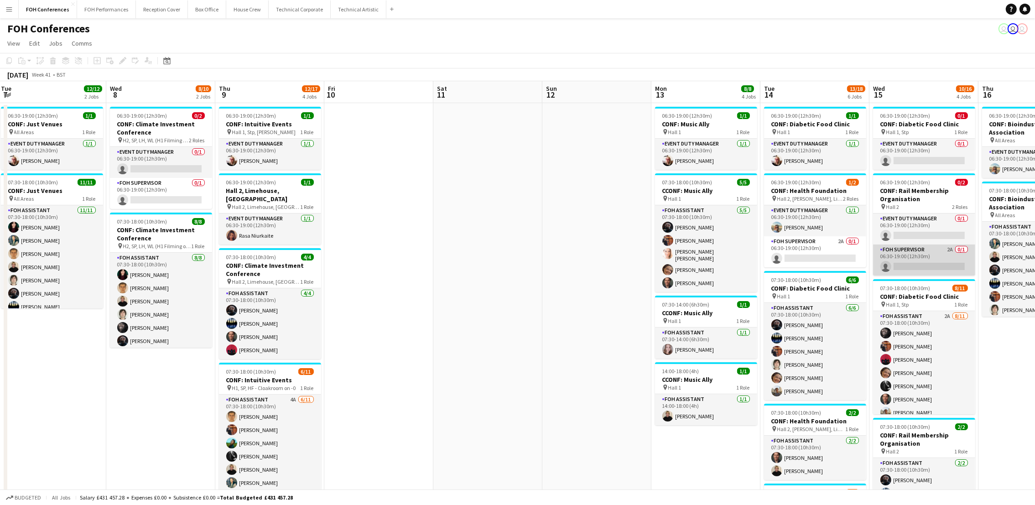
click at [920, 265] on app-card-role "FOH Supervisor 2A 0/1 06:30-19:00 (12h30m) single-neutral-actions" at bounding box center [924, 259] width 102 height 31
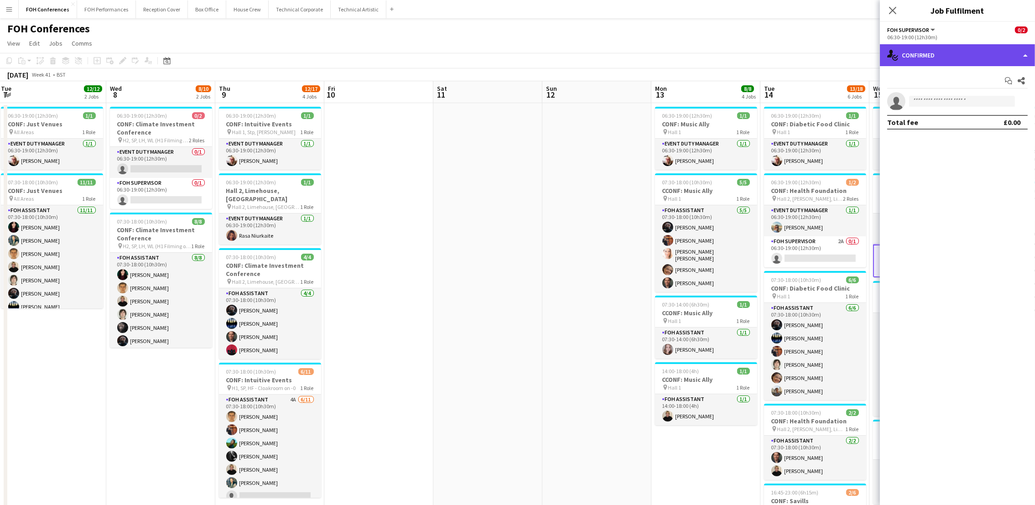
click at [939, 63] on div "single-neutral-actions-check-2 Confirmed" at bounding box center [957, 55] width 155 height 22
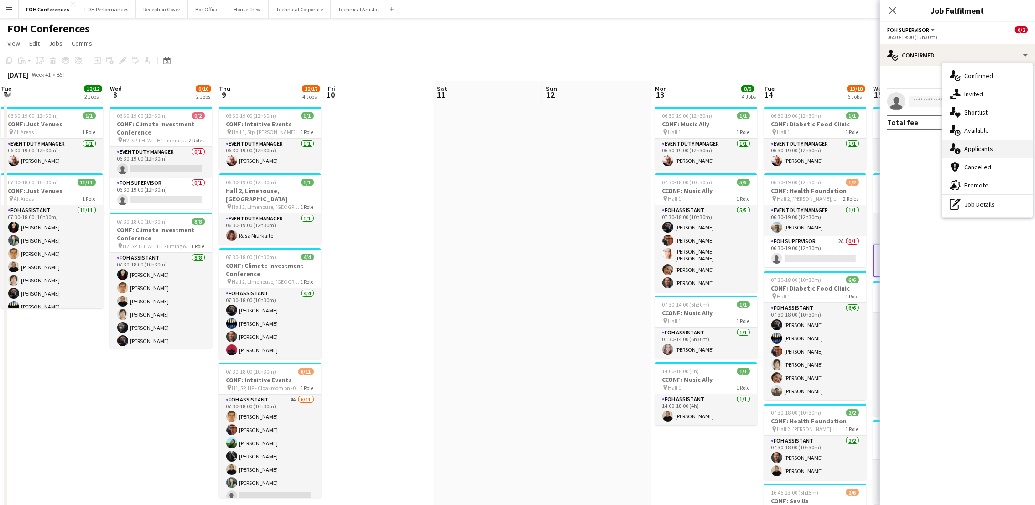
click at [939, 148] on span "Applicants" at bounding box center [978, 149] width 29 height 8
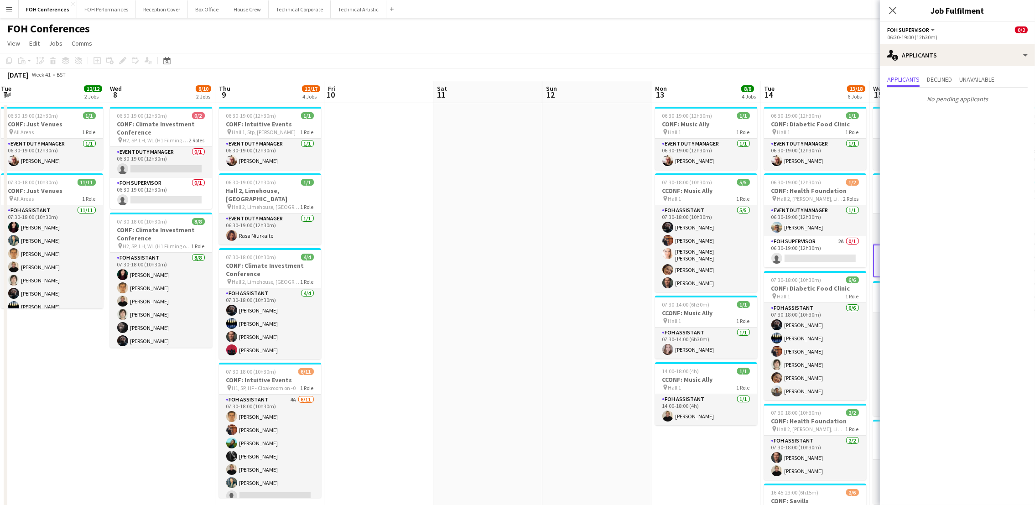
click at [818, 28] on div "FOH Conferences user user user" at bounding box center [517, 26] width 1035 height 17
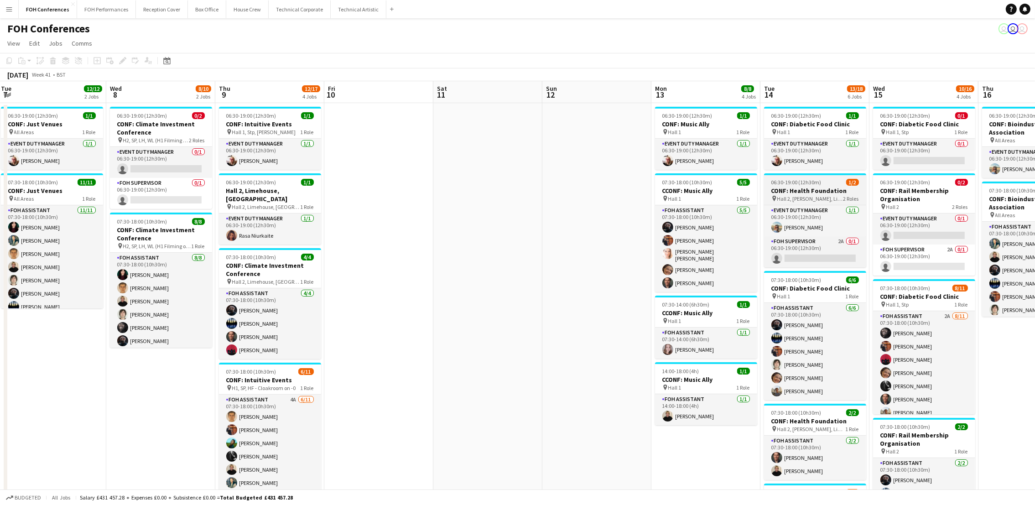
click at [816, 189] on h3 "CONF: Health Foundation" at bounding box center [815, 190] width 102 height 8
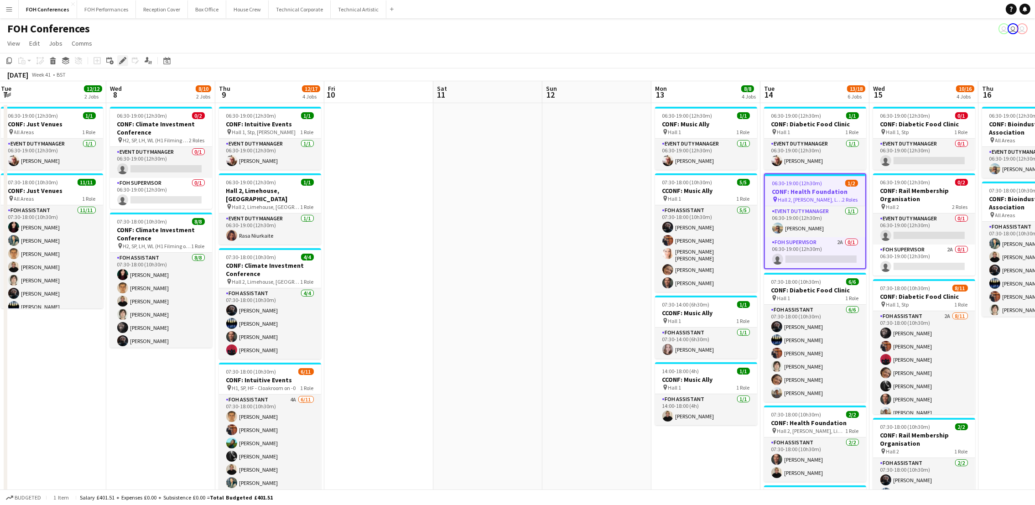
click at [121, 63] on div "Edit" at bounding box center [122, 60] width 11 height 11
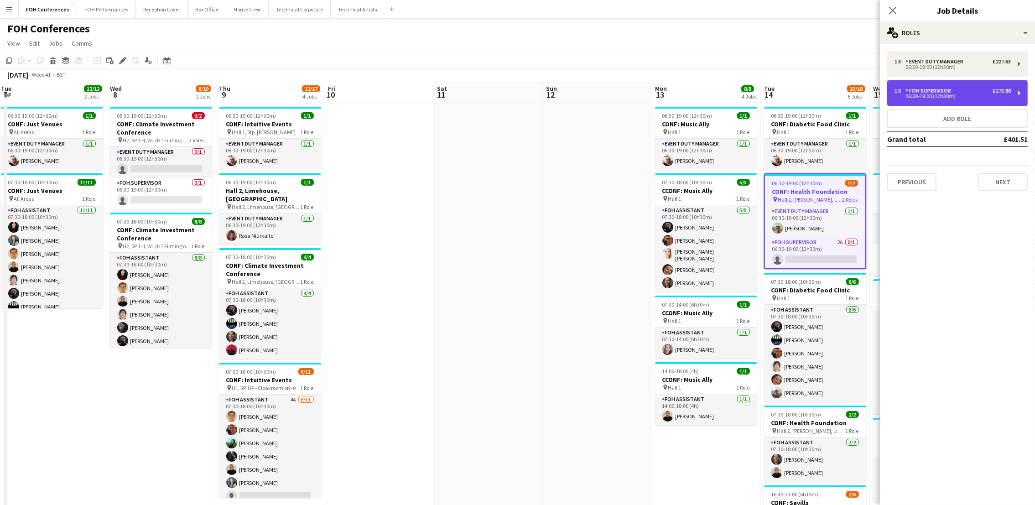
click at [939, 94] on div "06:30-19:00 (12h30m)" at bounding box center [952, 96] width 116 height 5
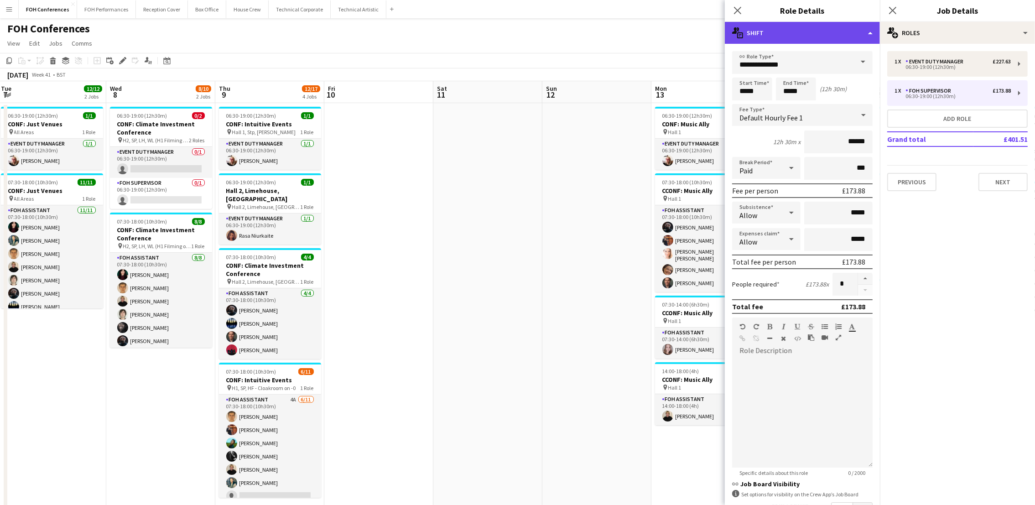
click at [836, 28] on div "multiple-actions-text Shift" at bounding box center [802, 33] width 155 height 22
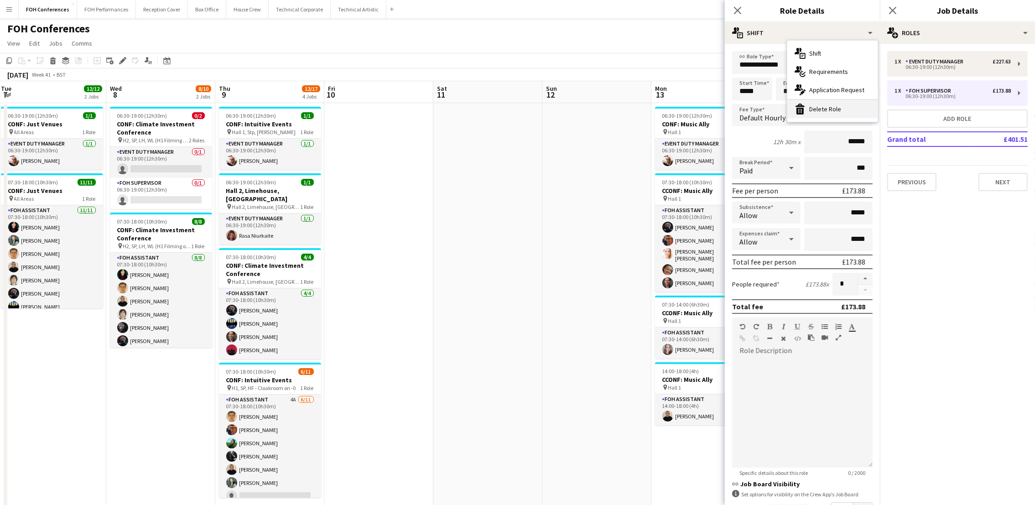
click at [823, 114] on div "bin-2 Delete Role" at bounding box center [832, 109] width 90 height 18
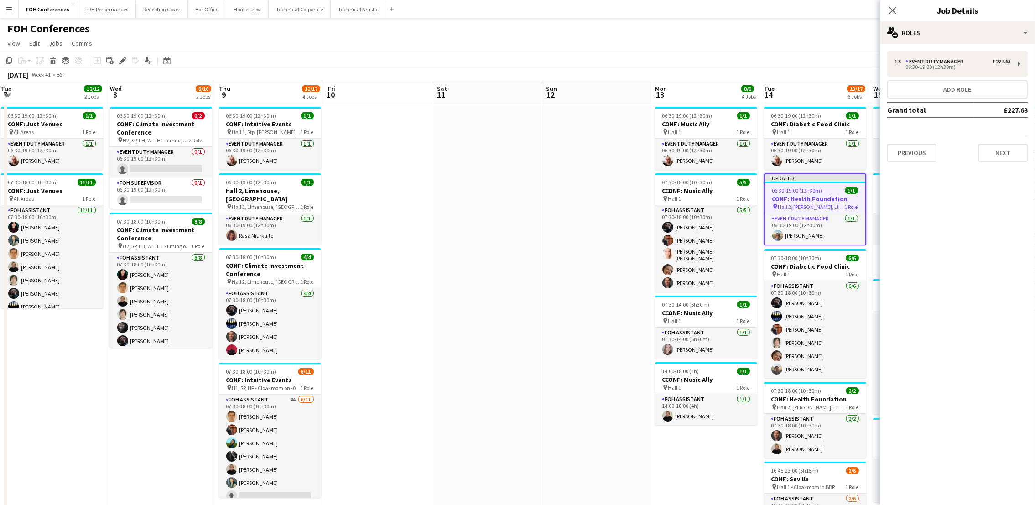
click at [773, 53] on app-toolbar "Copy Paste Paste Ctrl+V Paste with crew Ctrl+Shift+V Paste linked Job [GEOGRAPH…" at bounding box center [517, 61] width 1035 height 16
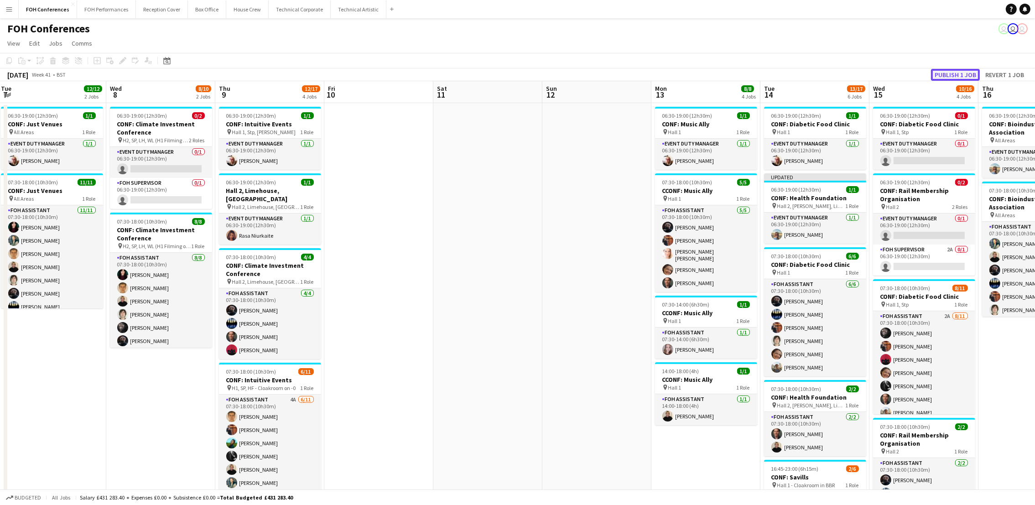
click at [939, 77] on button "Publish 1 job" at bounding box center [955, 75] width 49 height 12
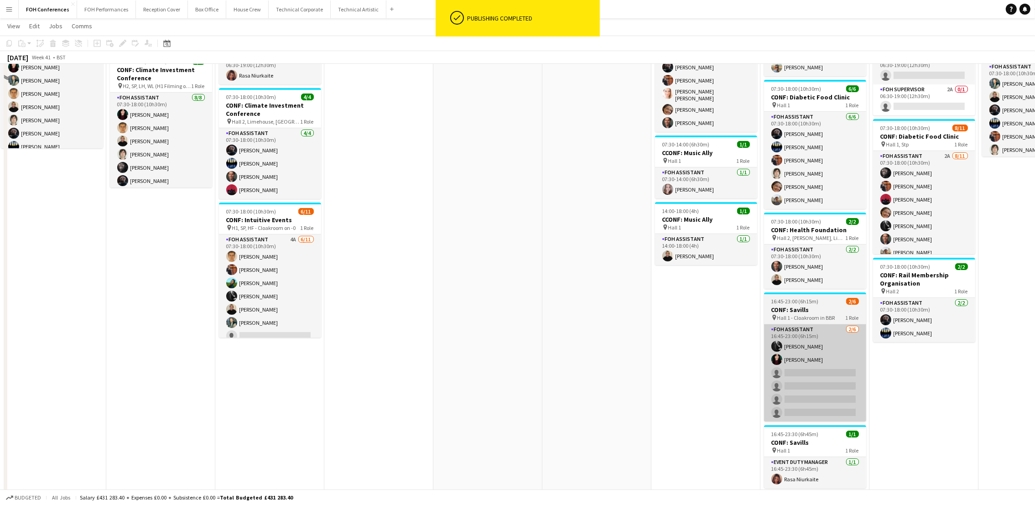
scroll to position [205, 0]
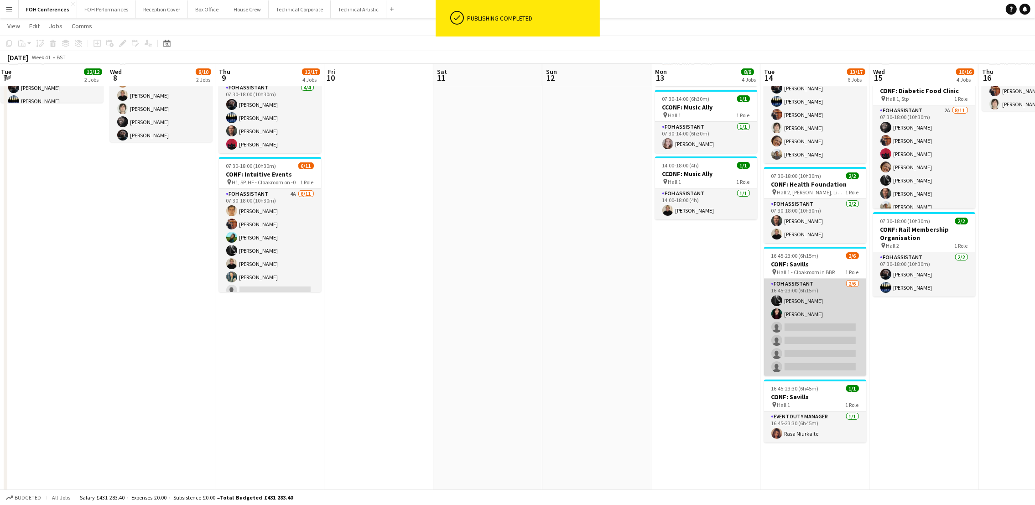
click at [805, 325] on app-card-role "FOH Assistant [DATE] 16:45-23:00 (6h15m) [PERSON_NAME] [PERSON_NAME] single-neu…" at bounding box center [815, 327] width 102 height 97
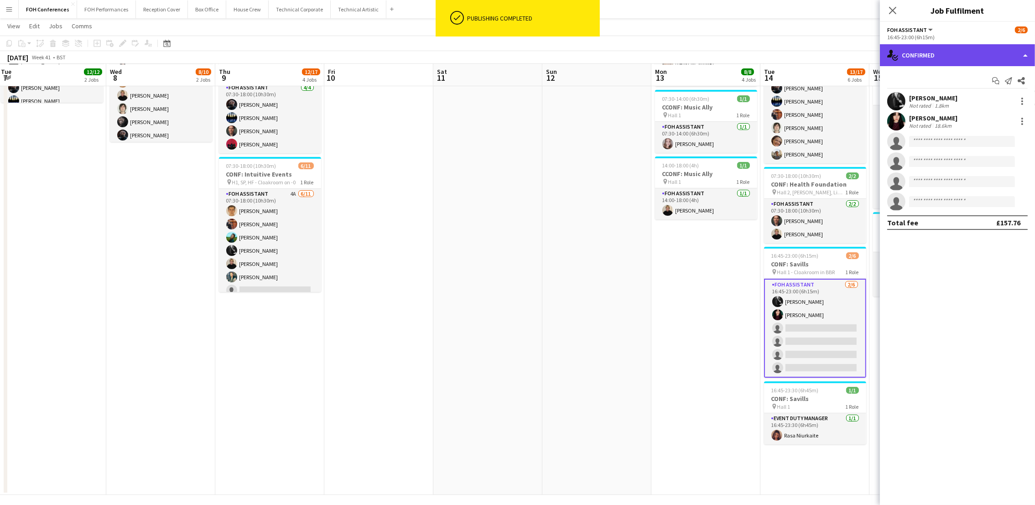
click at [939, 51] on div "single-neutral-actions-check-2 Confirmed" at bounding box center [957, 55] width 155 height 22
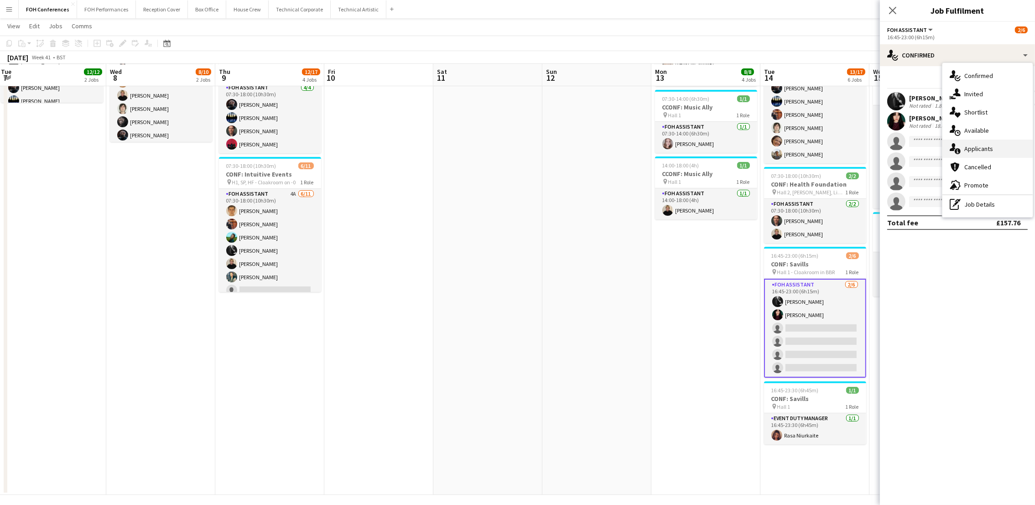
click at [939, 152] on span "Applicants" at bounding box center [978, 149] width 29 height 8
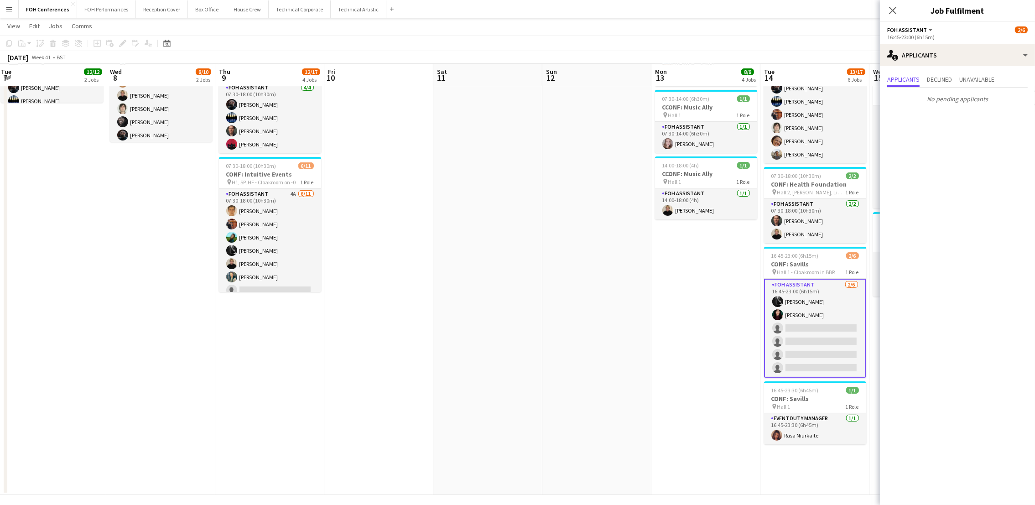
click at [781, 22] on app-page-menu "View Day view expanded Day view collapsed Month view Date picker Jump to [DATE]…" at bounding box center [517, 26] width 1035 height 17
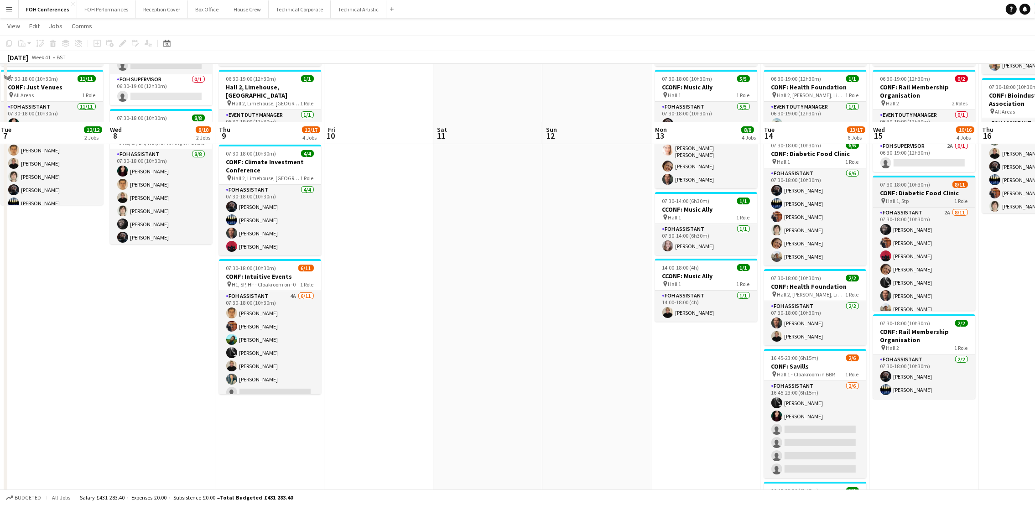
scroll to position [4, 0]
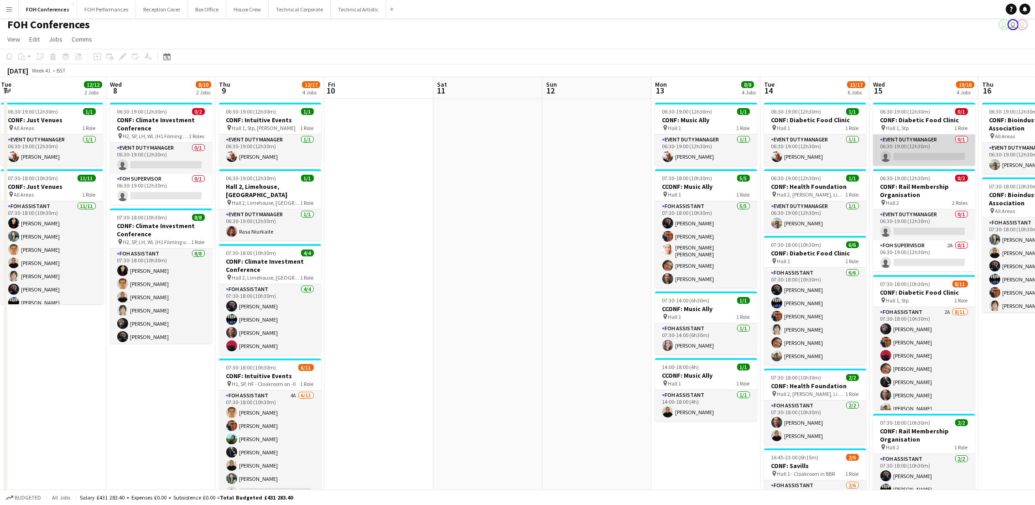
click at [921, 156] on app-card-role "Event Duty Manager 0/1 06:30-19:00 (12h30m) single-neutral-actions" at bounding box center [924, 150] width 102 height 31
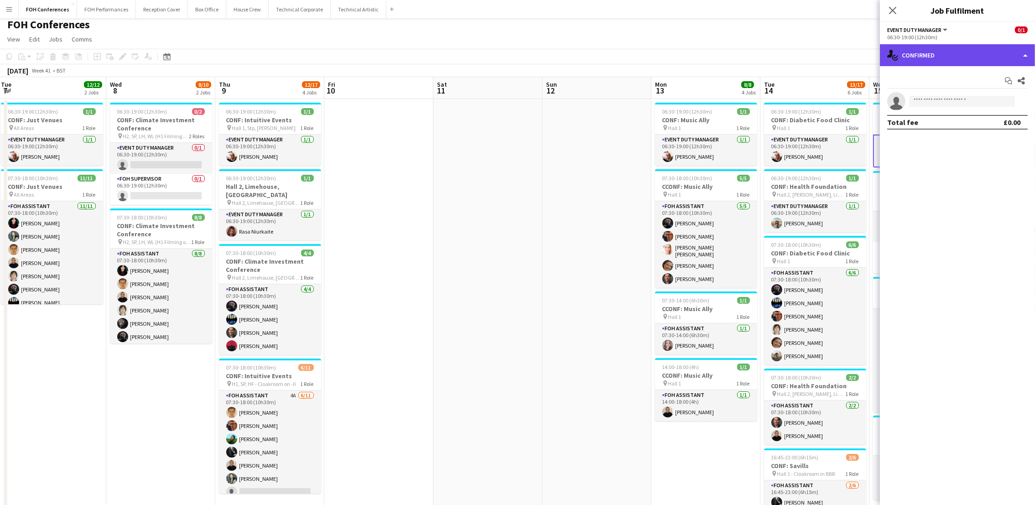
click at [939, 50] on div "single-neutral-actions-check-2 Confirmed" at bounding box center [957, 55] width 155 height 22
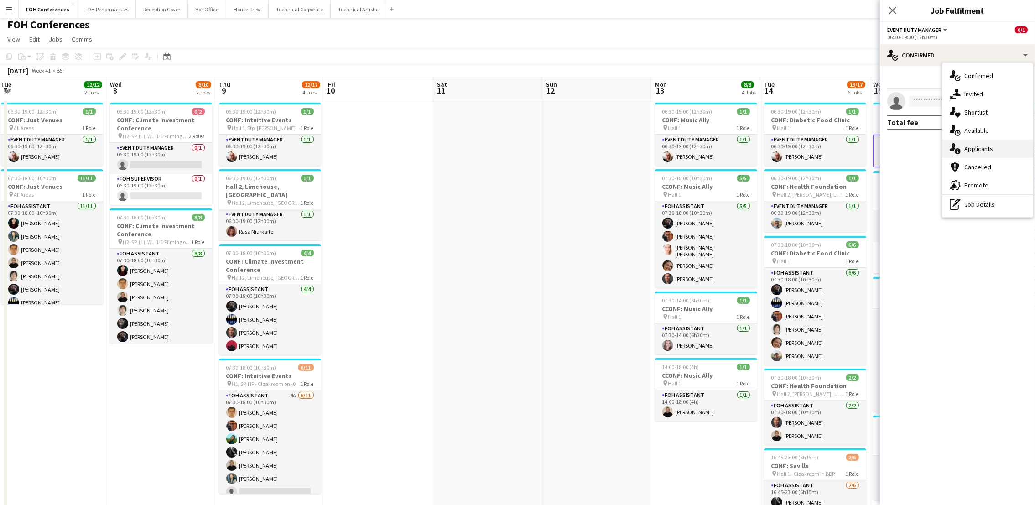
click at [939, 145] on span "Applicants" at bounding box center [978, 149] width 29 height 8
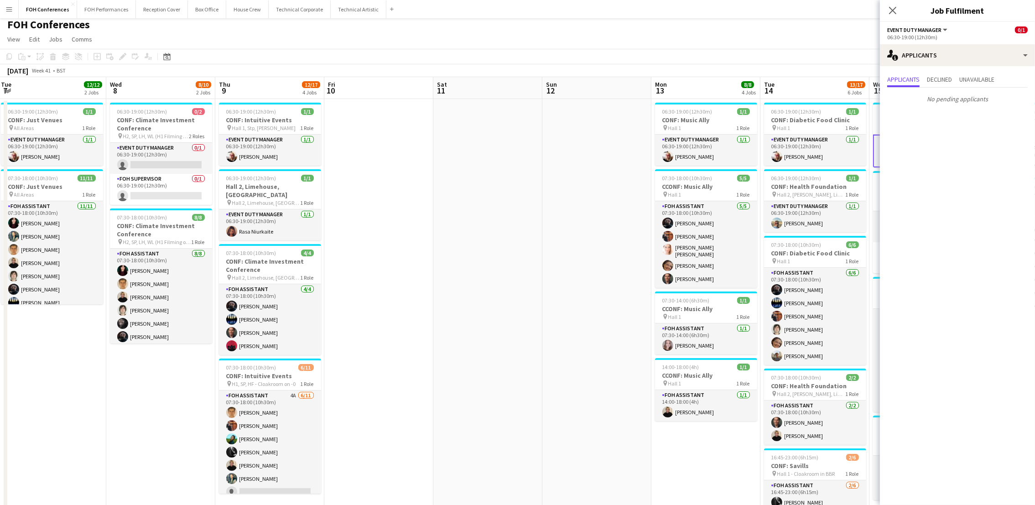
click at [792, 24] on div "FOH Conferences user user user" at bounding box center [517, 22] width 1035 height 17
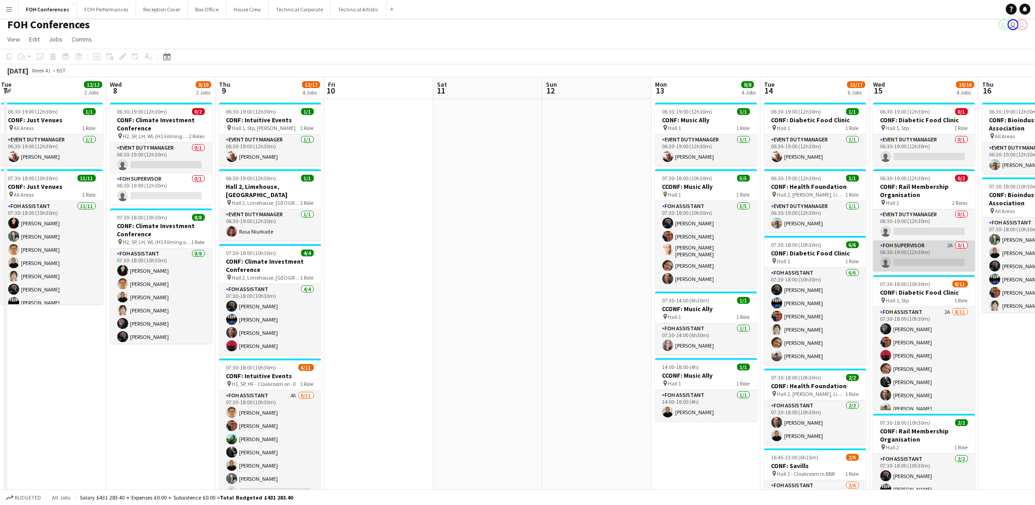
click at [929, 258] on app-card-role "FOH Supervisor 2A 0/1 06:30-19:00 (12h30m) single-neutral-actions" at bounding box center [924, 255] width 102 height 31
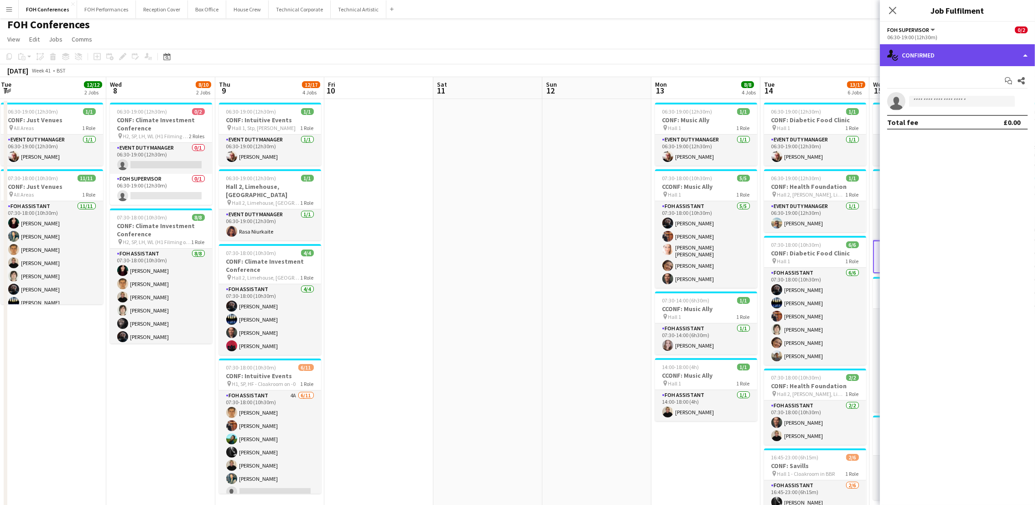
click at [939, 49] on div "single-neutral-actions-check-2 Confirmed" at bounding box center [957, 55] width 155 height 22
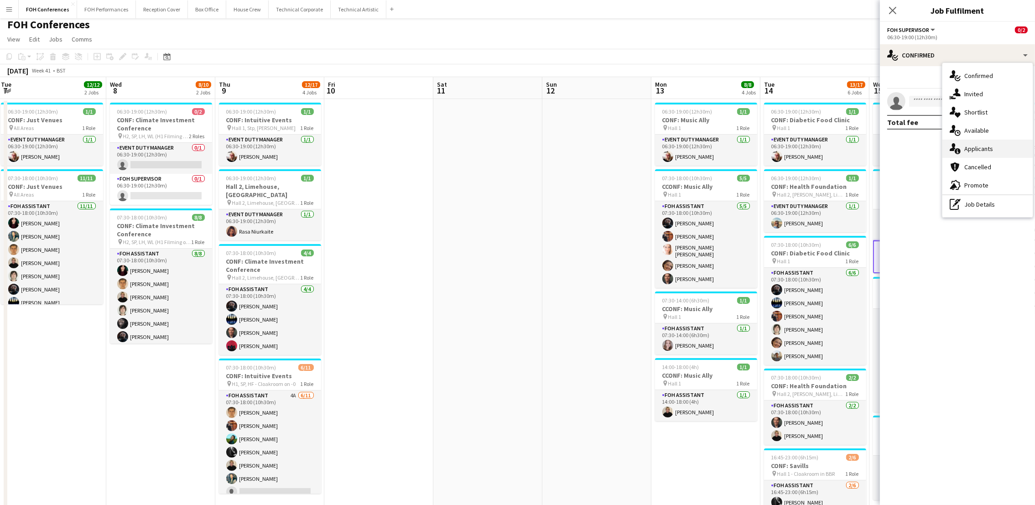
click at [939, 146] on span "Applicants" at bounding box center [978, 149] width 29 height 8
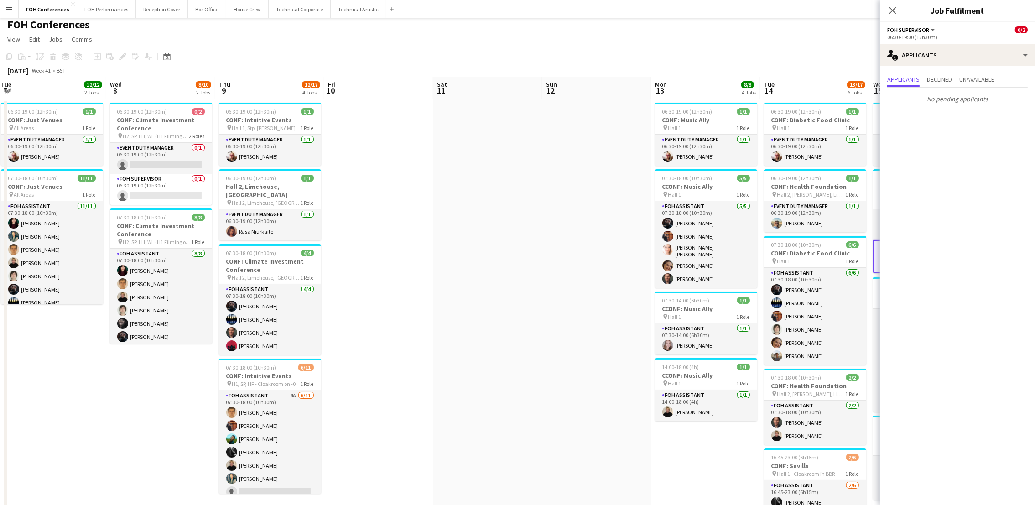
click at [835, 42] on app-page-menu "View Day view expanded Day view collapsed Month view Date picker Jump to [DATE]…" at bounding box center [517, 39] width 1035 height 17
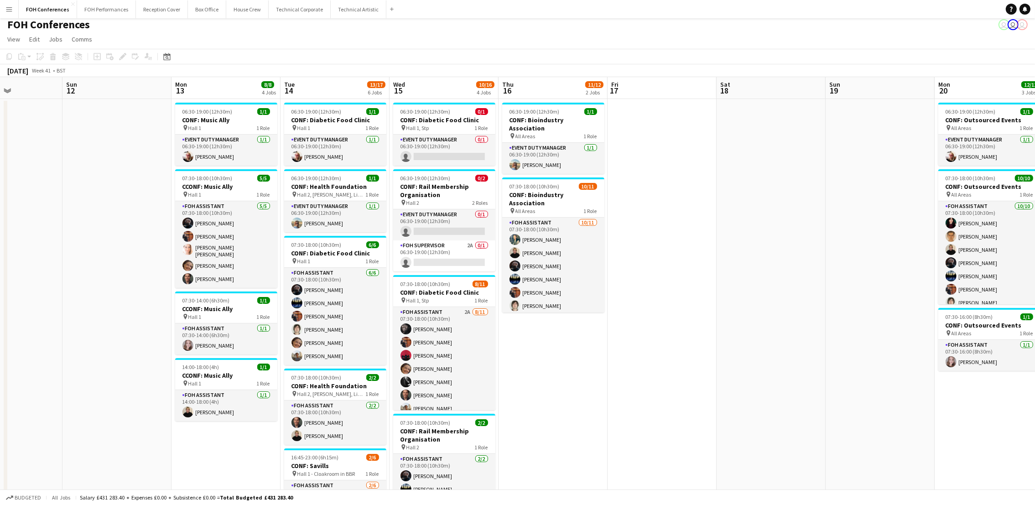
scroll to position [0, 312]
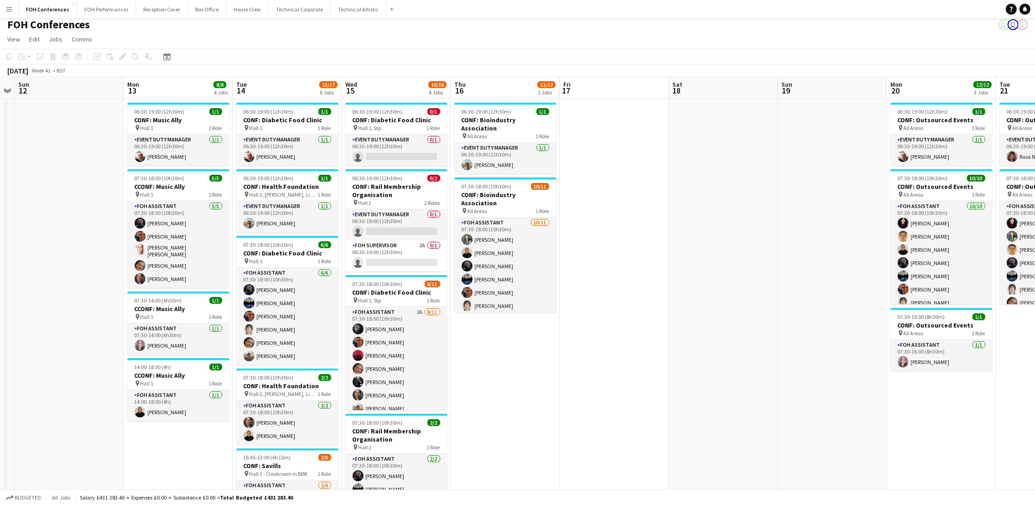
drag, startPoint x: 1012, startPoint y: 97, endPoint x: 485, endPoint y: 134, distance: 528.4
click at [485, 134] on app-calendar-viewport "Thu 9 12/17 4 Jobs Fri 10 Sat 11 Sun 12 Mon 13 8/8 4 Jobs Tue 14 13/17 6 Jobs W…" at bounding box center [517, 386] width 1035 height 619
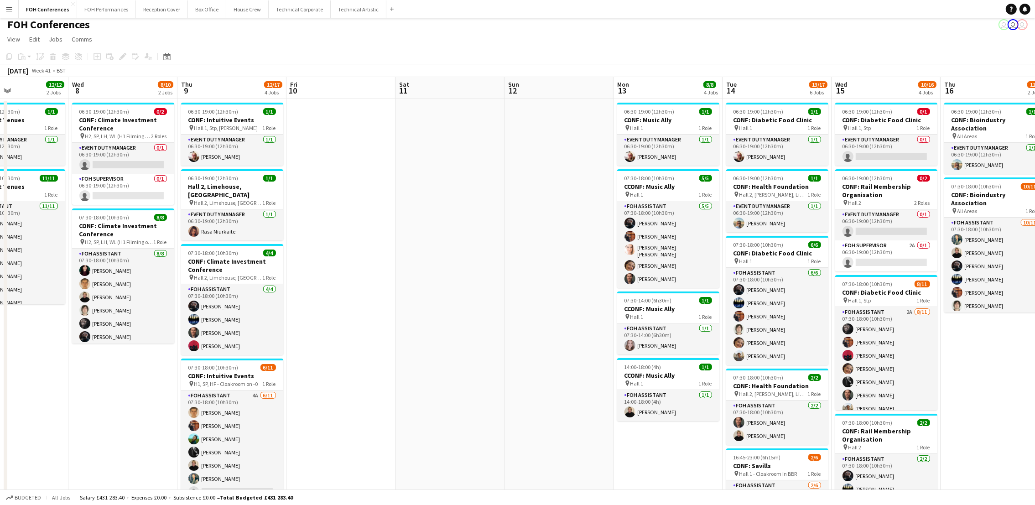
scroll to position [0, 225]
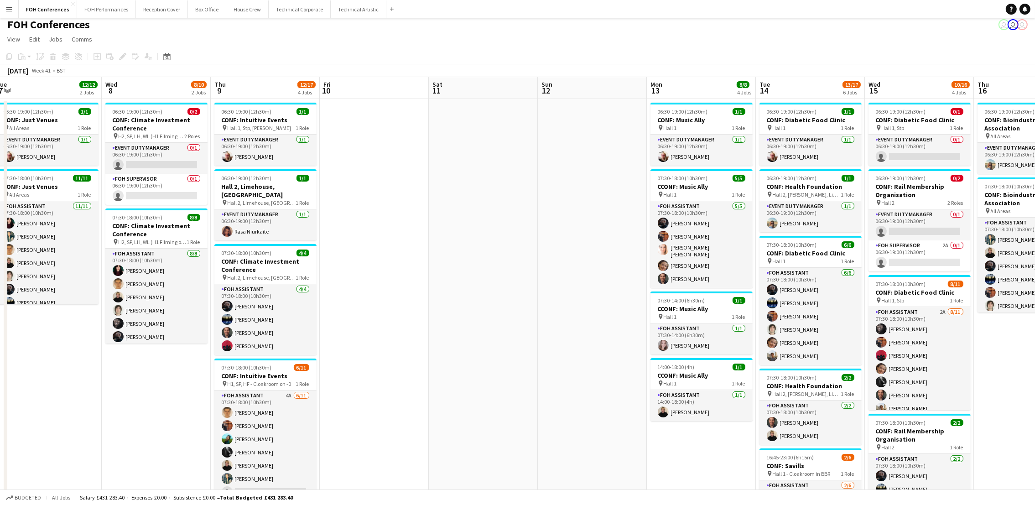
drag, startPoint x: 57, startPoint y: 88, endPoint x: 581, endPoint y: 84, distance: 524.4
click at [580, 84] on app-calendar-viewport "Sun 5 Mon 6 4/5 3 Jobs Tue 7 12/12 2 Jobs Wed 8 8/10 2 Jobs Thu 9 12/17 4 Jobs …" at bounding box center [517, 386] width 1035 height 619
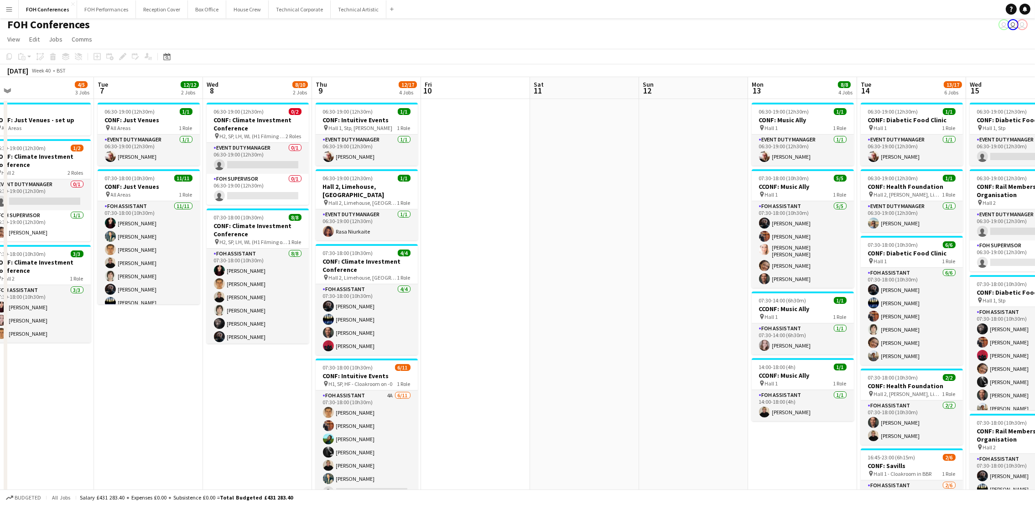
drag, startPoint x: 147, startPoint y: 91, endPoint x: 396, endPoint y: 95, distance: 249.0
click at [381, 93] on app-calendar-viewport "Sat 4 Sun 5 Mon 6 4/5 3 Jobs Tue 7 12/12 2 Jobs Wed 8 8/10 2 Jobs Thu 9 12/17 4…" at bounding box center [517, 386] width 1035 height 619
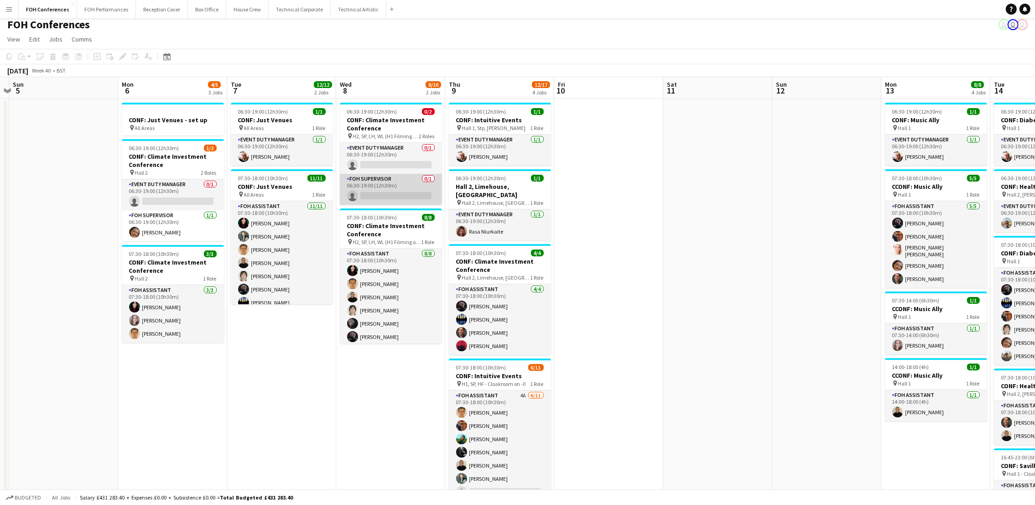
click at [383, 195] on app-card-role "FOH Supervisor 0/1 06:30-19:00 (12h30m) single-neutral-actions" at bounding box center [391, 189] width 102 height 31
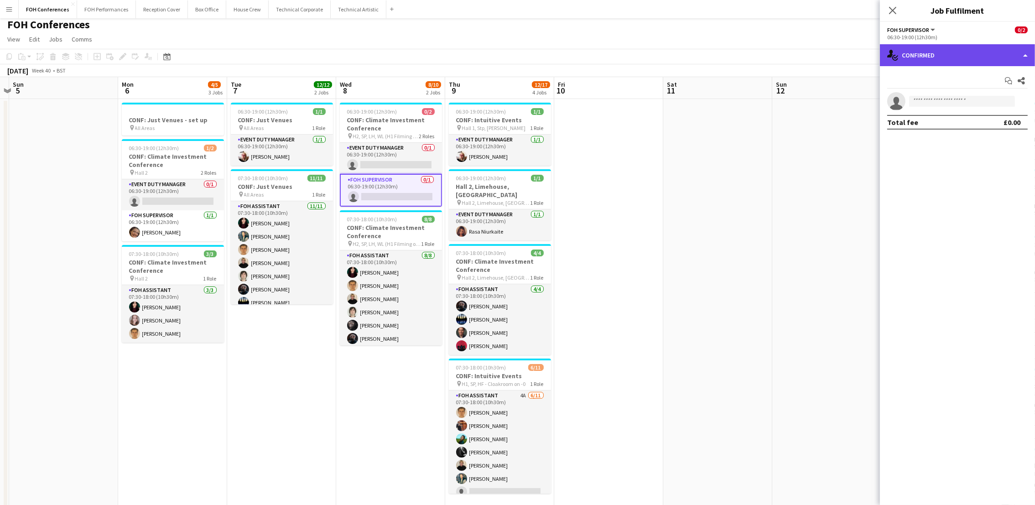
click at [939, 57] on div "single-neutral-actions-check-2 Confirmed" at bounding box center [957, 55] width 155 height 22
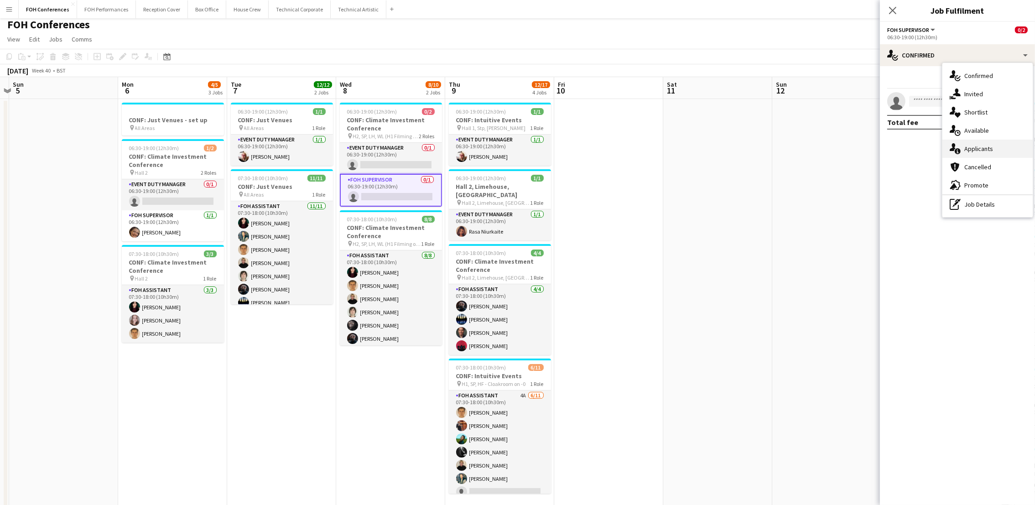
click at [939, 140] on div "single-neutral-actions-information Applicants" at bounding box center [987, 149] width 90 height 18
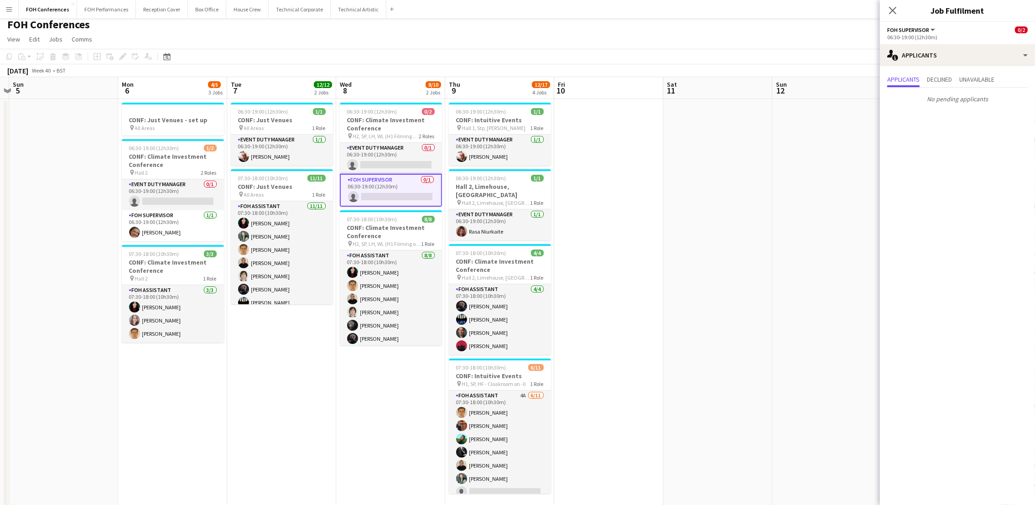
click at [805, 26] on div "FOH Conferences user user user" at bounding box center [517, 22] width 1035 height 17
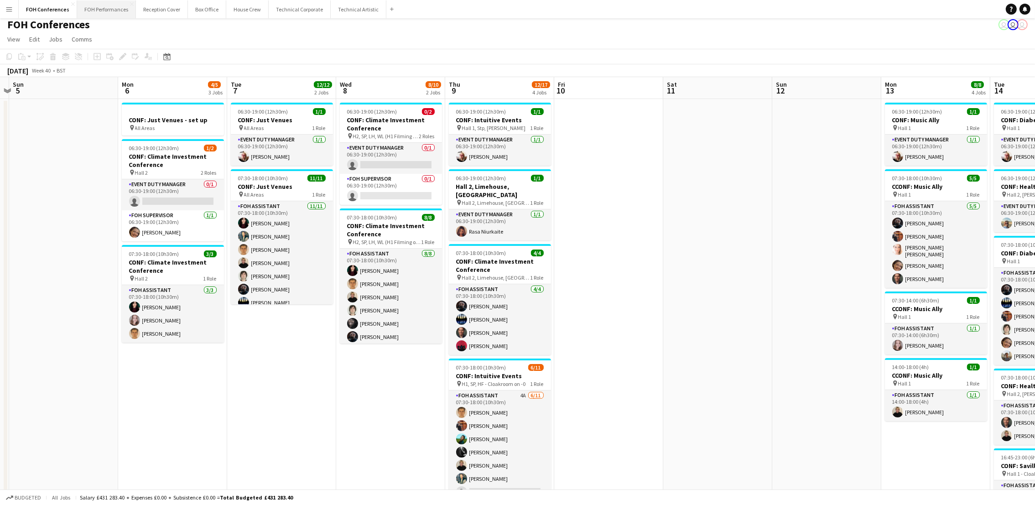
click at [110, 13] on button "FOH Performances Close" at bounding box center [106, 9] width 59 height 18
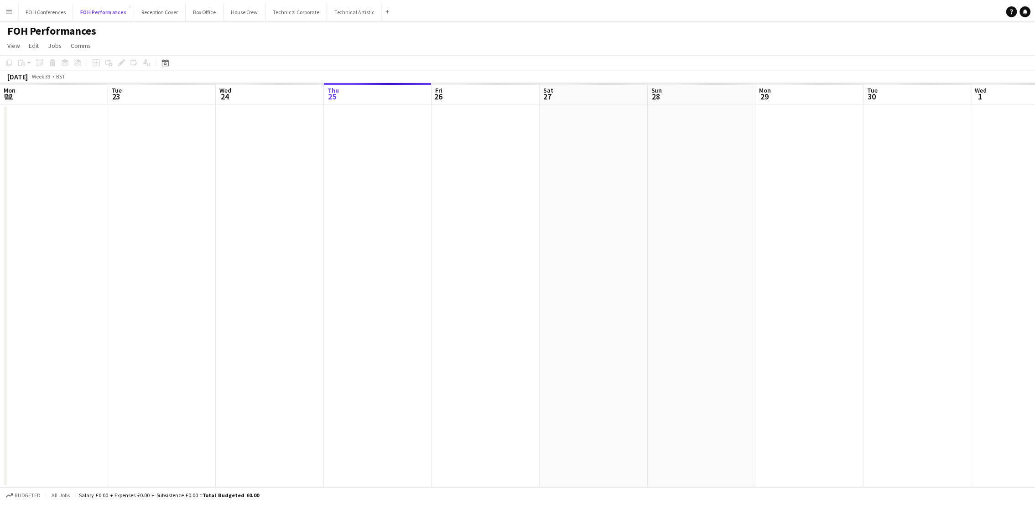
scroll to position [0, 217]
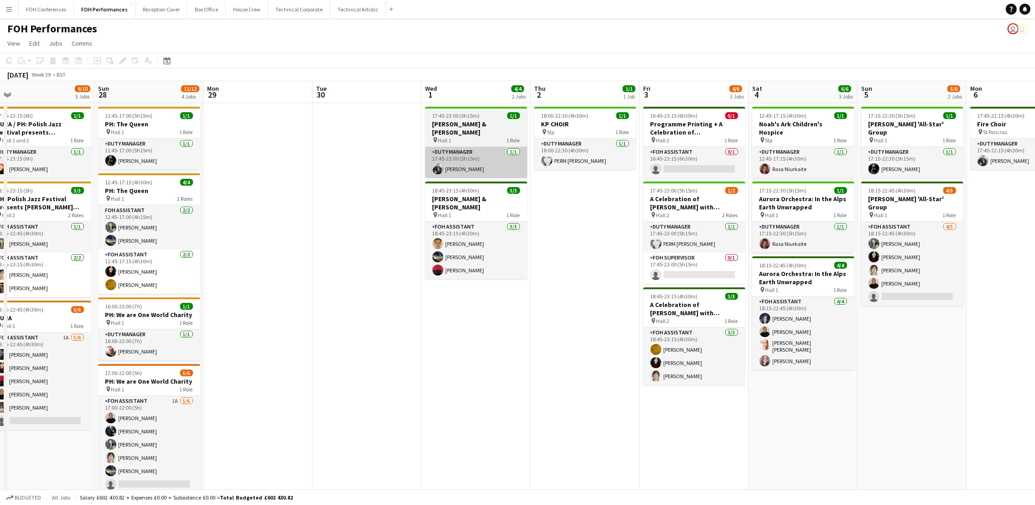
drag, startPoint x: 727, startPoint y: 102, endPoint x: 440, endPoint y: 150, distance: 291.2
click at [385, 154] on app-calendar-viewport "Wed 24 Thu 25 5/5 2 Jobs Fri 26 3/3 2 Jobs Sat 27 9/10 3 Jobs Sun 28 11/12 4 Jo…" at bounding box center [517, 304] width 1035 height 446
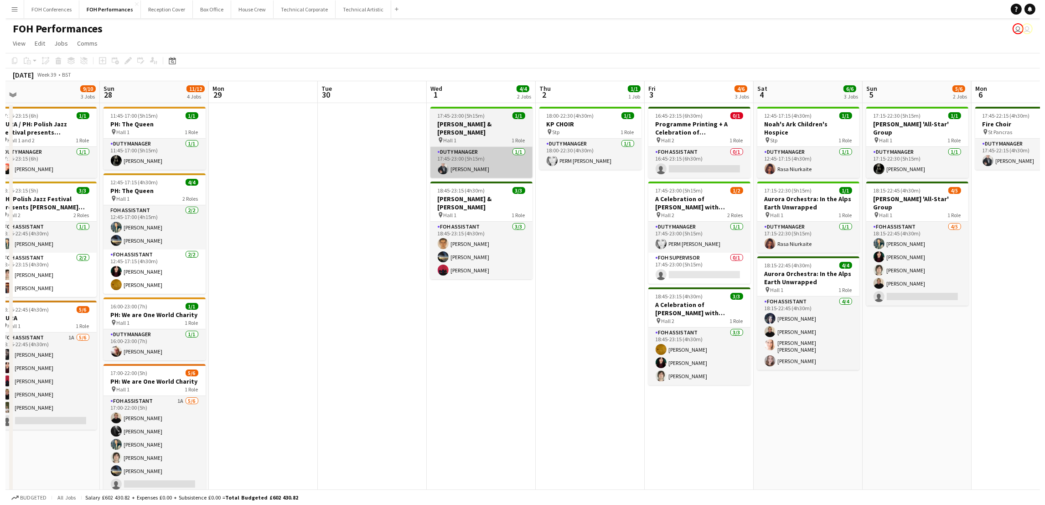
scroll to position [0, 343]
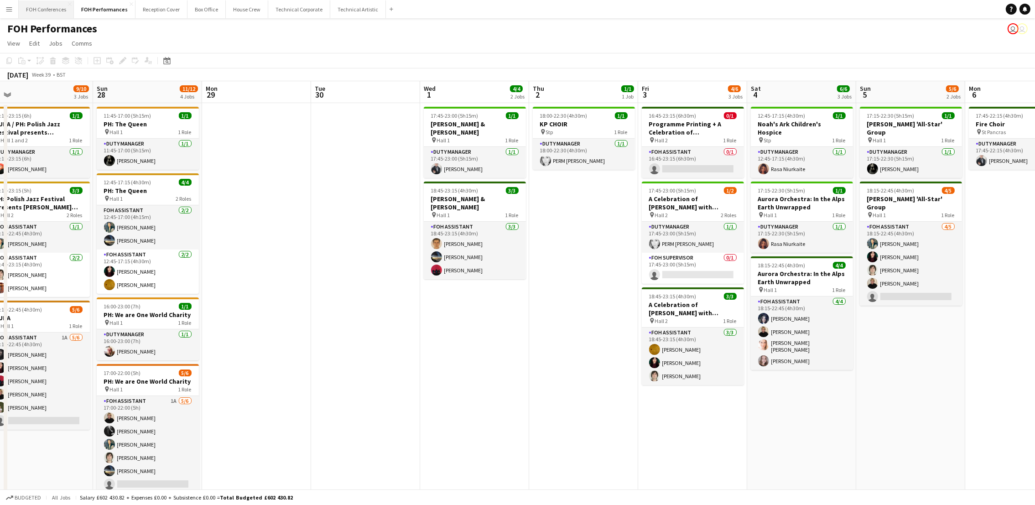
click at [41, 7] on button "FOH Conferences Close" at bounding box center [46, 9] width 55 height 18
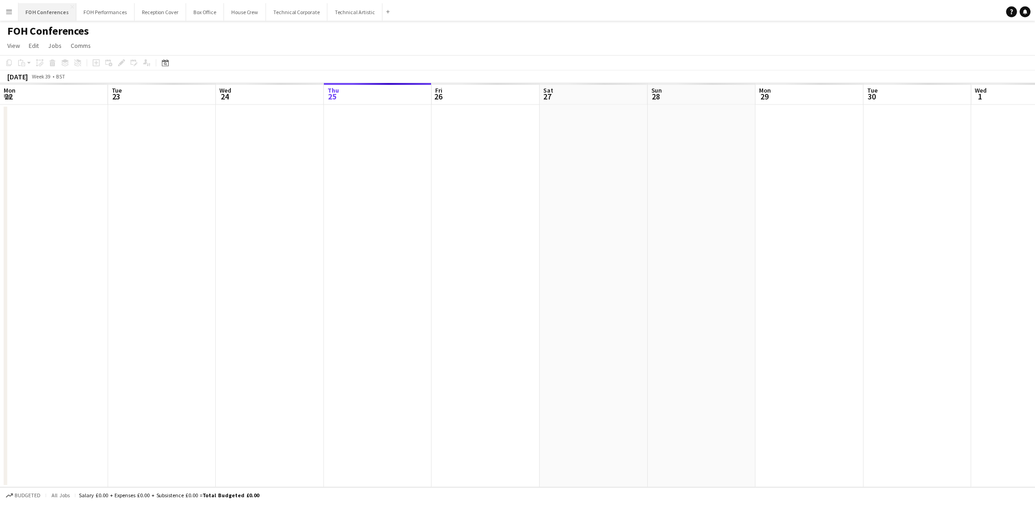
scroll to position [0, 217]
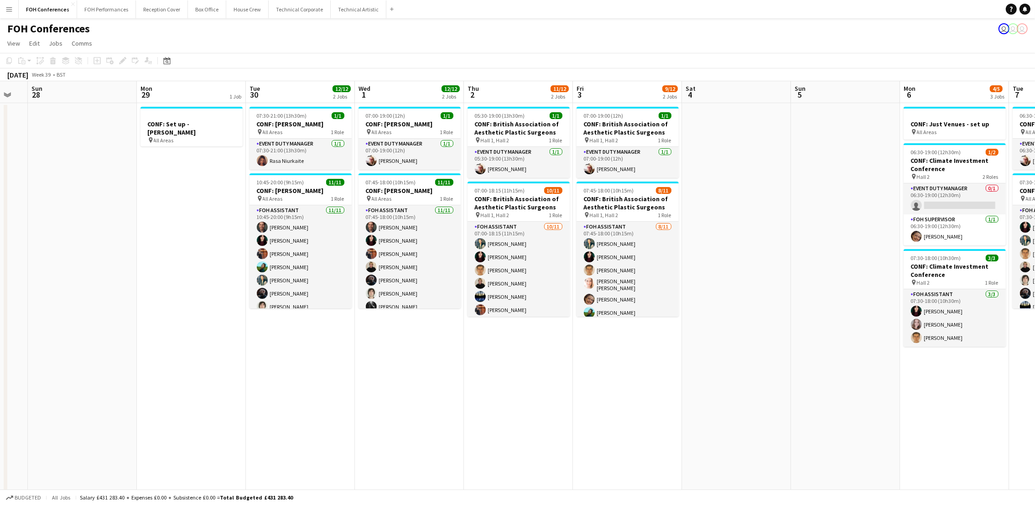
drag, startPoint x: 814, startPoint y: 94, endPoint x: 404, endPoint y: 128, distance: 411.3
click at [404, 128] on app-calendar-viewport "Wed 24 13/14 5 Jobs Thu 25 9/9 2 Jobs Fri 26 Sat 27 Sun 28 Mon 29 1 Job Tue 30 …" at bounding box center [517, 337] width 1035 height 513
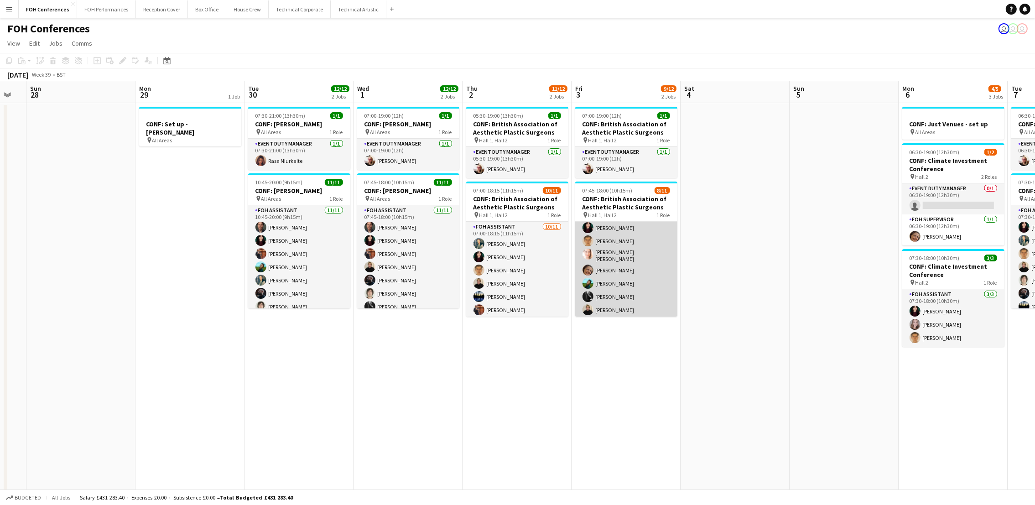
scroll to position [0, 0]
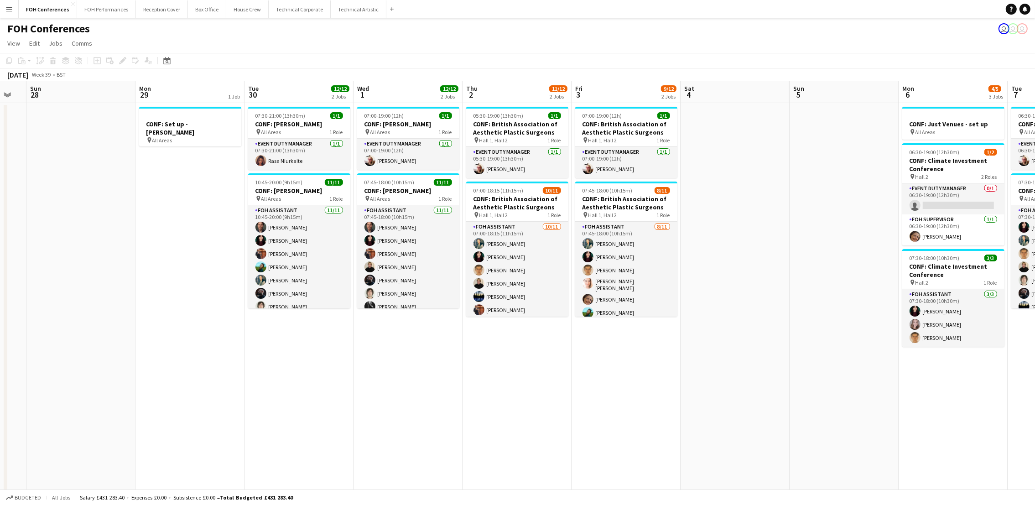
click at [667, 41] on app-page-menu "View Day view expanded Day view collapsed Month view Date picker Jump to [DATE]…" at bounding box center [517, 44] width 1035 height 17
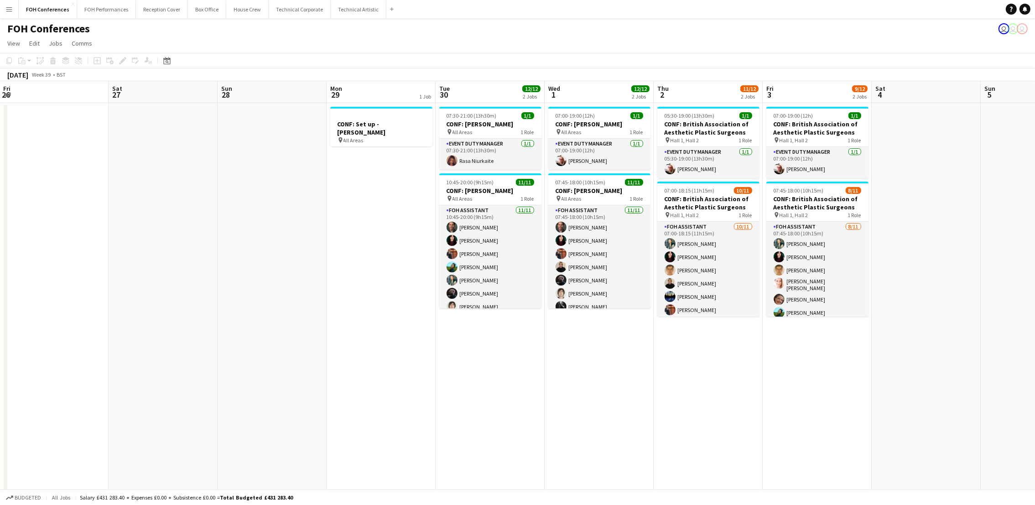
drag, startPoint x: 107, startPoint y: 98, endPoint x: 668, endPoint y: 99, distance: 560.8
click at [700, 99] on app-calendar-viewport "Wed 24 13/14 5 Jobs Thu 25 9/9 2 Jobs Fri 26 Sat 27 Sun 28 Mon 29 1 Job Tue 30 …" at bounding box center [517, 337] width 1035 height 513
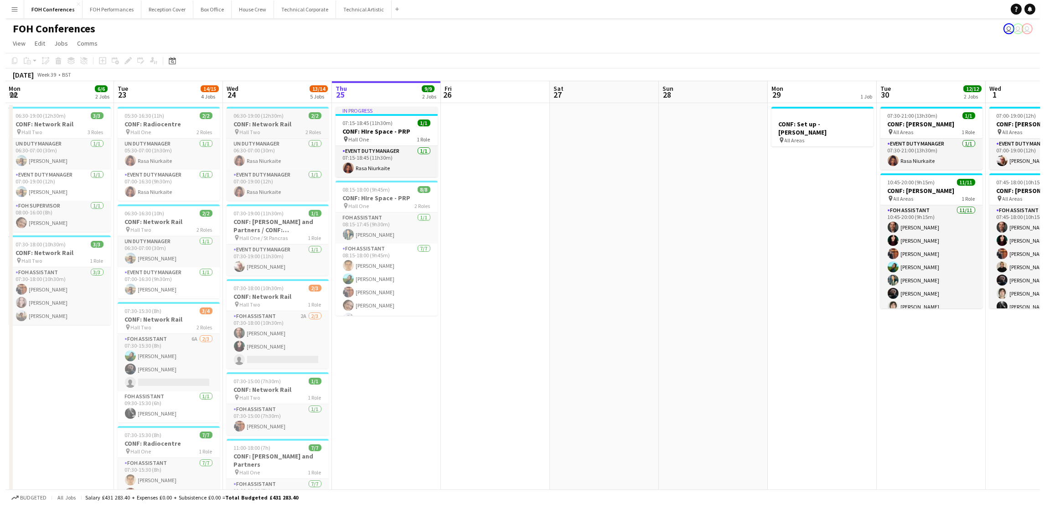
scroll to position [0, 252]
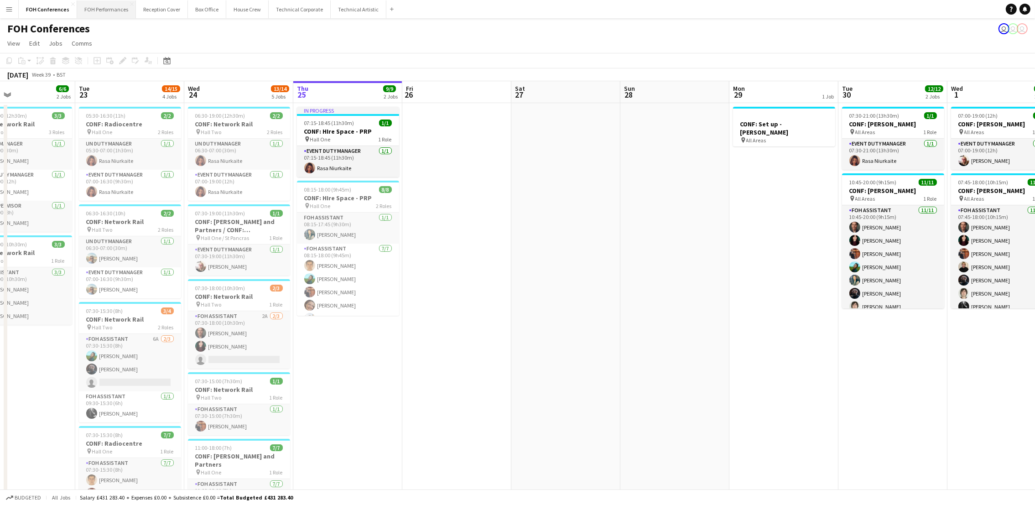
click at [85, 7] on button "FOH Performances Close" at bounding box center [106, 9] width 59 height 18
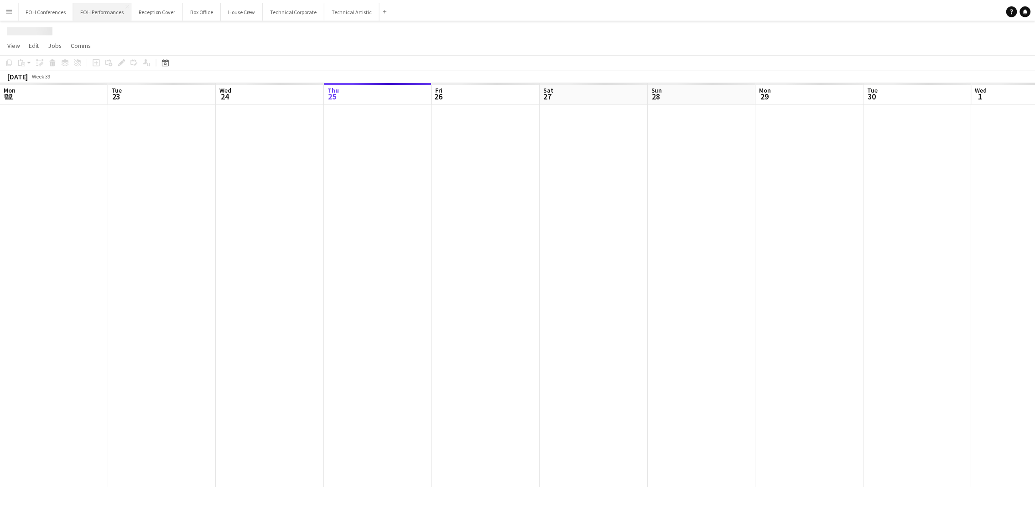
scroll to position [0, 217]
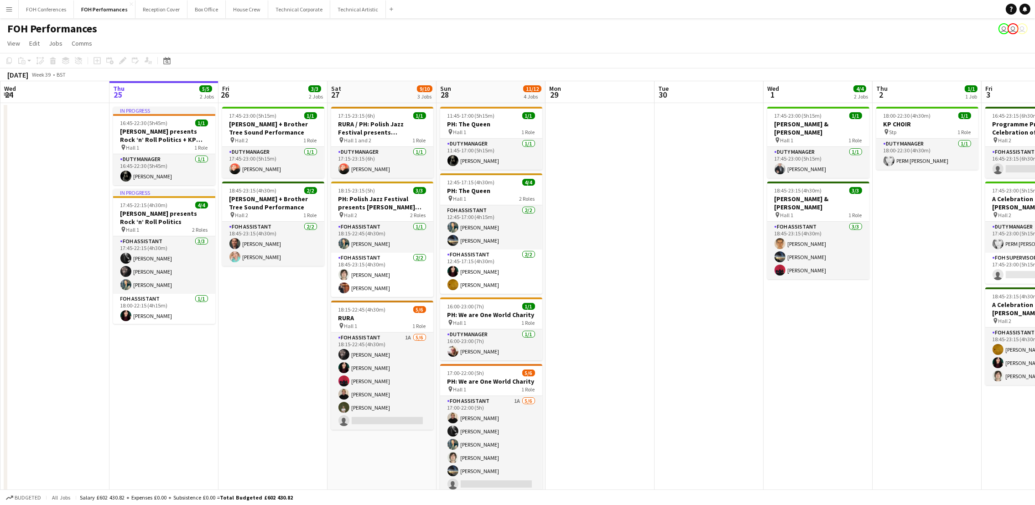
click at [418, 45] on app-page-menu "View Day view expanded Day view collapsed Month view Date picker Jump to [DATE]…" at bounding box center [517, 44] width 1035 height 17
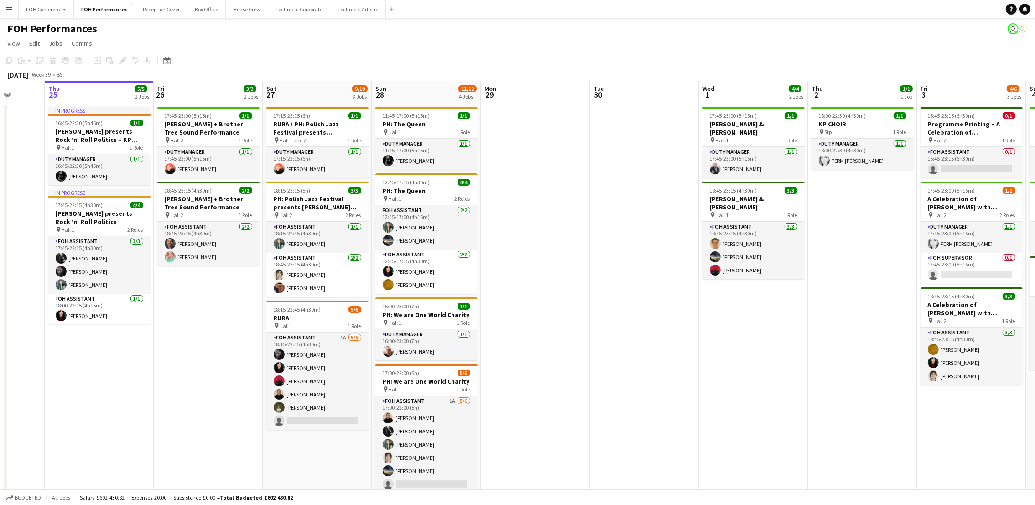
drag, startPoint x: 918, startPoint y: 93, endPoint x: 313, endPoint y: 113, distance: 605.8
click at [313, 113] on app-calendar-viewport "Mon 22 1/1 1 Job Tue 23 Wed 24 Thu 25 5/5 2 Jobs Fri 26 3/3 2 Jobs Sat 27 9/10 …" at bounding box center [517, 304] width 1035 height 446
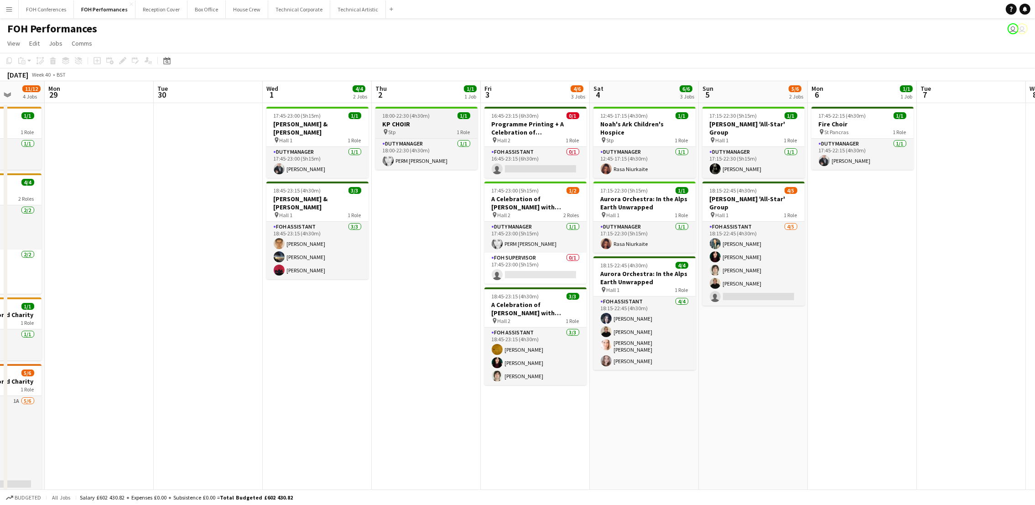
scroll to position [0, 387]
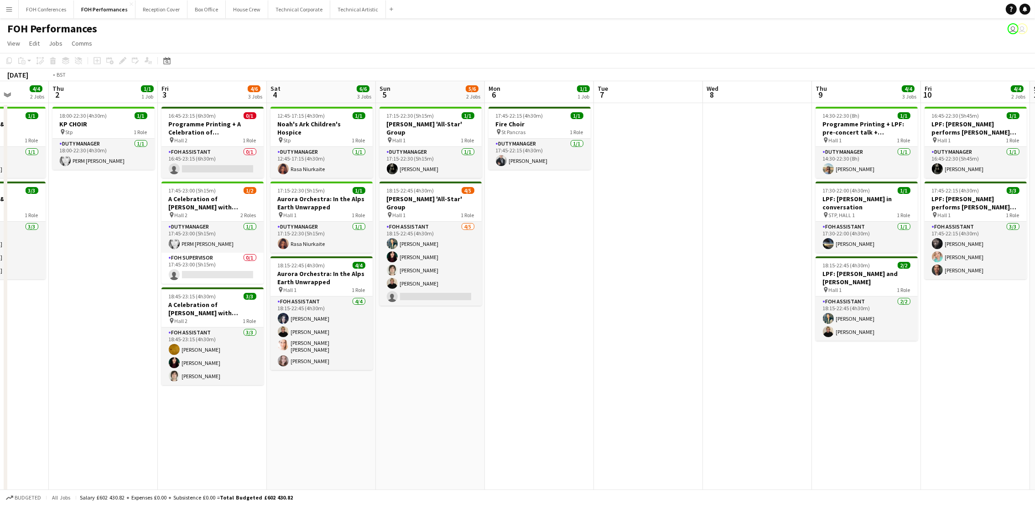
drag, startPoint x: 883, startPoint y: 99, endPoint x: 10, endPoint y: 132, distance: 873.3
click at [0, 144] on html "Menu Boards Boards Boards All jobs Status Workforce Workforce My Workforce Recr…" at bounding box center [517, 271] width 1035 height 543
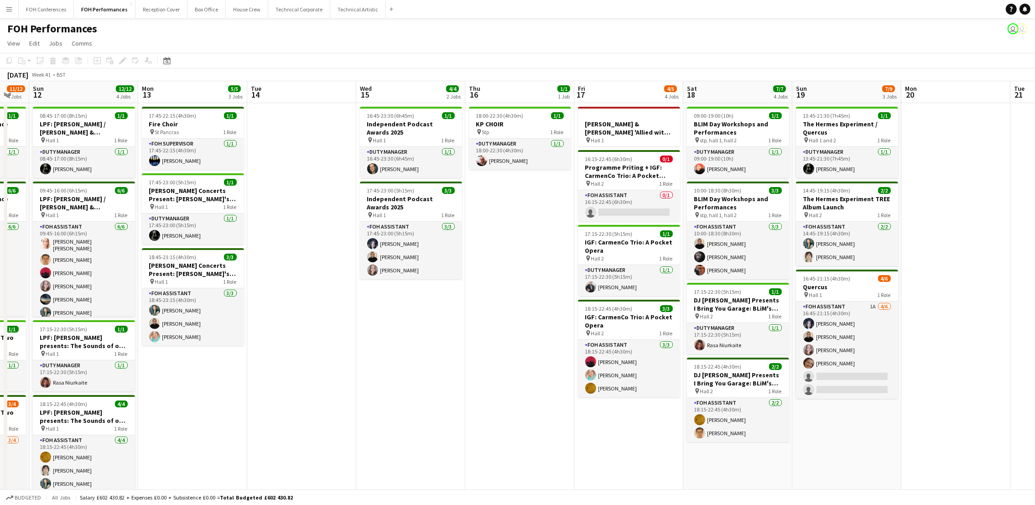
scroll to position [0, 381]
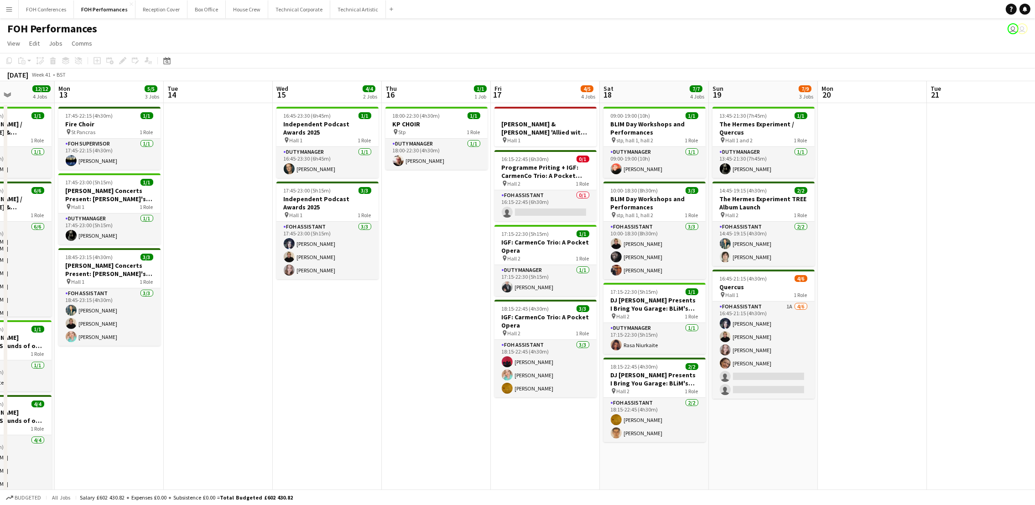
drag, startPoint x: 968, startPoint y: 93, endPoint x: 428, endPoint y: 129, distance: 541.6
click at [428, 129] on app-calendar-viewport "Thu 9 4/4 3 Jobs Fri 10 4/4 2 Jobs Sat 11 11/12 4 Jobs Sun 12 12/12 4 Jobs Mon …" at bounding box center [517, 304] width 1035 height 446
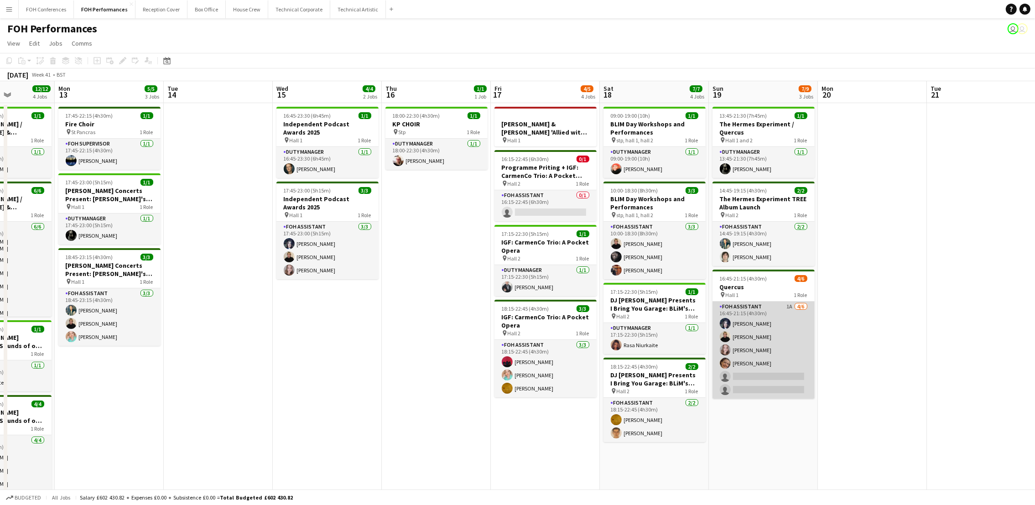
click at [746, 378] on app-card-role "FOH Assistant 1A [DATE] 16:45-21:15 (4h30m) [PERSON_NAME] [PERSON_NAME] [PERSON…" at bounding box center [763, 349] width 102 height 97
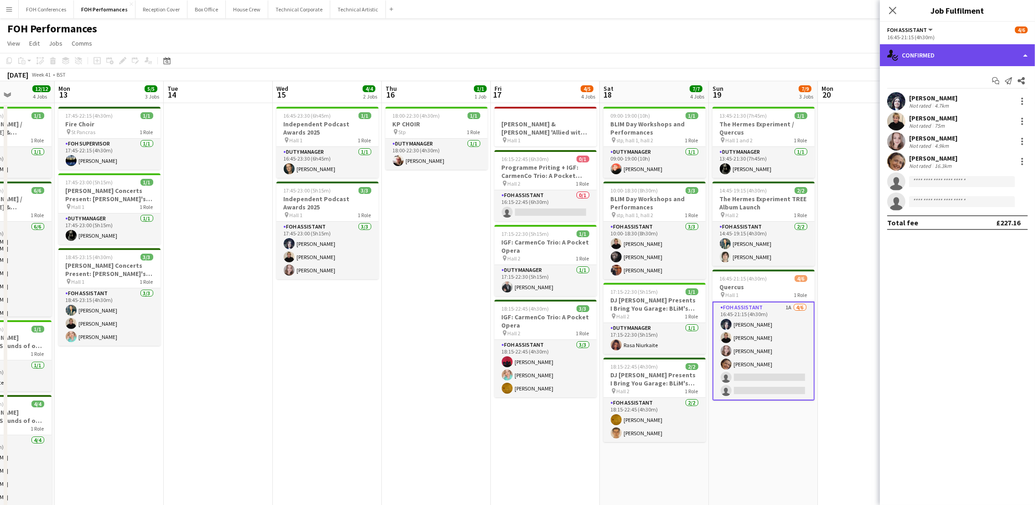
click at [931, 54] on div "single-neutral-actions-check-2 Confirmed" at bounding box center [957, 55] width 155 height 22
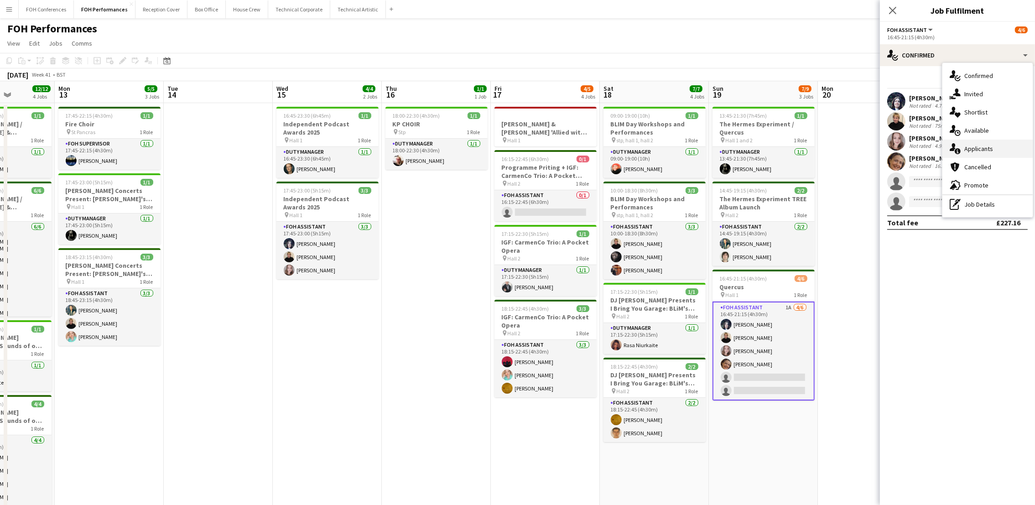
click at [939, 153] on div "single-neutral-actions-information Applicants" at bounding box center [987, 149] width 90 height 18
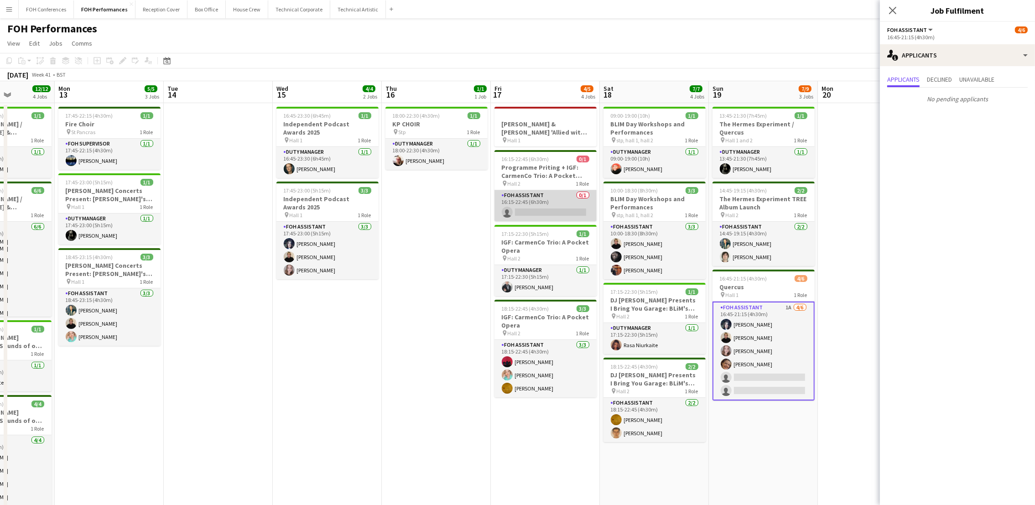
click at [527, 207] on app-card-role "FOH Assistant 0/1 16:15-22:45 (6h30m) single-neutral-actions" at bounding box center [545, 205] width 102 height 31
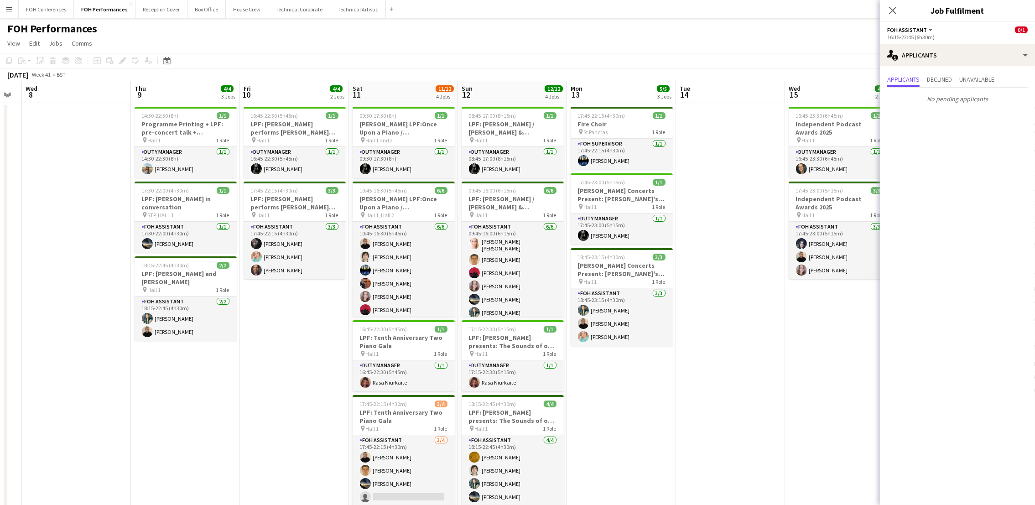
scroll to position [0, 227]
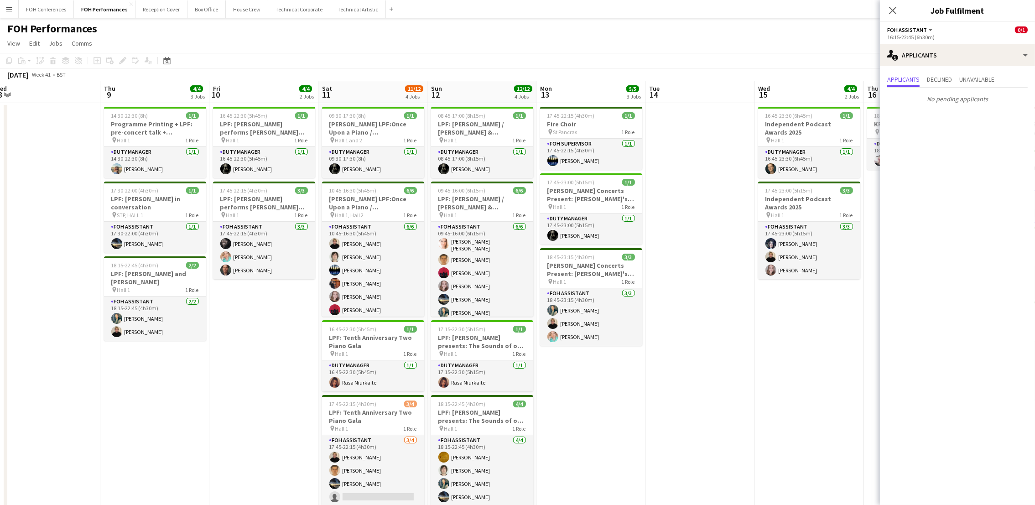
drag, startPoint x: 78, startPoint y: 94, endPoint x: 559, endPoint y: 98, distance: 481.5
click at [559, 98] on app-calendar-viewport "Mon 6 1/1 1 Job Tue 7 Wed 8 Thu 9 4/4 3 Jobs Fri 10 4/4 2 Jobs Sat 11 11/12 4 J…" at bounding box center [517, 304] width 1035 height 446
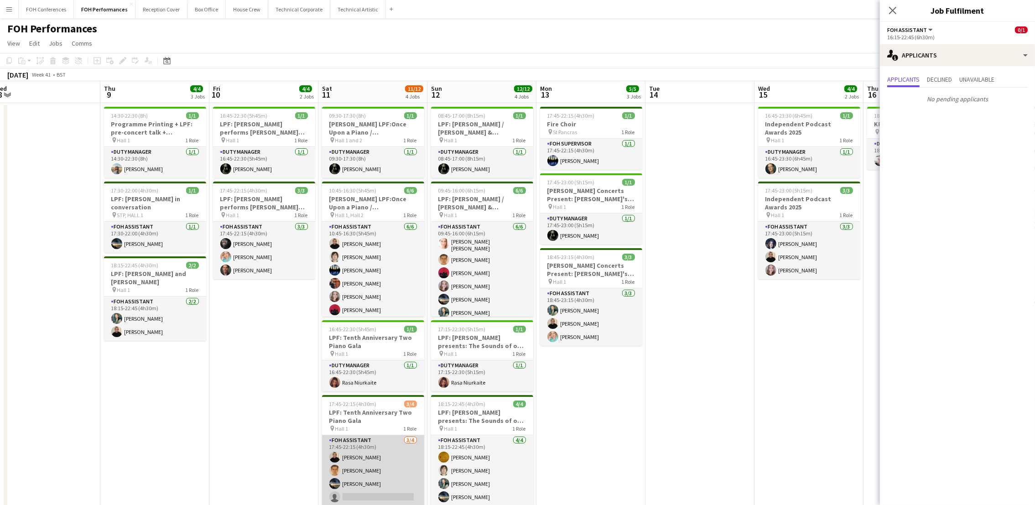
click at [366, 436] on app-card-role "FOH Assistant [DATE] 17:45-22:15 (4h30m) [PERSON_NAME] [PERSON_NAME] [PERSON_NA…" at bounding box center [373, 470] width 102 height 71
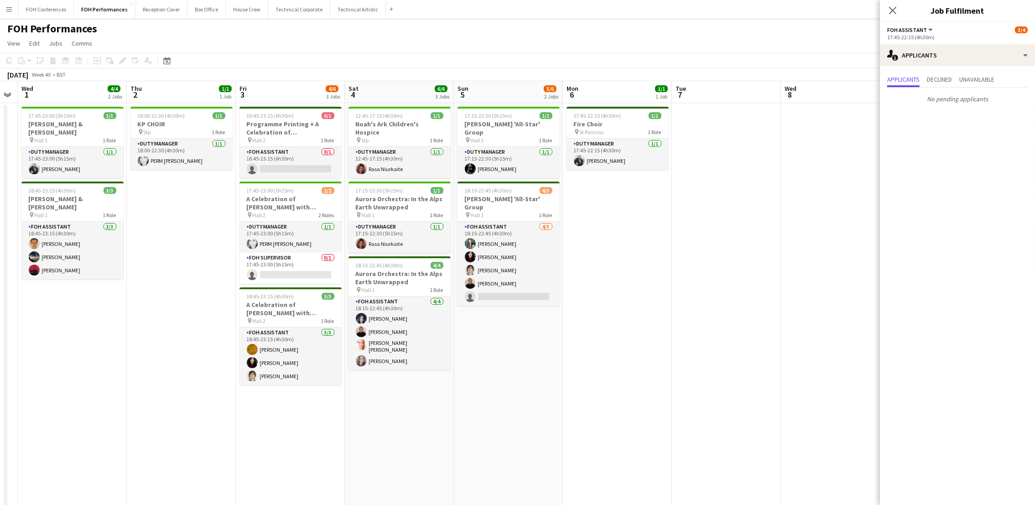
scroll to position [0, 276]
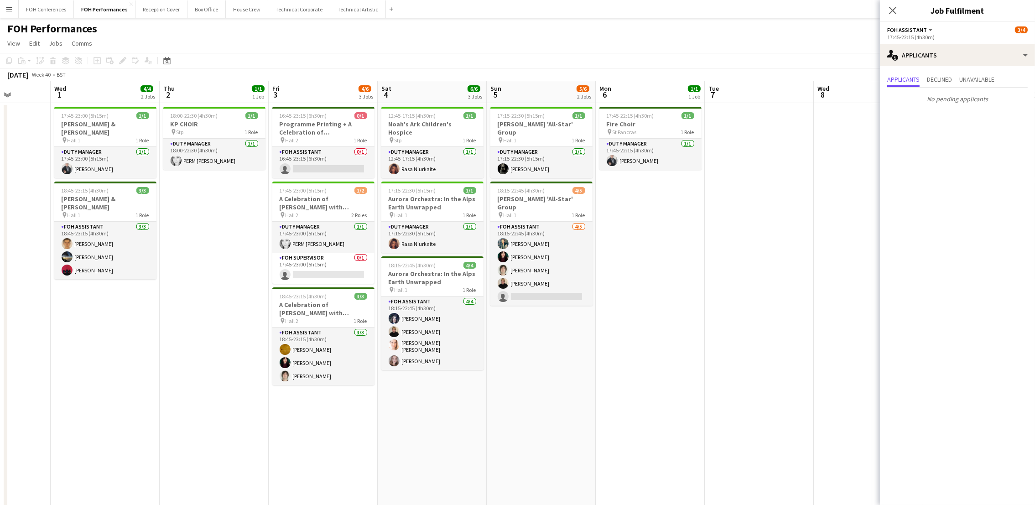
drag, startPoint x: 54, startPoint y: 93, endPoint x: 876, endPoint y: 125, distance: 823.2
click at [876, 125] on app-calendar-viewport "Sun 28 11/12 4 Jobs Mon 29 Tue 30 Wed 1 4/4 2 Jobs Thu 2 1/1 1 Job Fri 3 4/6 3 …" at bounding box center [517, 304] width 1035 height 446
click at [318, 172] on app-card-role "FOH Assistant 0/1 16:45-23:15 (6h30m) single-neutral-actions" at bounding box center [323, 162] width 102 height 31
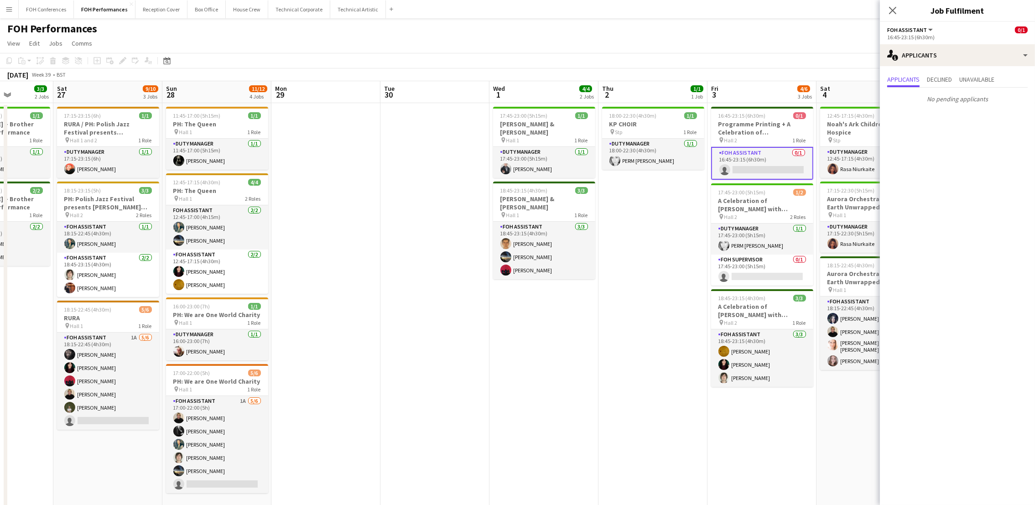
scroll to position [0, 278]
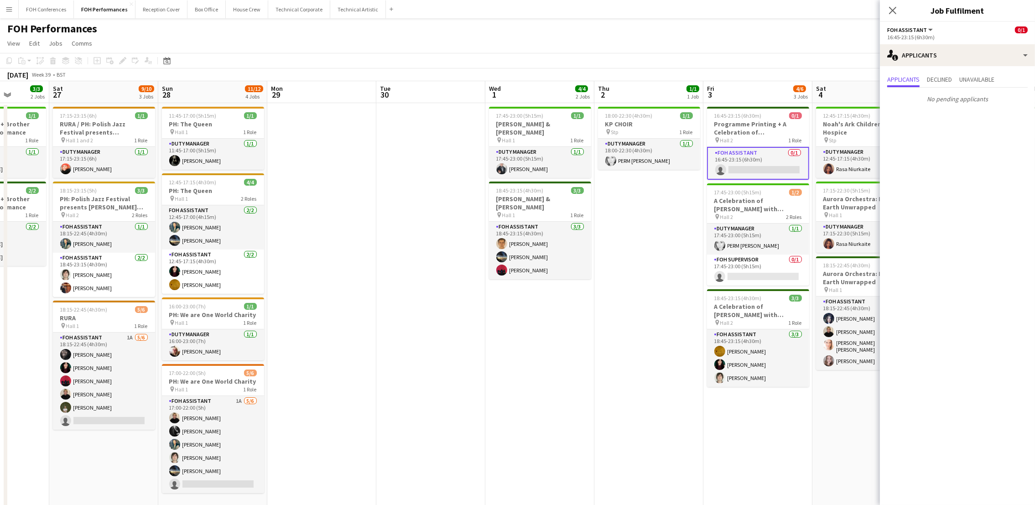
drag, startPoint x: 88, startPoint y: 95, endPoint x: 523, endPoint y: 112, distance: 434.9
click at [523, 112] on app-calendar-viewport "Wed 24 Thu 25 5/5 2 Jobs Fri 26 3/3 2 Jobs Sat 27 9/10 3 Jobs Sun 28 11/12 4 Jo…" at bounding box center [517, 304] width 1035 height 446
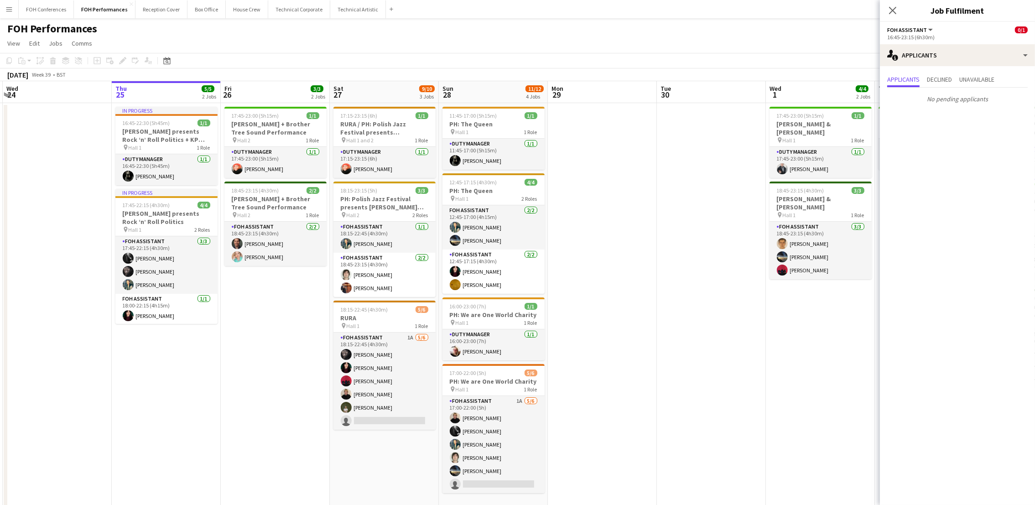
scroll to position [0, 336]
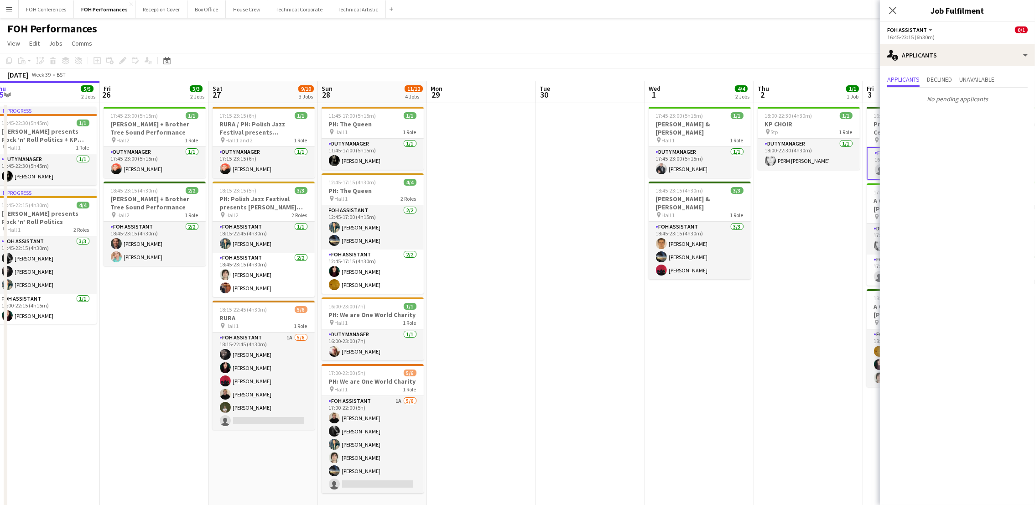
drag, startPoint x: 102, startPoint y: 94, endPoint x: 260, endPoint y: 115, distance: 160.1
click at [260, 115] on app-calendar-viewport "Mon 22 1/1 1 Job Tue 23 Wed 24 Thu 25 5/5 2 Jobs Fri 26 3/3 2 Jobs Sat 27 9/10 …" at bounding box center [517, 304] width 1035 height 446
click at [466, 73] on div "[DATE] Week 39 • BST" at bounding box center [517, 74] width 1035 height 13
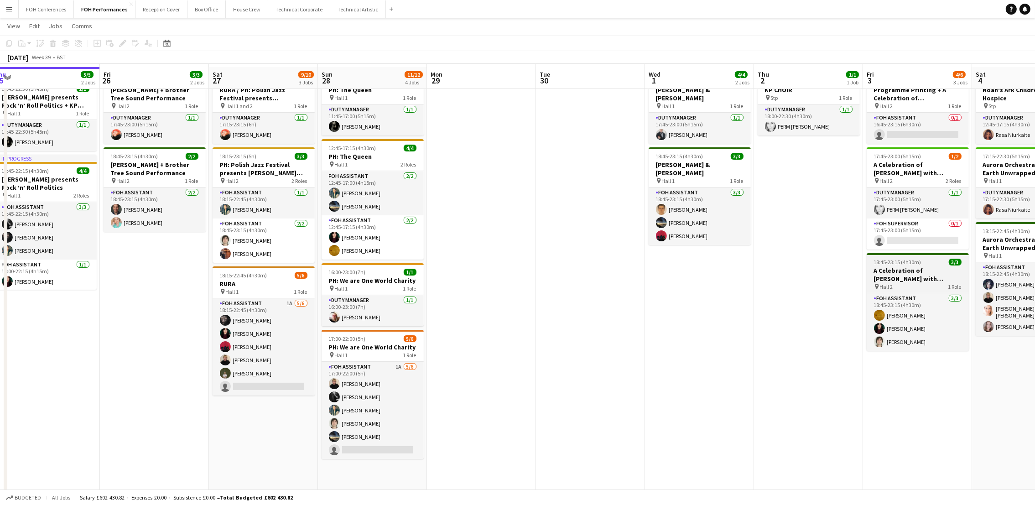
scroll to position [36, 0]
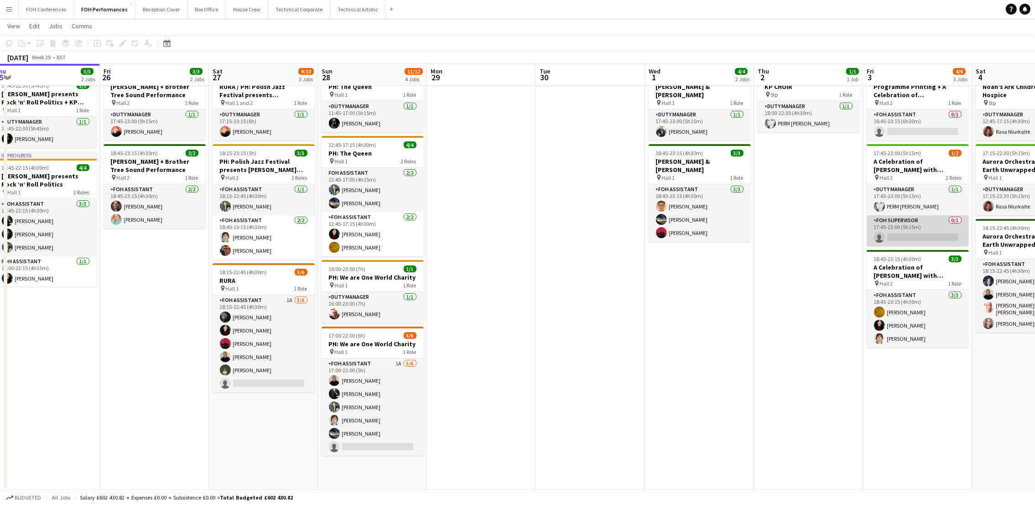
click at [919, 238] on app-card-role "FOH Supervisor 0/1 17:45-23:00 (5h15m) single-neutral-actions" at bounding box center [917, 230] width 102 height 31
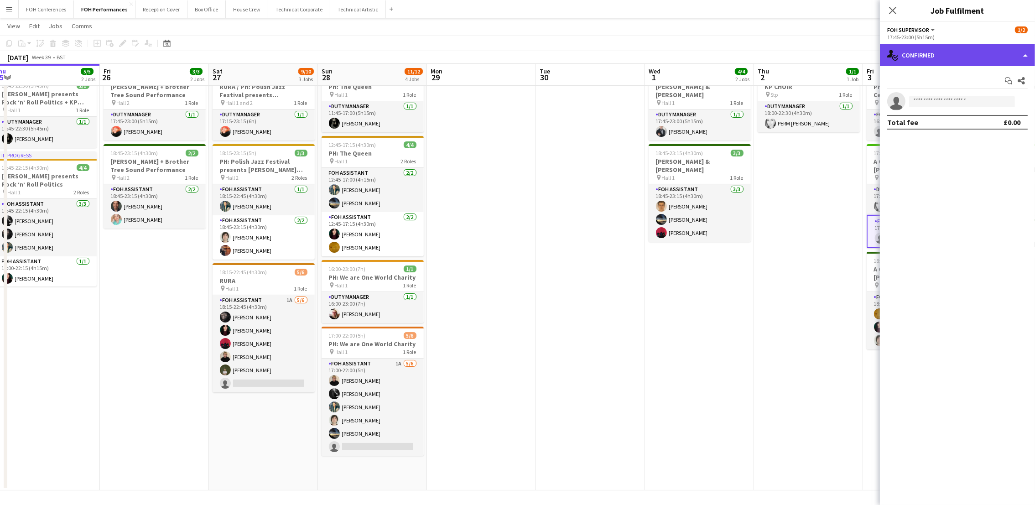
click at [926, 59] on div "single-neutral-actions-check-2 Confirmed" at bounding box center [957, 55] width 155 height 22
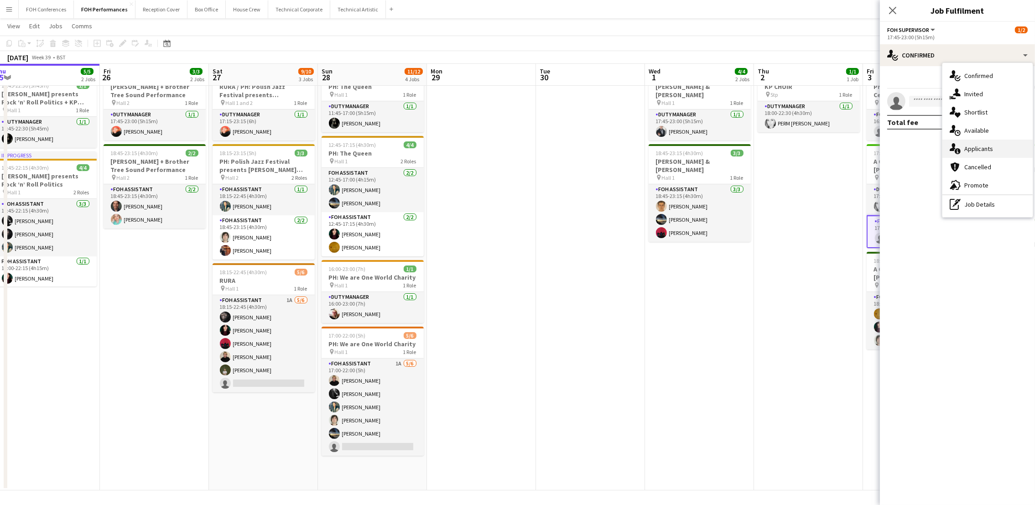
click at [939, 143] on div "single-neutral-actions-information Applicants" at bounding box center [987, 149] width 90 height 18
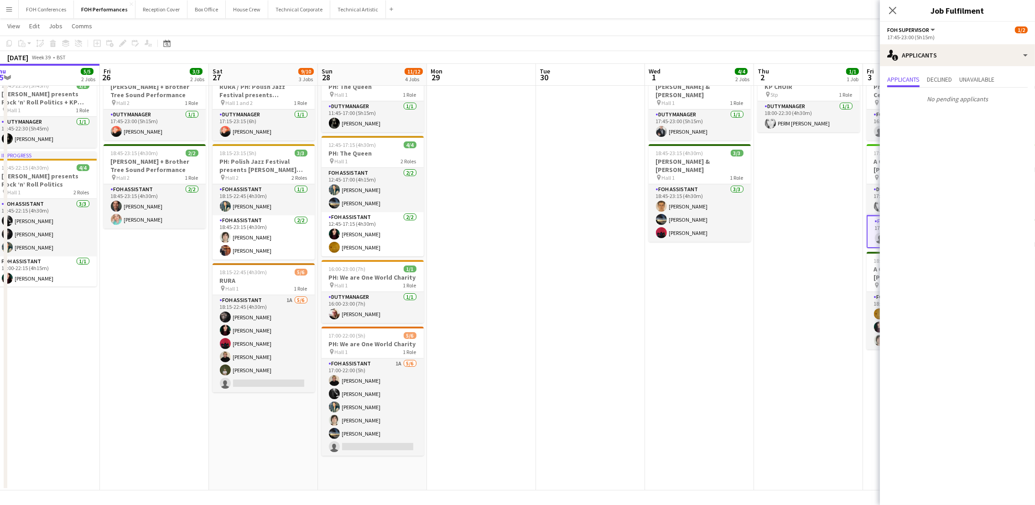
click at [586, 27] on app-page-menu "View Day view expanded Day view collapsed Month view Date picker Jump to [DATE]…" at bounding box center [517, 26] width 1035 height 17
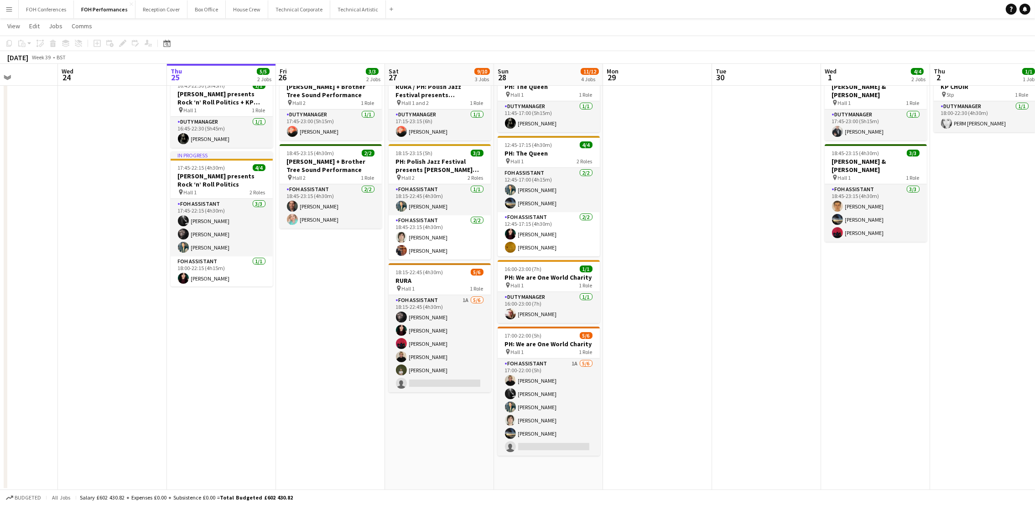
scroll to position [0, 348]
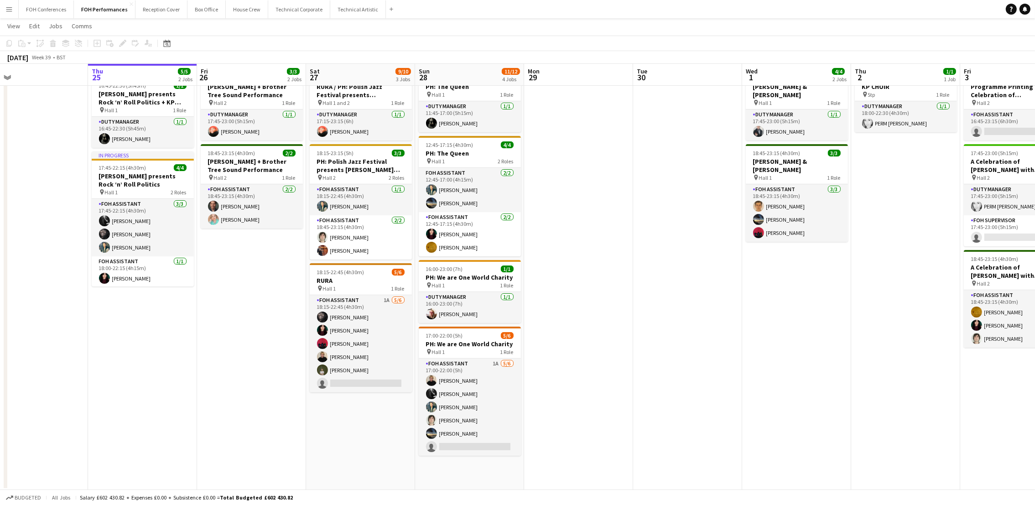
drag, startPoint x: 122, startPoint y: 73, endPoint x: 219, endPoint y: 100, distance: 101.2
click at [219, 100] on app-calendar-viewport "Sun 21 6/6 2 Jobs Mon 22 1/1 1 Job Tue 23 Wed 24 Thu 25 5/5 2 Jobs Fri 26 3/3 2…" at bounding box center [517, 244] width 1035 height 491
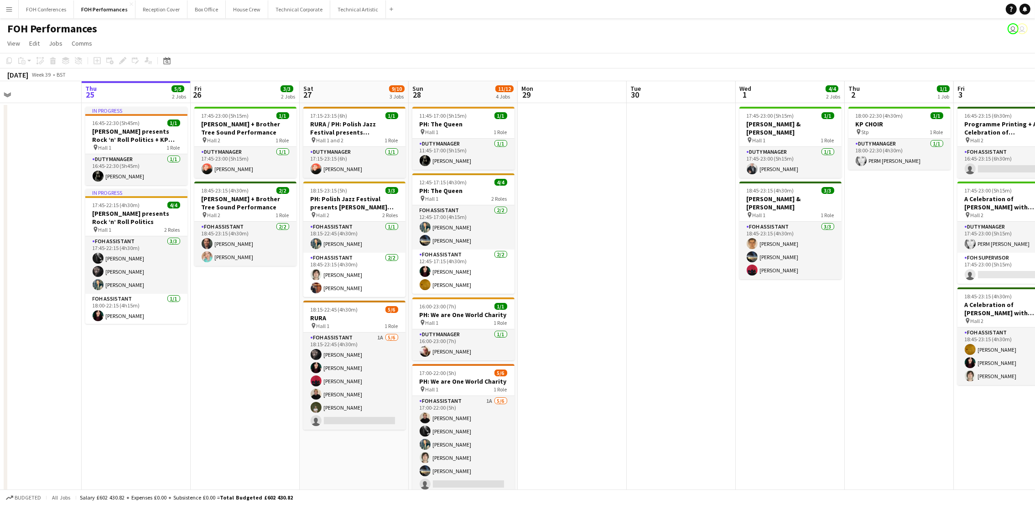
scroll to position [0, 368]
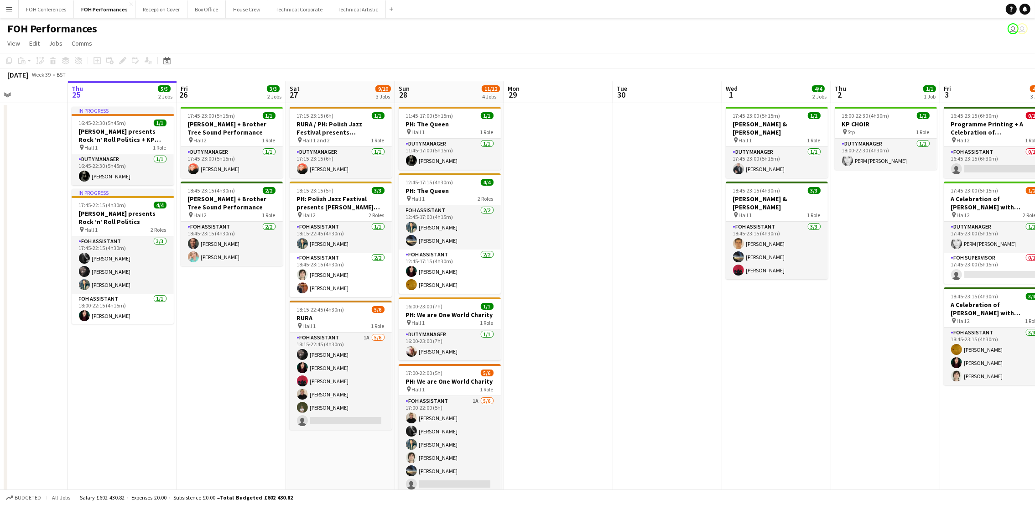
drag, startPoint x: 141, startPoint y: 99, endPoint x: 121, endPoint y: 101, distance: 20.2
click at [121, 101] on app-calendar-viewport "Sun 21 6/6 2 Jobs Mon 22 1/1 1 Job Tue 23 Wed 24 Thu 25 5/5 2 Jobs Fri 26 3/3 2…" at bounding box center [517, 304] width 1035 height 446
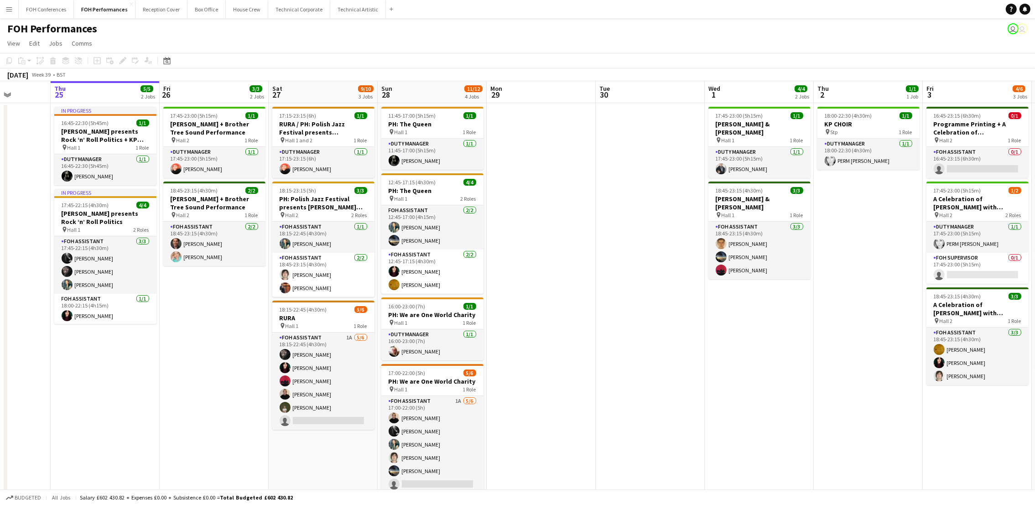
scroll to position [0, 272]
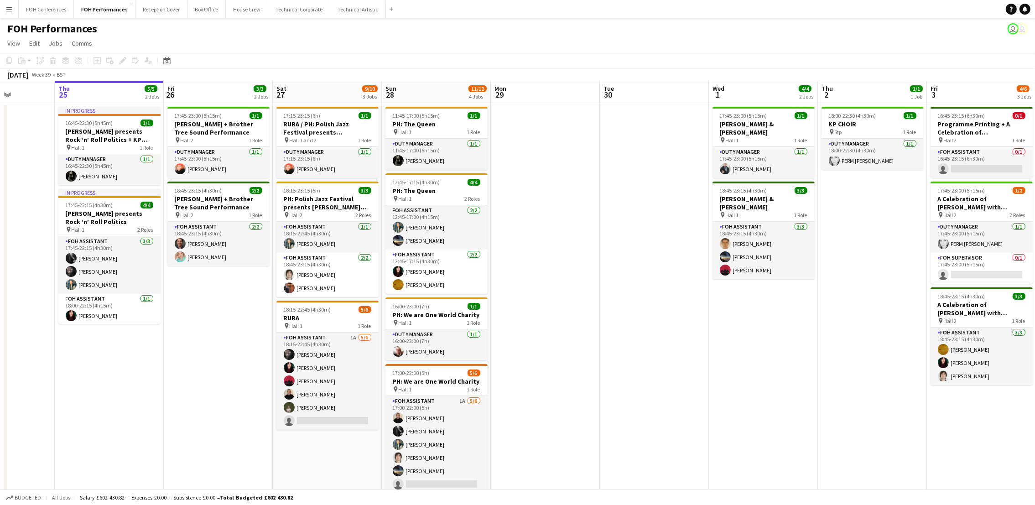
drag, startPoint x: 979, startPoint y: 96, endPoint x: 965, endPoint y: 103, distance: 15.1
click at [939, 103] on app-calendar-viewport "Mon 22 1/1 1 Job Tue 23 Wed 24 Thu 25 5/5 2 Jobs Fri 26 3/3 2 Jobs Sat 27 9/10 …" at bounding box center [517, 304] width 1035 height 446
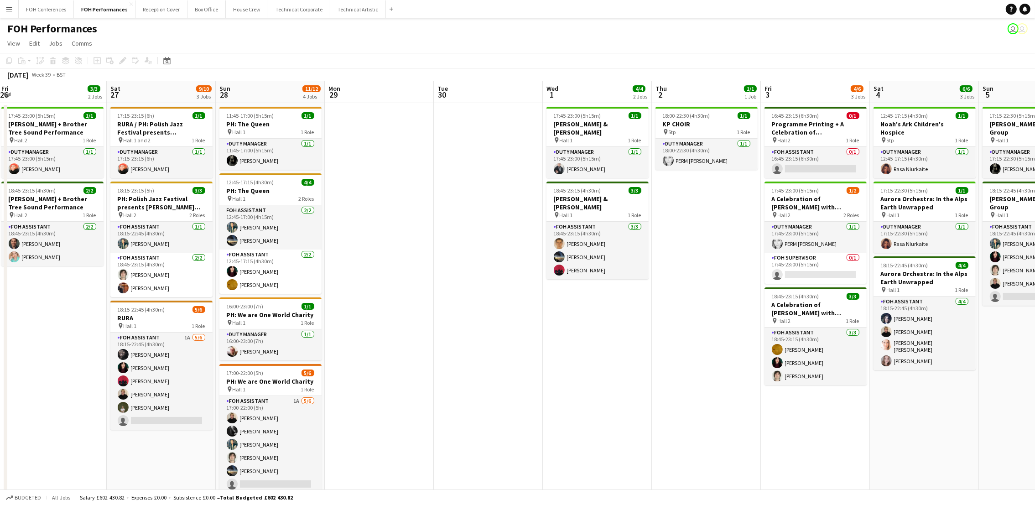
scroll to position [0, 287]
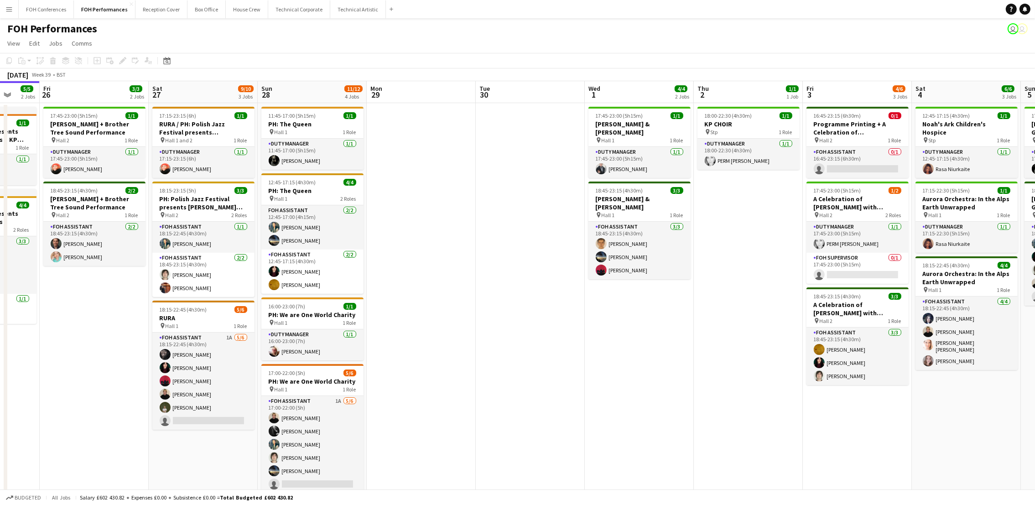
drag, startPoint x: 842, startPoint y: 90, endPoint x: 719, endPoint y: 129, distance: 129.1
click at [719, 129] on app-calendar-viewport "Tue 23 Wed 24 Thu 25 5/5 2 Jobs Fri 26 3/3 2 Jobs Sat 27 9/10 3 Jobs Sun 28 11/…" at bounding box center [517, 304] width 1035 height 446
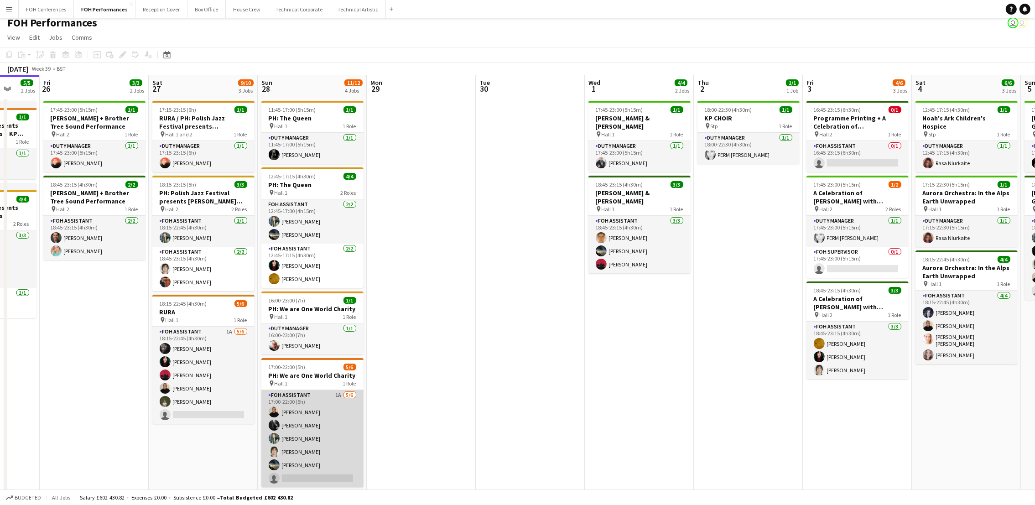
scroll to position [0, 0]
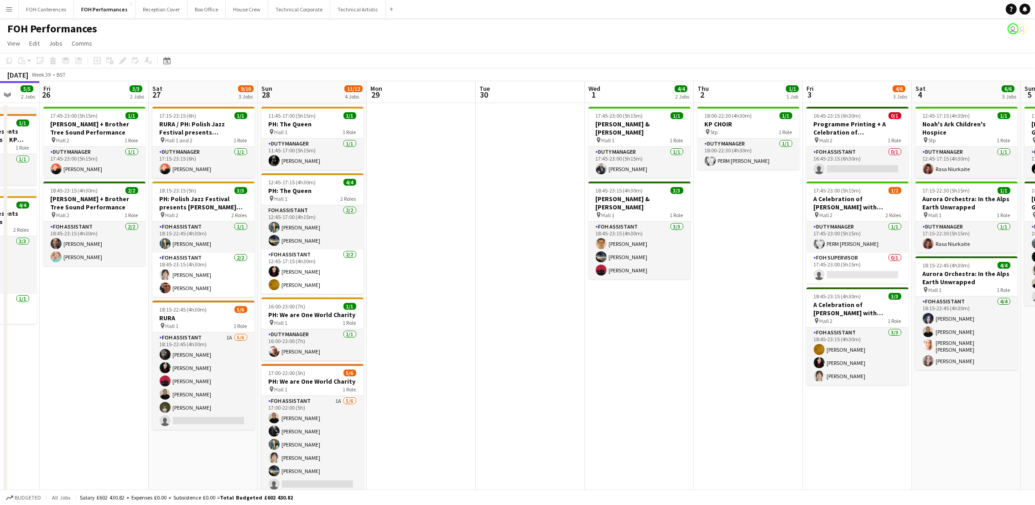
click at [269, 41] on app-page-menu "View Day view expanded Day view collapsed Month view Date picker Jump to [DATE]…" at bounding box center [517, 44] width 1035 height 17
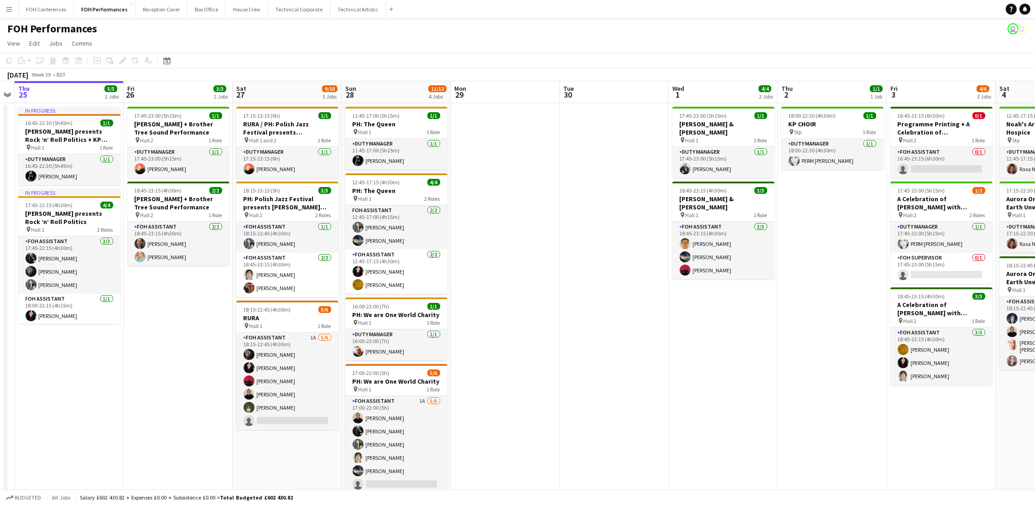
scroll to position [0, 201]
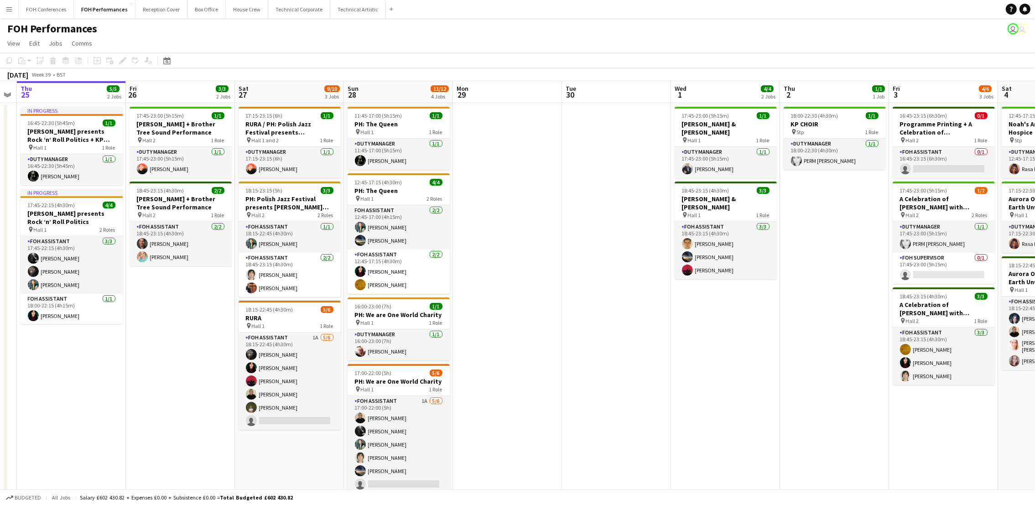
drag, startPoint x: 107, startPoint y: 98, endPoint x: 193, endPoint y: 138, distance: 94.7
click at [193, 138] on app-calendar-viewport "Tue 23 Wed 24 Thu 25 5/5 2 Jobs Fri 26 3/3 2 Jobs Sat 27 9/10 3 Jobs Sun 28 11/…" at bounding box center [517, 304] width 1035 height 446
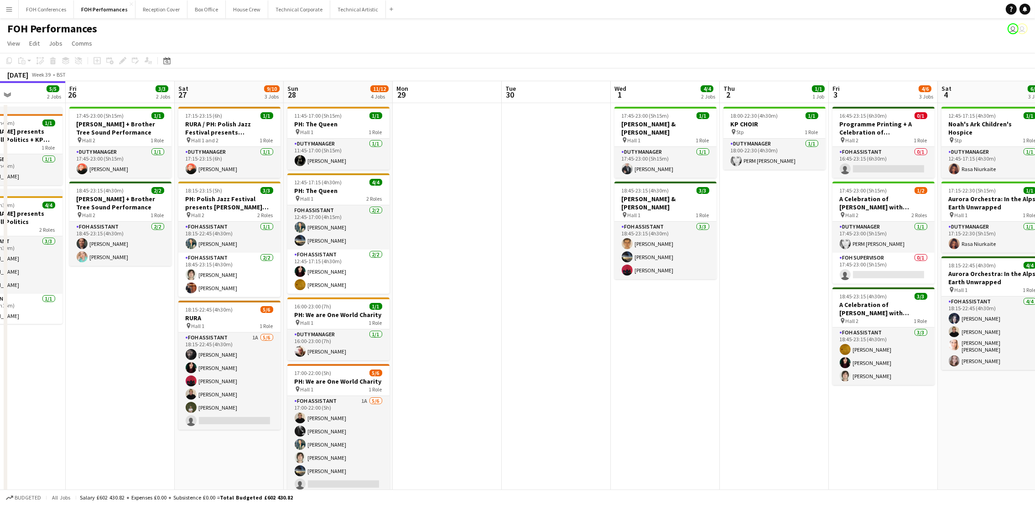
scroll to position [0, 260]
drag, startPoint x: 612, startPoint y: 98, endPoint x: 553, endPoint y: 103, distance: 59.0
click at [553, 103] on app-calendar-viewport "Tue 23 Wed 24 Thu 25 5/5 2 Jobs Fri 26 3/3 2 Jobs Sat 27 9/10 3 Jobs Sun 28 11/…" at bounding box center [517, 304] width 1035 height 446
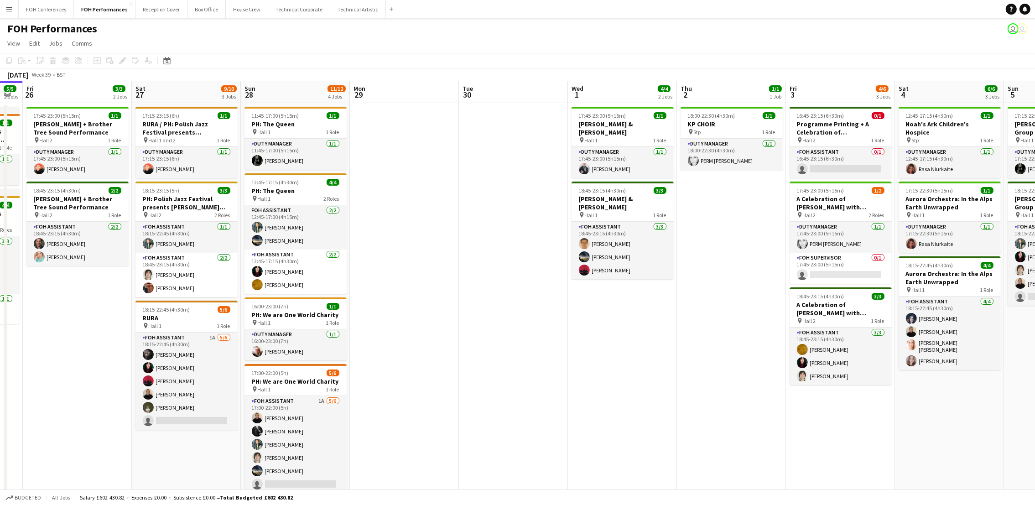
scroll to position [0, 315]
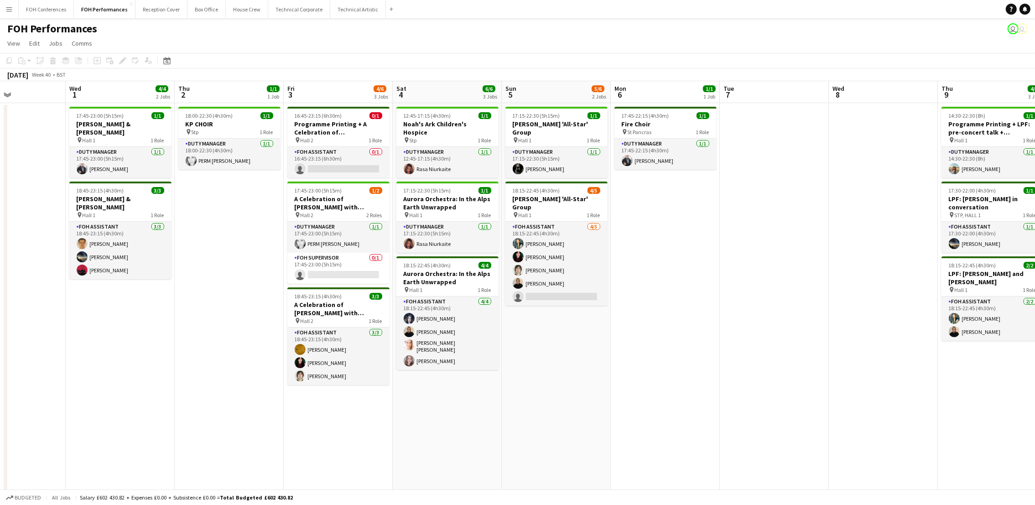
drag, startPoint x: 879, startPoint y: 95, endPoint x: 332, endPoint y: 134, distance: 548.1
click at [332, 134] on app-calendar-viewport "Sat 27 9/10 3 Jobs Sun 28 11/12 4 Jobs Mon 29 Tue 30 Wed 1 4/4 2 Jobs Thu 2 1/1…" at bounding box center [517, 304] width 1035 height 446
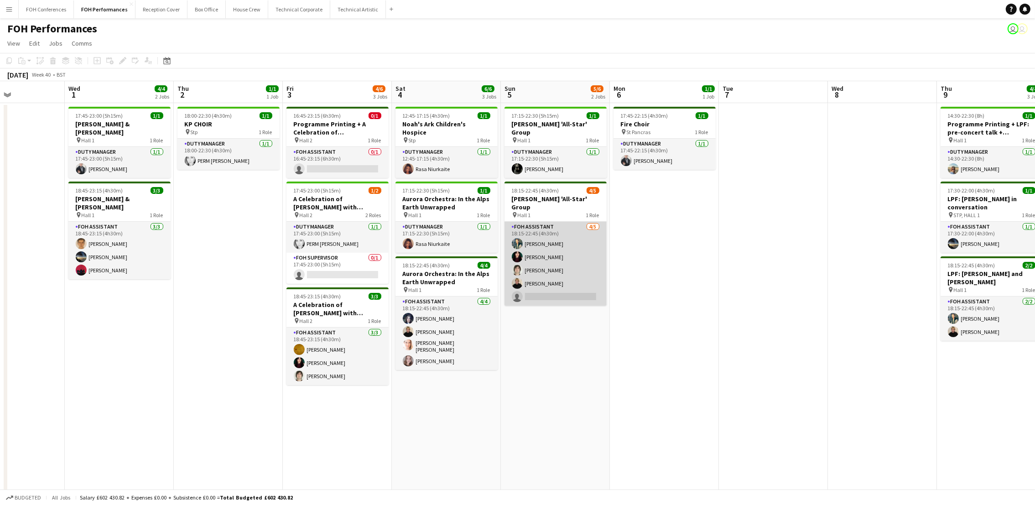
click at [563, 281] on app-card-role "FOH Assistant [DATE] 18:15-22:45 (4h30m) [PERSON_NAME] [PERSON_NAME] [PERSON_NA…" at bounding box center [555, 264] width 102 height 84
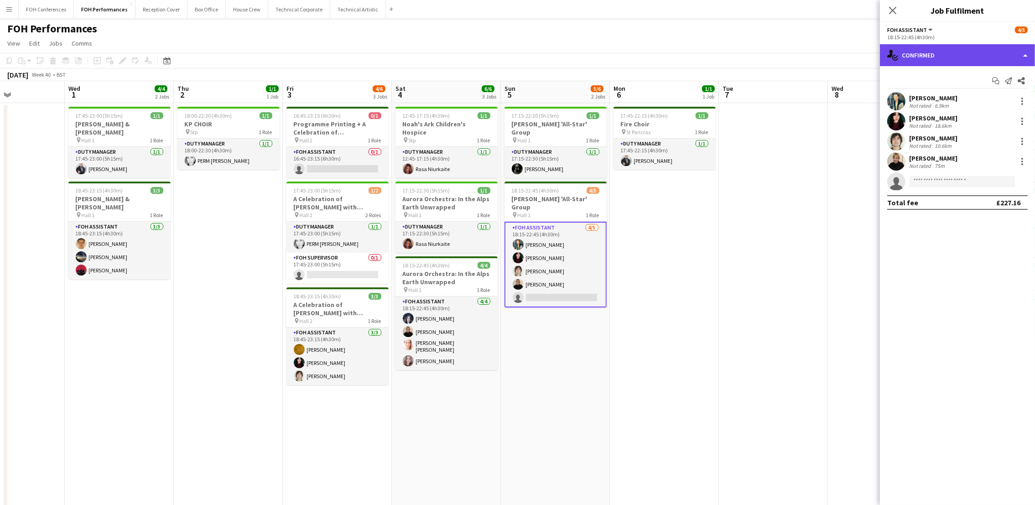
click at [939, 47] on div "single-neutral-actions-check-2 Confirmed" at bounding box center [957, 55] width 155 height 22
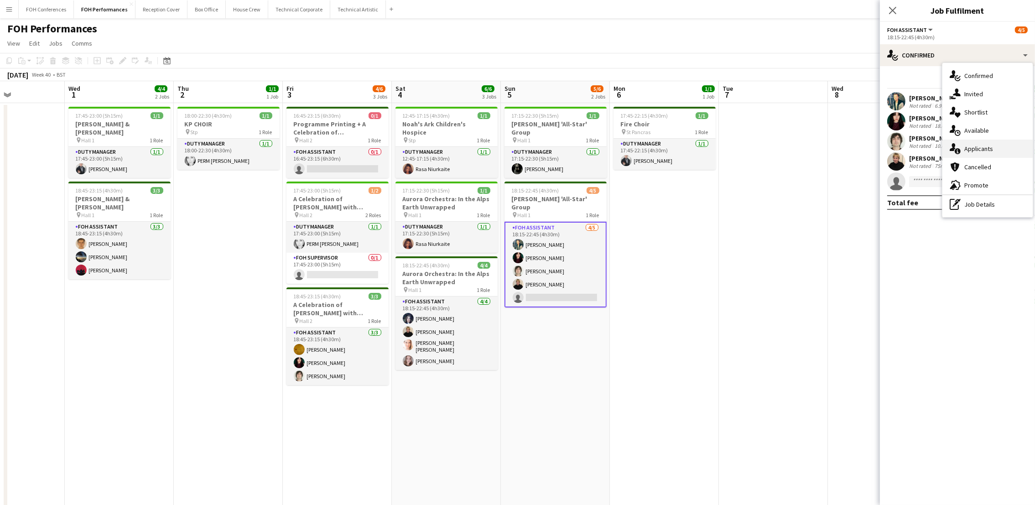
click at [939, 151] on span "Applicants" at bounding box center [978, 149] width 29 height 8
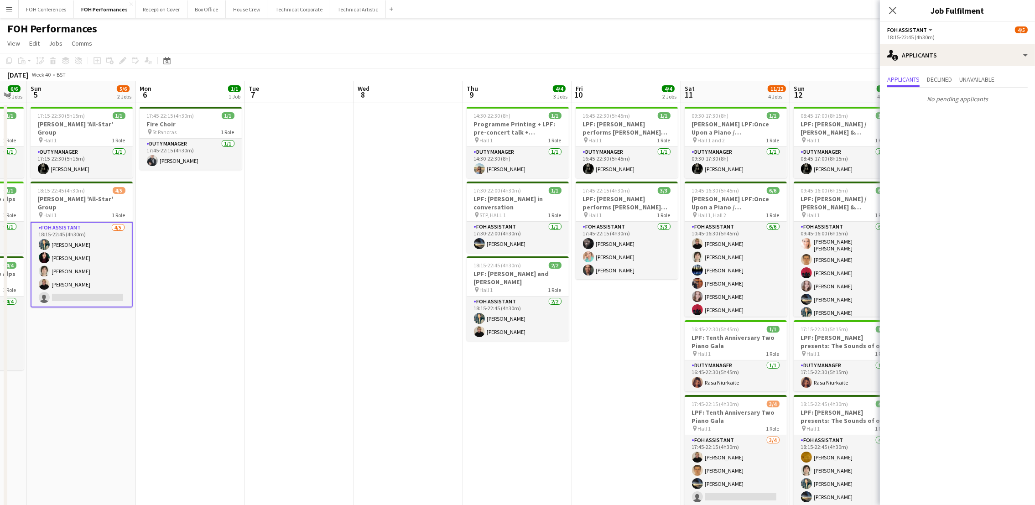
scroll to position [0, 387]
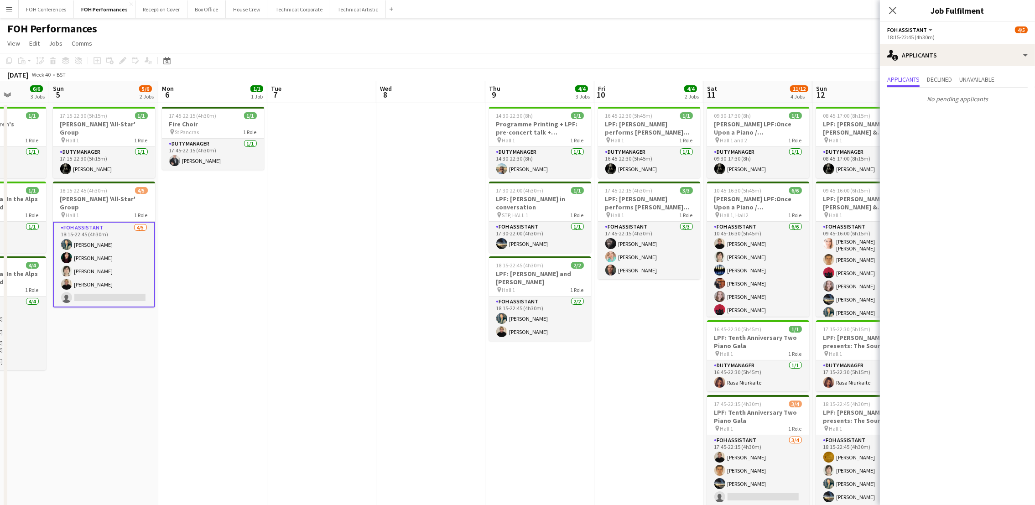
drag, startPoint x: 768, startPoint y: 91, endPoint x: 317, endPoint y: 134, distance: 453.4
click at [317, 134] on app-calendar-viewport "Wed 1 4/4 2 Jobs Thu 2 1/1 1 Job Fri 3 4/6 3 Jobs Sat 4 6/6 3 Jobs Sun 5 5/6 2 …" at bounding box center [517, 304] width 1035 height 446
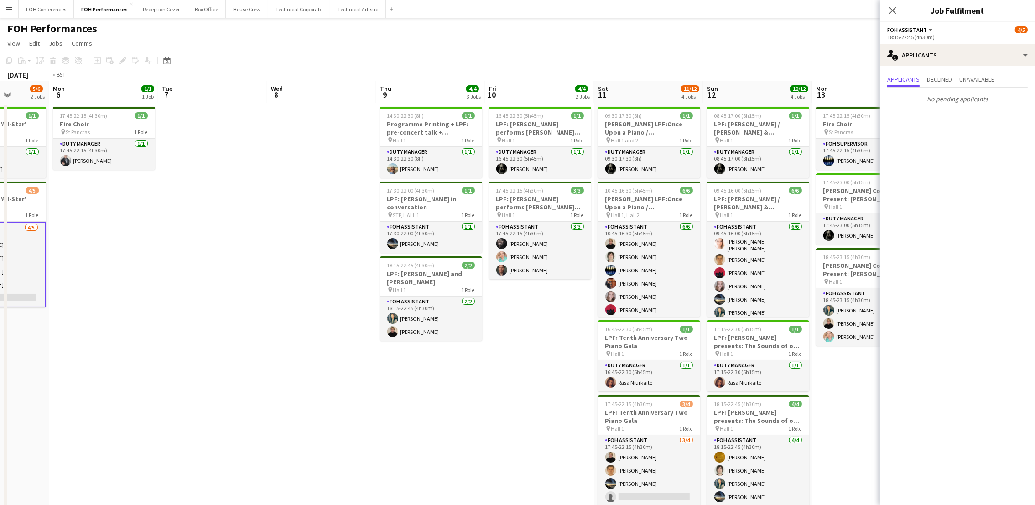
scroll to position [0, 233]
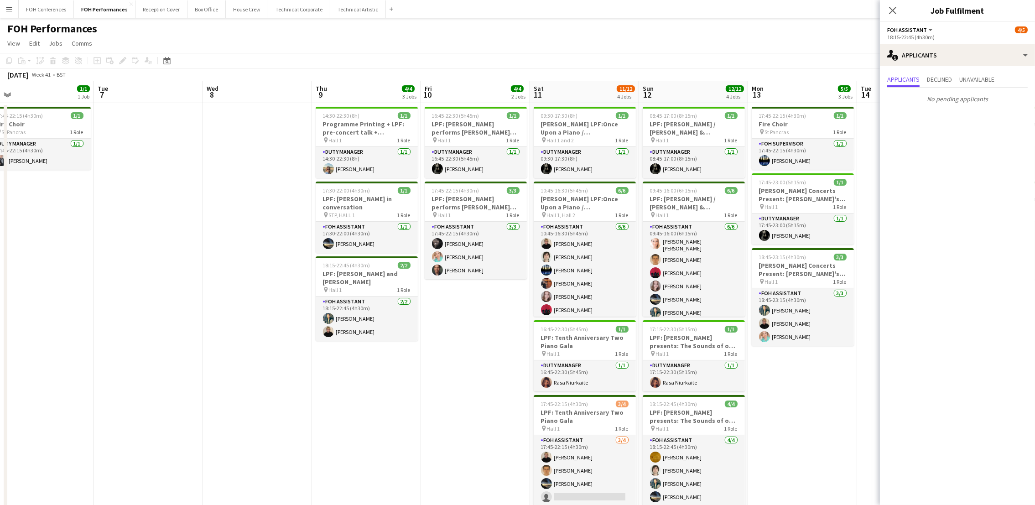
drag, startPoint x: 748, startPoint y: 99, endPoint x: 378, endPoint y: 81, distance: 370.7
click at [373, 74] on app-calendar "Copy Paste Paste Ctrl+V Paste with crew Ctrl+Shift+V Paste linked Job [GEOGRAPH…" at bounding box center [517, 290] width 1035 height 475
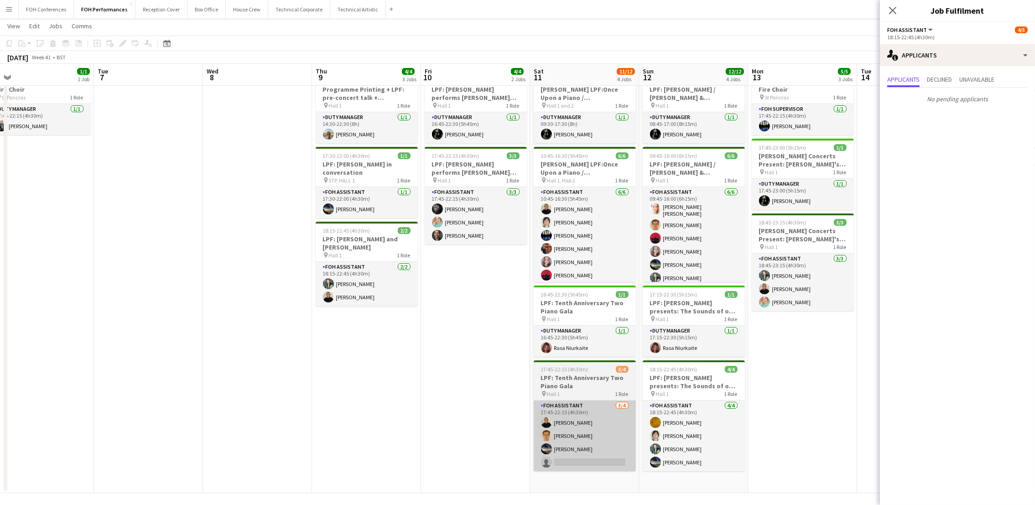
scroll to position [36, 0]
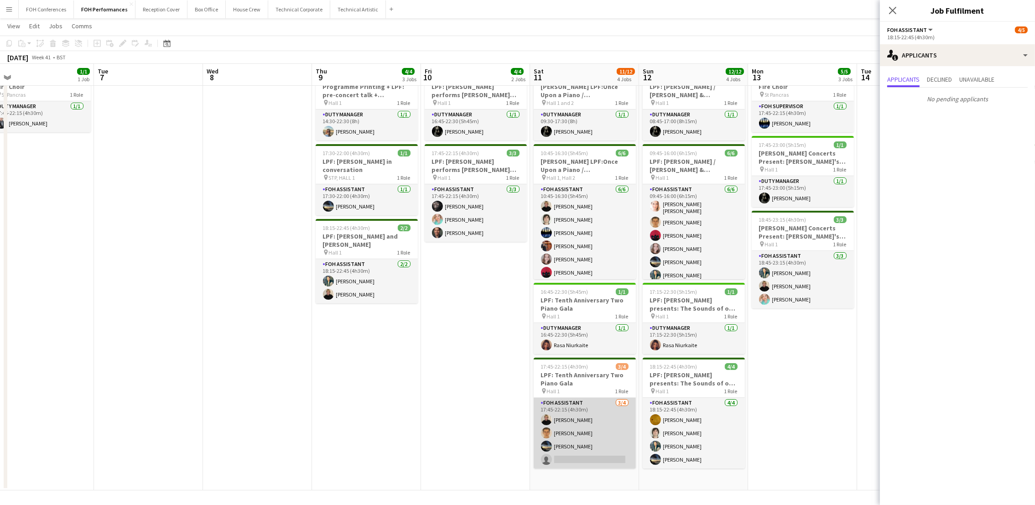
click at [596, 436] on app-card-role "FOH Assistant [DATE] 17:45-22:15 (4h30m) [PERSON_NAME] [PERSON_NAME] [PERSON_NA…" at bounding box center [584, 433] width 102 height 71
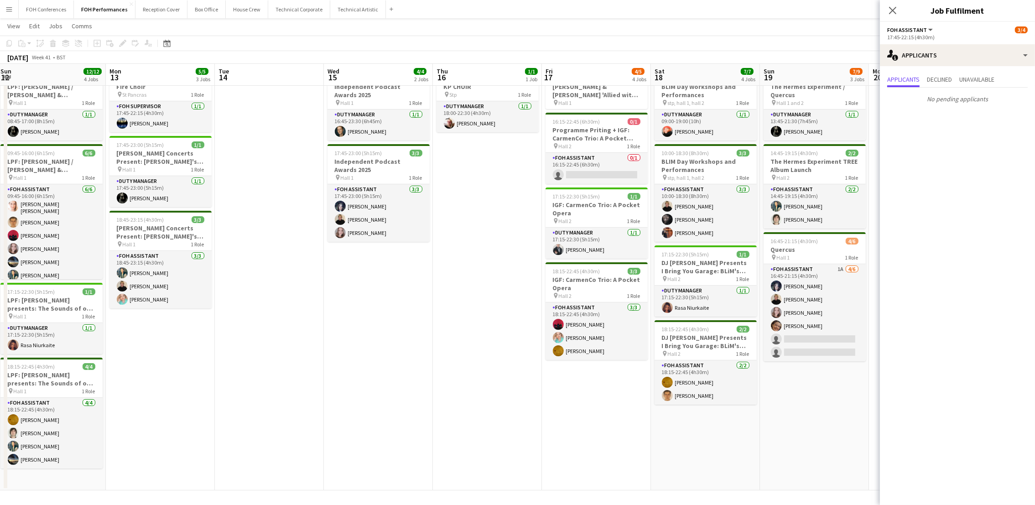
scroll to position [0, 346]
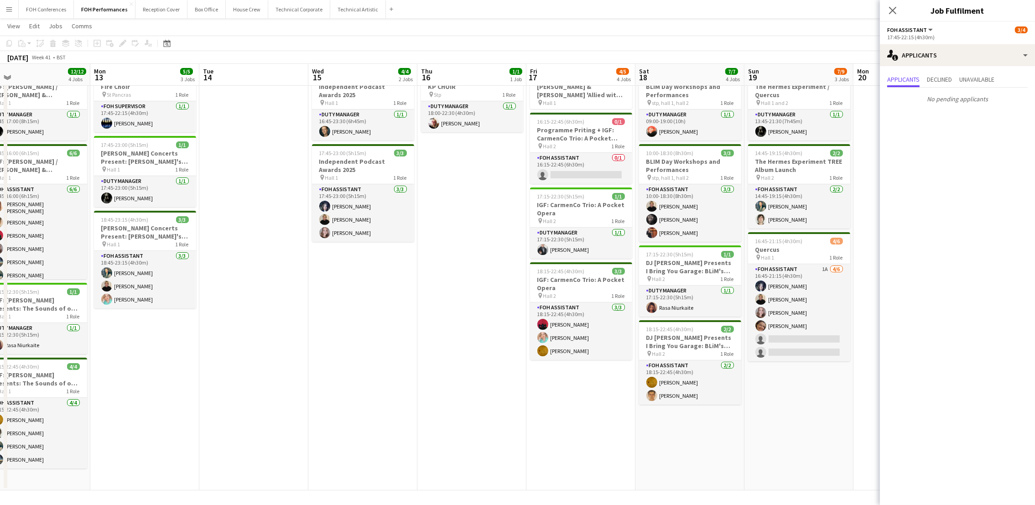
drag, startPoint x: 790, startPoint y: 79, endPoint x: 133, endPoint y: 66, distance: 657.6
click at [133, 66] on app-calendar-viewport "Thu 9 4/4 3 Jobs Fri 10 4/4 2 Jobs Sat 11 11/12 4 Jobs Sun 12 12/12 4 Jobs Mon …" at bounding box center [517, 244] width 1035 height 491
click at [557, 174] on app-card-role "FOH Assistant 0/1 16:15-22:45 (6h30m) single-neutral-actions" at bounding box center [581, 168] width 102 height 31
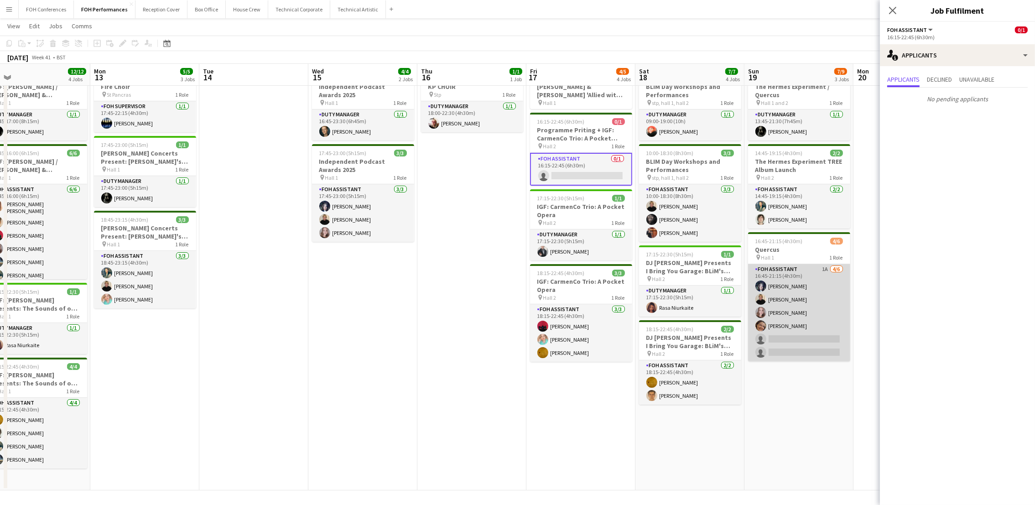
click at [792, 336] on app-card-role "FOH Assistant 1A [DATE] 16:45-21:15 (4h30m) [PERSON_NAME] [PERSON_NAME] [PERSON…" at bounding box center [799, 312] width 102 height 97
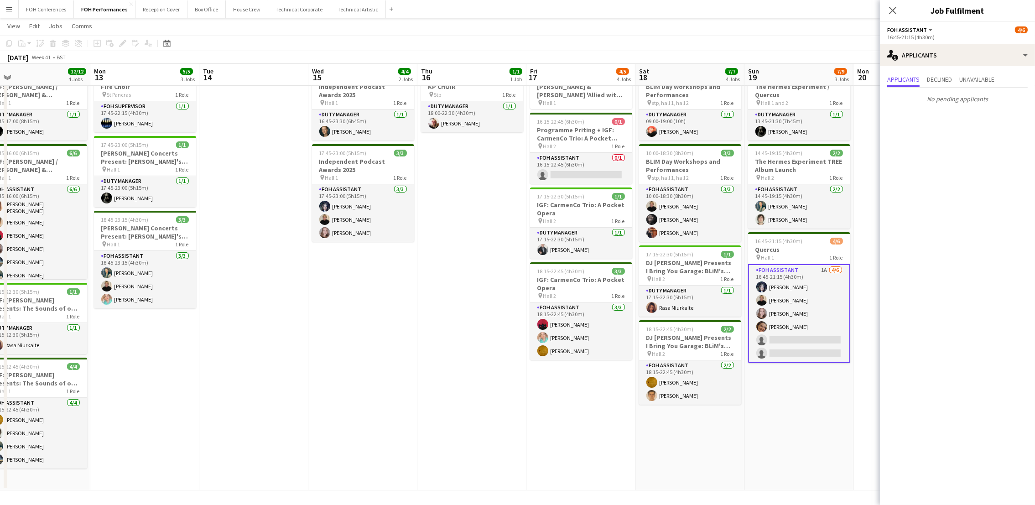
click at [763, 41] on app-toolbar "Copy Paste Paste Ctrl+V Paste with crew Ctrl+Shift+V Paste linked Job [GEOGRAPH…" at bounding box center [517, 44] width 1035 height 16
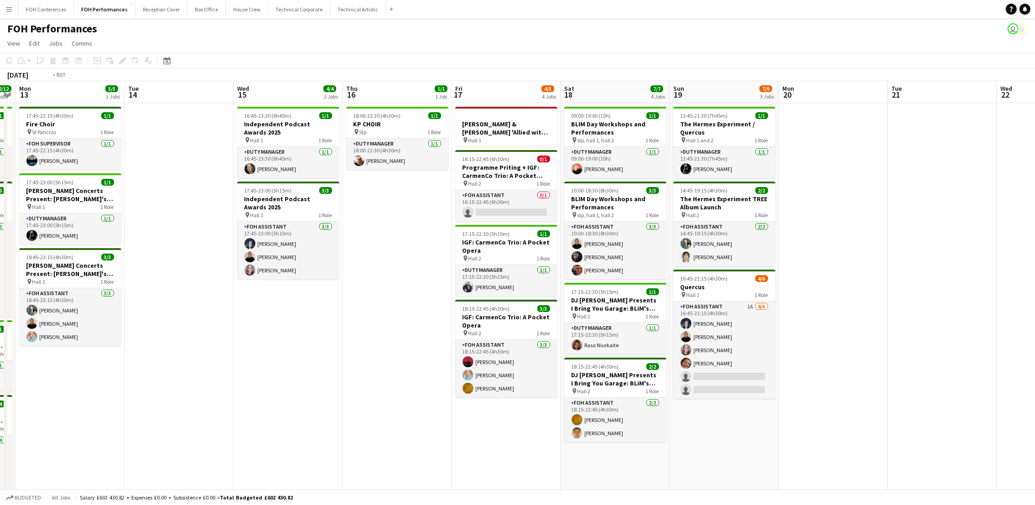
scroll to position [0, 285]
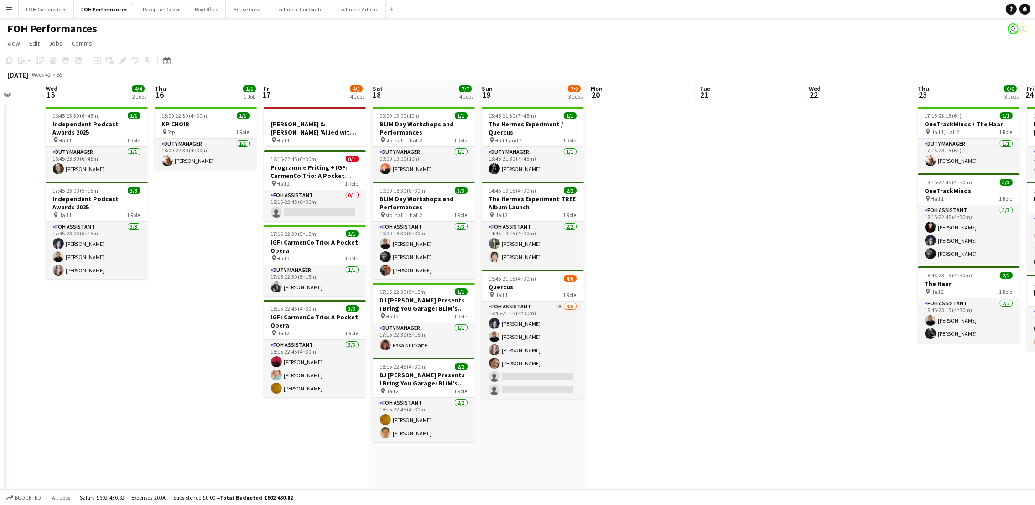
drag, startPoint x: 815, startPoint y: 84, endPoint x: 549, endPoint y: 99, distance: 266.7
click at [549, 99] on app-calendar-viewport "Sun 12 12/12 4 Jobs Mon 13 5/5 3 Jobs Tue 14 Wed 15 4/4 2 Jobs Thu 16 1/1 1 Job…" at bounding box center [517, 360] width 1035 height 559
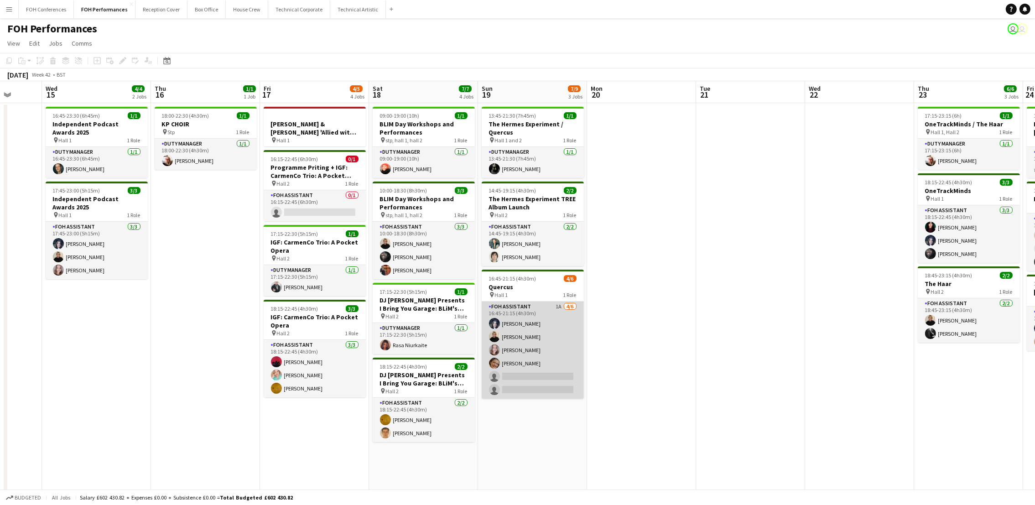
click at [526, 374] on app-card-role "FOH Assistant 1A [DATE] 16:45-21:15 (4h30m) [PERSON_NAME] [PERSON_NAME] [PERSON…" at bounding box center [533, 349] width 102 height 97
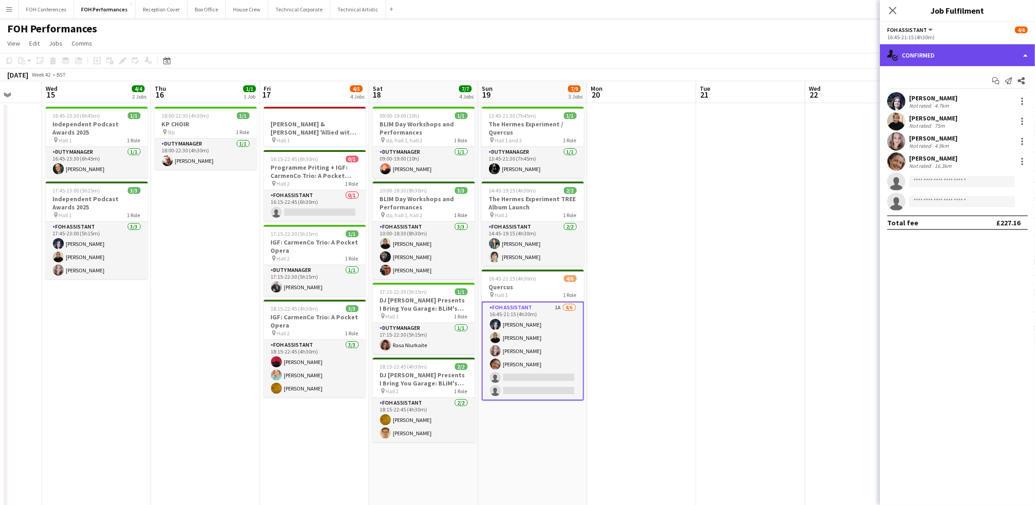
click at [939, 53] on div "single-neutral-actions-check-2 Confirmed" at bounding box center [957, 55] width 155 height 22
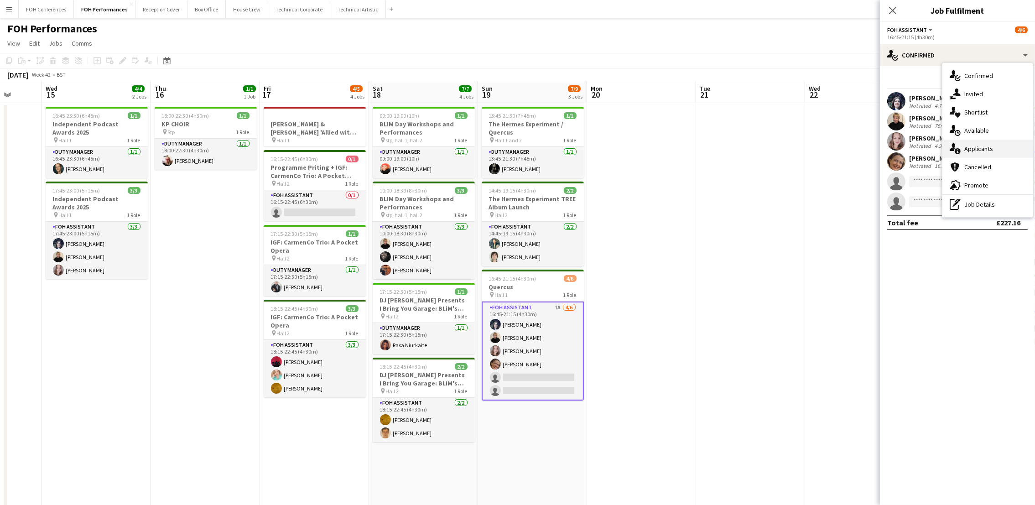
click at [939, 150] on span "Applicants" at bounding box center [978, 149] width 29 height 8
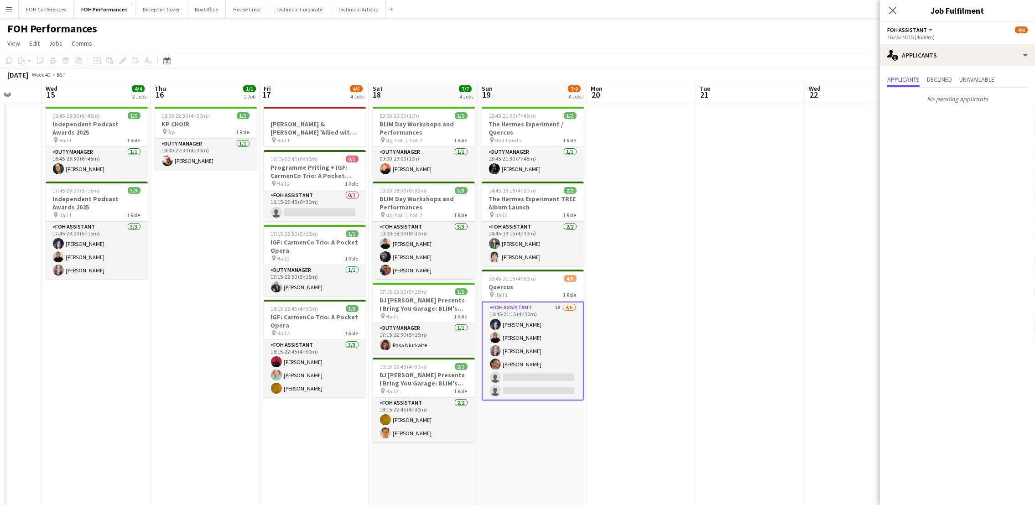
click at [787, 45] on app-page-menu "View Day view expanded Day view collapsed Month view Date picker Jump to [DATE]…" at bounding box center [517, 44] width 1035 height 17
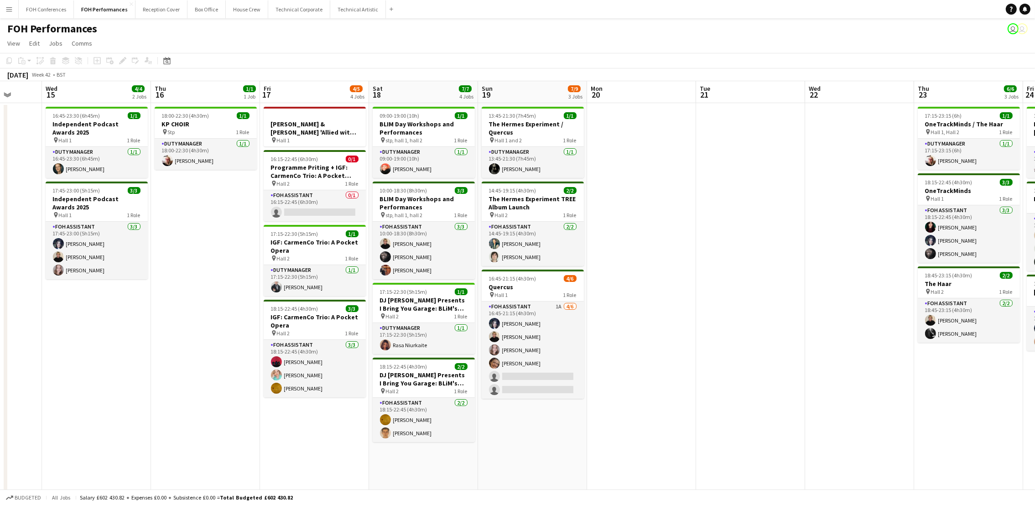
click at [789, 41] on app-page-menu "View Day view expanded Day view collapsed Month view Date picker Jump to [DATE]…" at bounding box center [517, 44] width 1035 height 17
